Goal: Task Accomplishment & Management: Manage account settings

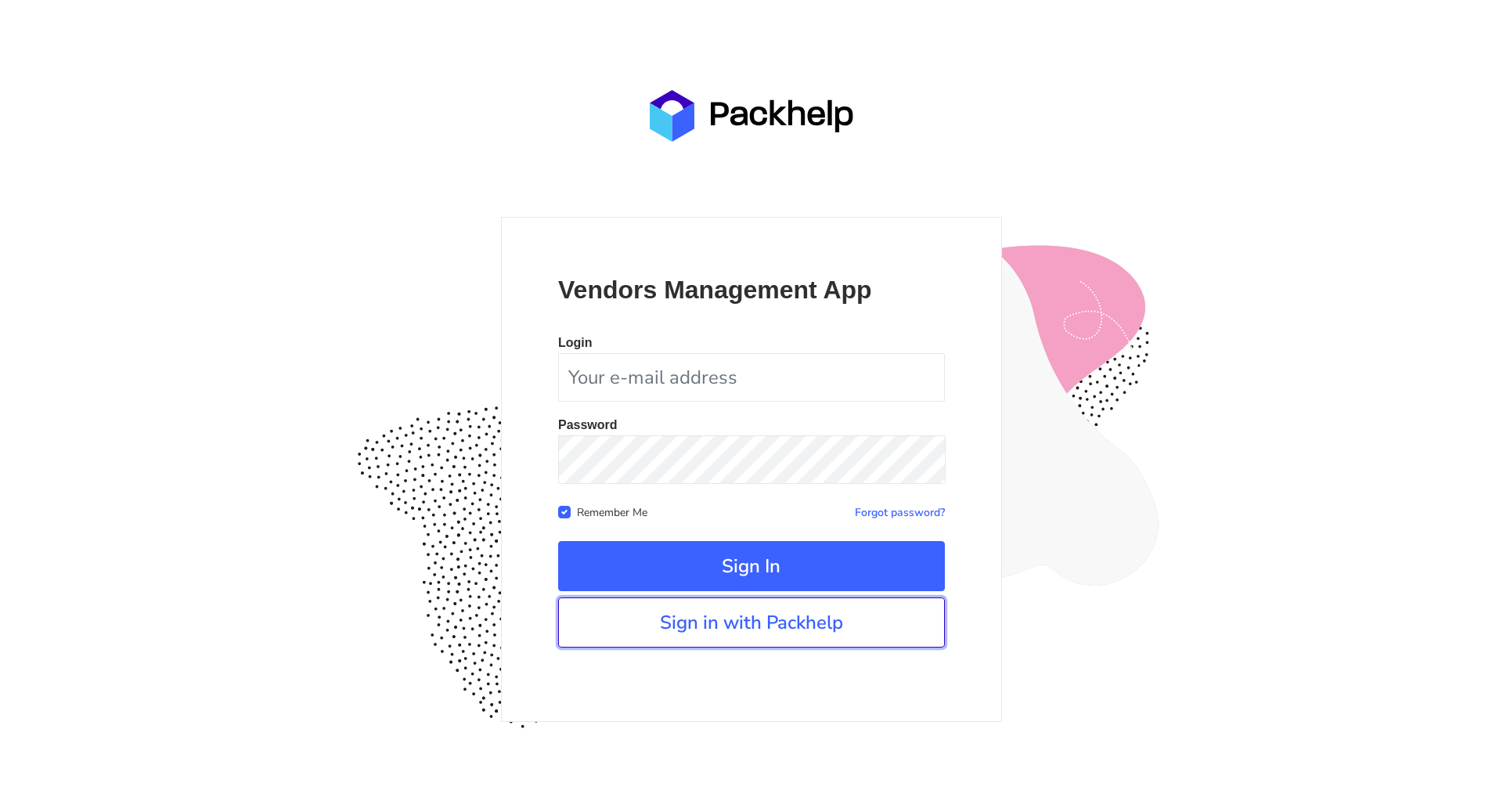
click at [752, 630] on link "Sign in with Packhelp" at bounding box center [752, 622] width 387 height 50
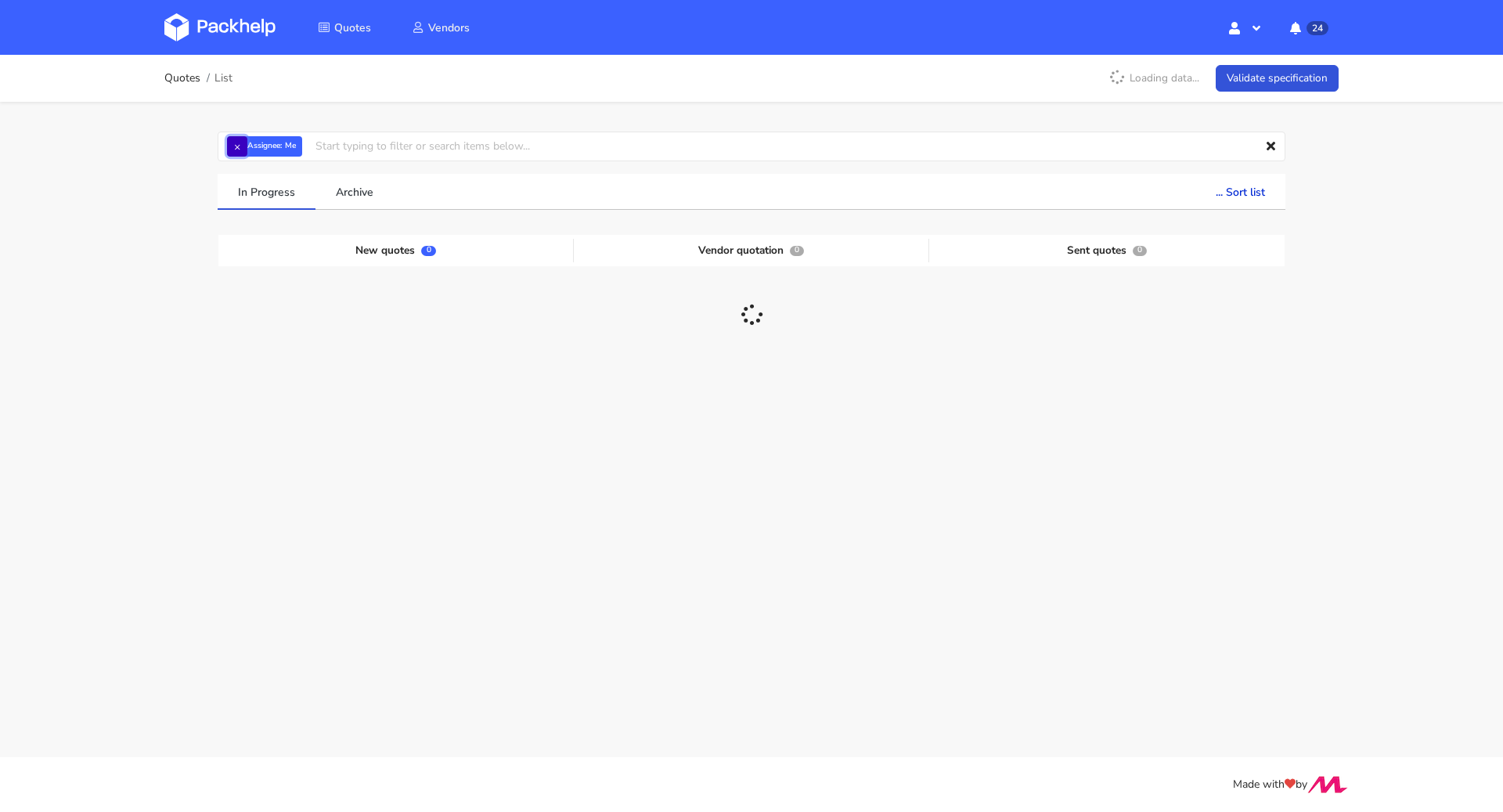
click at [240, 149] on button "×" at bounding box center [237, 146] width 20 height 20
click at [240, 149] on input "text" at bounding box center [752, 146] width 1068 height 29
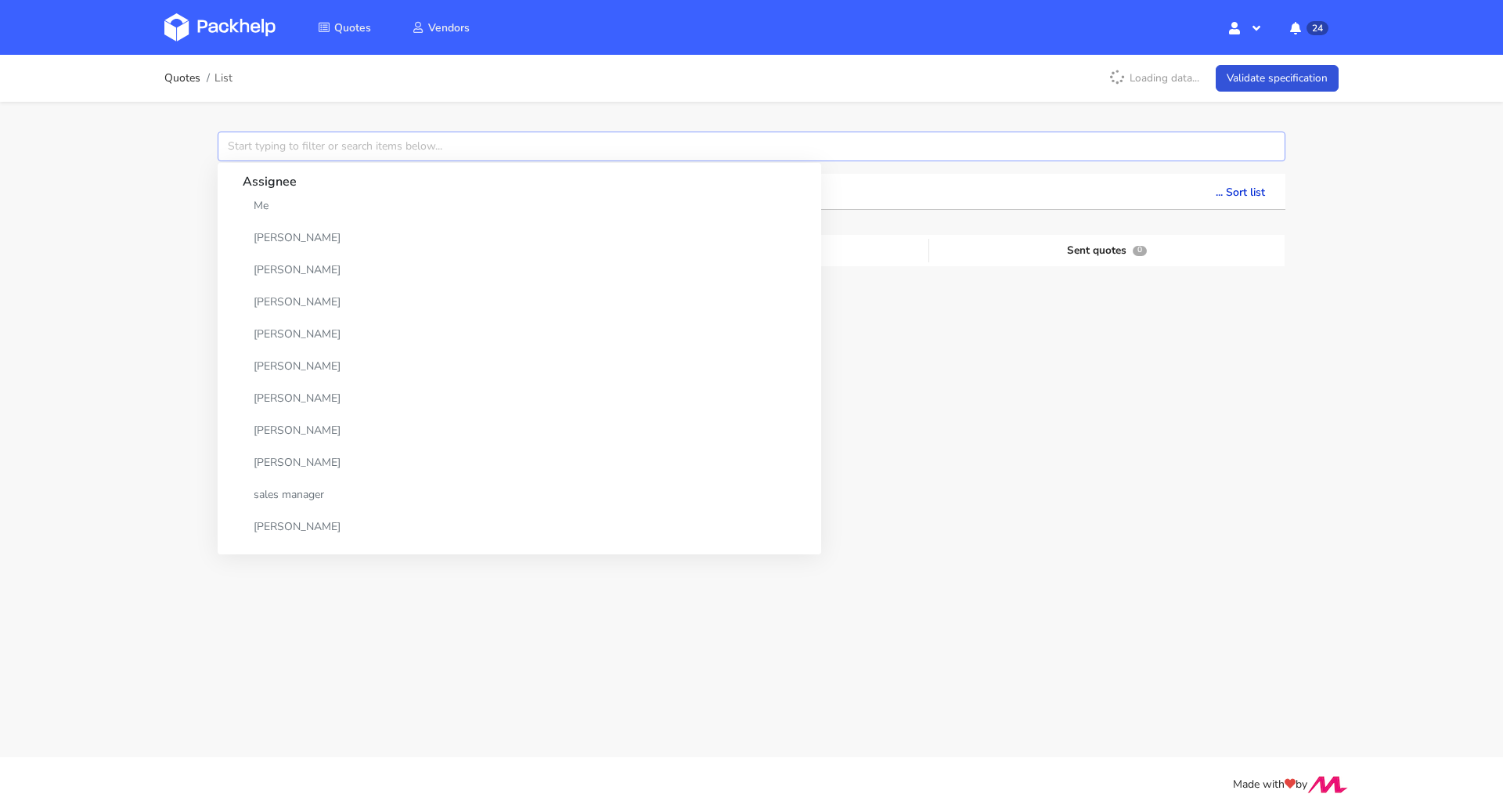
paste input "CBAL"
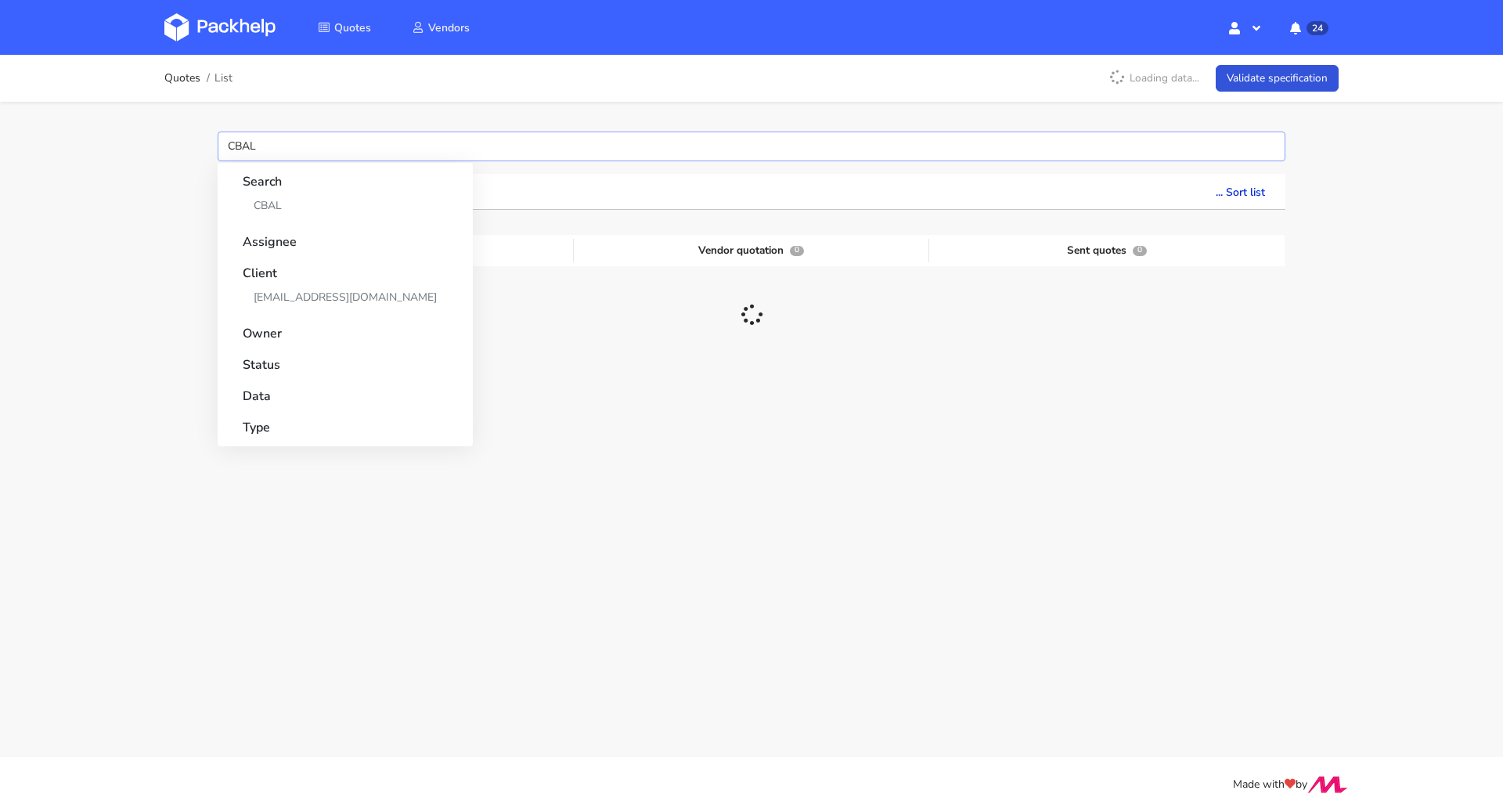
type input "CBA"
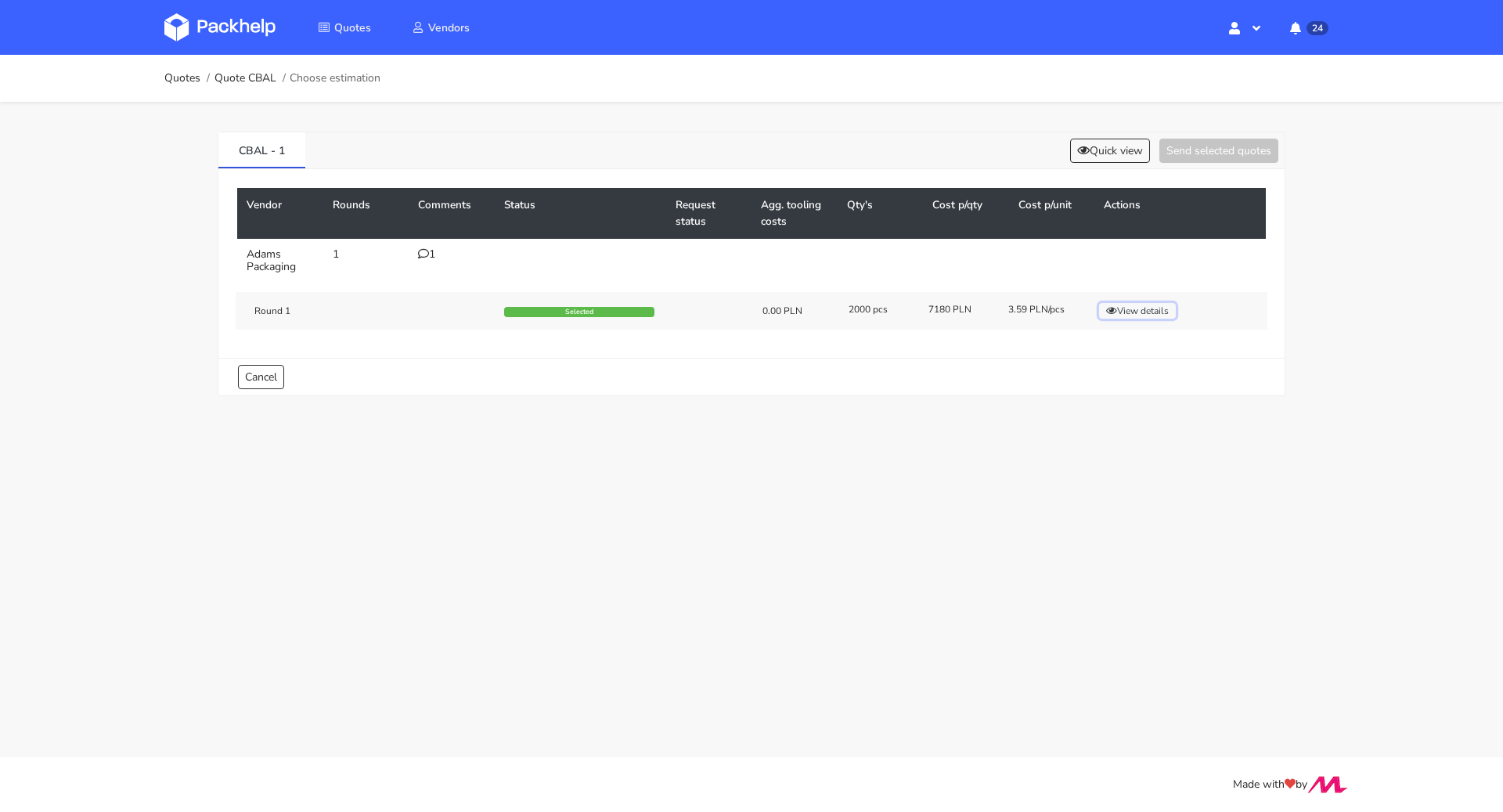
click at [1157, 306] on button "View details" at bounding box center [1137, 311] width 77 height 16
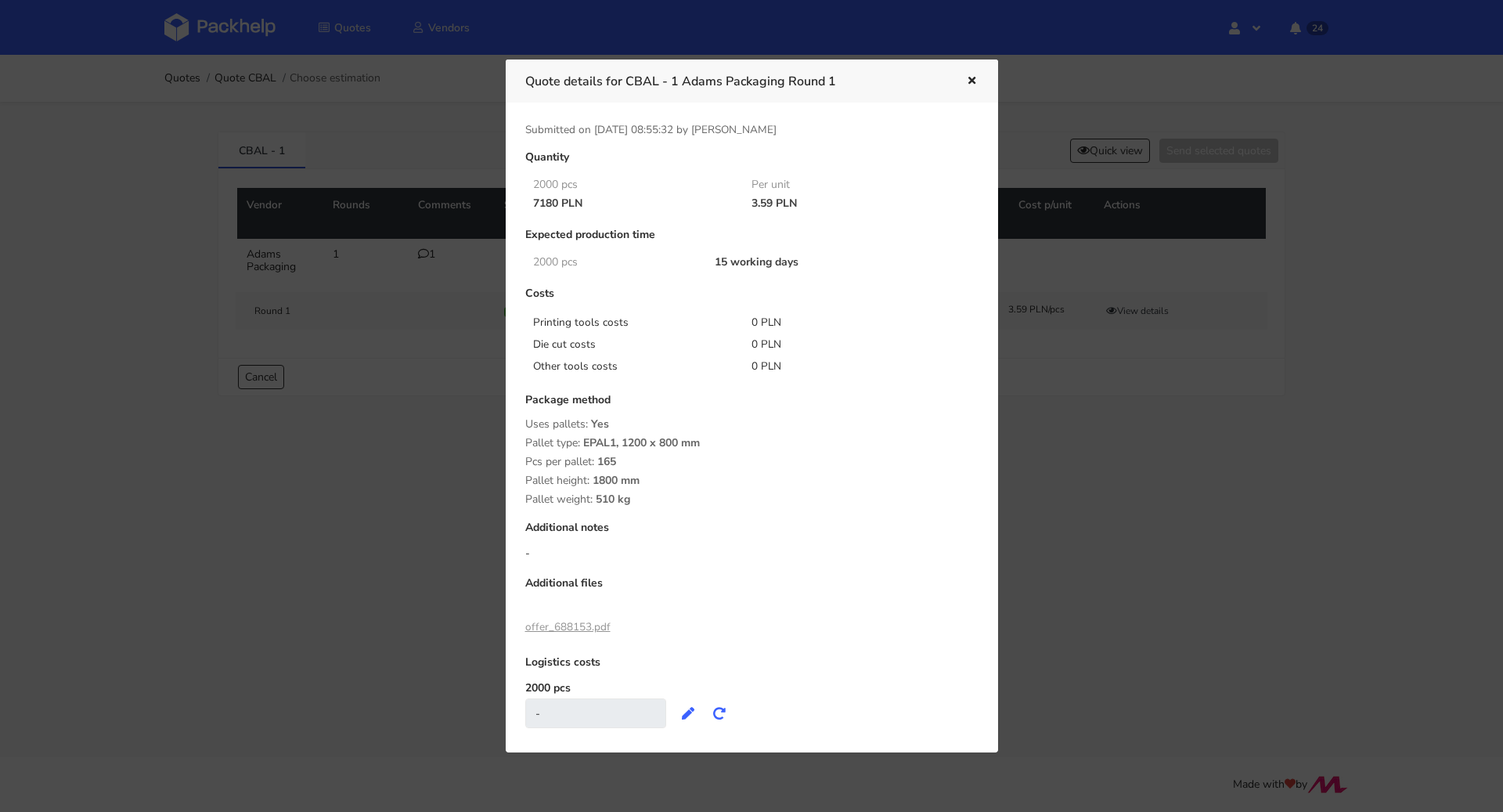
click at [1132, 446] on div at bounding box center [752, 406] width 1503 height 812
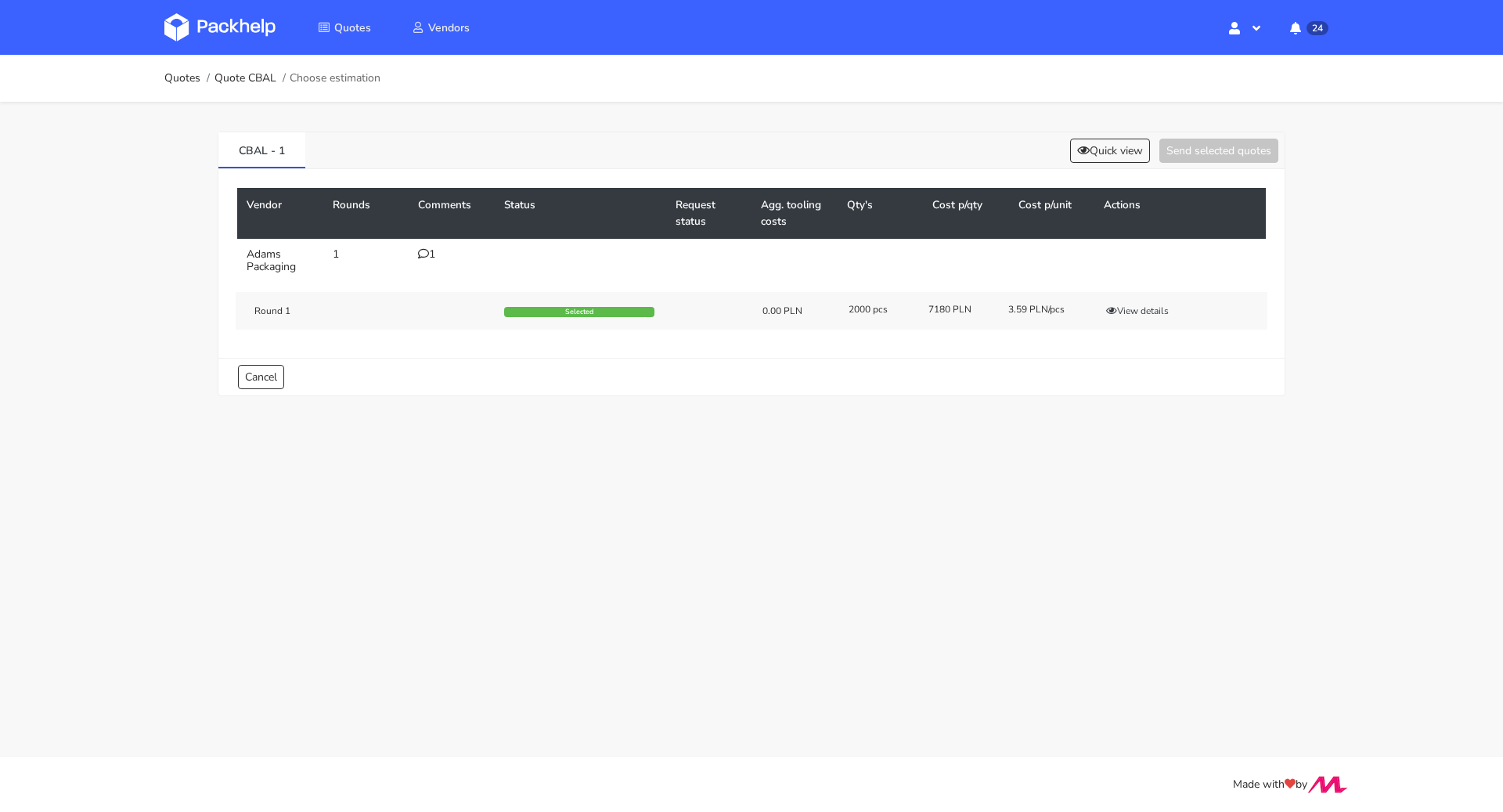
click at [435, 258] on div "1" at bounding box center [451, 254] width 67 height 12
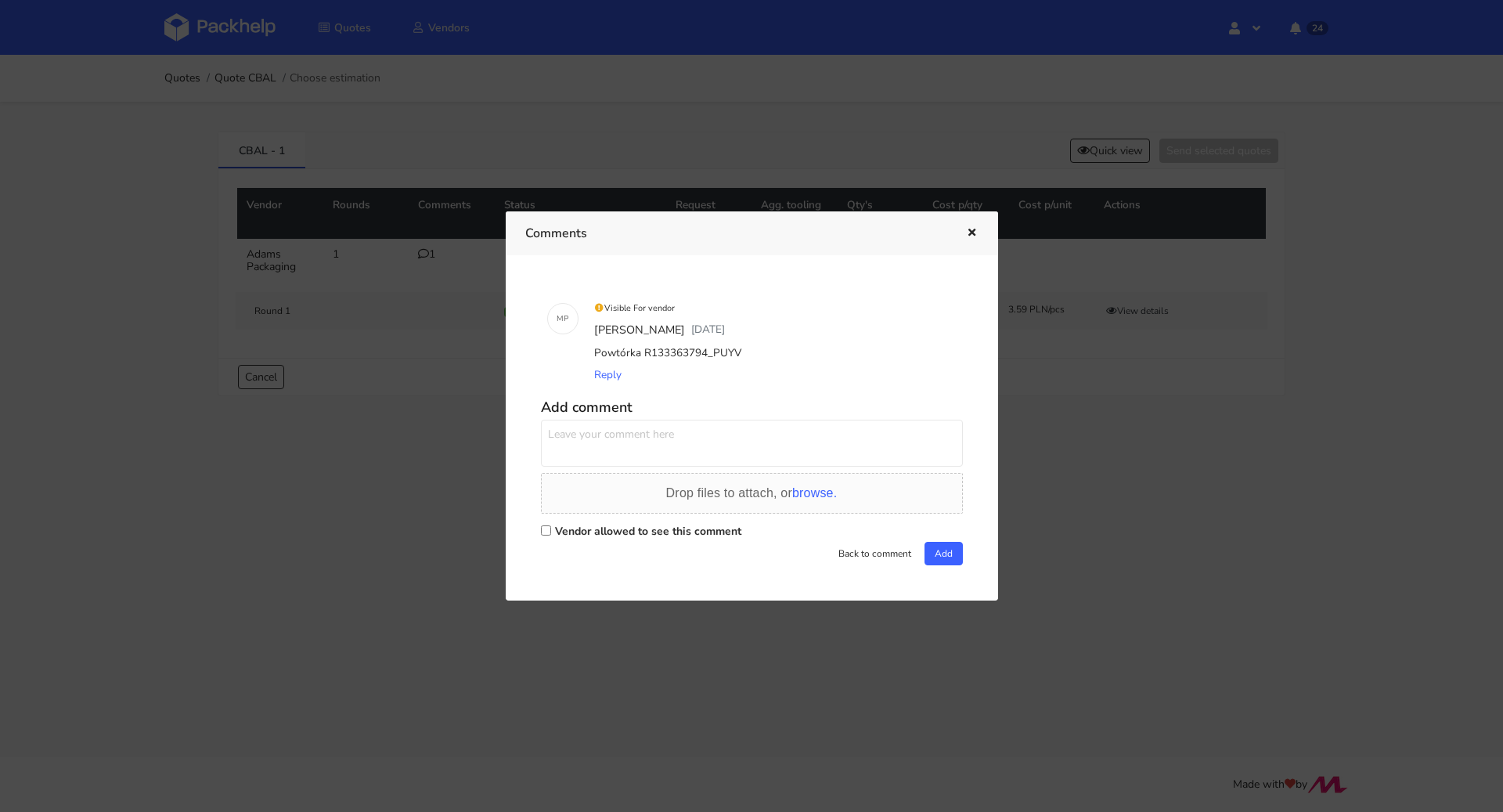
click at [670, 533] on label "Vendor allowed to see this comment" at bounding box center [648, 532] width 187 height 15
click at [552, 533] on input "Vendor allowed to see this comment" at bounding box center [546, 530] width 10 height 10
checkbox input "true"
click at [686, 442] on textarea at bounding box center [752, 443] width 422 height 47
click at [979, 231] on div "Comments" at bounding box center [752, 232] width 493 height 43
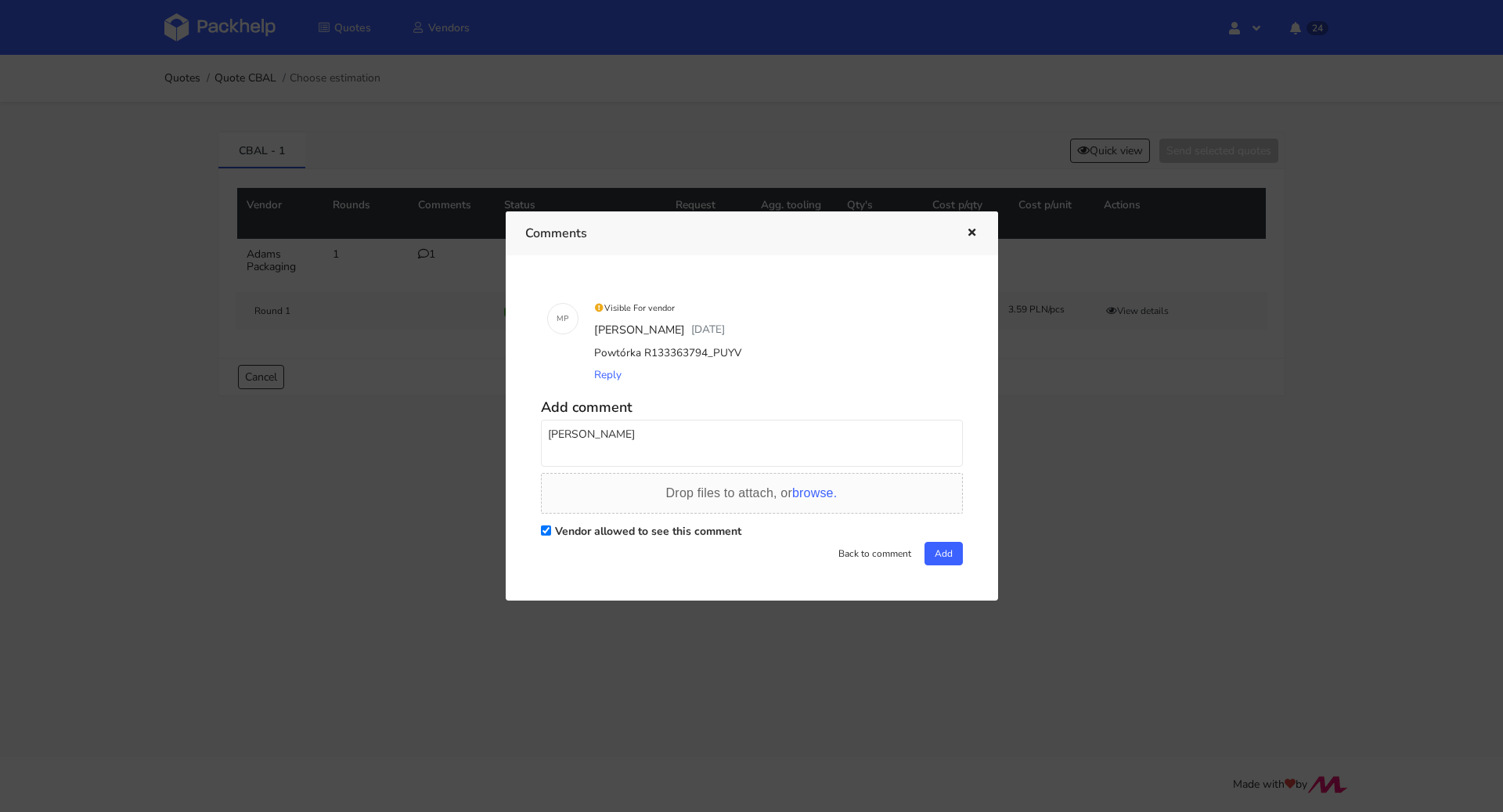
click at [972, 233] on icon "button" at bounding box center [972, 233] width 13 height 11
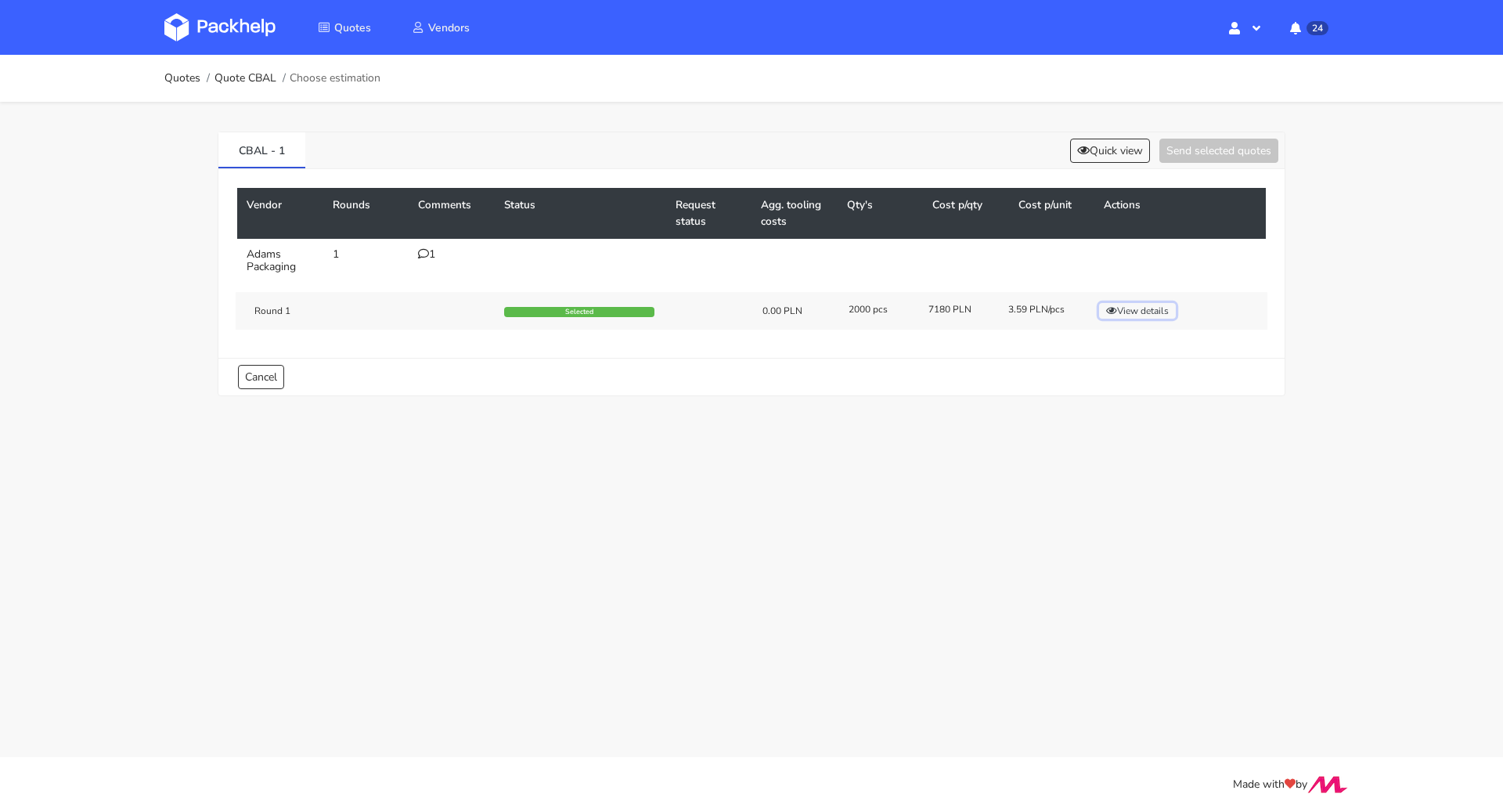
click at [1132, 305] on button "View details" at bounding box center [1137, 311] width 77 height 16
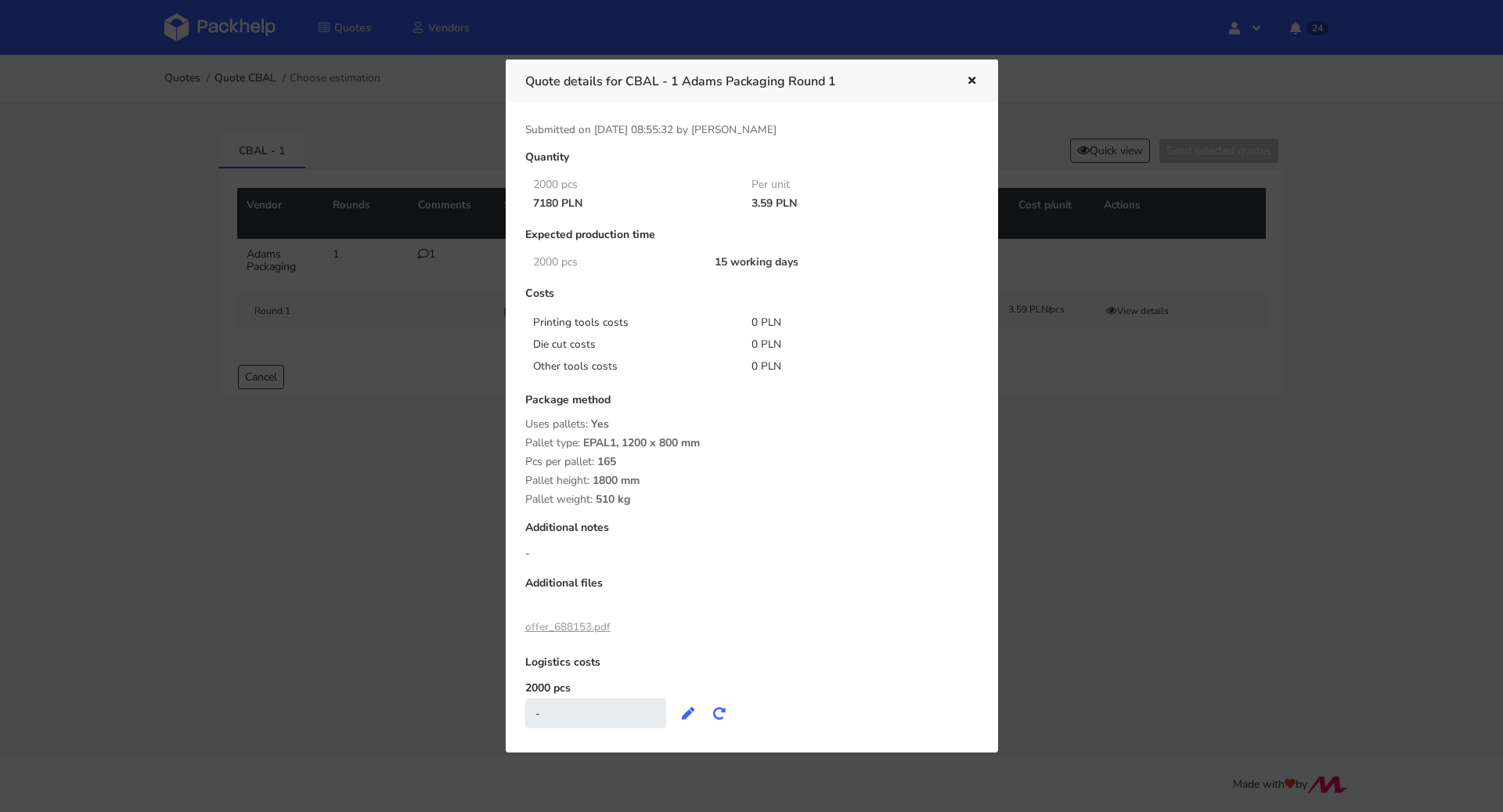
click at [974, 81] on icon "button" at bounding box center [972, 81] width 13 height 11
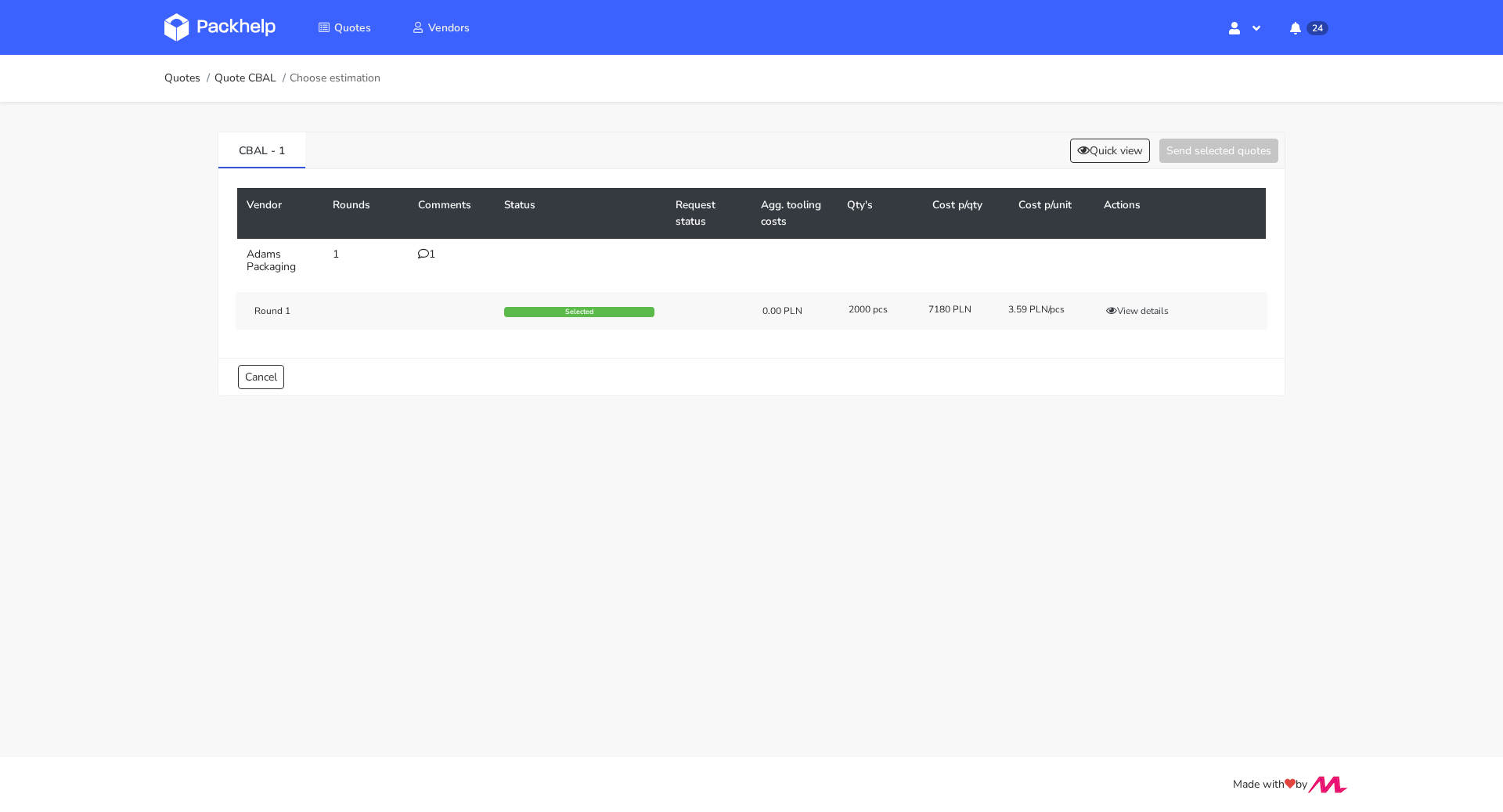
click at [430, 257] on div "1" at bounding box center [451, 254] width 67 height 12
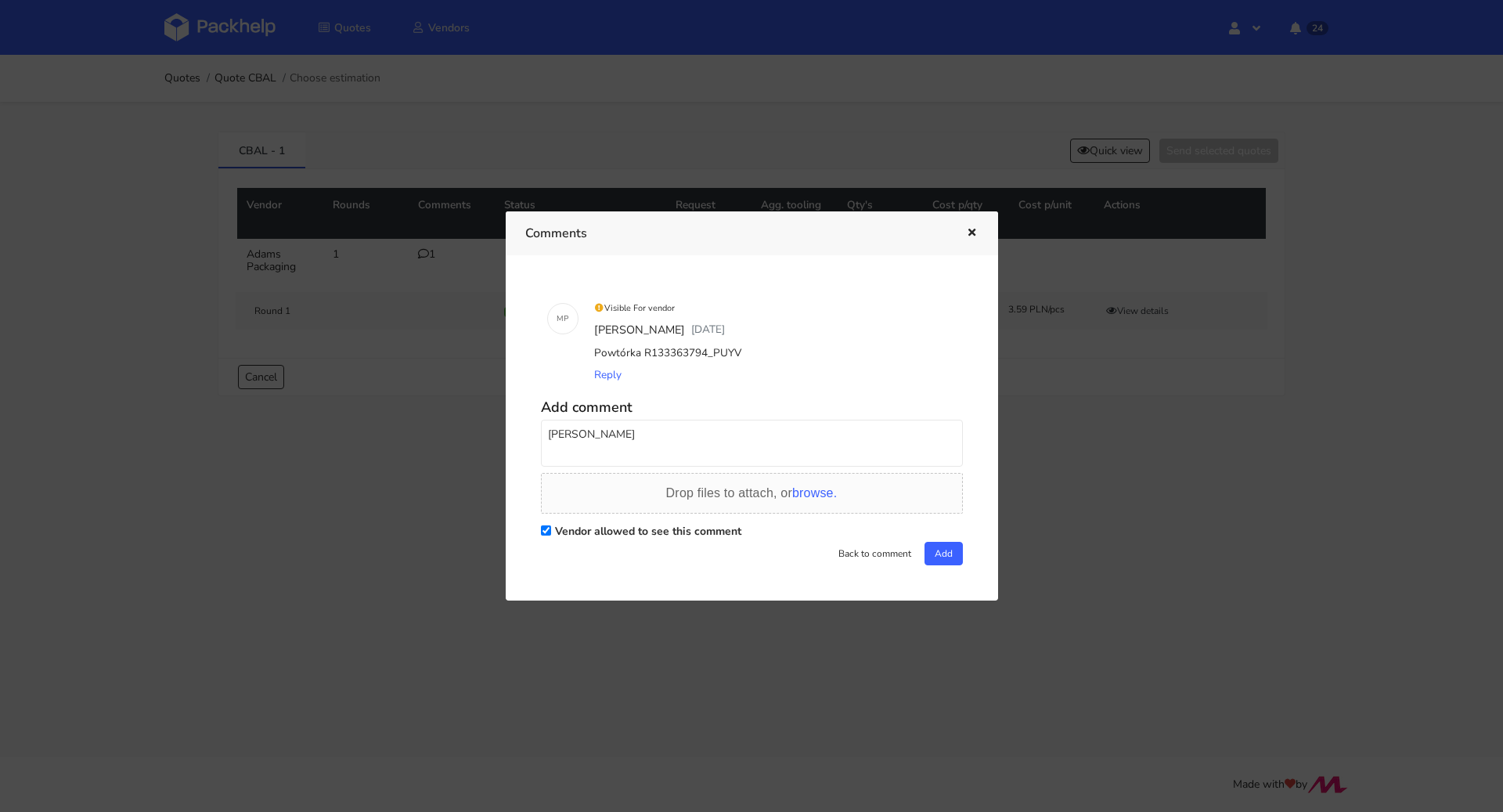
click at [672, 439] on textarea "Pani Małgorzato" at bounding box center [752, 443] width 422 height 47
type textarea "Pani Małgorzato 165 sztuk na palecie? Czy to nie pomyłka?"
click at [936, 556] on button "Add" at bounding box center [944, 553] width 38 height 24
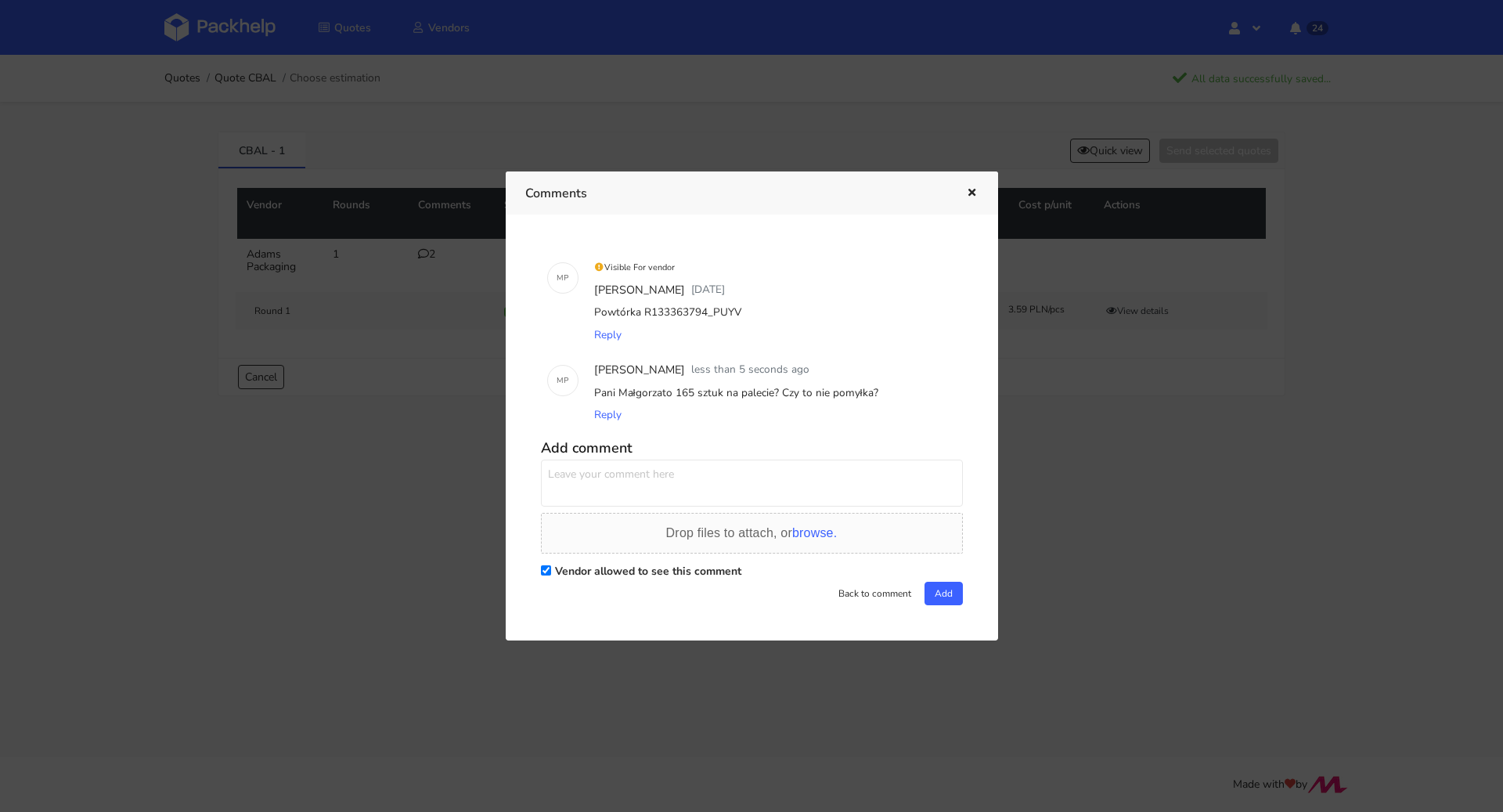
click at [972, 192] on icon "button" at bounding box center [972, 193] width 13 height 11
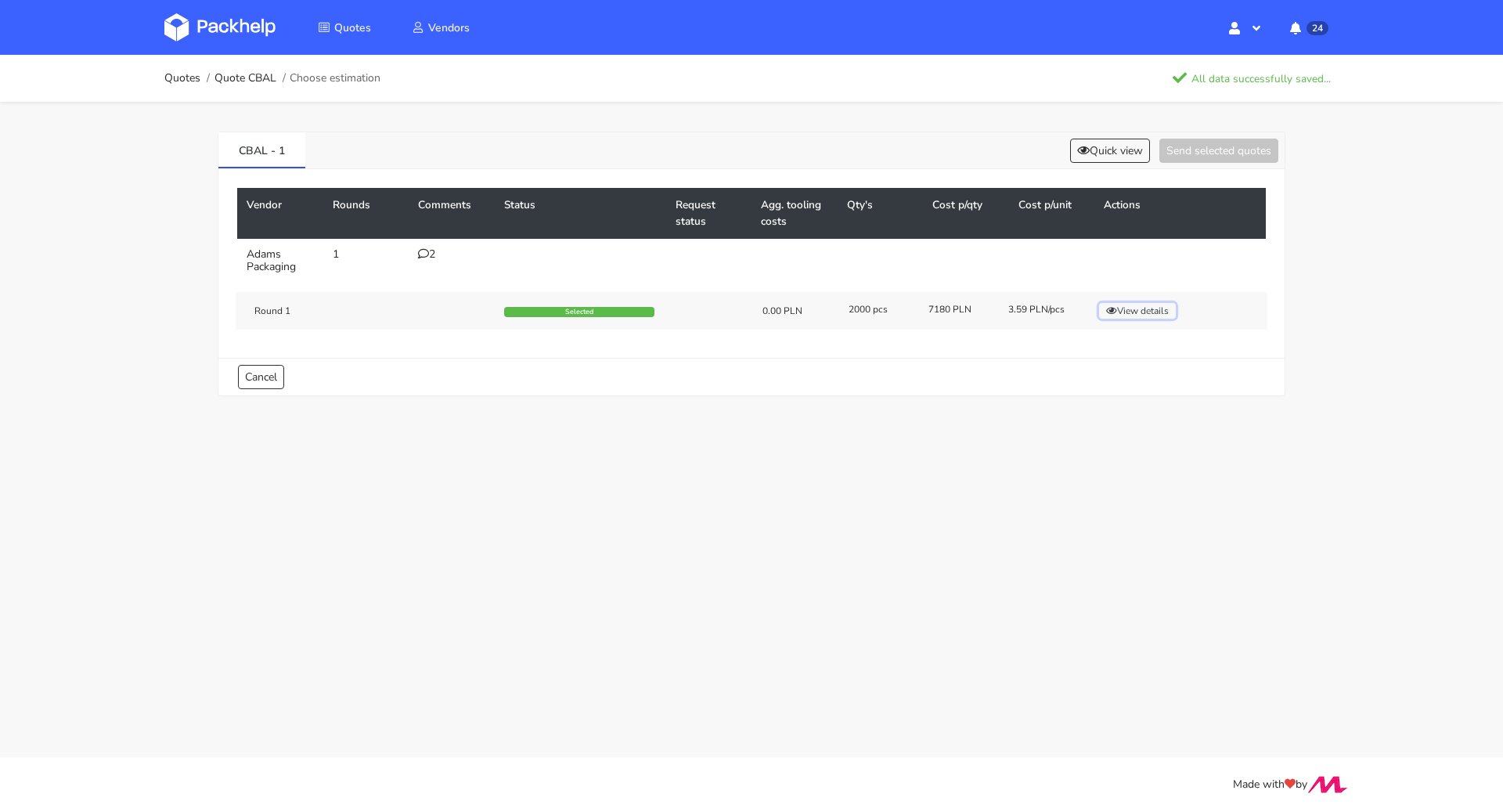
click at [1156, 306] on button "View details" at bounding box center [1137, 311] width 77 height 16
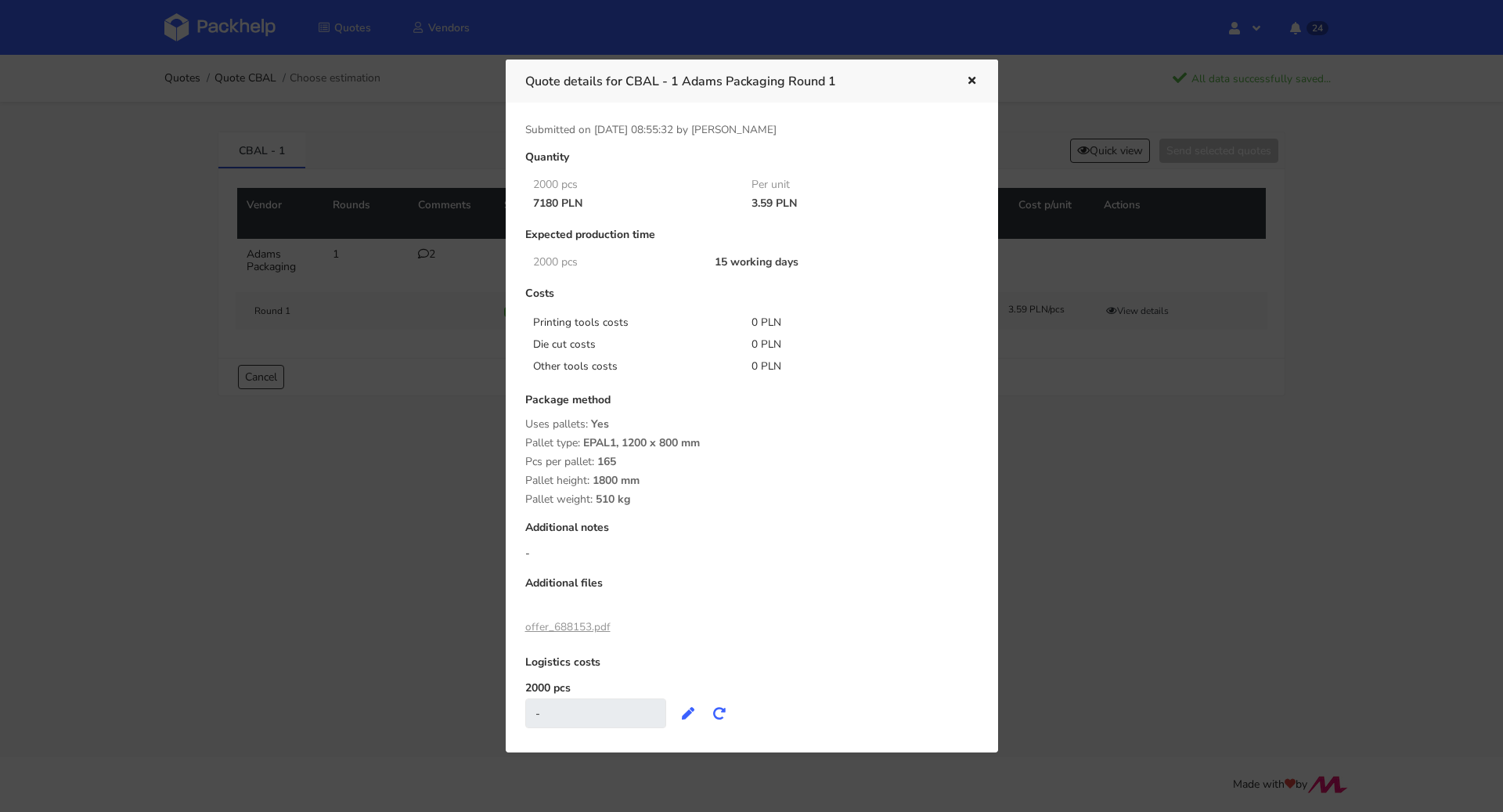
click at [979, 81] on div "Quote details for CBAL - 1 Adams Packaging Round 1" at bounding box center [752, 81] width 493 height 43
click at [974, 81] on icon "button" at bounding box center [972, 81] width 13 height 11
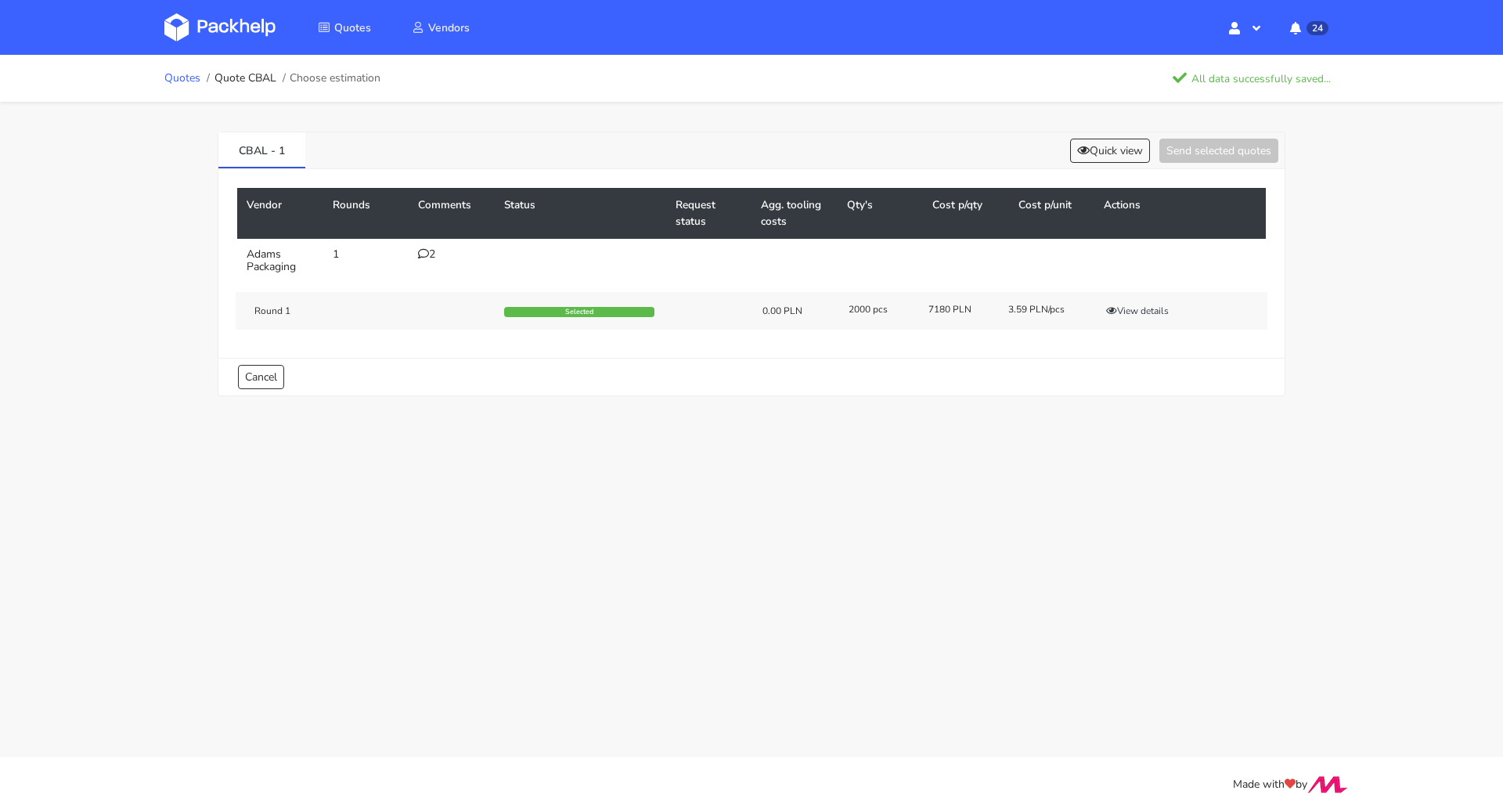
click at [187, 78] on link "Quotes" at bounding box center [182, 78] width 36 height 12
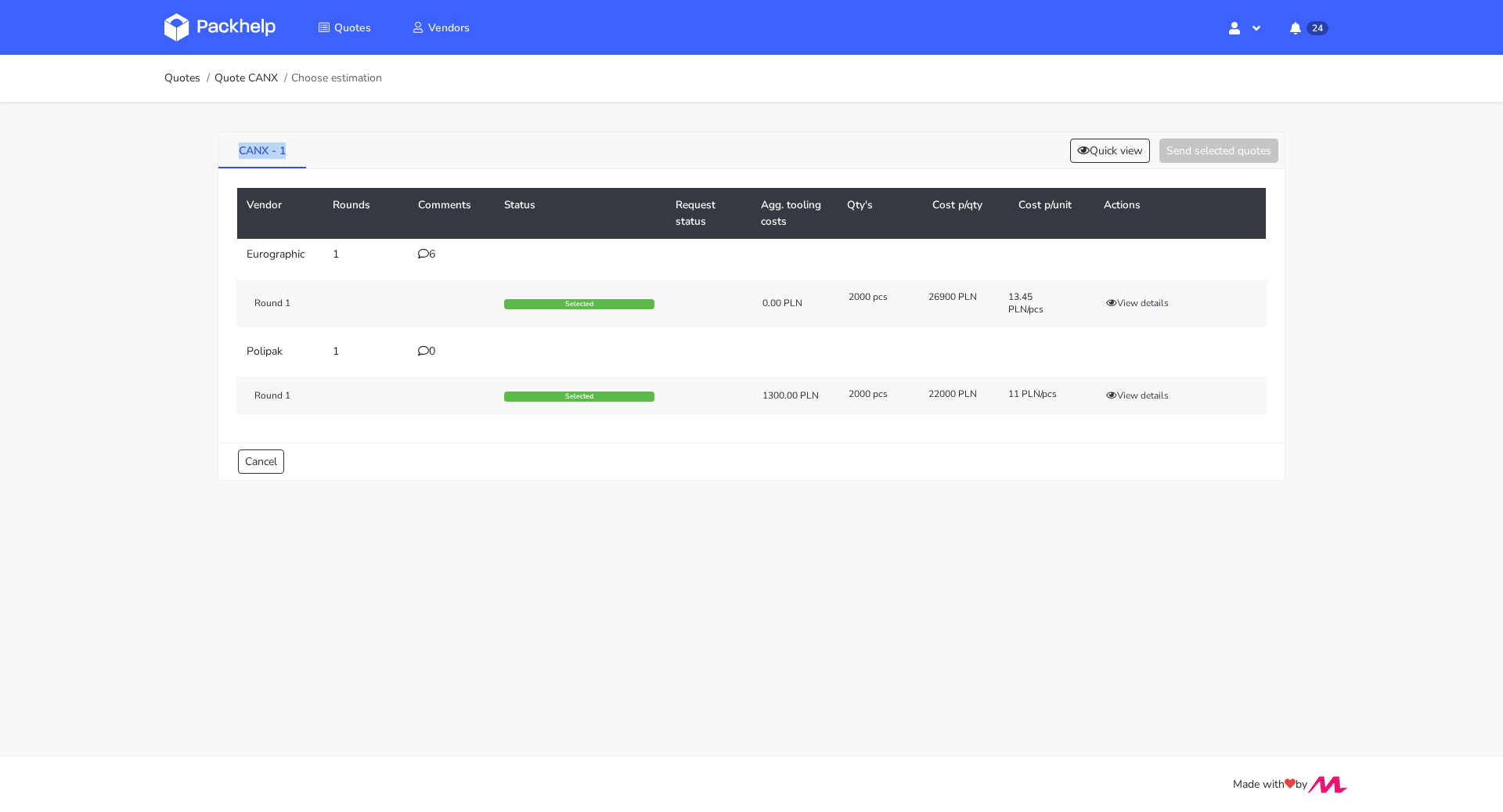
drag, startPoint x: 236, startPoint y: 143, endPoint x: 298, endPoint y: 157, distance: 63.6
click at [298, 157] on link "CANX - 1" at bounding box center [262, 150] width 88 height 34
copy link "CANX - 1"
click at [427, 259] on td "6" at bounding box center [451, 254] width 86 height 31
click at [433, 250] on div "6" at bounding box center [451, 254] width 67 height 12
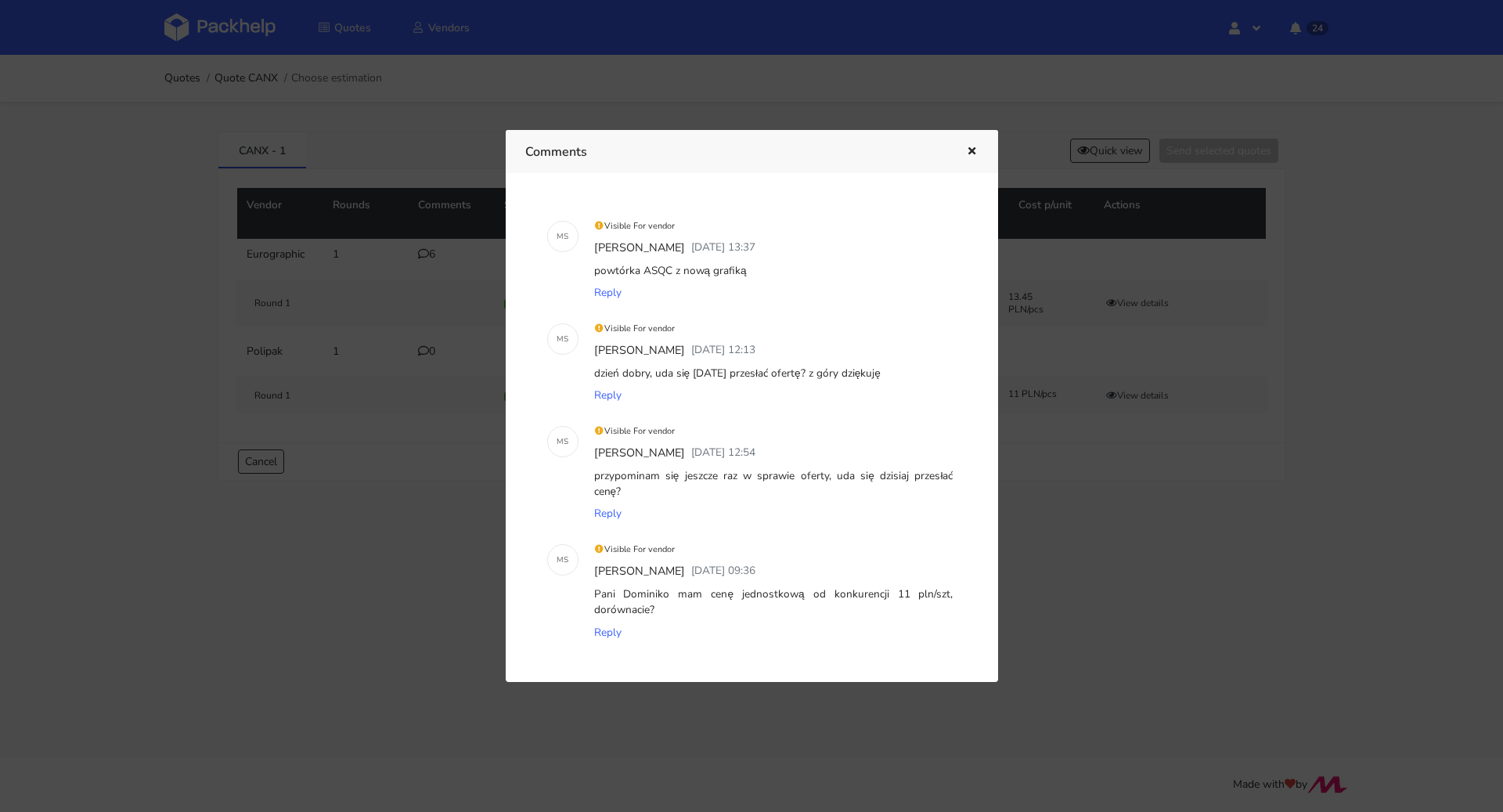
drag, startPoint x: 592, startPoint y: 272, endPoint x: 790, endPoint y: 278, distance: 198.1
click at [790, 278] on div "powtórka ASQC z nową grafiką" at bounding box center [774, 270] width 366 height 22
copy div "powtórka ASQC z nową grafiką"
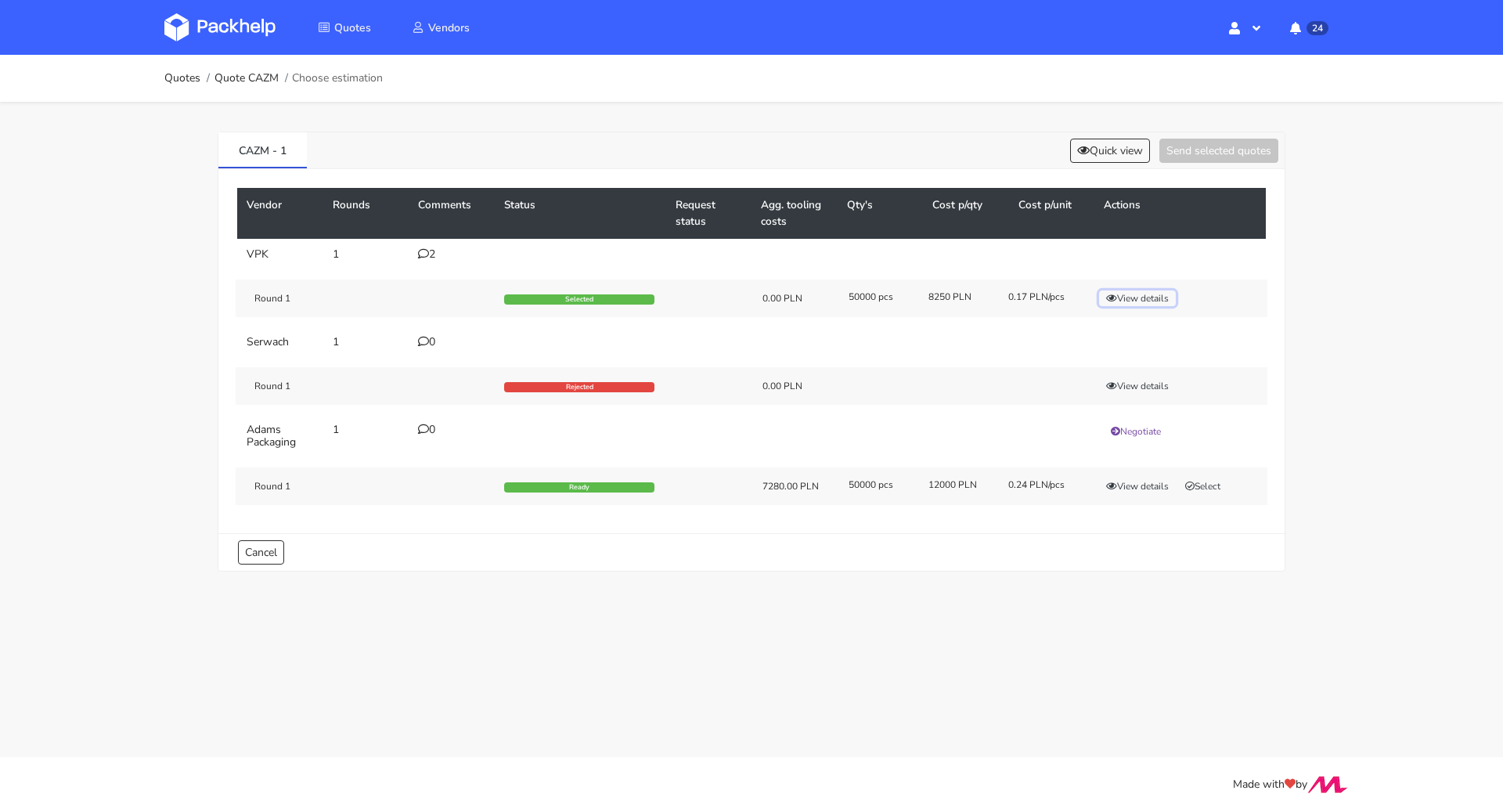
click at [1136, 293] on button "View details" at bounding box center [1137, 298] width 77 height 16
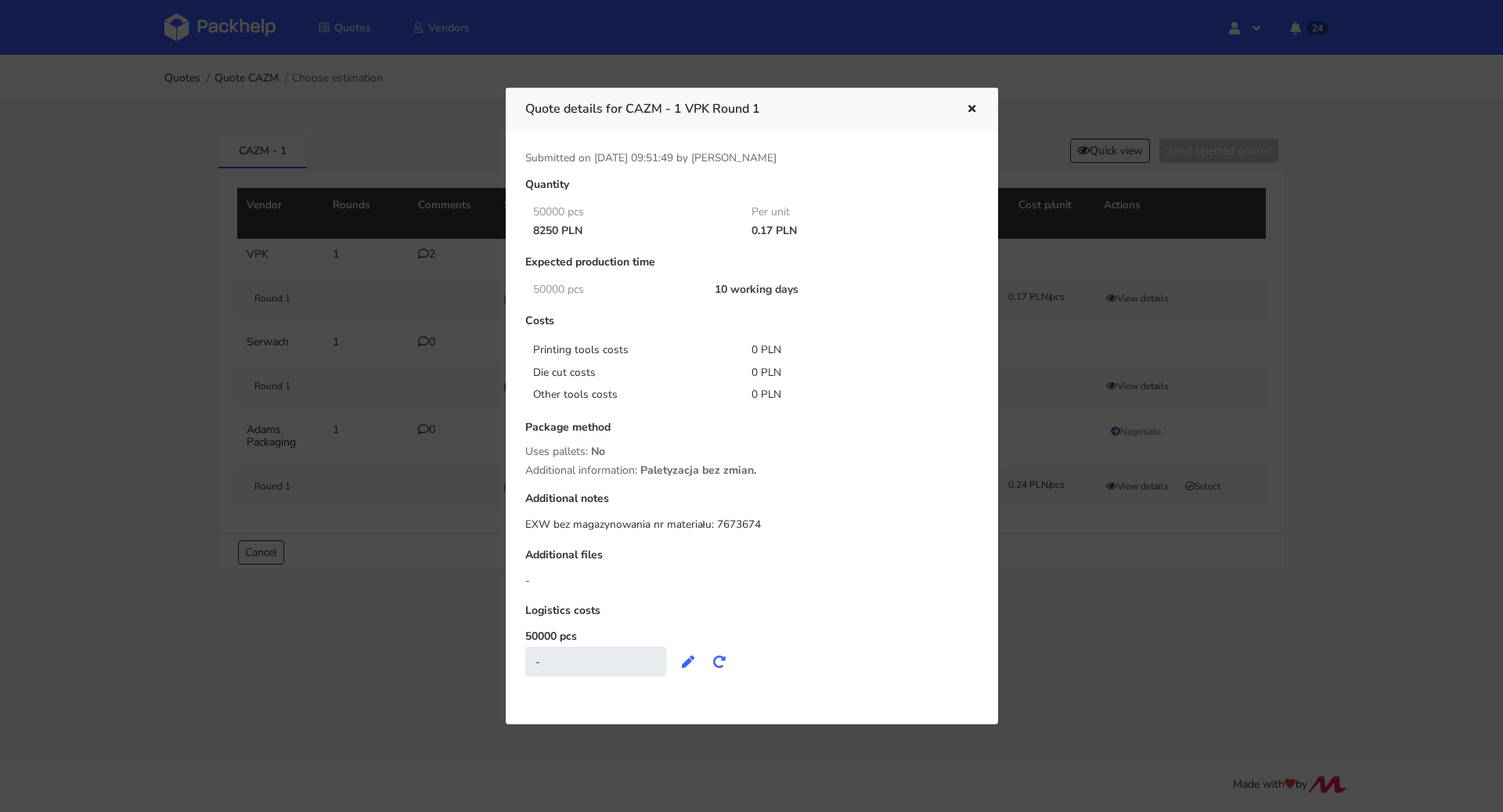
click at [971, 106] on icon "button" at bounding box center [972, 110] width 13 height 11
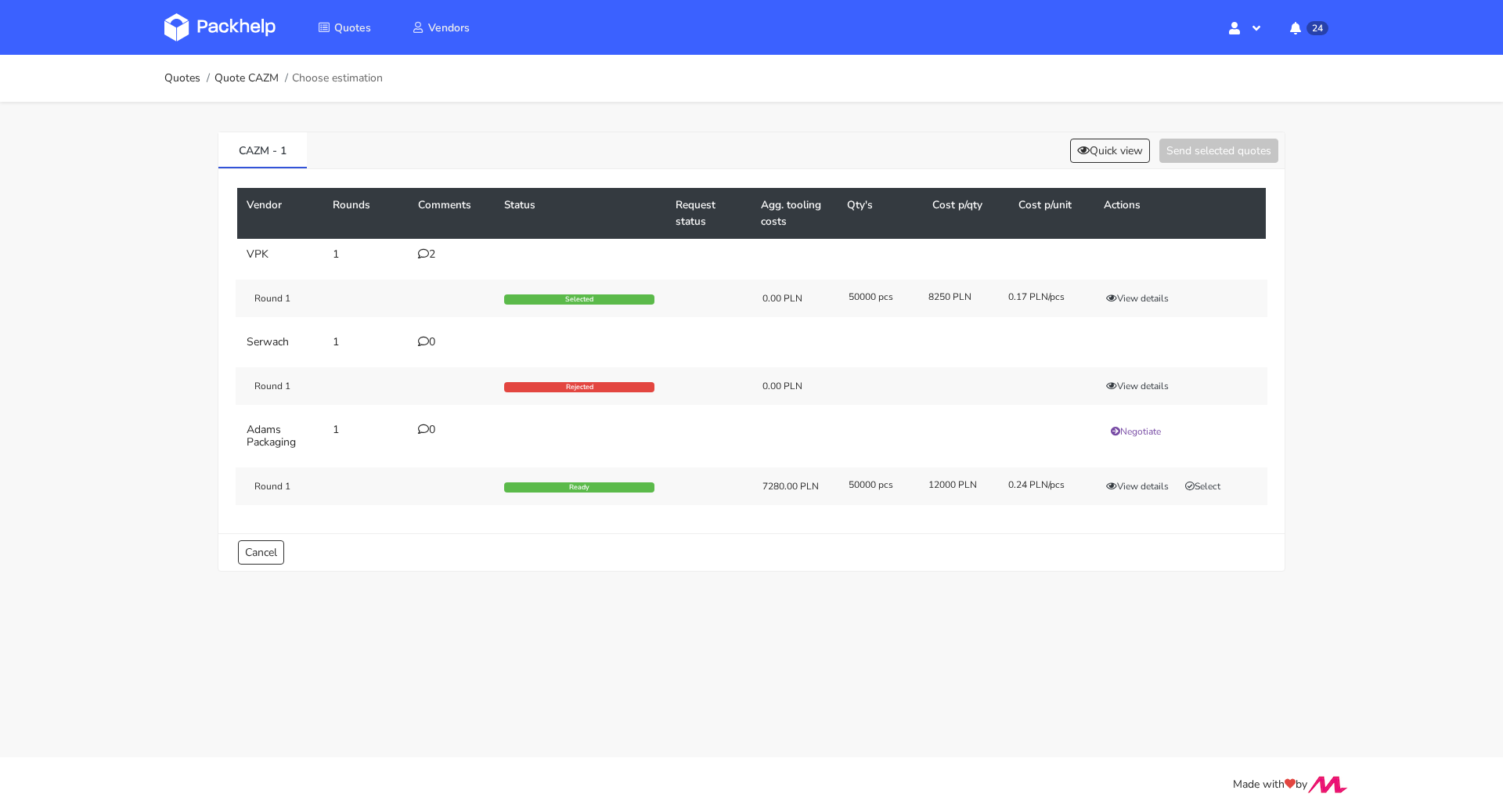
click at [425, 255] on icon at bounding box center [424, 254] width 11 height 11
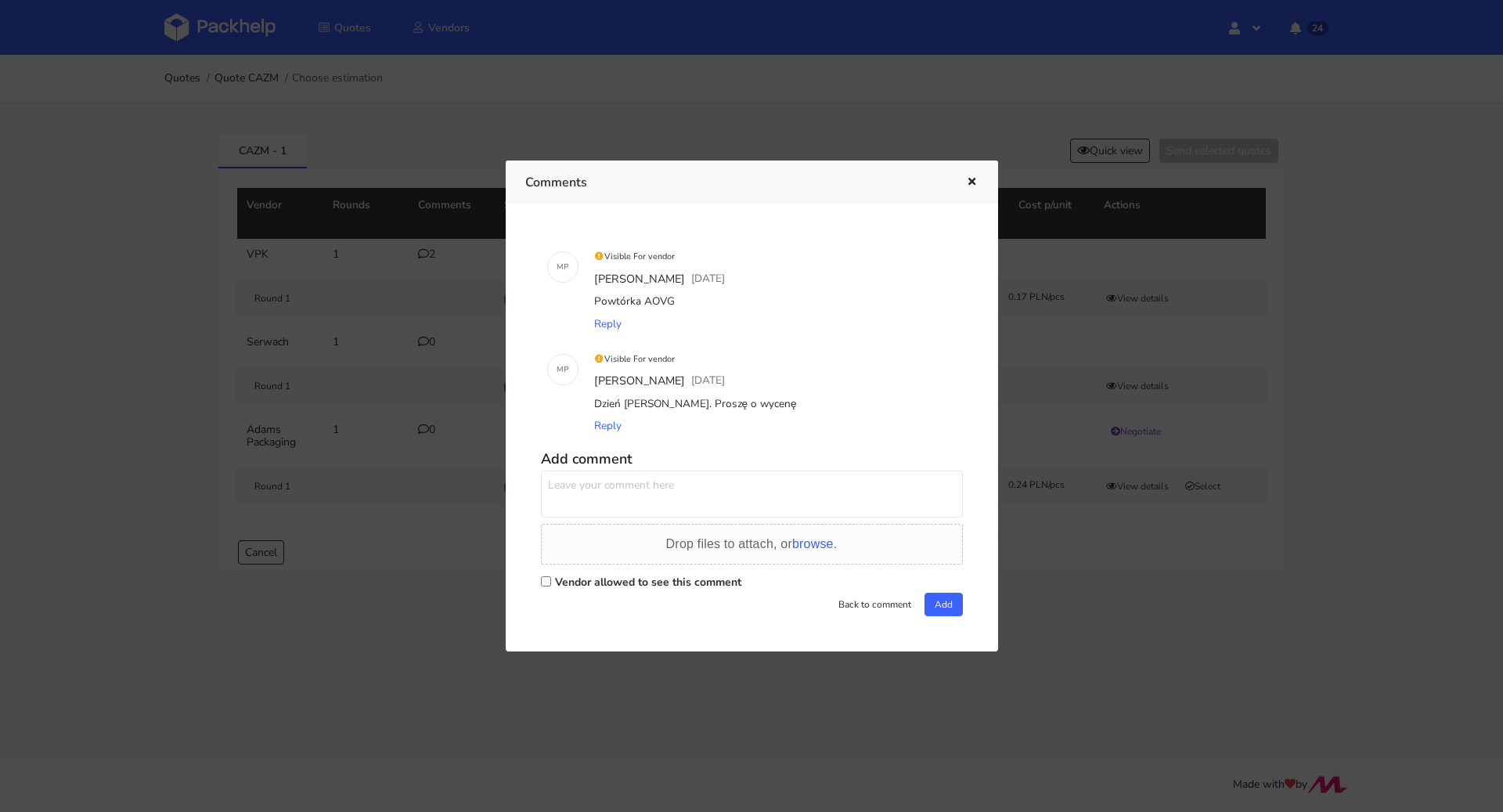
drag, startPoint x: 680, startPoint y: 300, endPoint x: 643, endPoint y: 301, distance: 37.0
click at [643, 301] on div "Powtórka AOVG" at bounding box center [774, 300] width 366 height 22
copy div "AOVG"
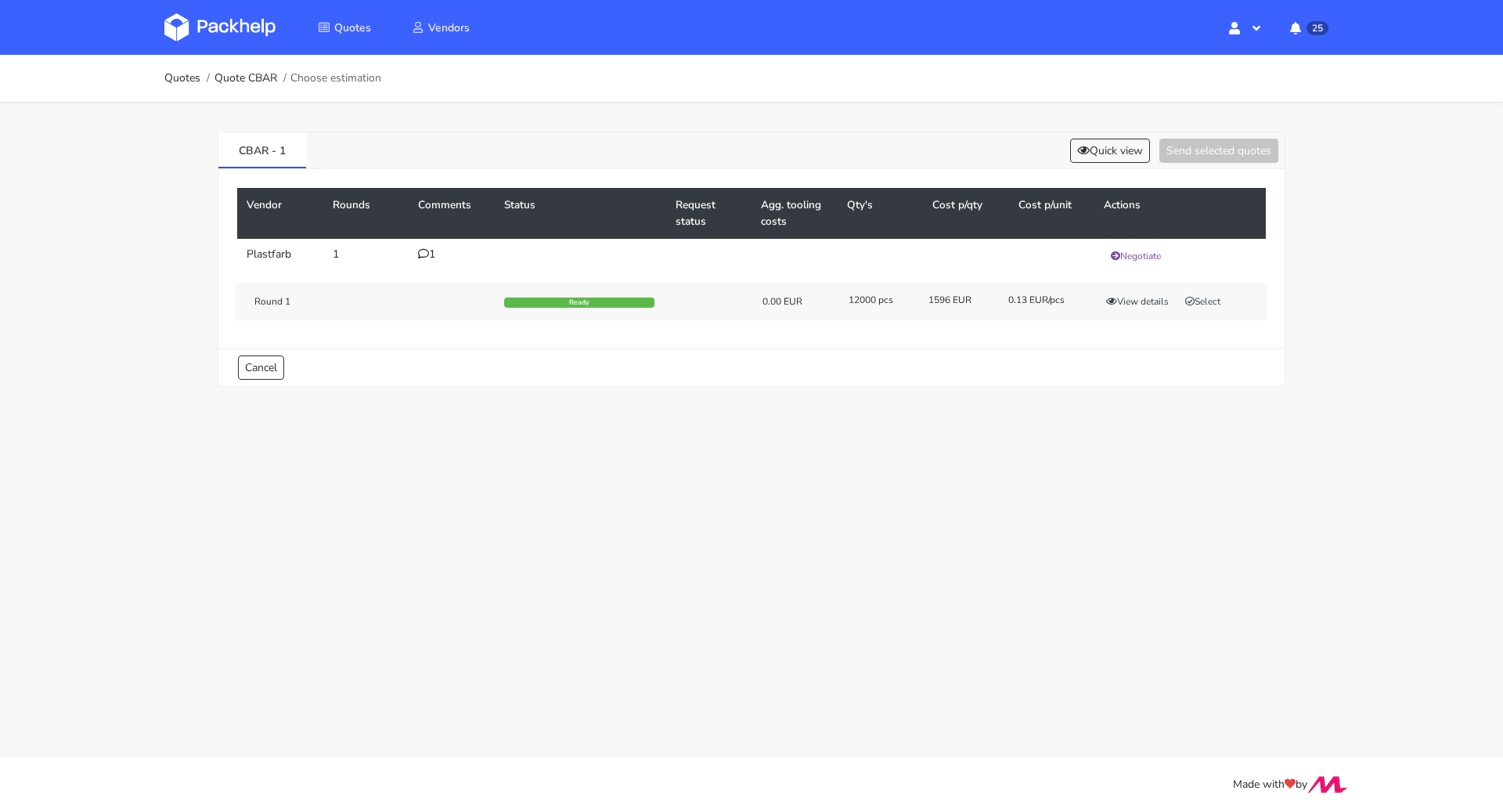
click at [1141, 307] on div "Round 1 Ready 0.00 EUR 12000 pcs 1596 EUR 0.13 EUR/pcs View details Select" at bounding box center [752, 301] width 1032 height 38
click at [1141, 306] on button "View details" at bounding box center [1137, 301] width 77 height 16
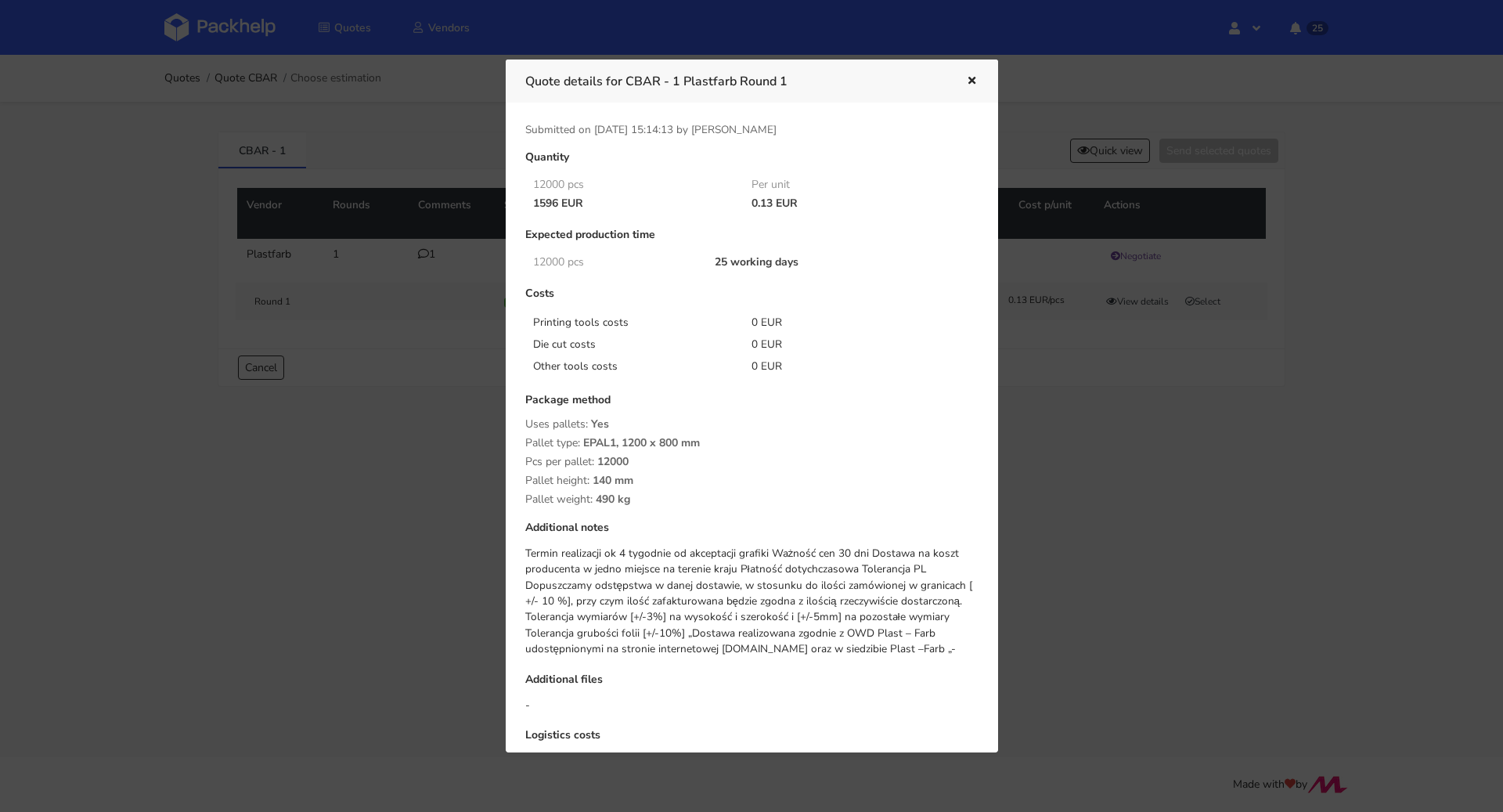
click at [378, 453] on div at bounding box center [752, 406] width 1503 height 812
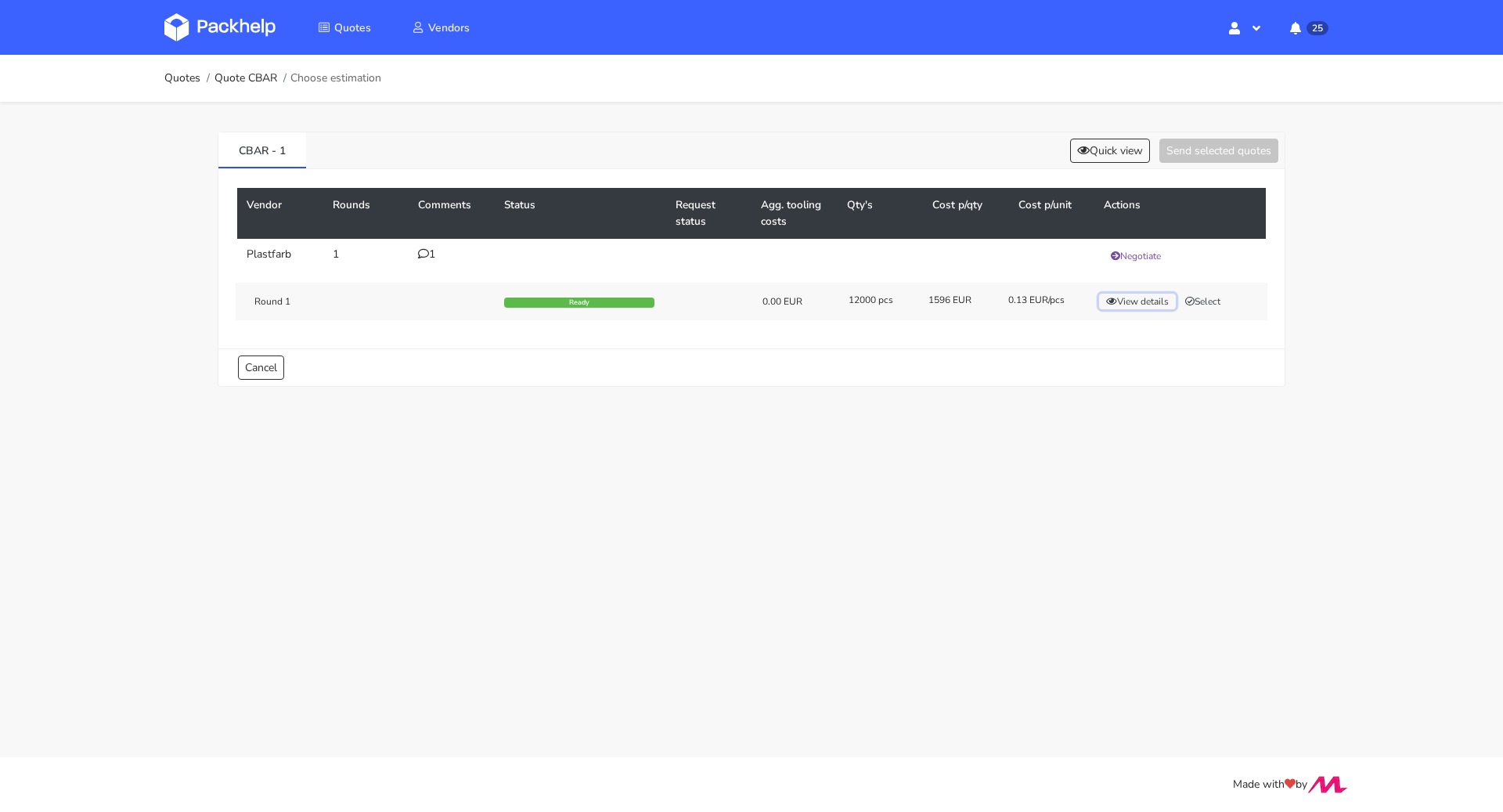
click at [1159, 299] on button "View details" at bounding box center [1137, 301] width 77 height 16
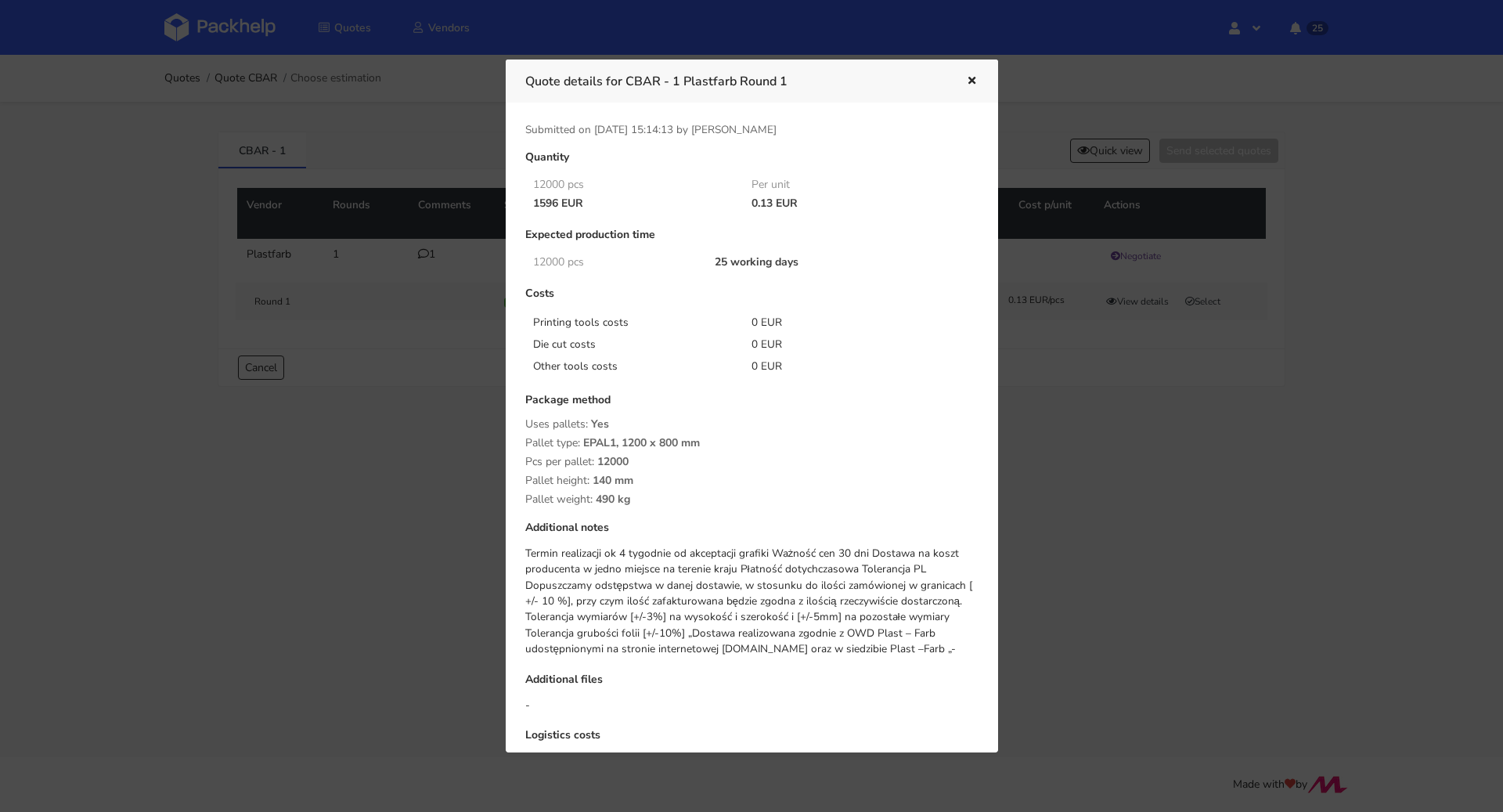
click at [403, 483] on div at bounding box center [752, 406] width 1503 height 812
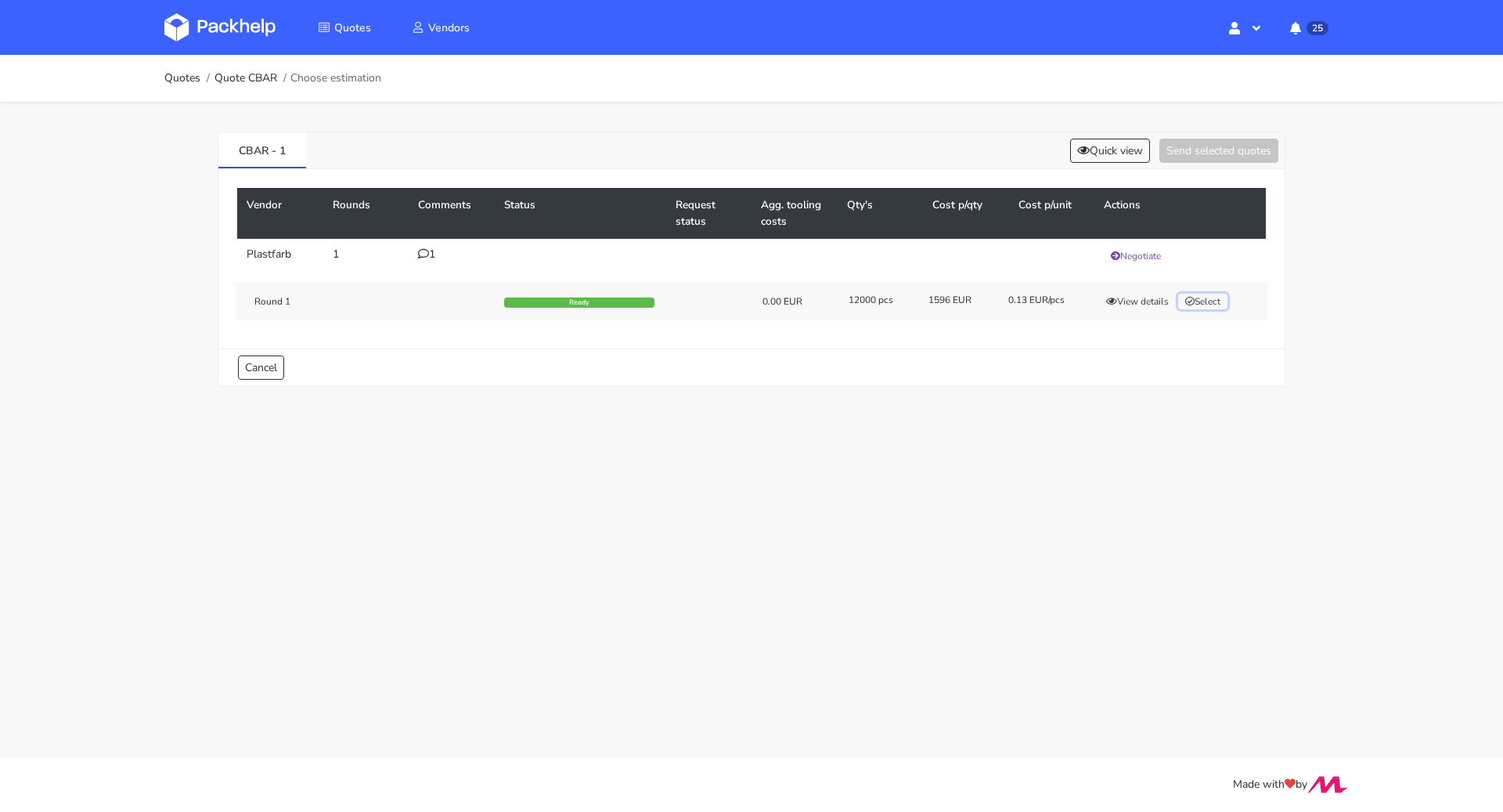
click at [1200, 303] on button "Select" at bounding box center [1203, 301] width 49 height 16
click at [1218, 136] on div "CBAR - 1 Quick view Send selected quotes ( 1 )" at bounding box center [751, 151] width 1066 height 37
click at [1215, 146] on button "Send selected quotes ( 1 )" at bounding box center [1207, 151] width 141 height 25
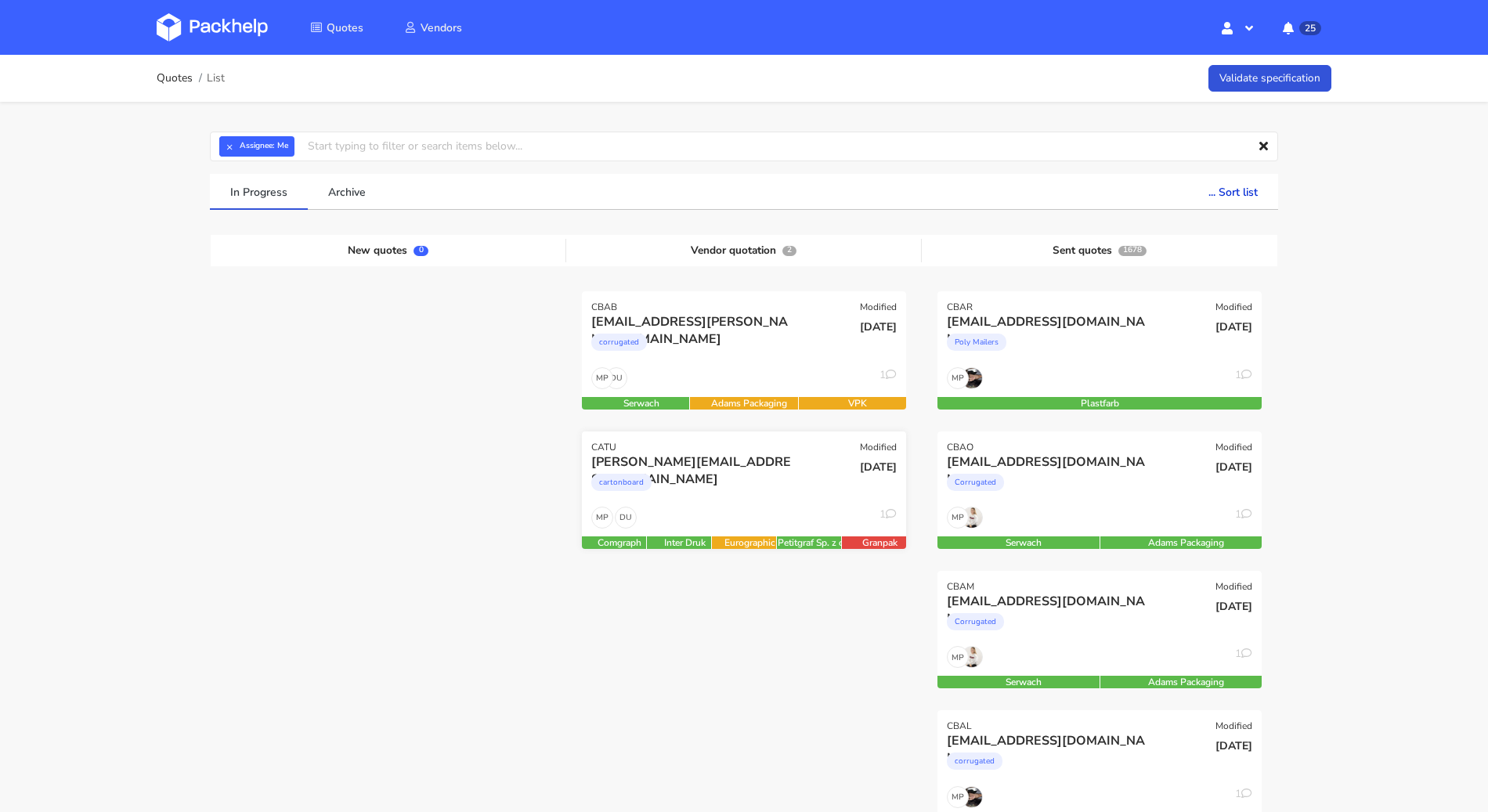
click at [787, 471] on div "cartonboard" at bounding box center [695, 485] width 208 height 31
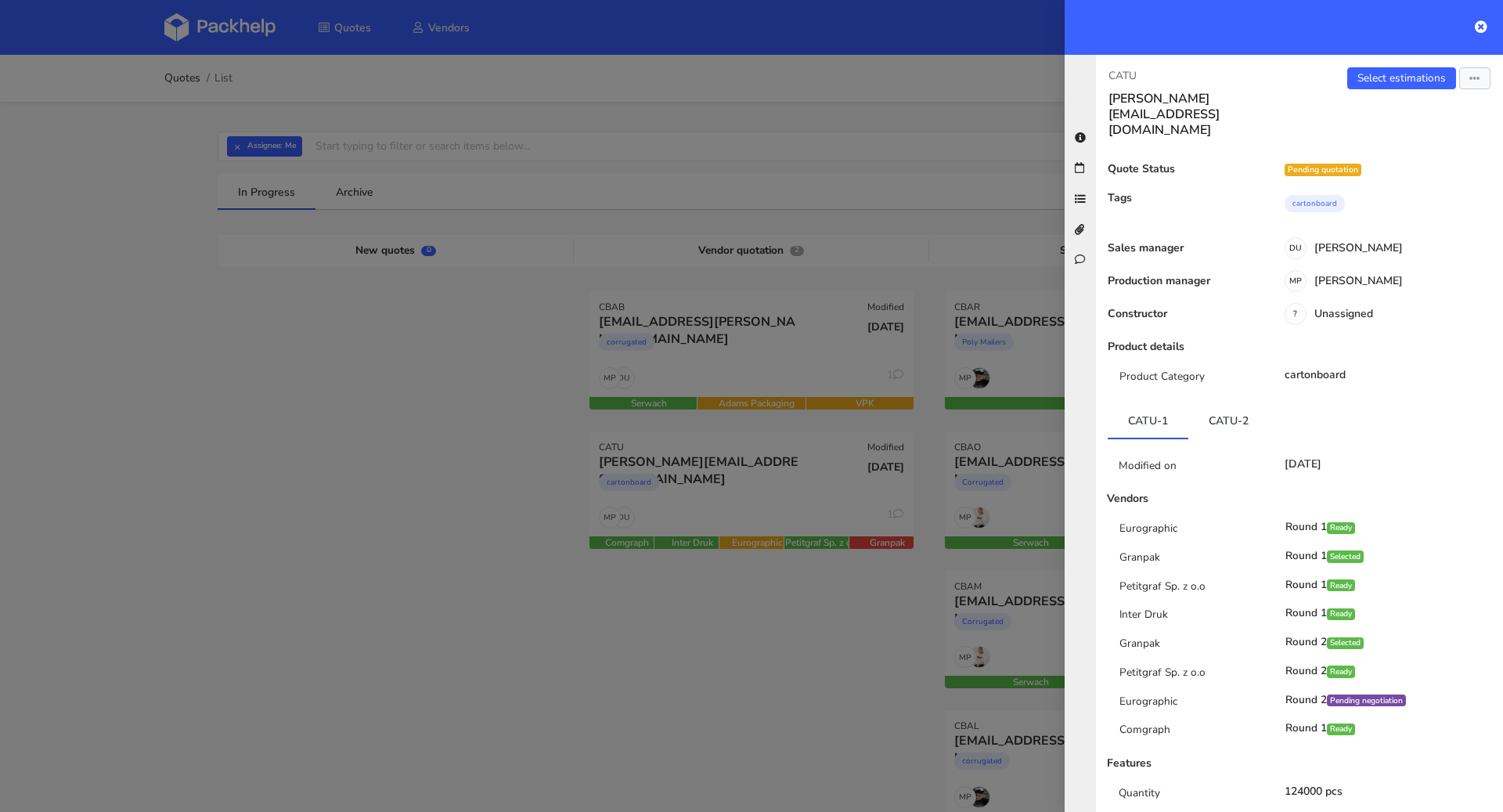
click at [430, 389] on div at bounding box center [752, 406] width 1503 height 812
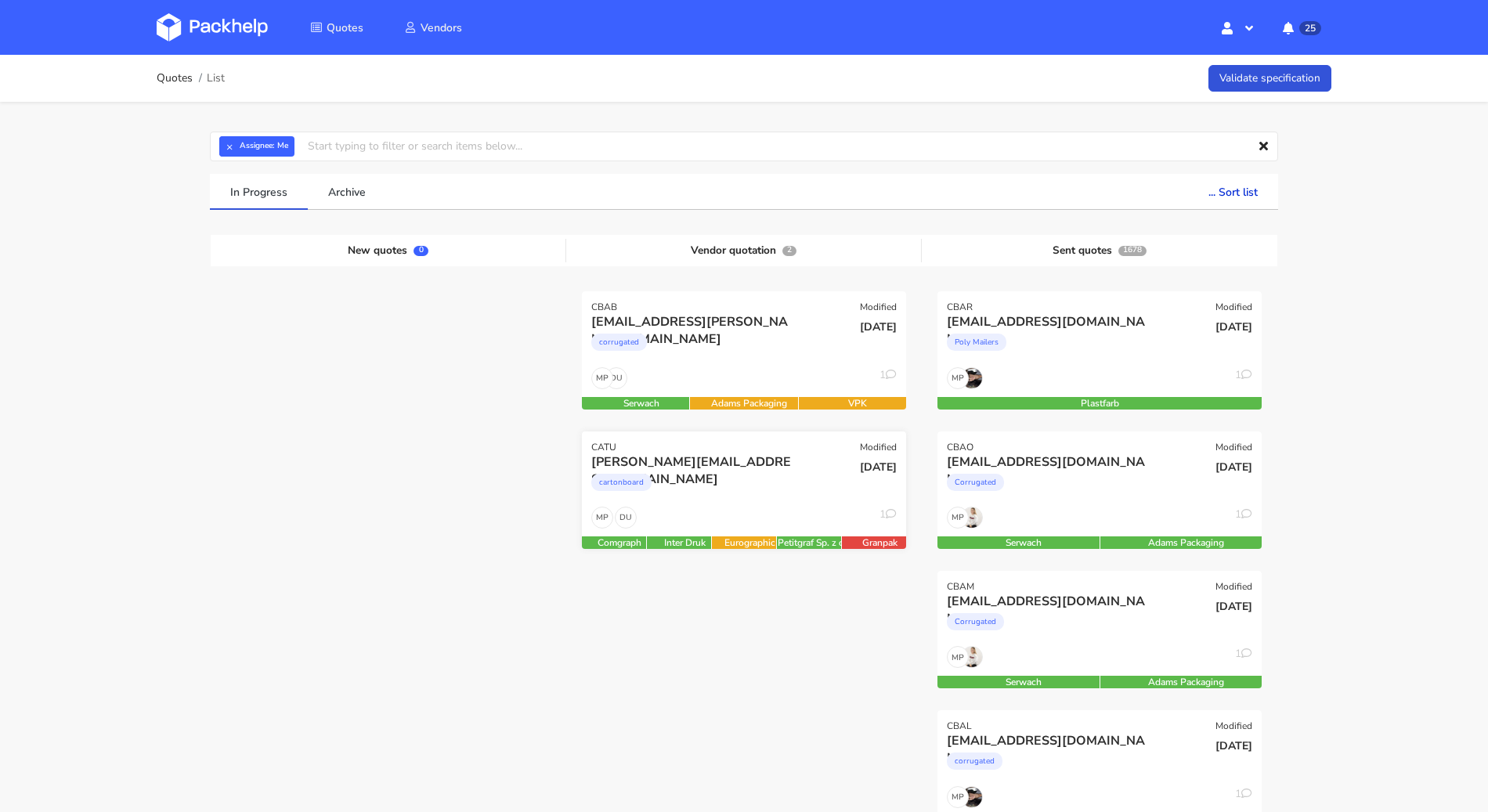
click at [664, 444] on div "CATU Modified" at bounding box center [744, 442] width 324 height 22
click at [607, 447] on div "CATU" at bounding box center [604, 446] width 25 height 12
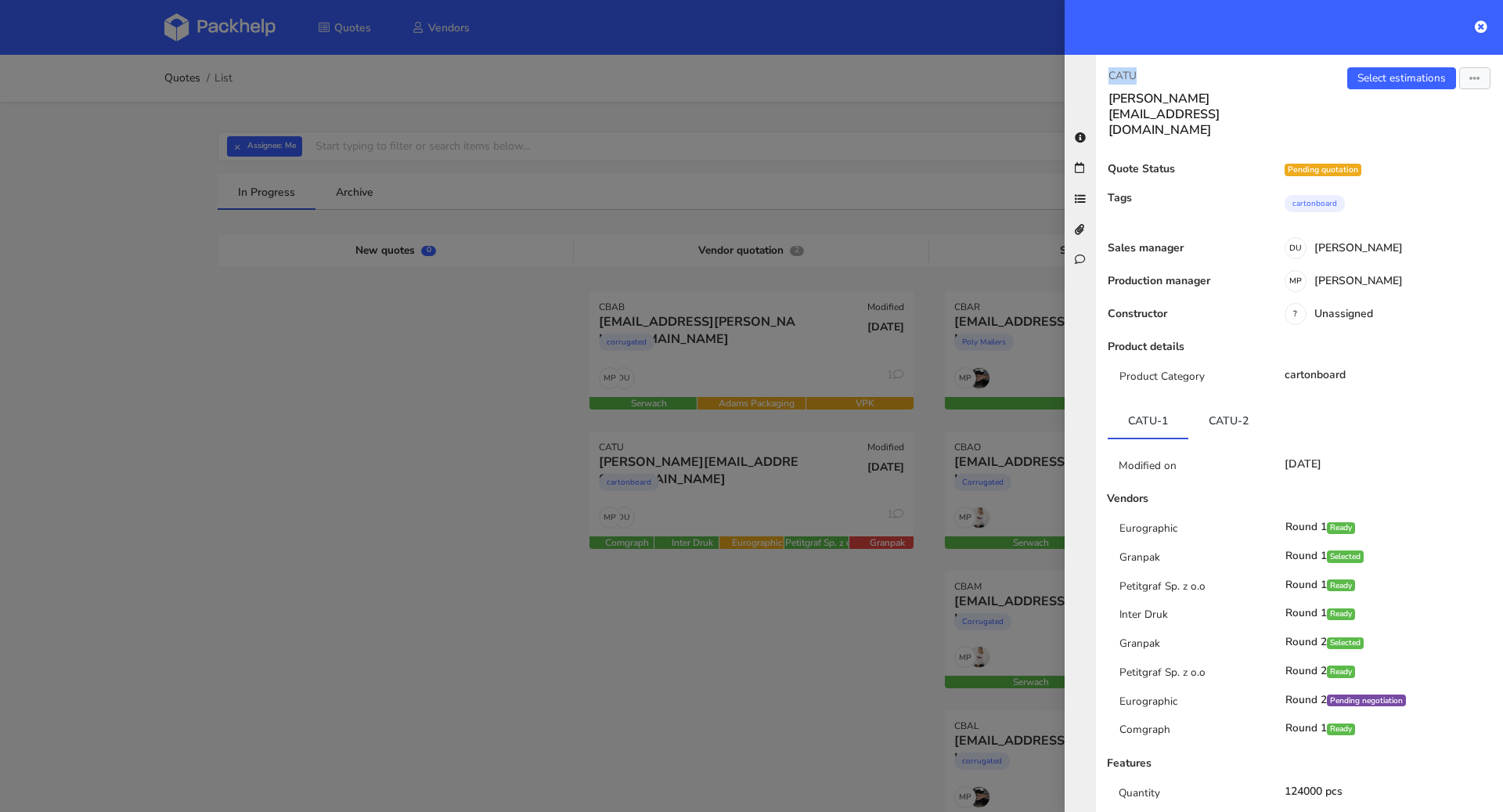
drag, startPoint x: 1161, startPoint y: 65, endPoint x: 1139, endPoint y: 77, distance: 25.1
click at [1150, 74] on div "CATU heidi@sweat-off.com Select estimations Send to estimate View quote Edit qu…" at bounding box center [1300, 433] width 407 height 757
click at [1137, 77] on p "CATU" at bounding box center [1198, 76] width 178 height 17
click at [1140, 76] on p "CATU" at bounding box center [1198, 76] width 178 height 17
drag, startPoint x: 1143, startPoint y: 74, endPoint x: 1108, endPoint y: 74, distance: 35.0
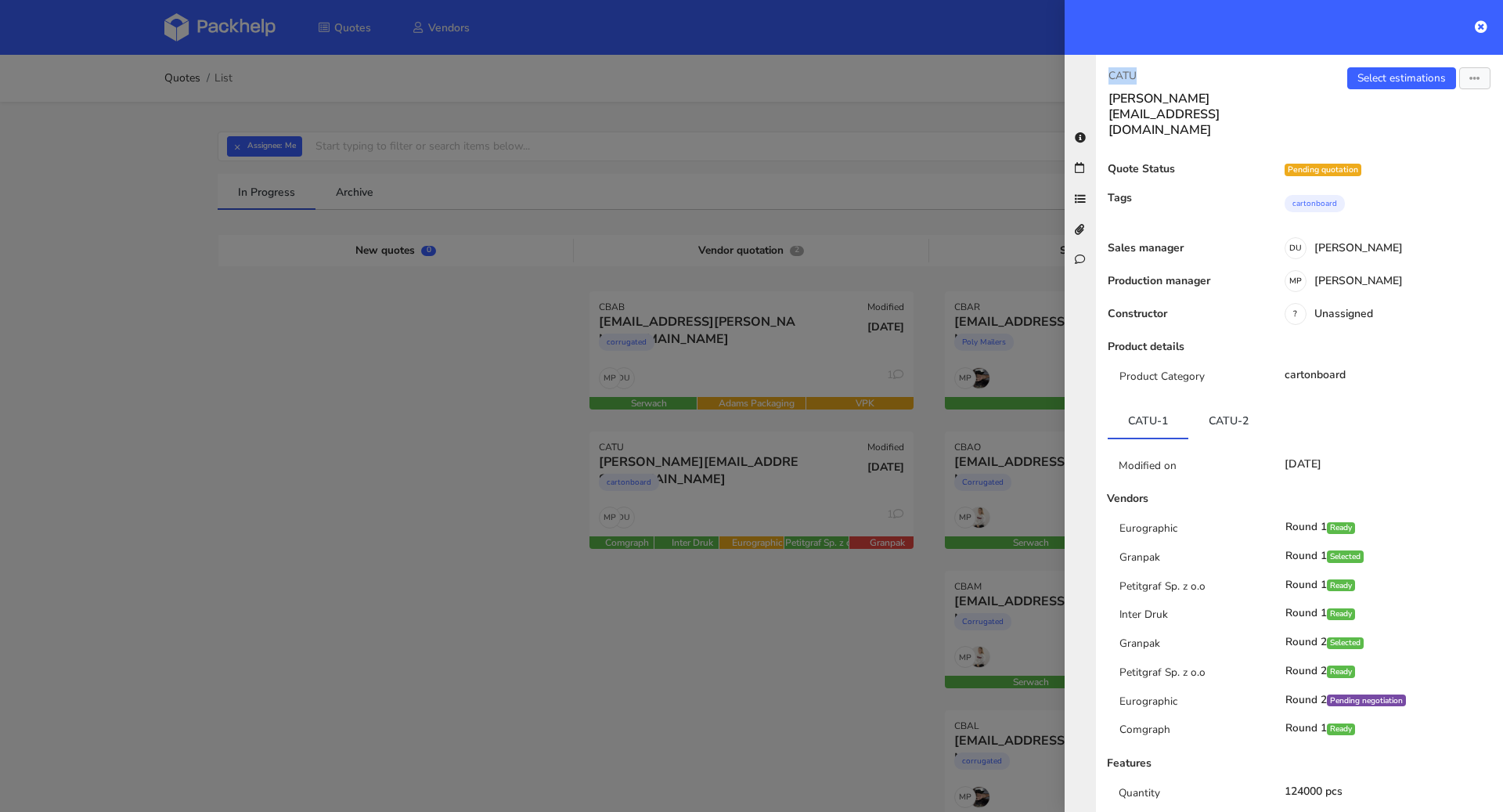
click at [1108, 74] on div "CATU heidi@sweat-off.com" at bounding box center [1198, 102] width 204 height 70
copy p "CATU"
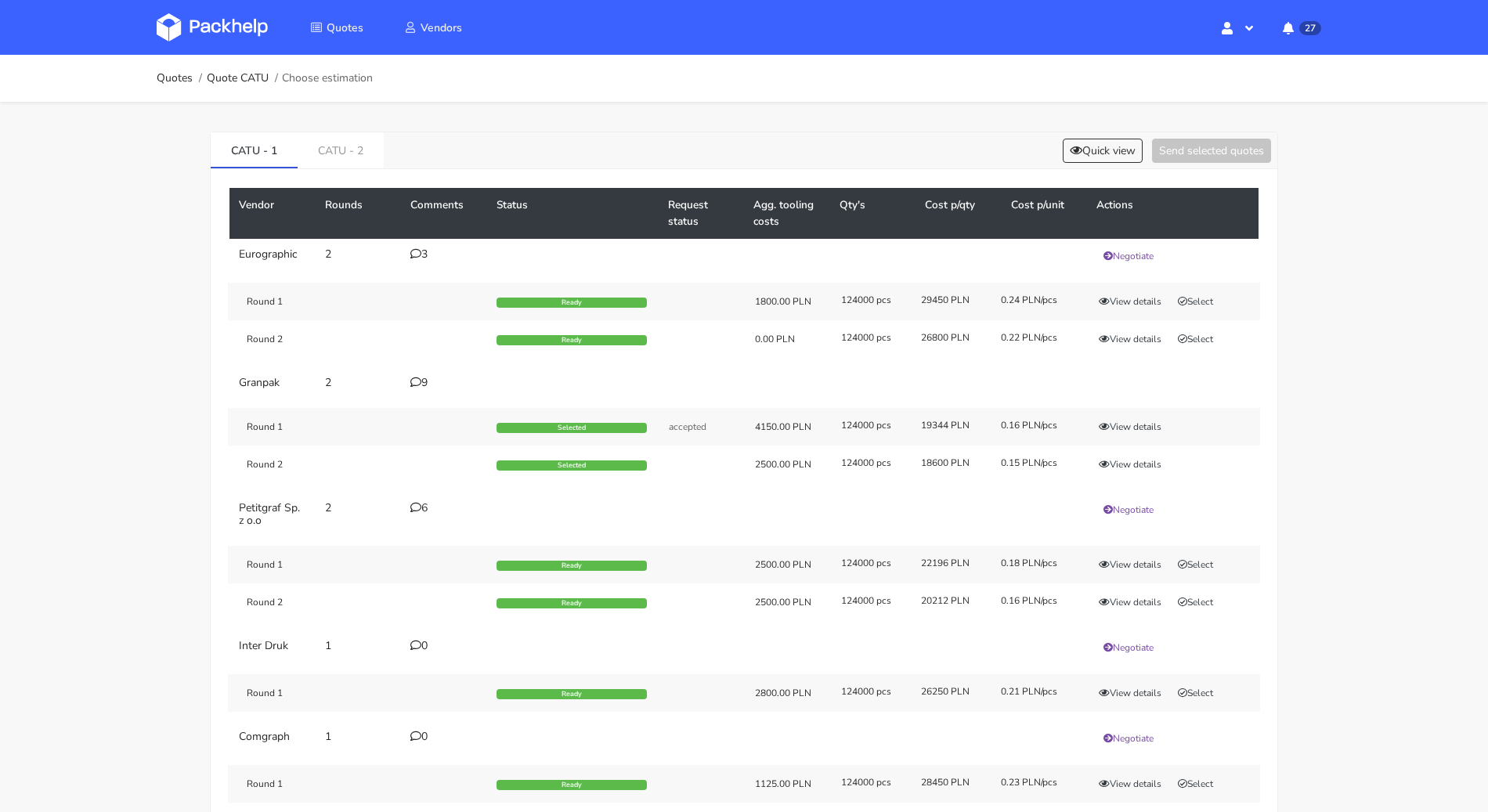
click at [408, 246] on td "3" at bounding box center [444, 256] width 86 height 34
click at [423, 258] on div "3" at bounding box center [444, 254] width 67 height 12
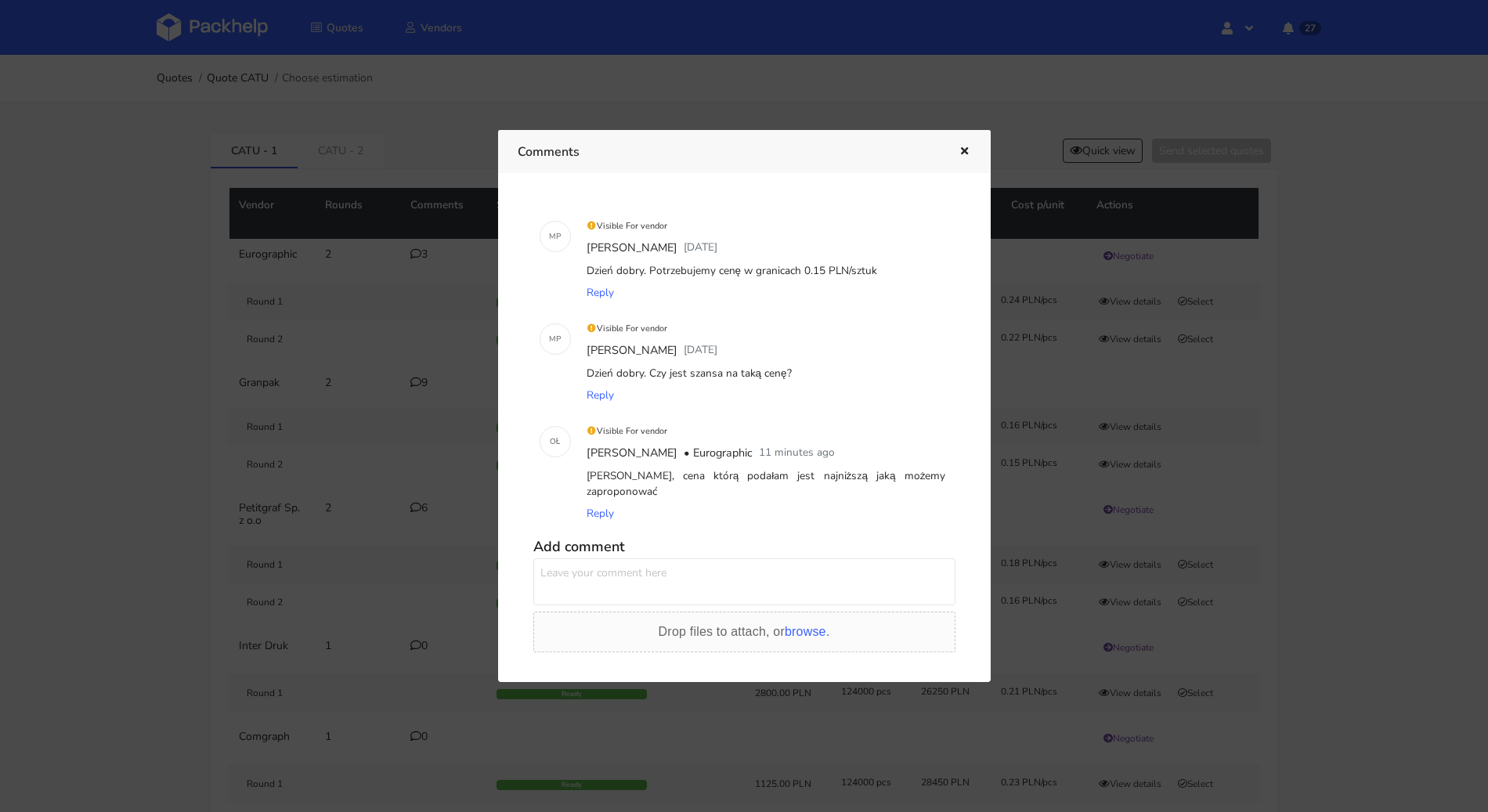
click at [25, 414] on div at bounding box center [744, 406] width 1488 height 812
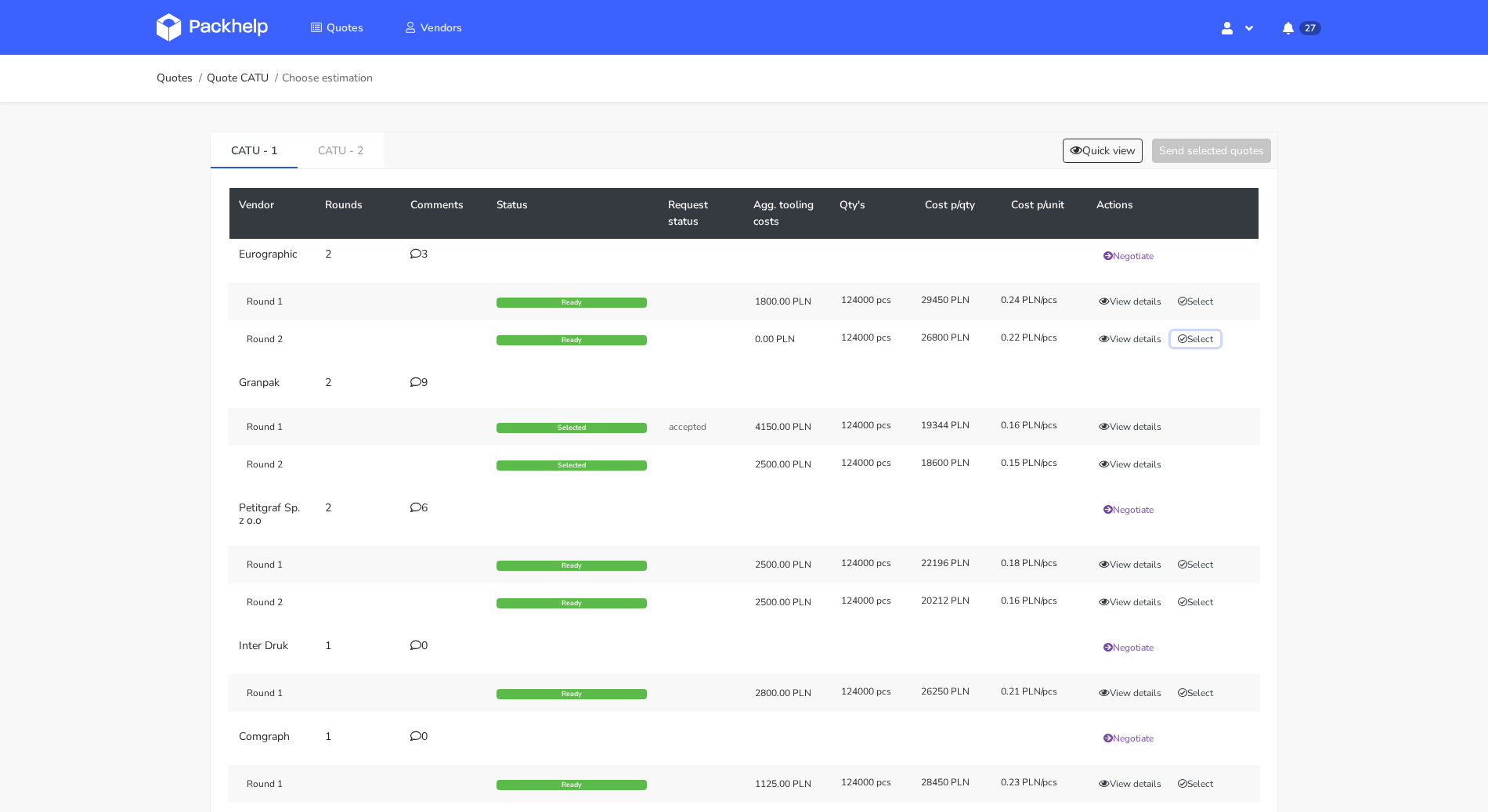
click at [1179, 334] on icon "button" at bounding box center [1182, 339] width 9 height 9
click at [1210, 156] on button "Send selected quotes ( 1 )" at bounding box center [1200, 151] width 141 height 25
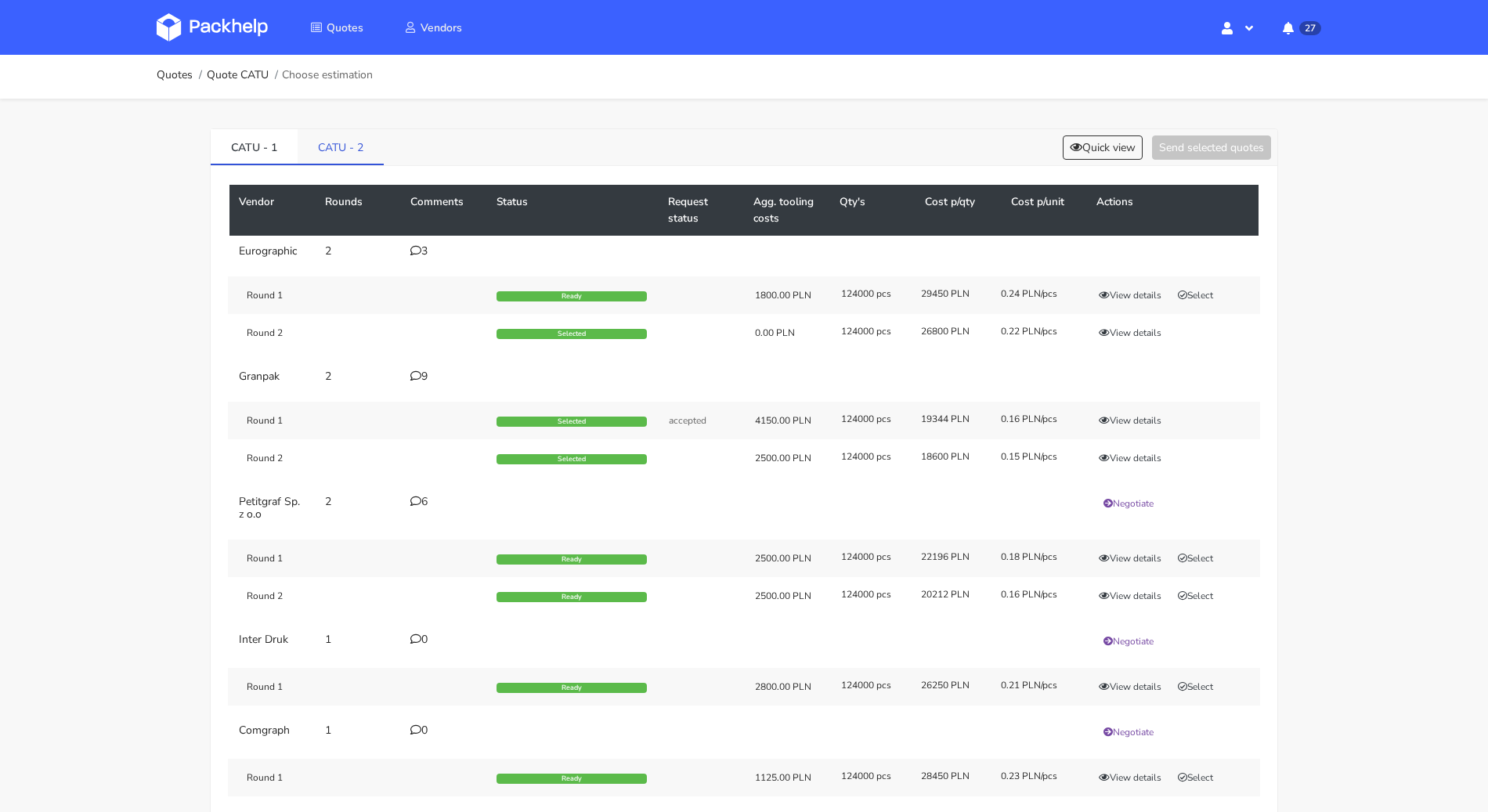
scroll to position [4, 0]
click at [357, 141] on link "CATU - 2" at bounding box center [340, 145] width 86 height 34
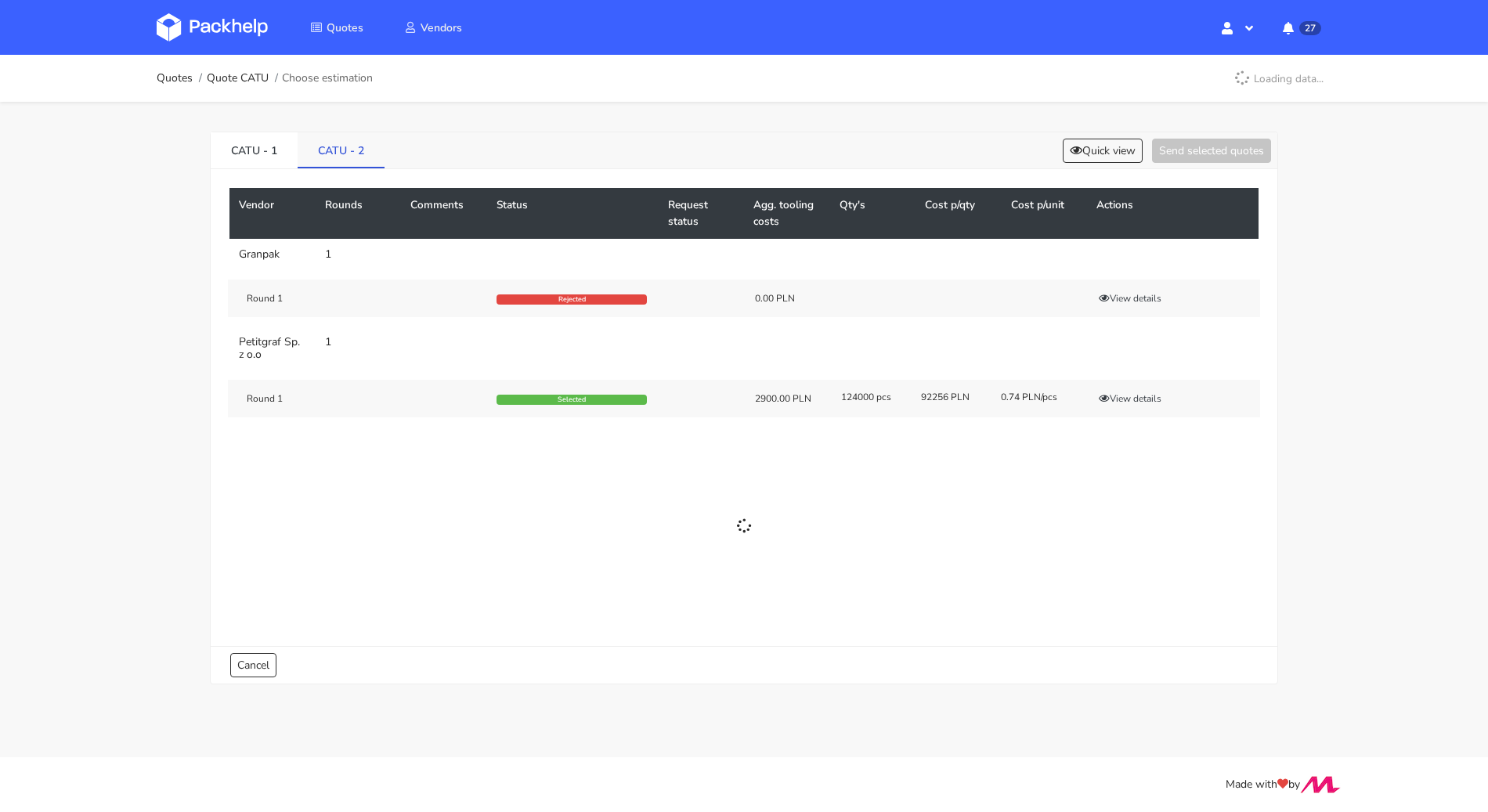
scroll to position [0, 0]
click at [254, 146] on link "CATU - 1" at bounding box center [262, 150] width 87 height 34
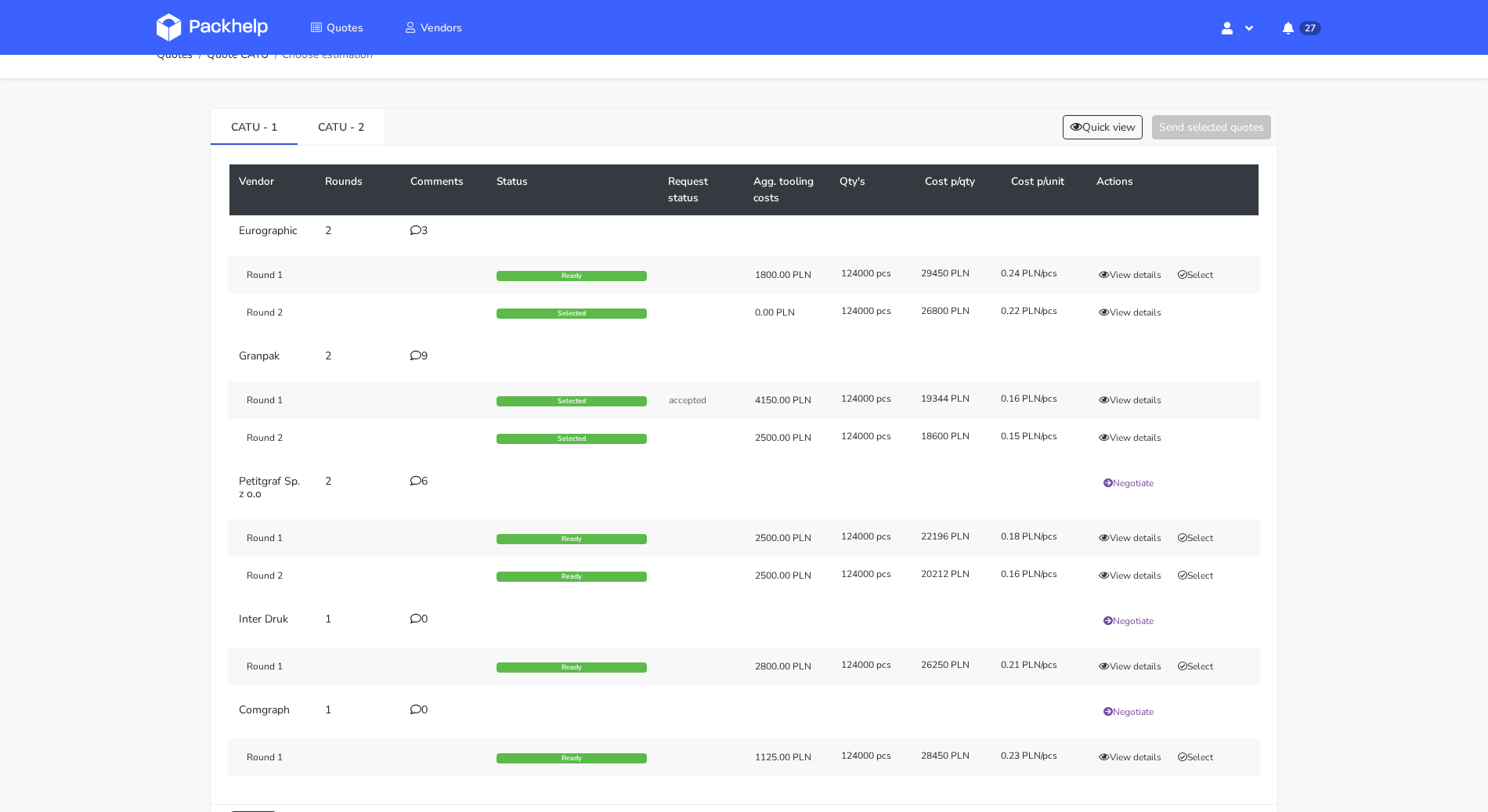
scroll to position [14, 0]
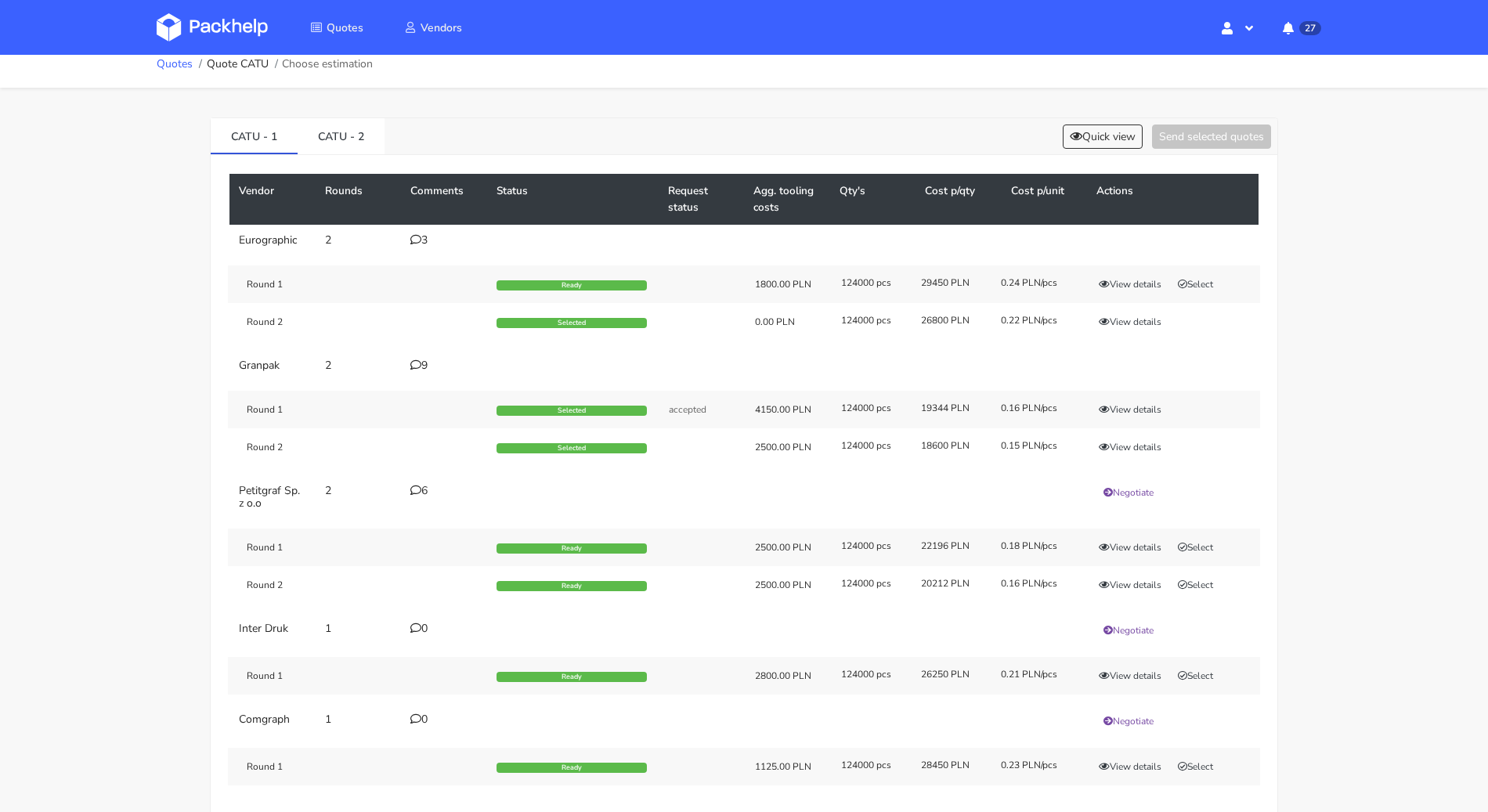
click at [179, 66] on link "Quotes" at bounding box center [174, 63] width 36 height 12
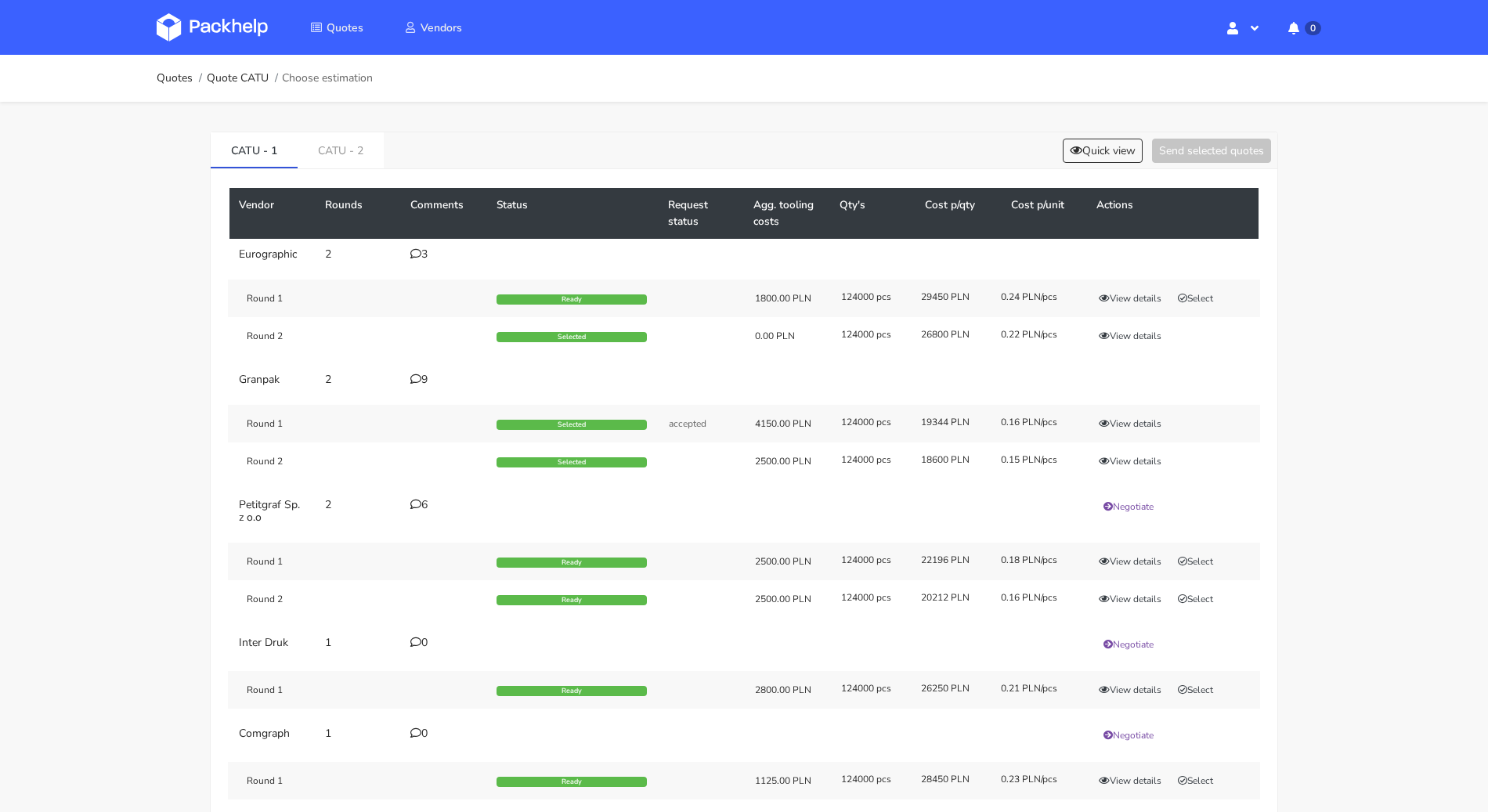
click at [421, 256] on div "3" at bounding box center [444, 254] width 67 height 12
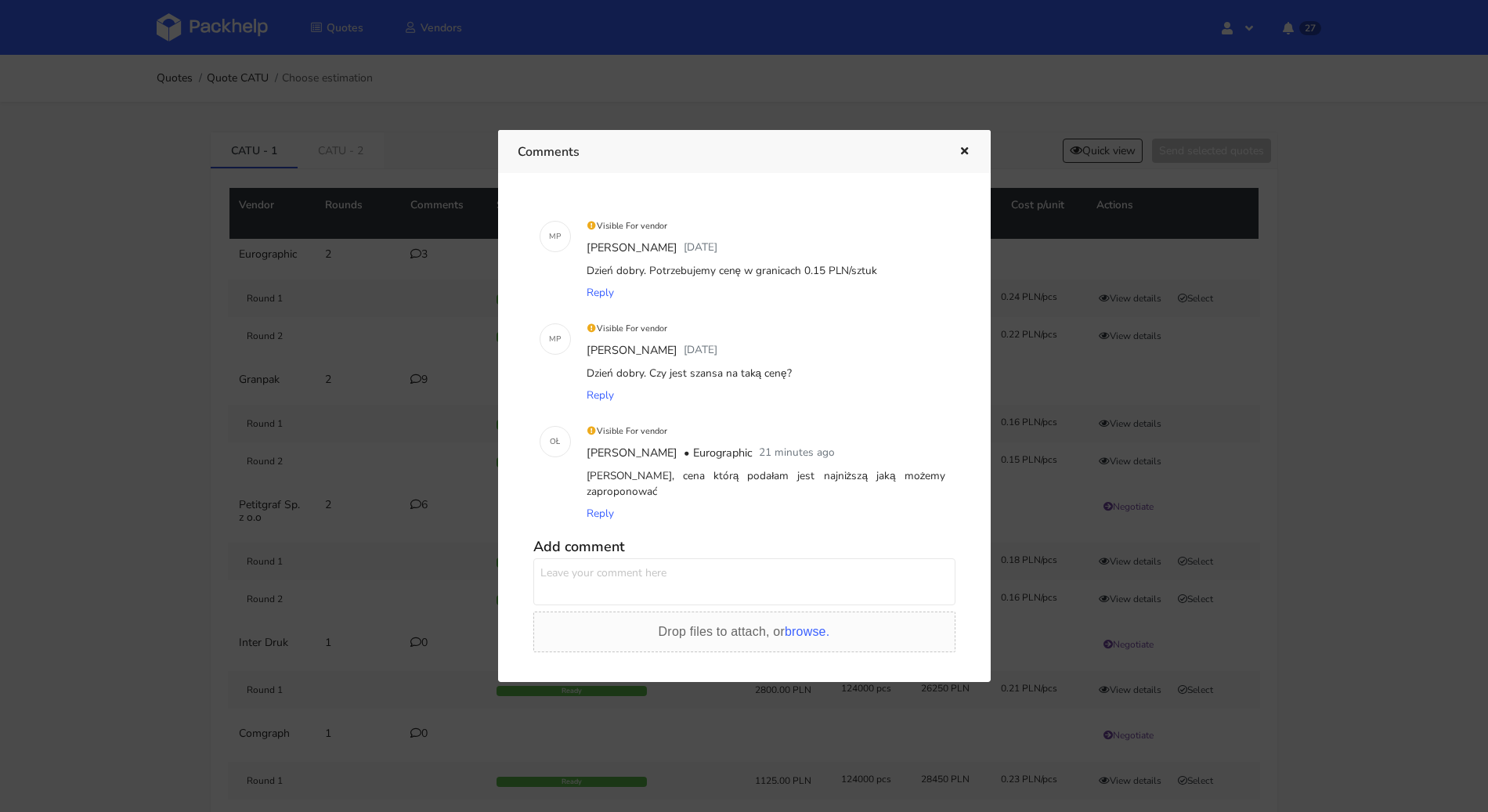
click at [434, 361] on div at bounding box center [744, 406] width 1488 height 812
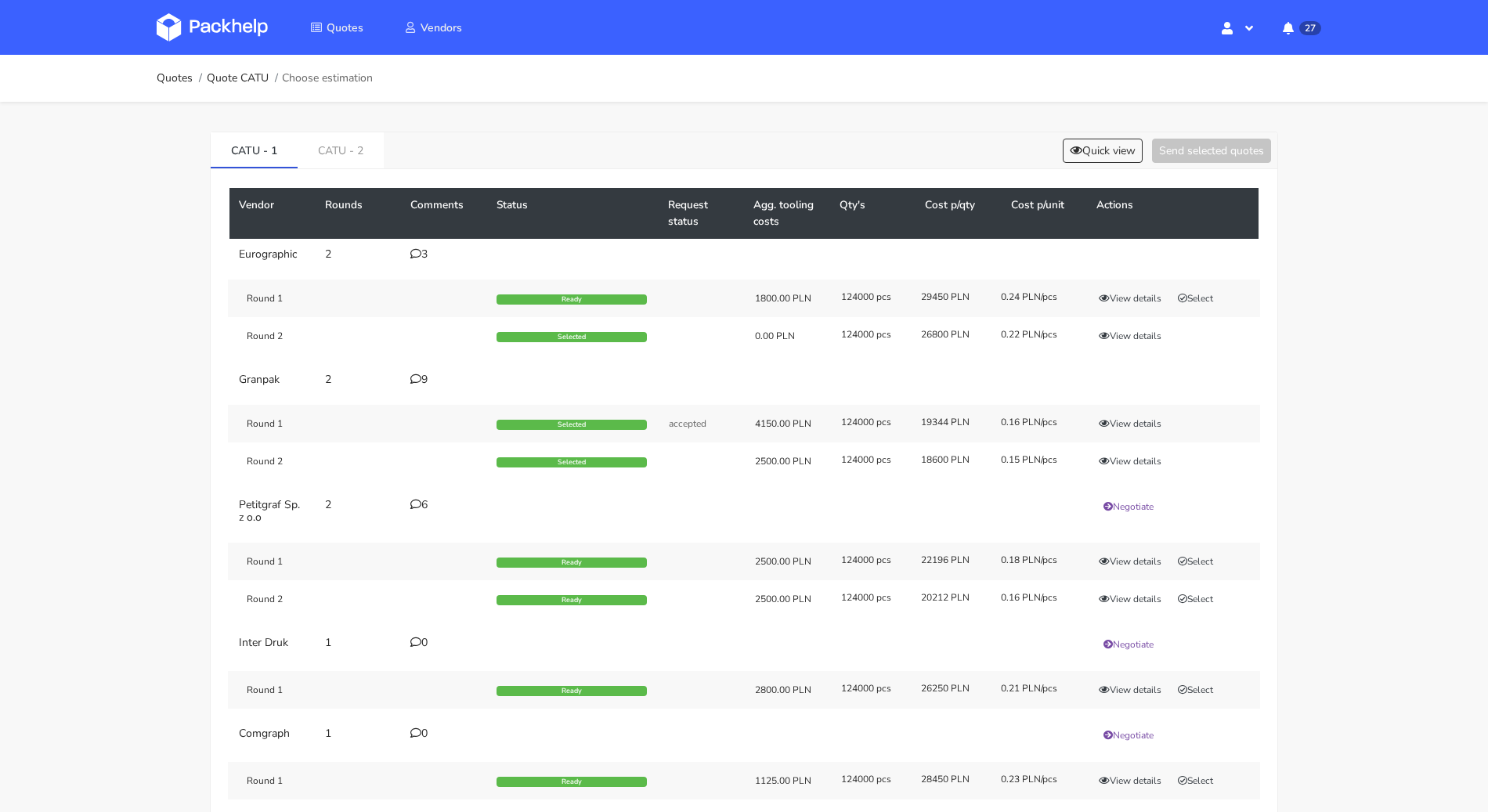
scroll to position [124, 0]
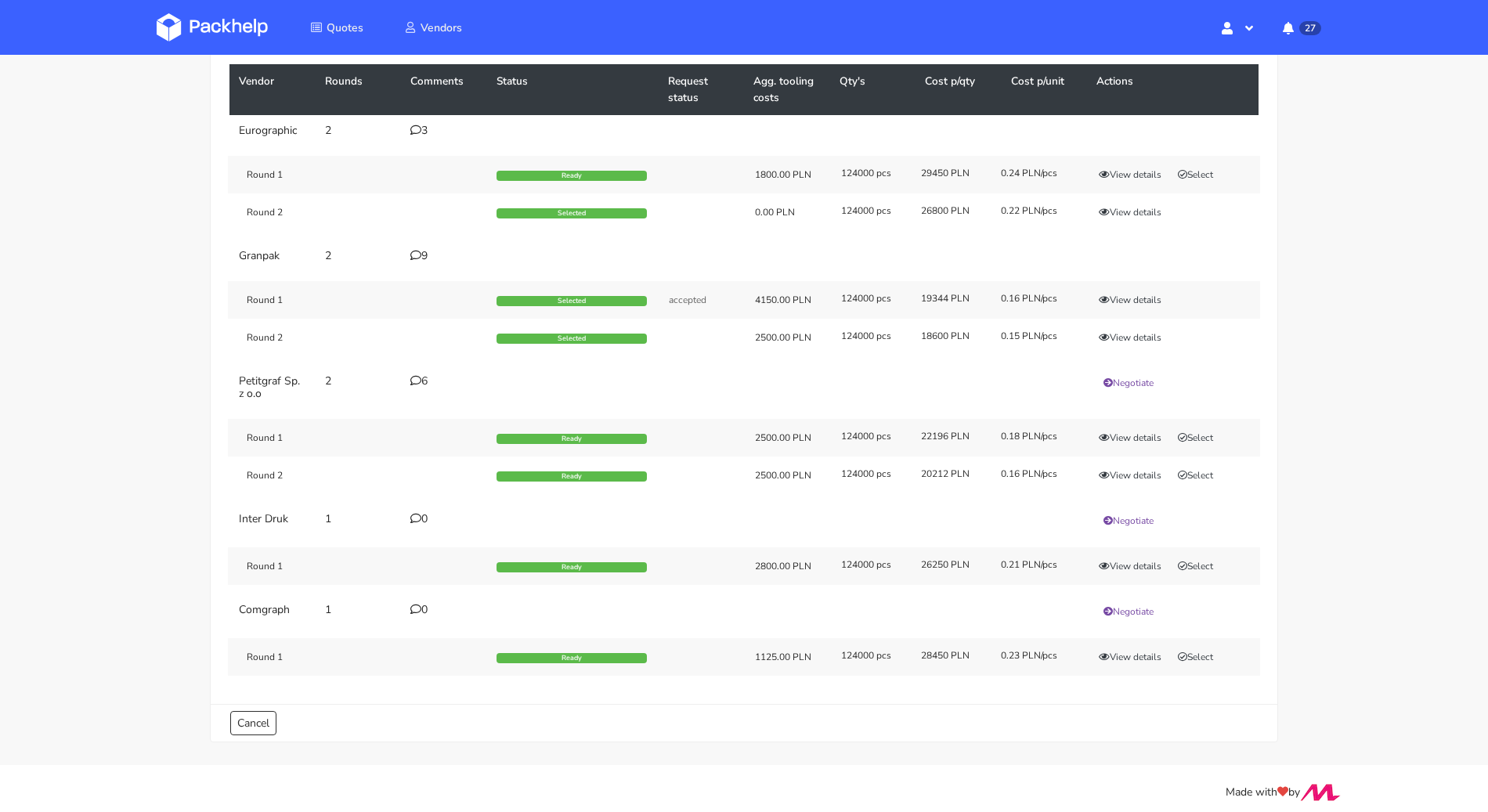
click at [413, 252] on icon at bounding box center [416, 256] width 11 height 11
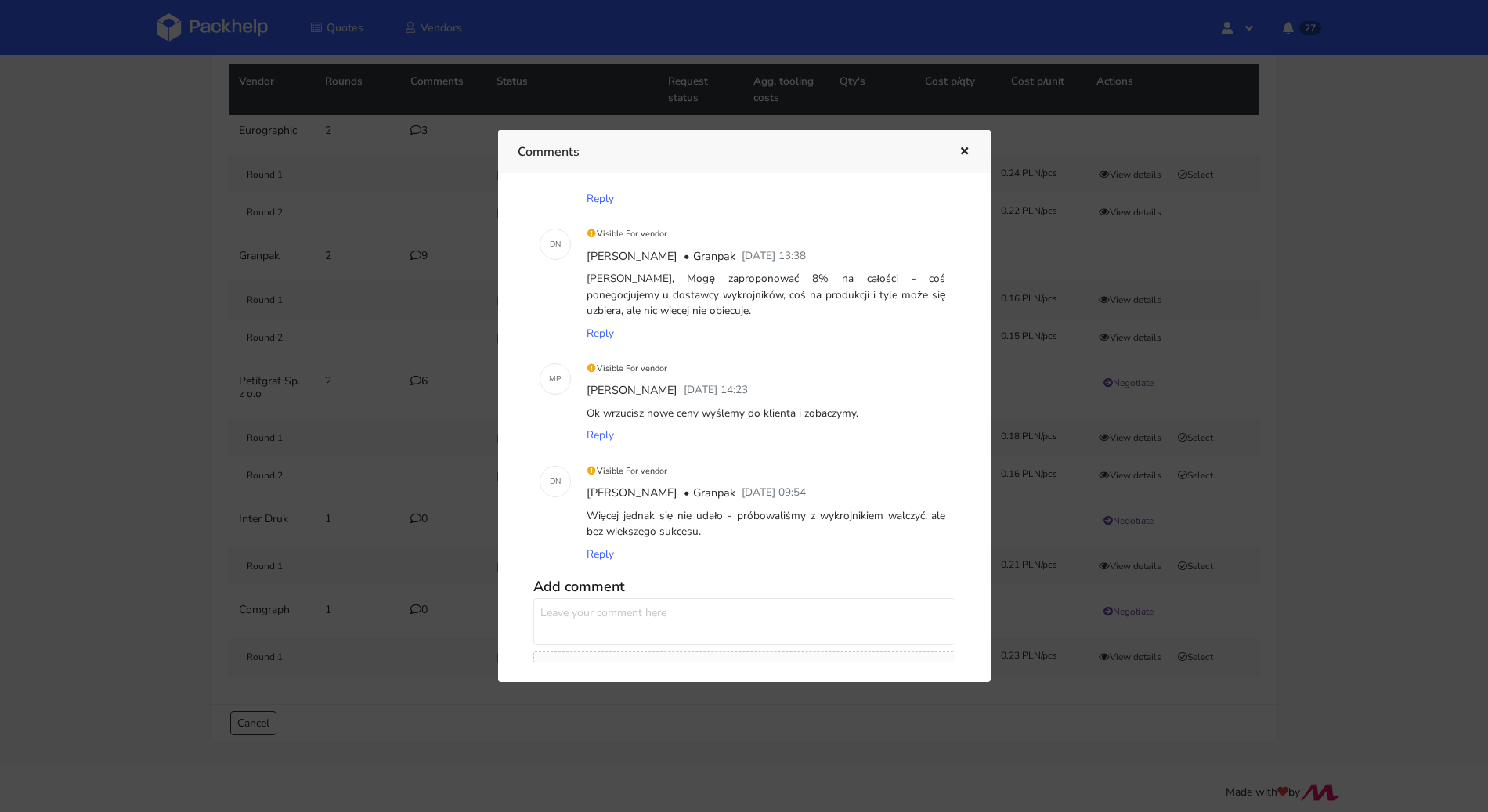
scroll to position [659, 0]
click at [170, 376] on div at bounding box center [744, 406] width 1488 height 812
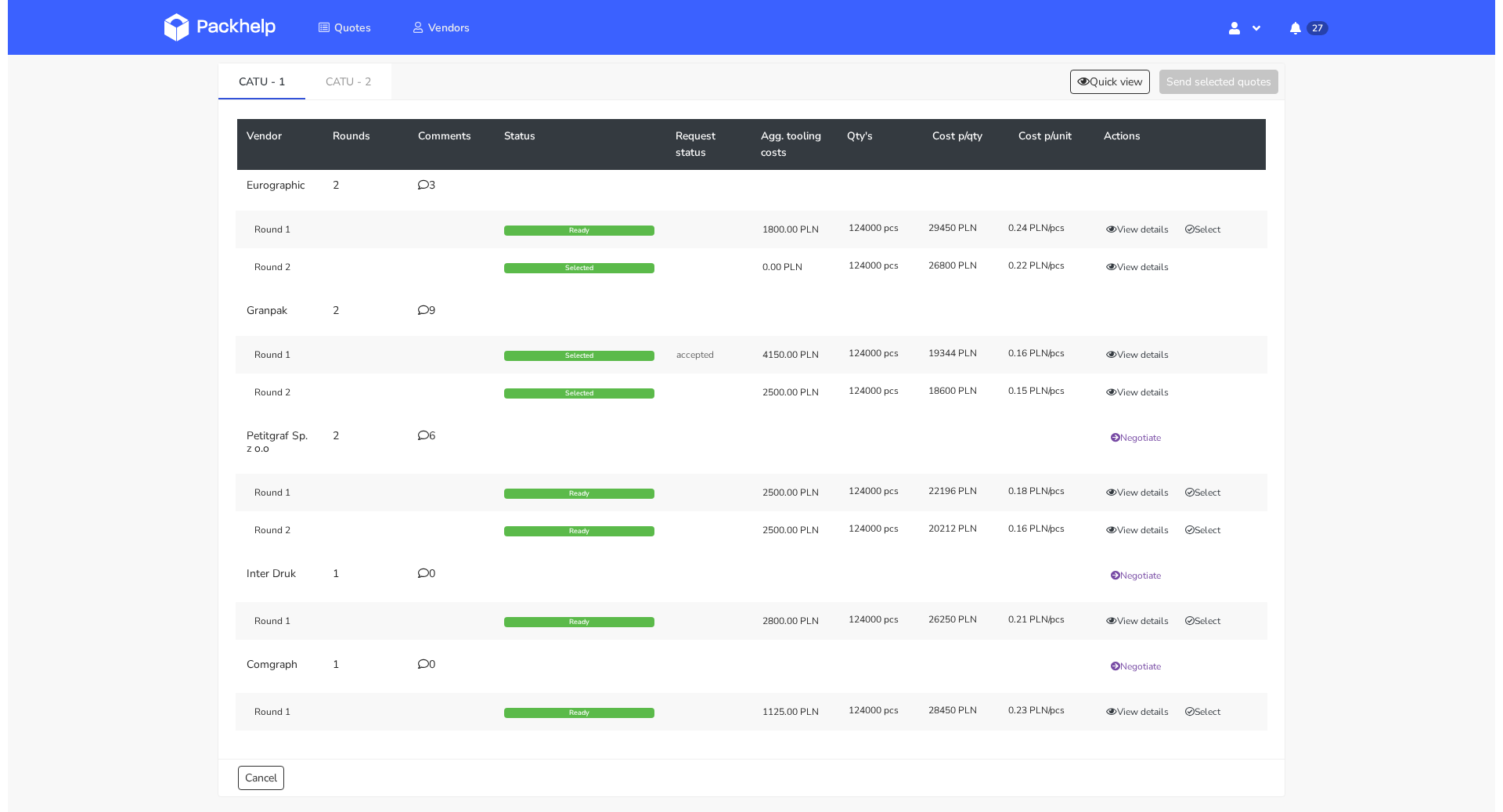
scroll to position [0, 0]
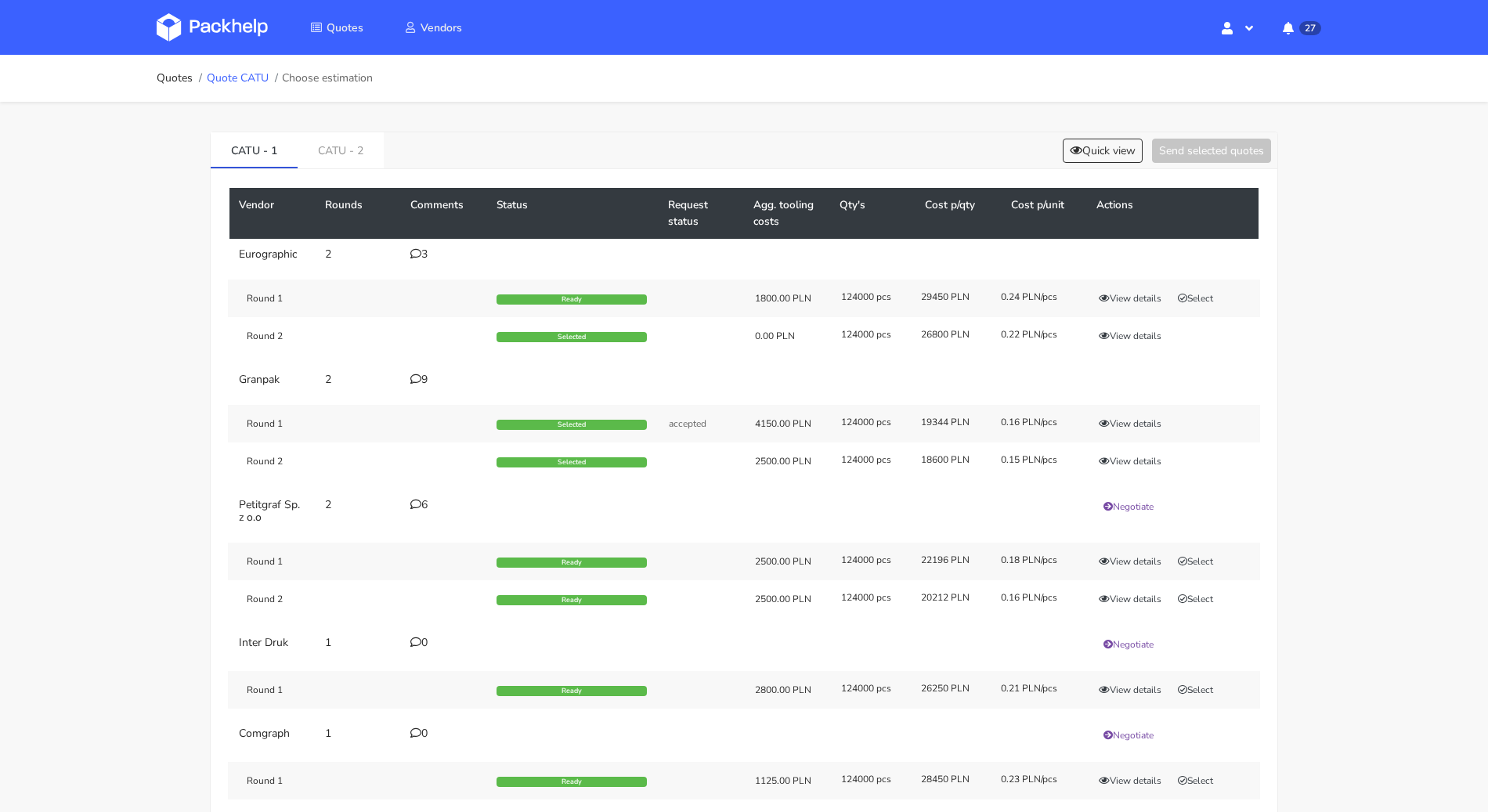
click at [250, 81] on link "Quote CATU" at bounding box center [237, 78] width 62 height 12
click at [318, 144] on link "CATU - 2" at bounding box center [340, 150] width 86 height 34
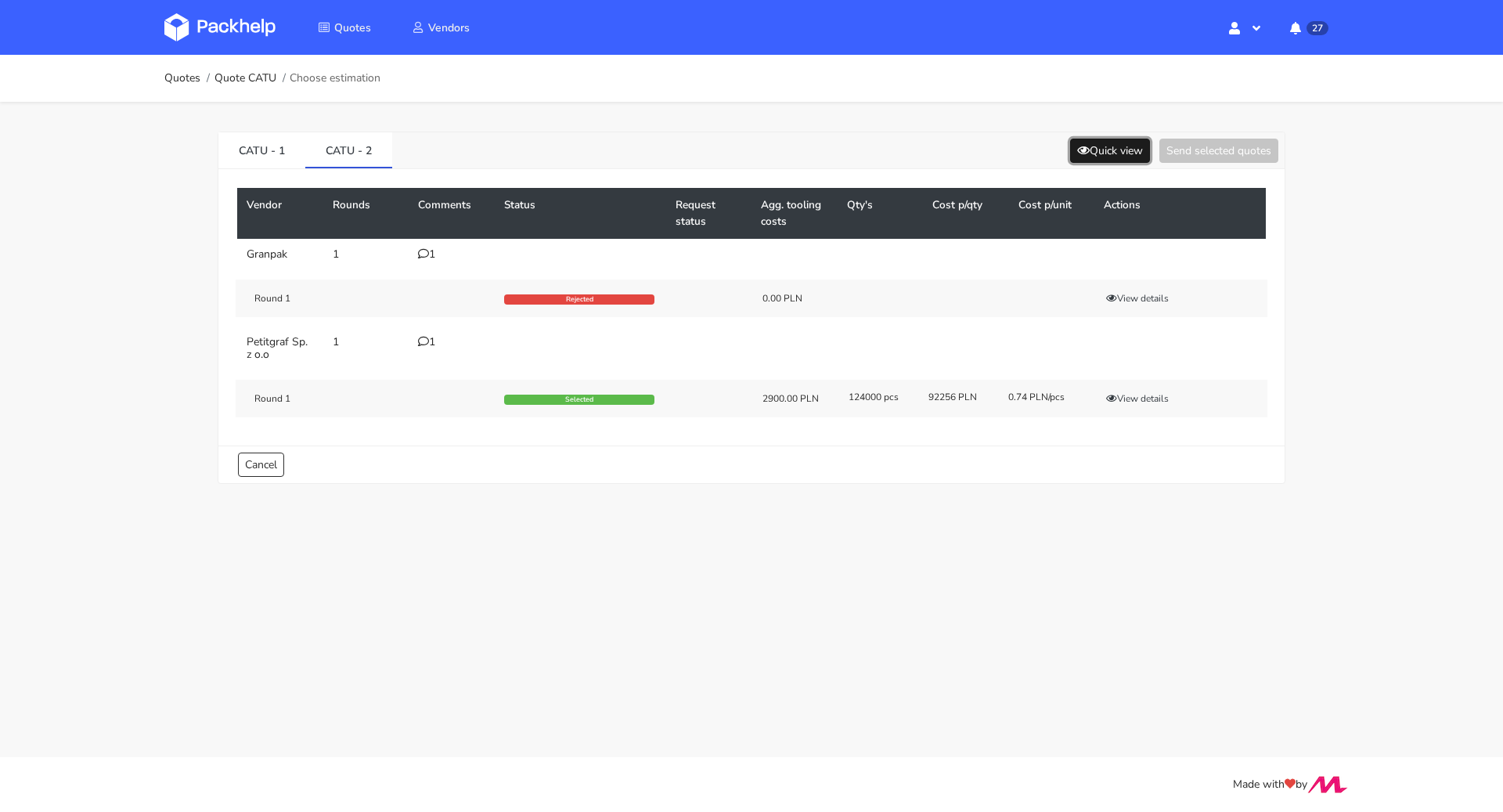
click at [1070, 142] on button "Quick view" at bounding box center [1110, 151] width 80 height 25
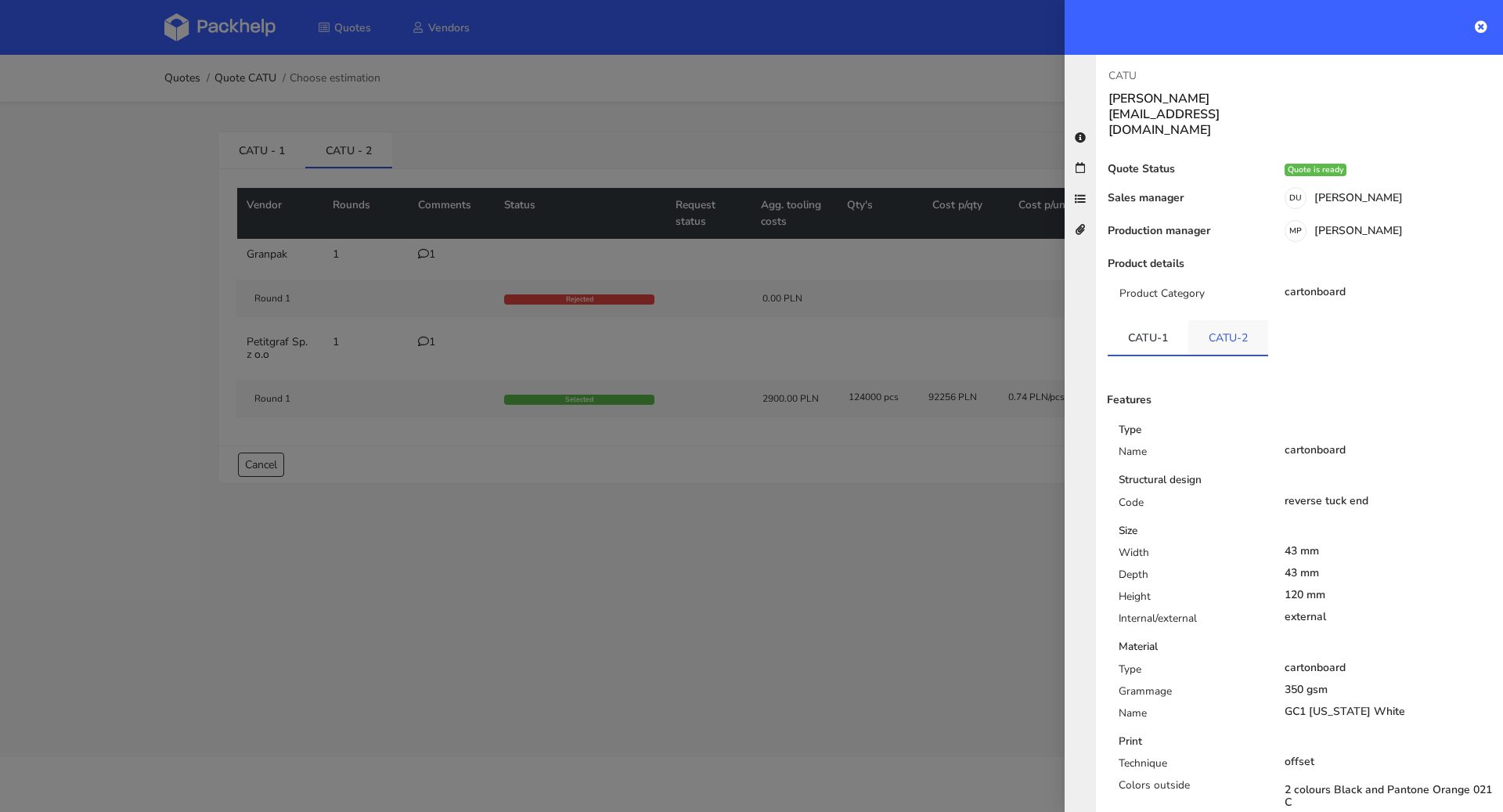
click at [1243, 320] on link "CATU-2" at bounding box center [1228, 337] width 80 height 34
click at [1180, 320] on link "CATU-1" at bounding box center [1148, 337] width 81 height 34
click at [860, 494] on div at bounding box center [752, 406] width 1503 height 812
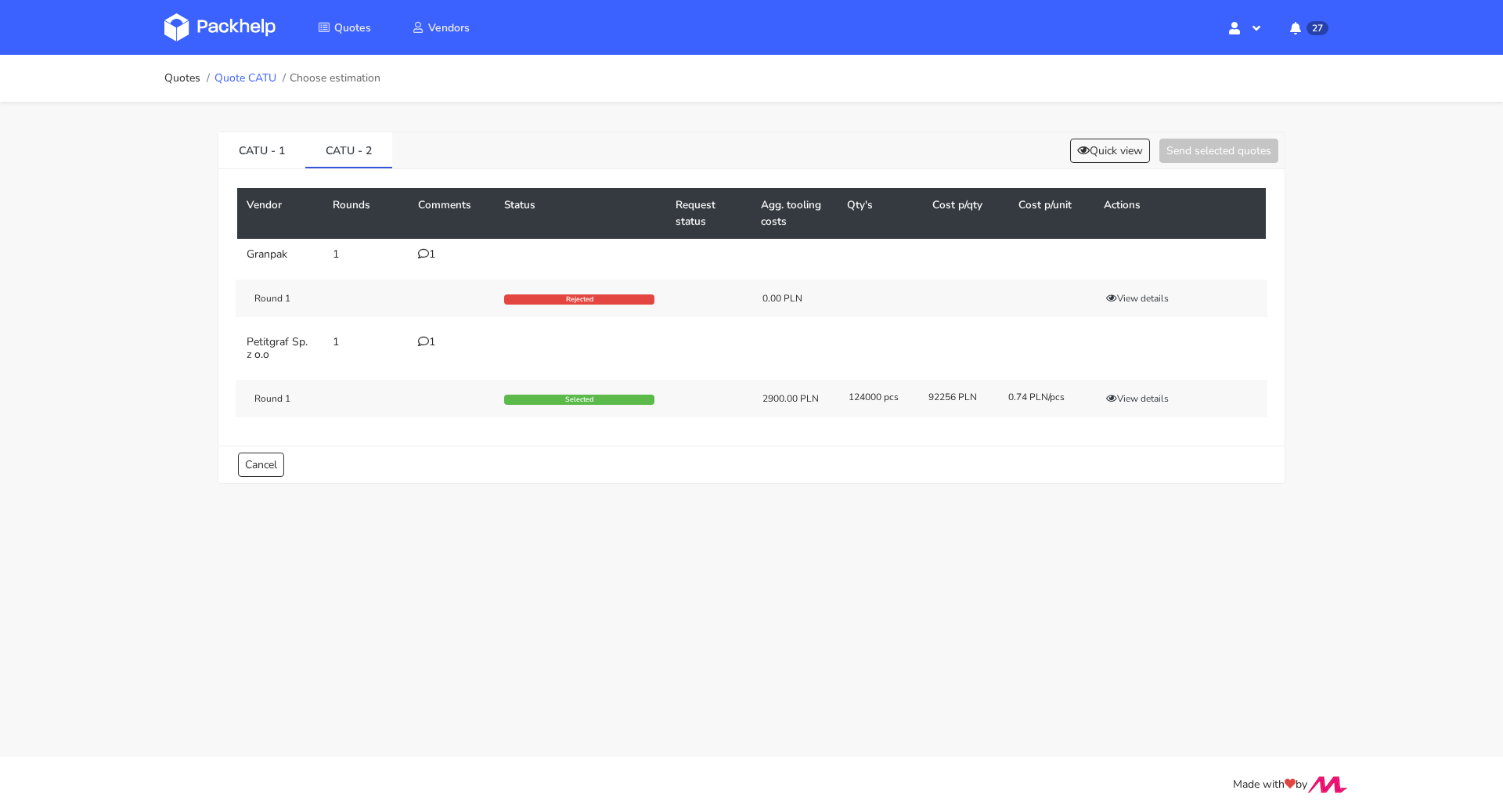
click at [253, 81] on link "Quote CATU" at bounding box center [244, 78] width 62 height 12
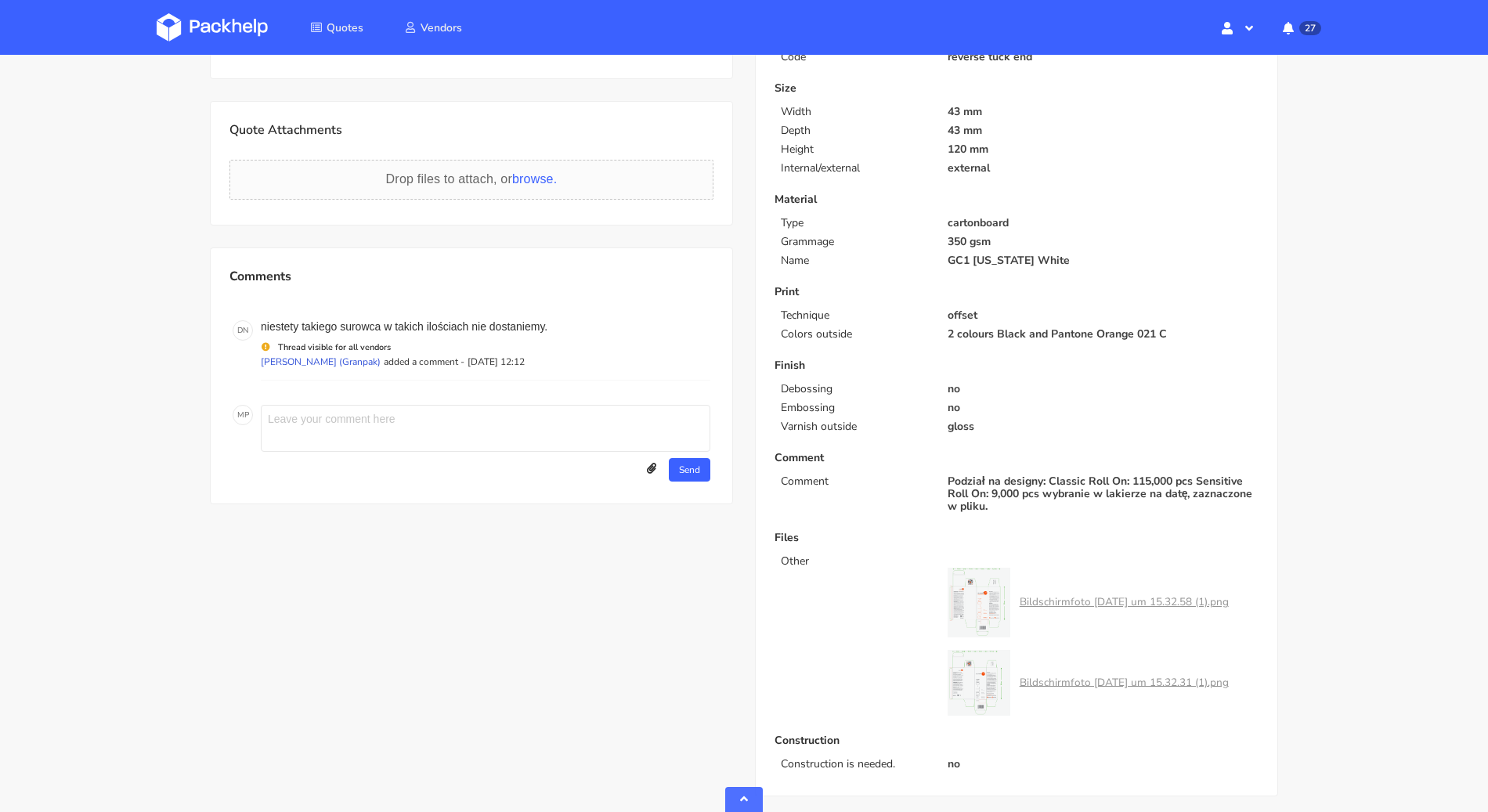
scroll to position [278, 0]
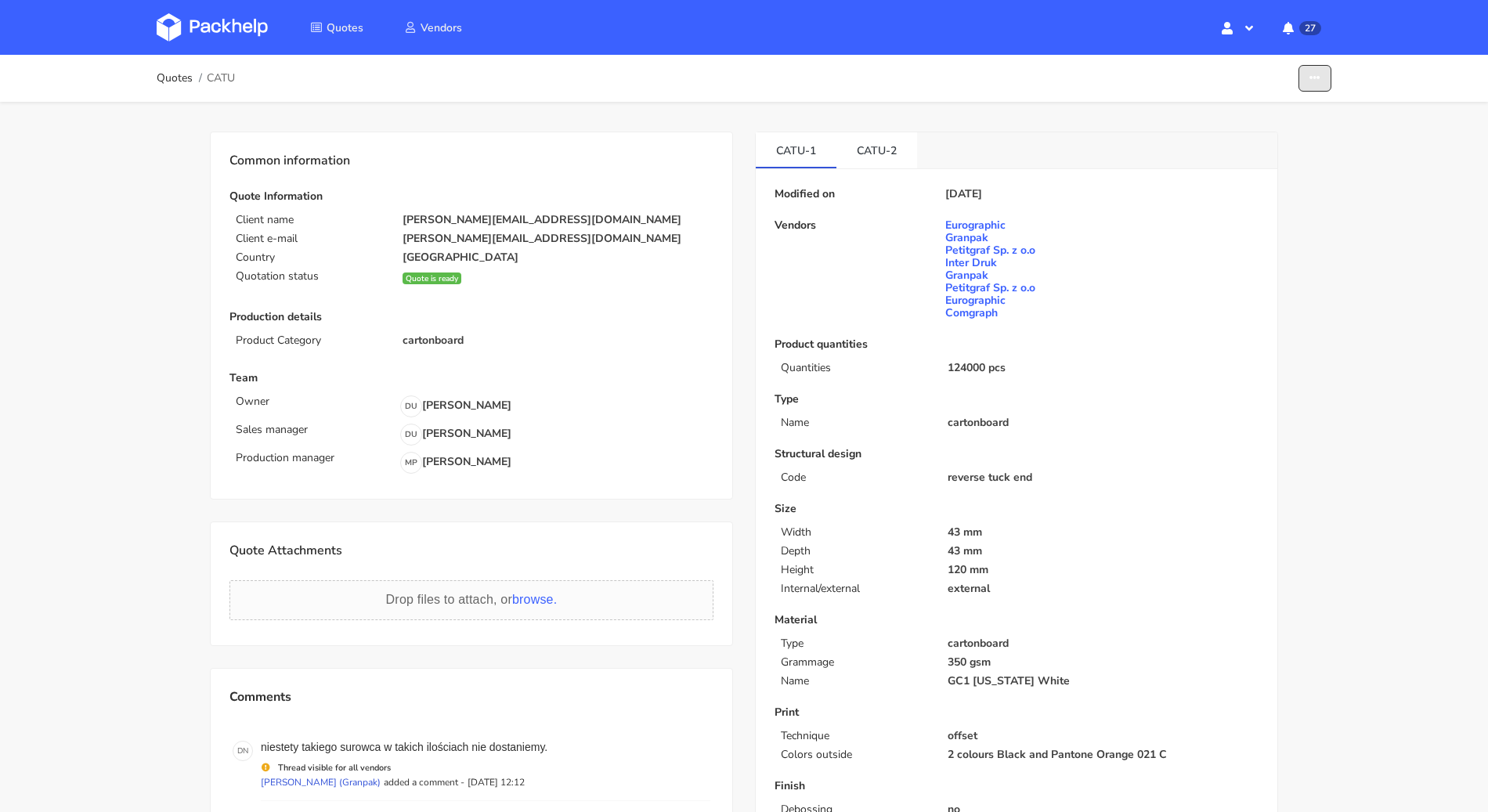
click at [1322, 87] on button "button" at bounding box center [1315, 79] width 33 height 27
click at [1264, 123] on link "Edit quote" at bounding box center [1254, 112] width 137 height 26
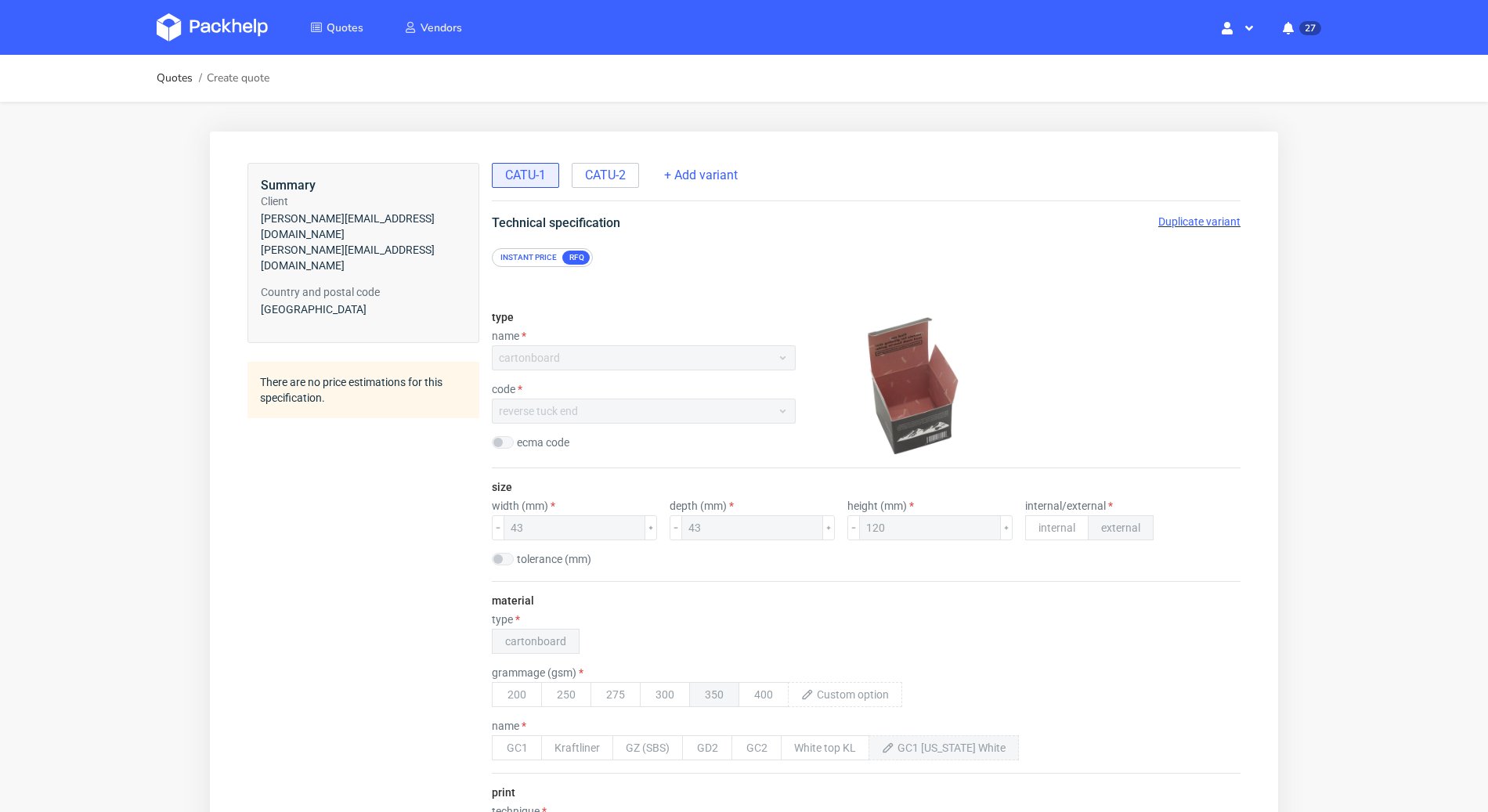
click at [1166, 225] on span "Duplicate variant" at bounding box center [1199, 221] width 82 height 12
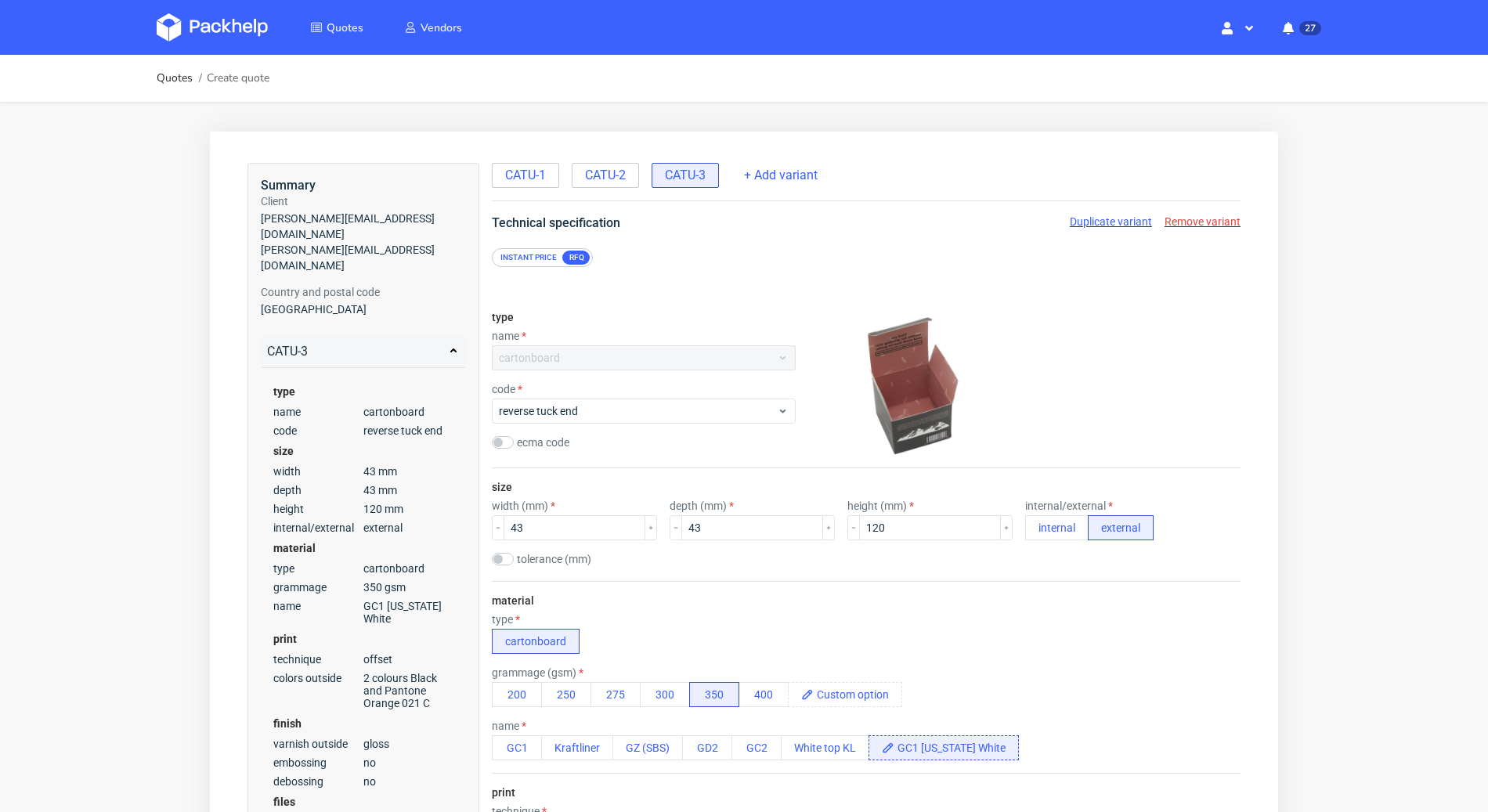
scroll to position [3, 0]
click at [678, 682] on button "300" at bounding box center [664, 695] width 50 height 25
click at [888, 620] on div "type cartonboard" at bounding box center [866, 633] width 749 height 41
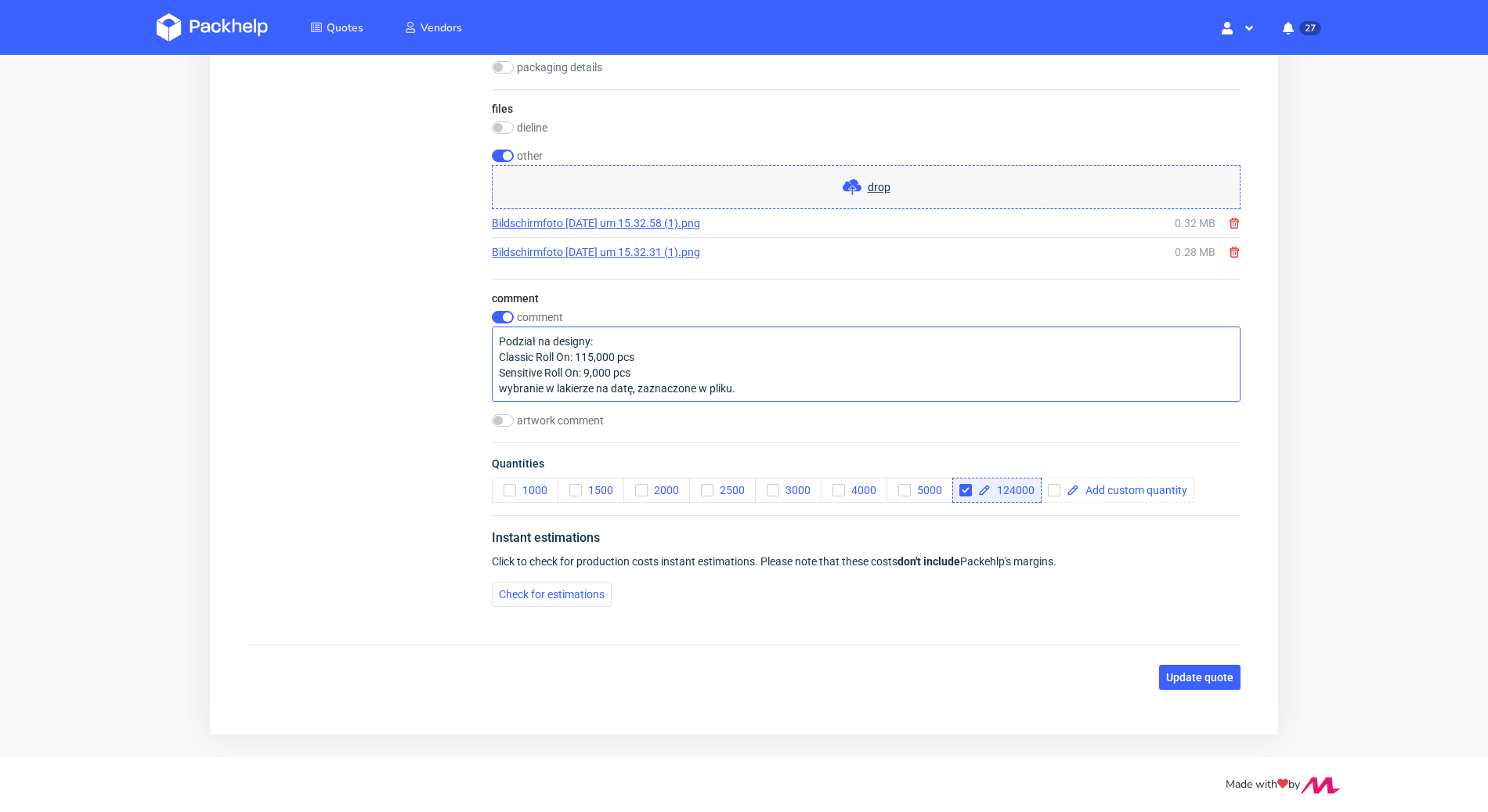
scroll to position [1, 0]
click at [1185, 672] on span "Update quote" at bounding box center [1199, 677] width 67 height 11
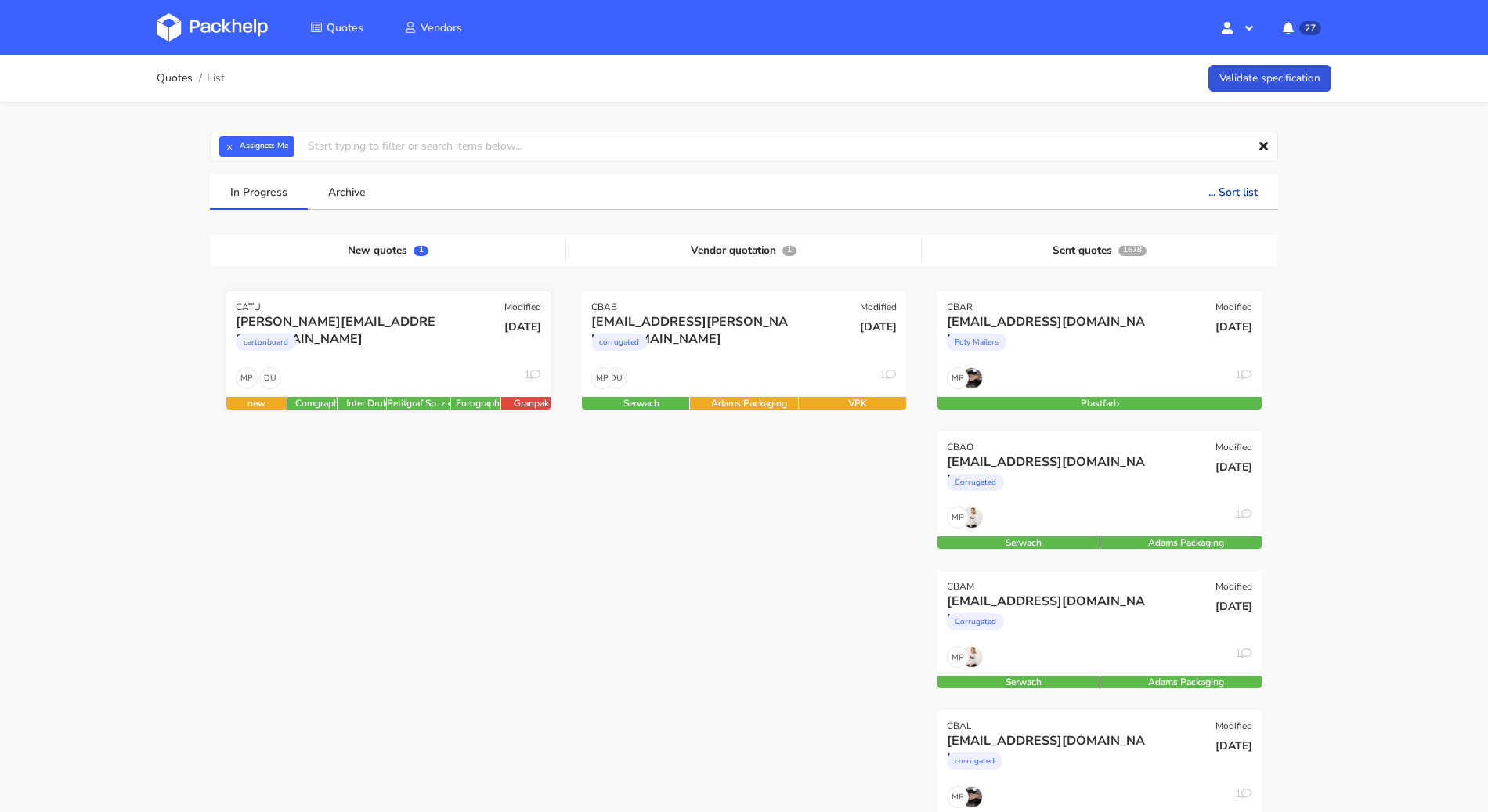
click at [412, 364] on div "[PERSON_NAME][EMAIL_ADDRESS][DOMAIN_NAME] cartonboard" at bounding box center [334, 339] width 218 height 53
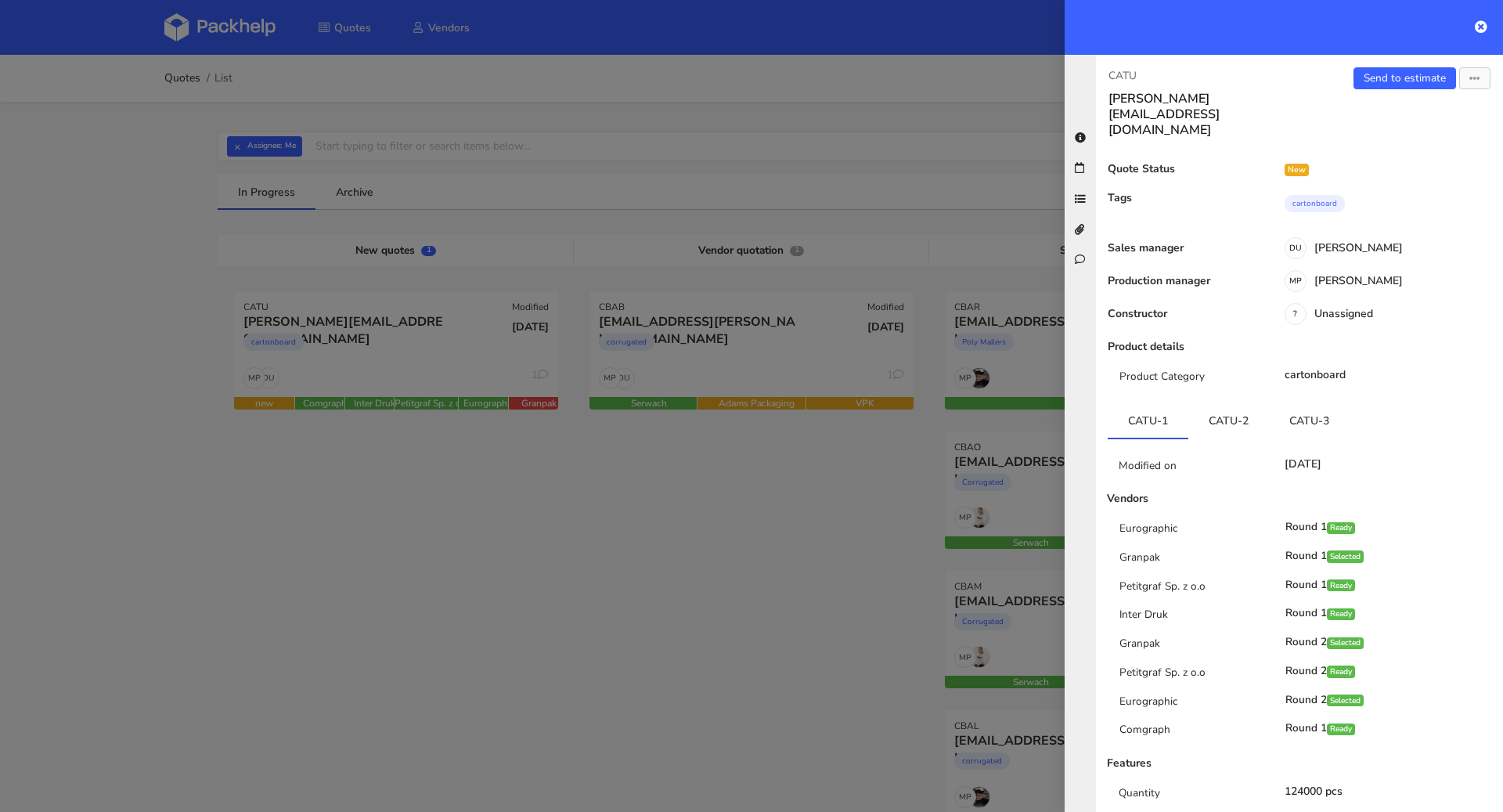
click at [1385, 88] on div "Send to estimate View quote Edit quote Missing data Export to PDF" at bounding box center [1401, 102] width 204 height 70
click at [1385, 83] on link "Send to estimate" at bounding box center [1404, 78] width 102 height 22
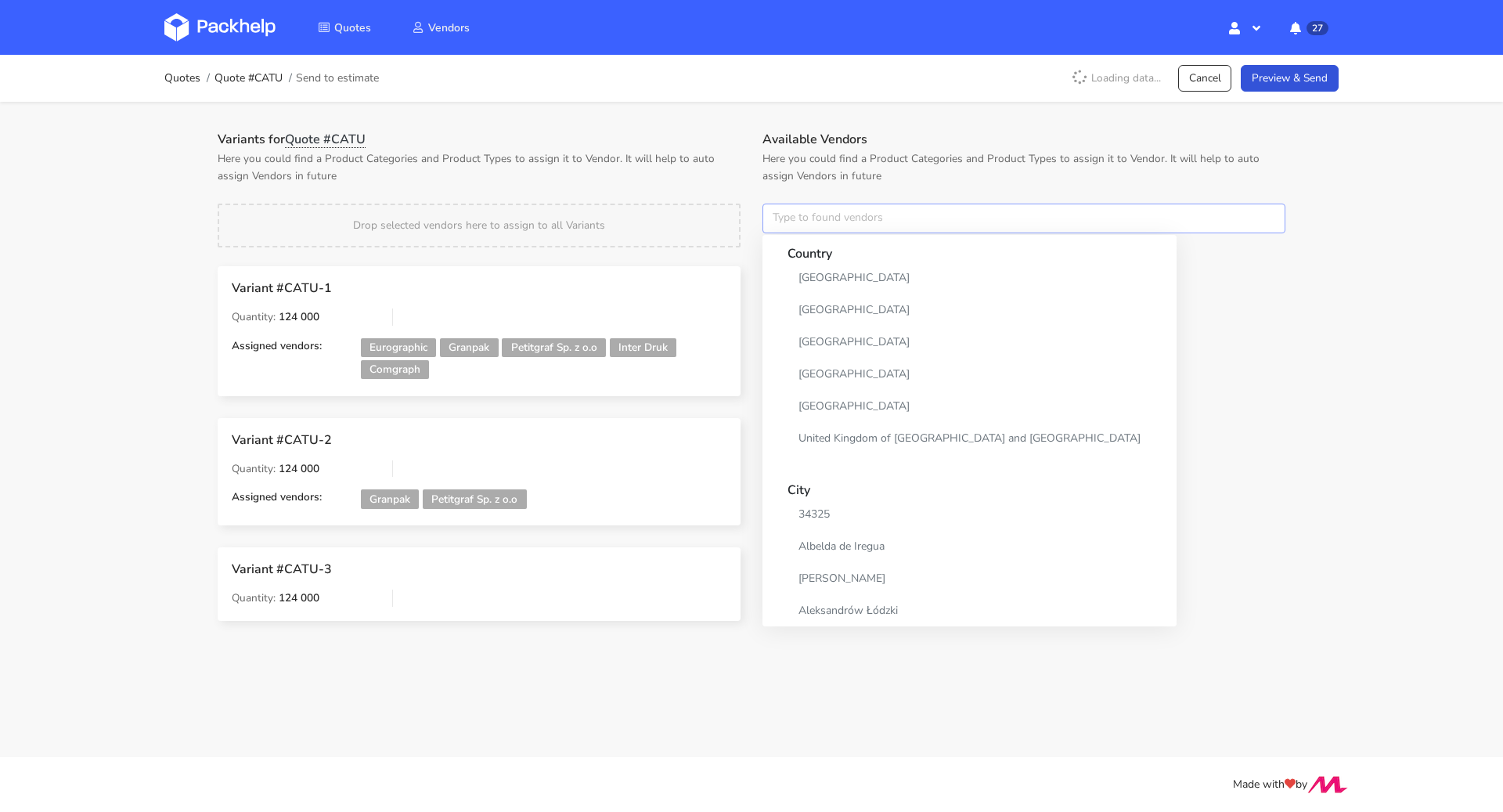
click at [824, 221] on input "text" at bounding box center [1024, 218] width 523 height 29
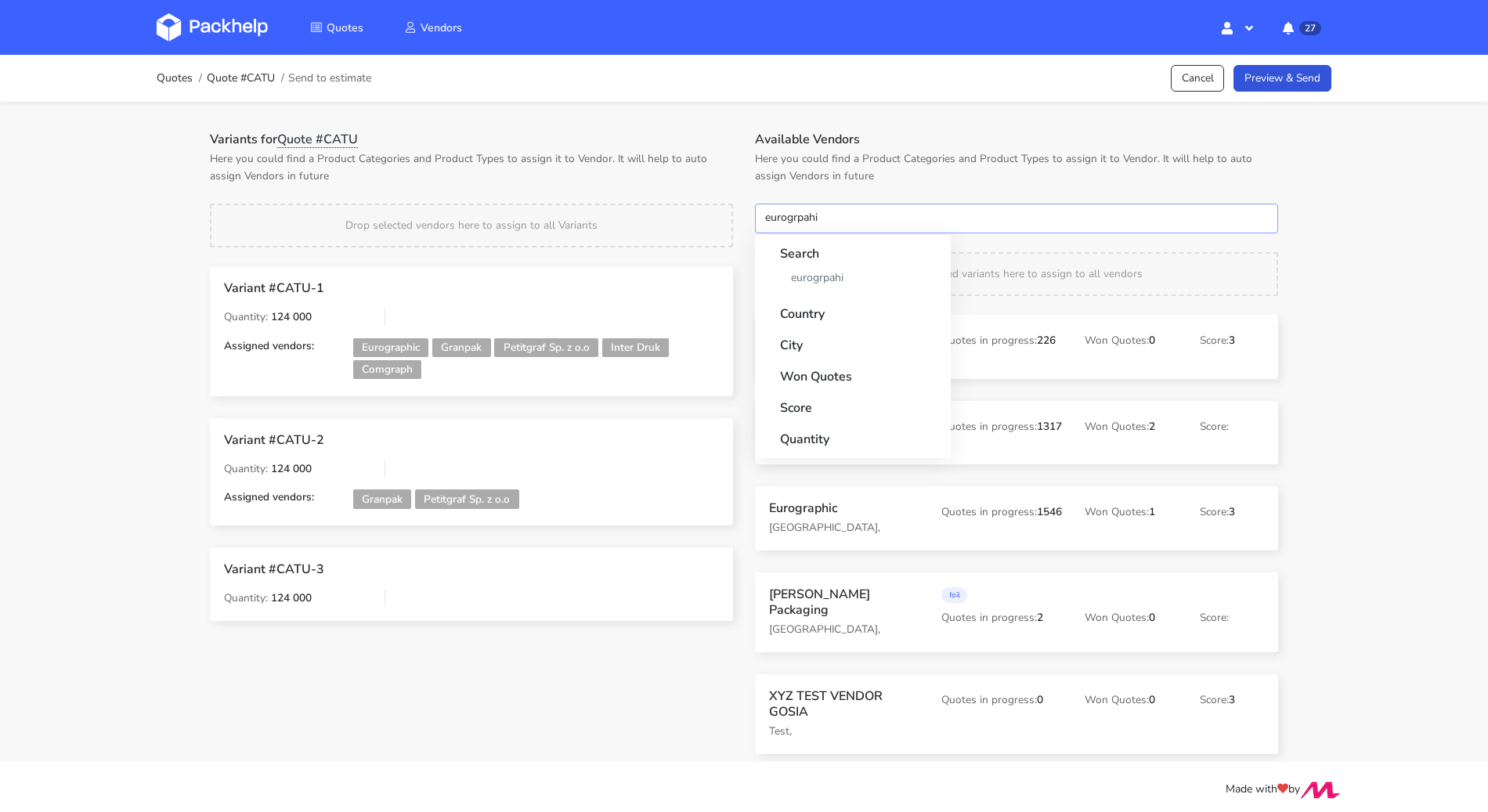
type input "eurogrpahic"
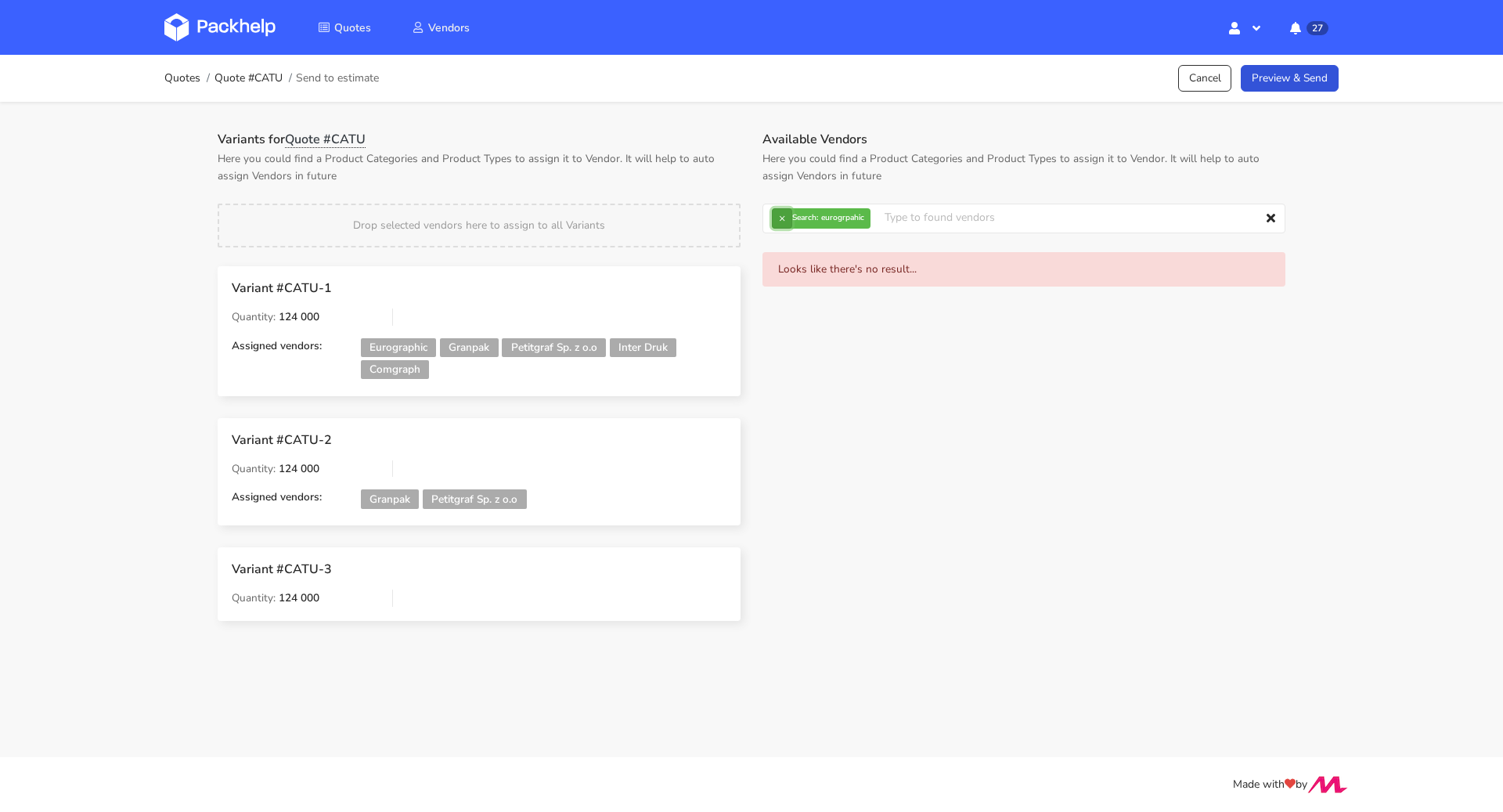
click at [787, 214] on button "×" at bounding box center [782, 218] width 20 height 20
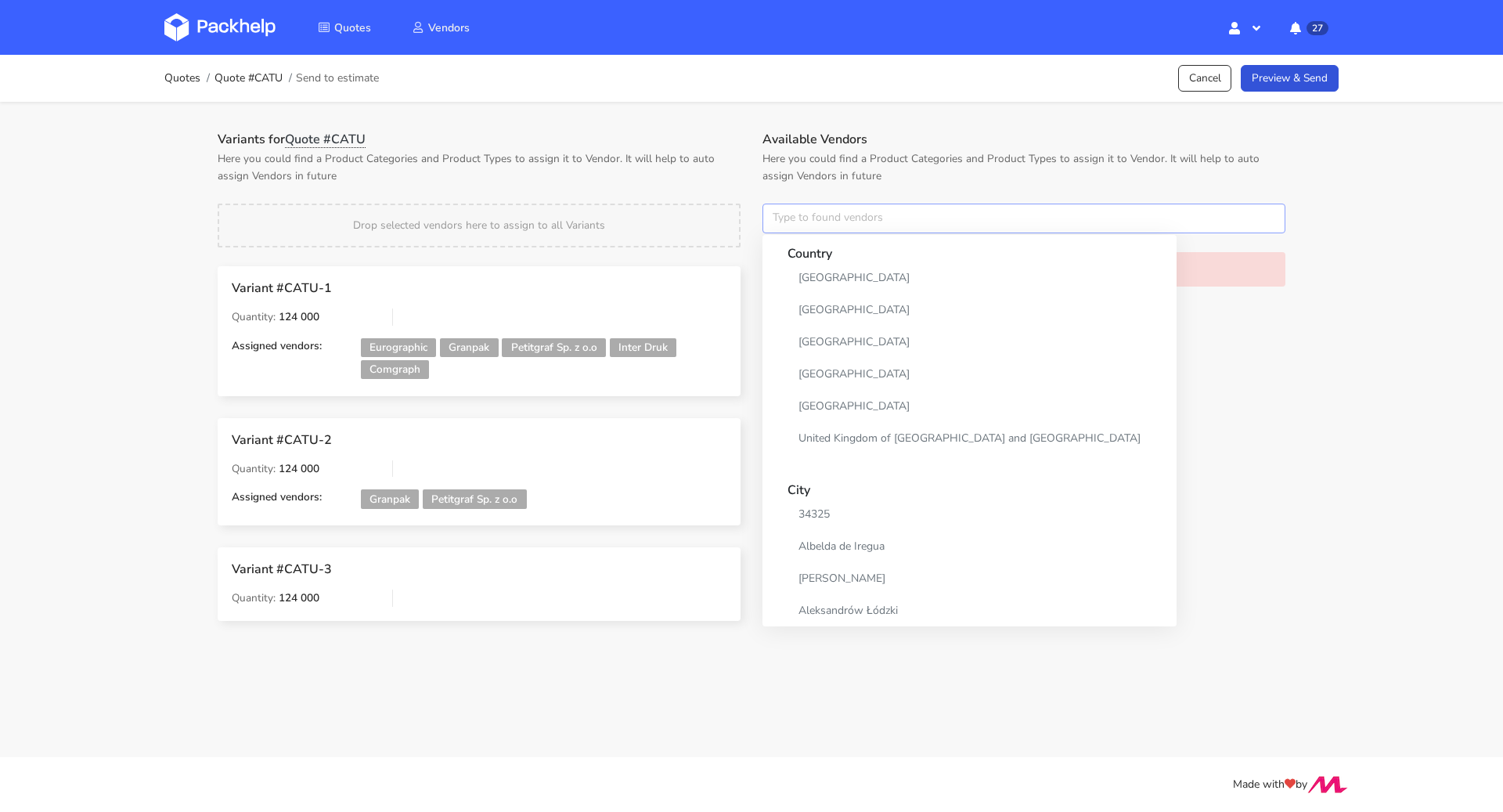
click at [786, 215] on input "text" at bounding box center [1024, 218] width 523 height 29
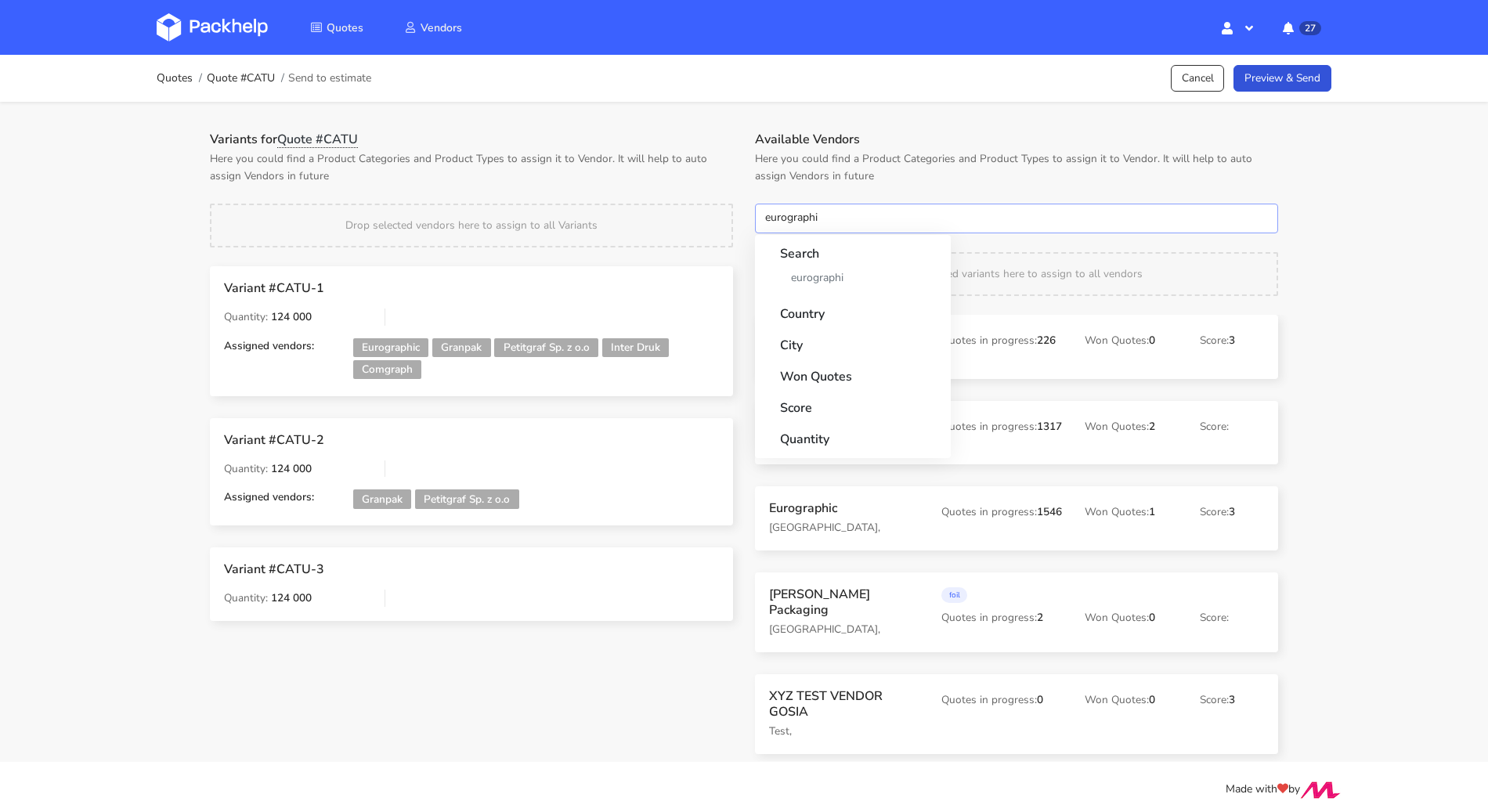
type input "eurographic"
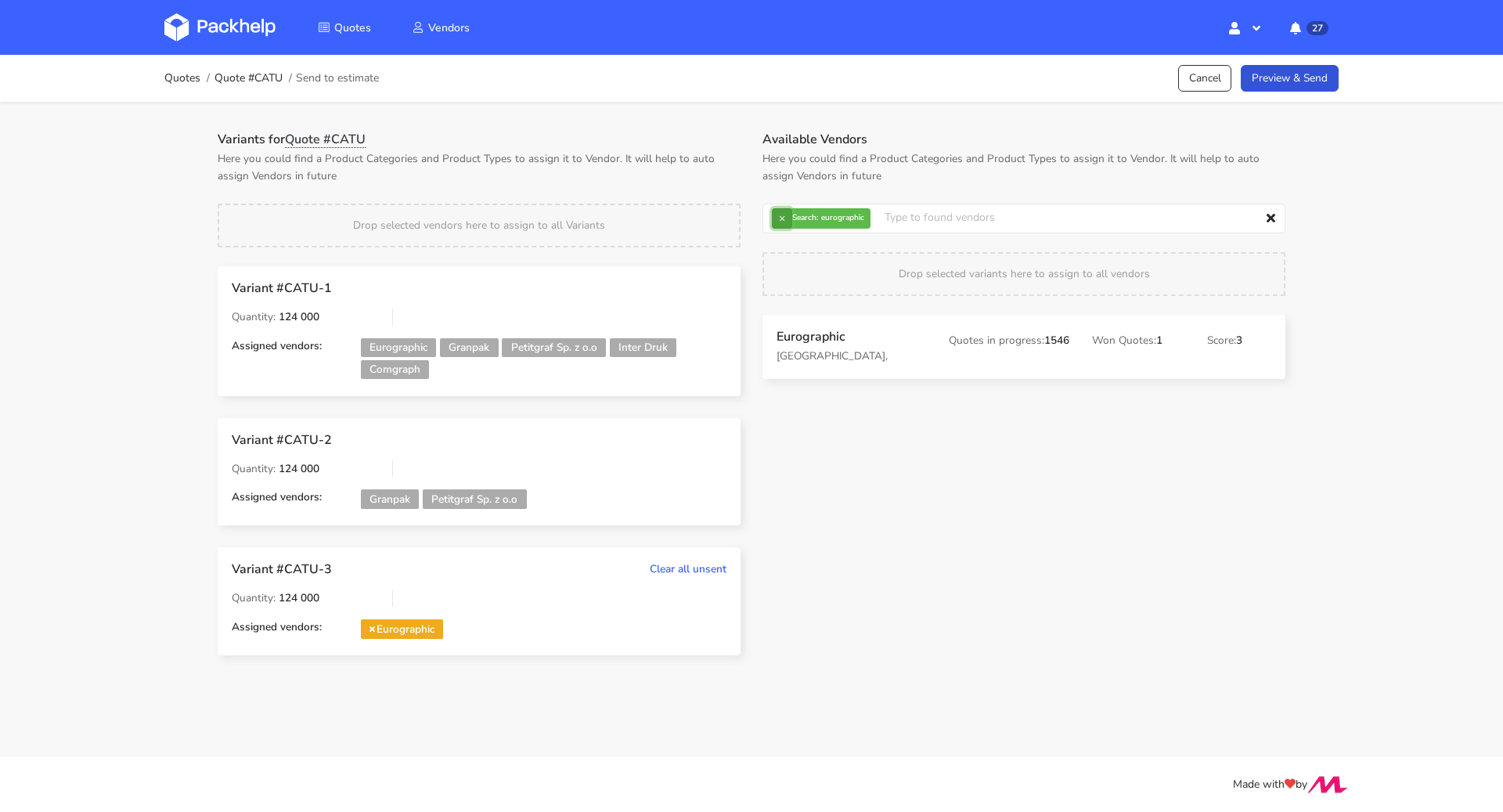
click at [788, 220] on button "×" at bounding box center [782, 218] width 20 height 20
click at [788, 220] on input "text" at bounding box center [1024, 218] width 523 height 29
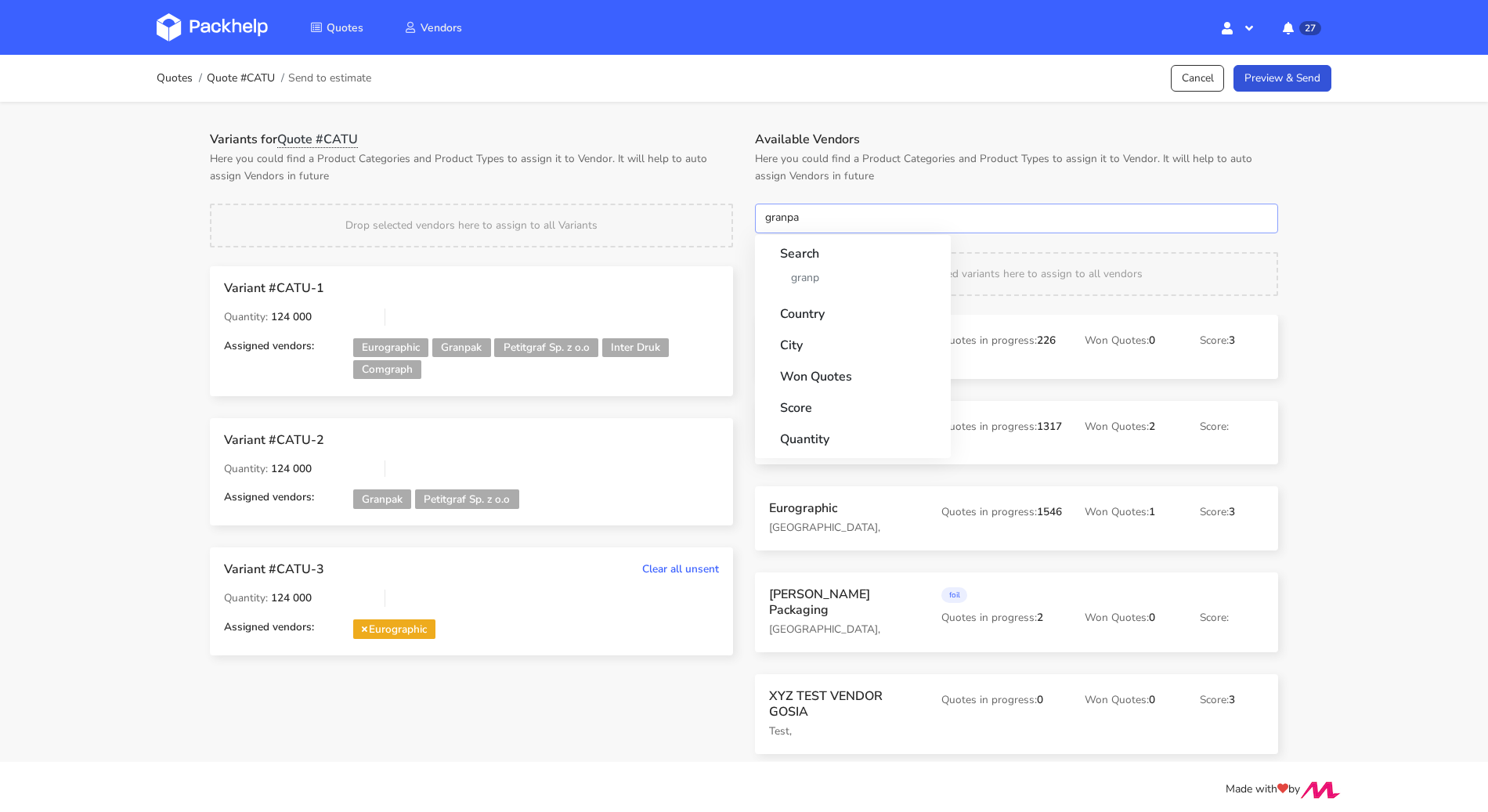
type input "granpak"
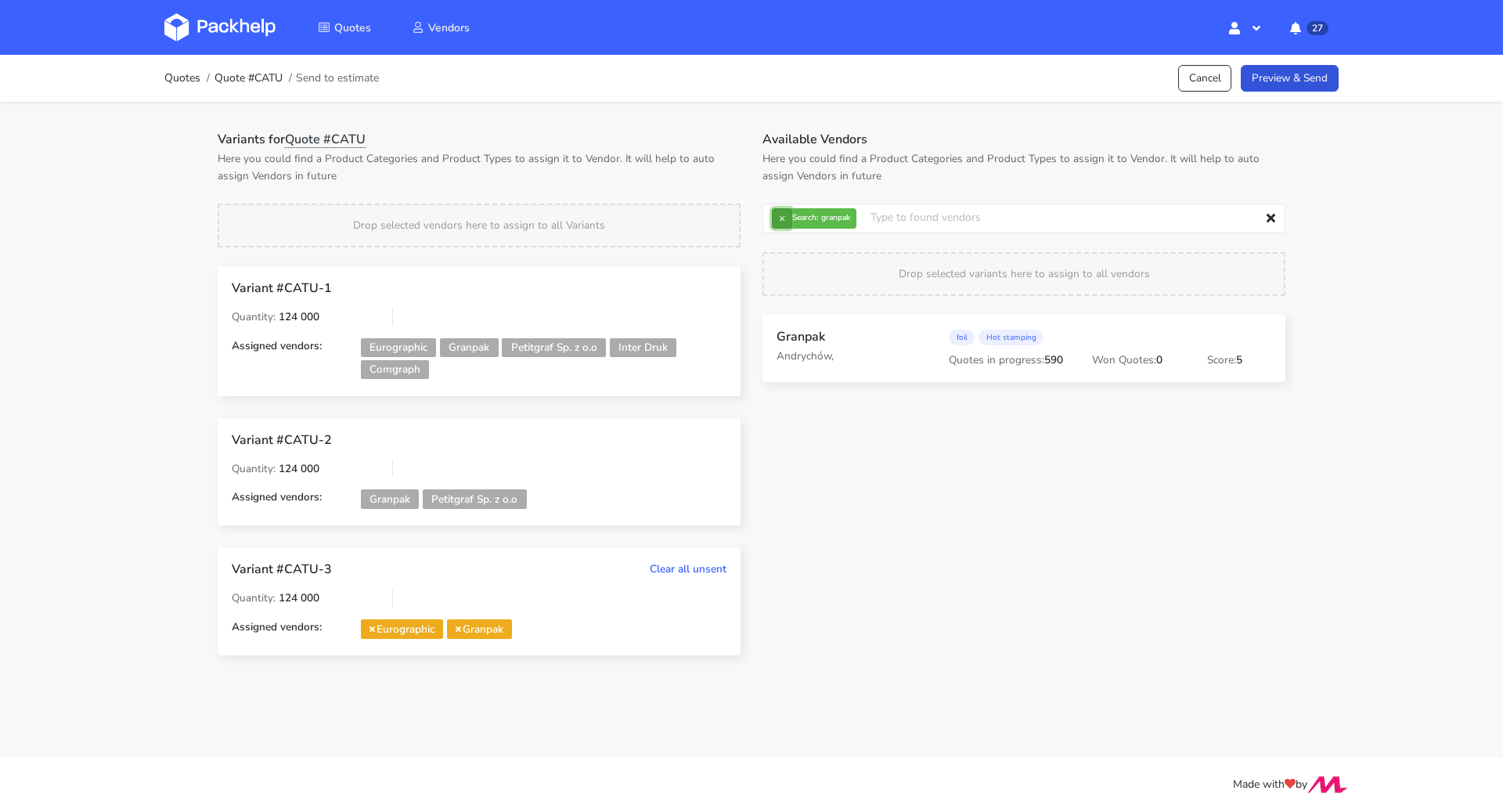
click at [786, 214] on button "×" at bounding box center [782, 218] width 20 height 20
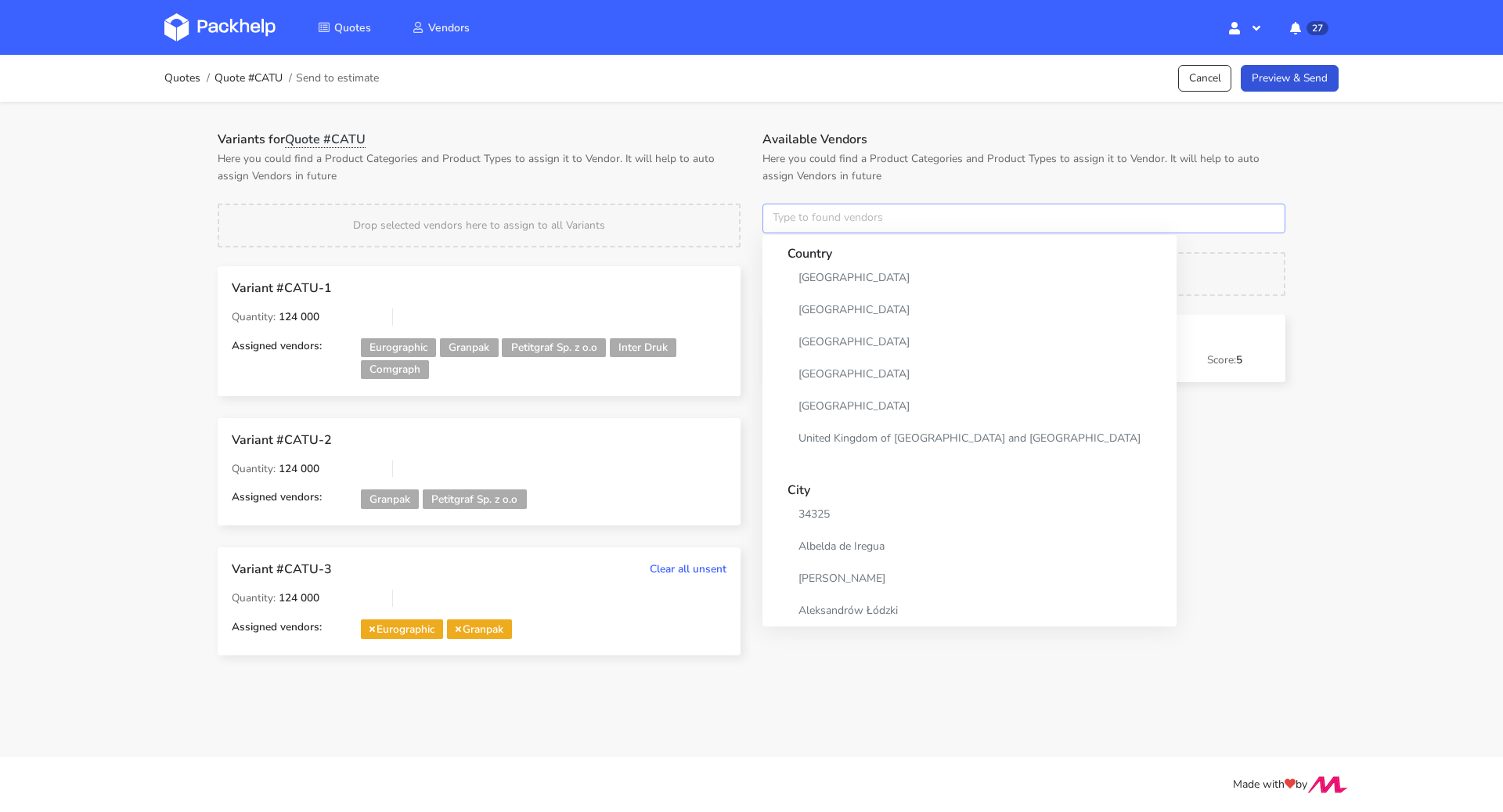
click at [786, 214] on input "text" at bounding box center [1024, 218] width 523 height 29
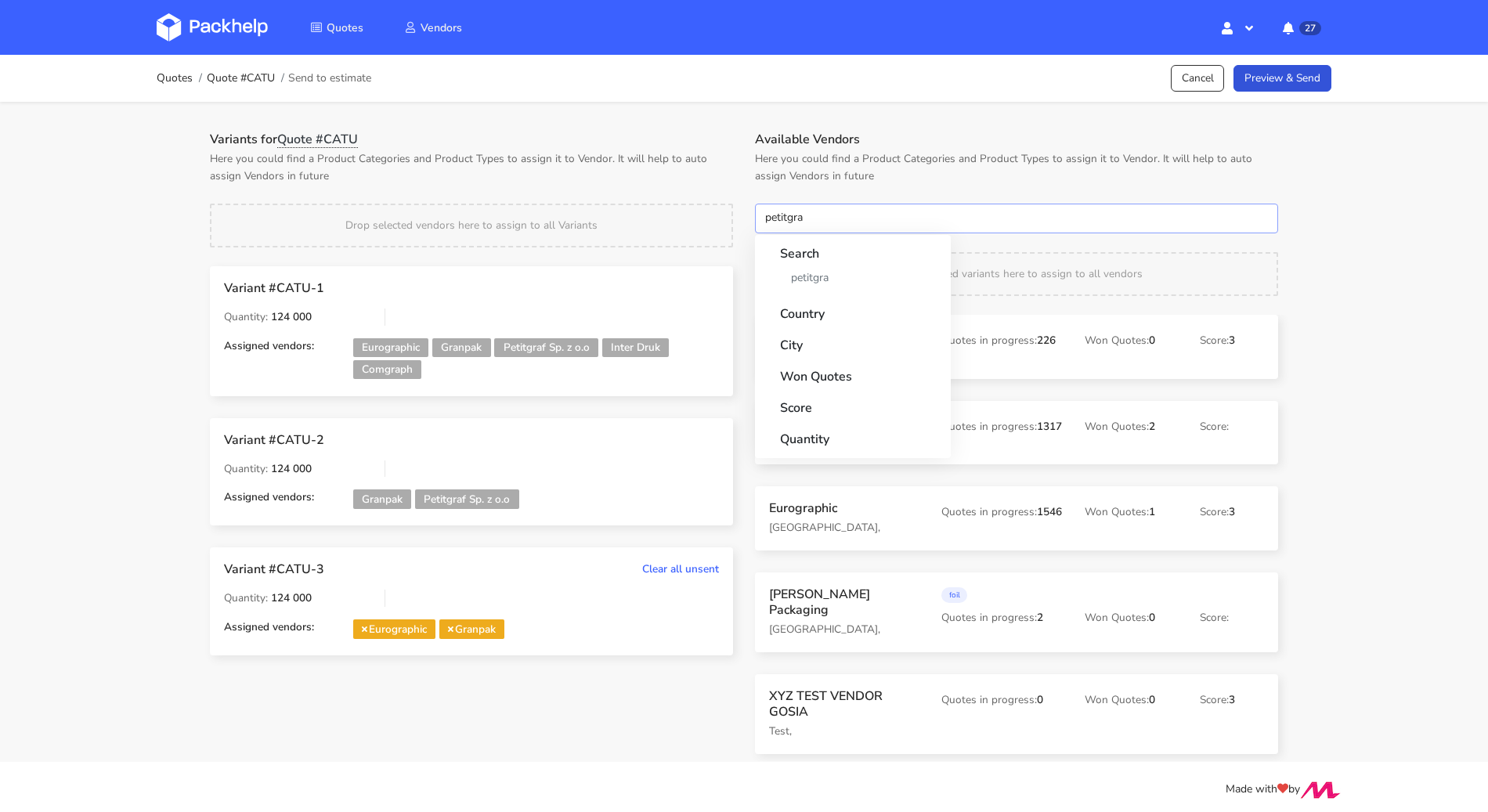
type input "petitgraf"
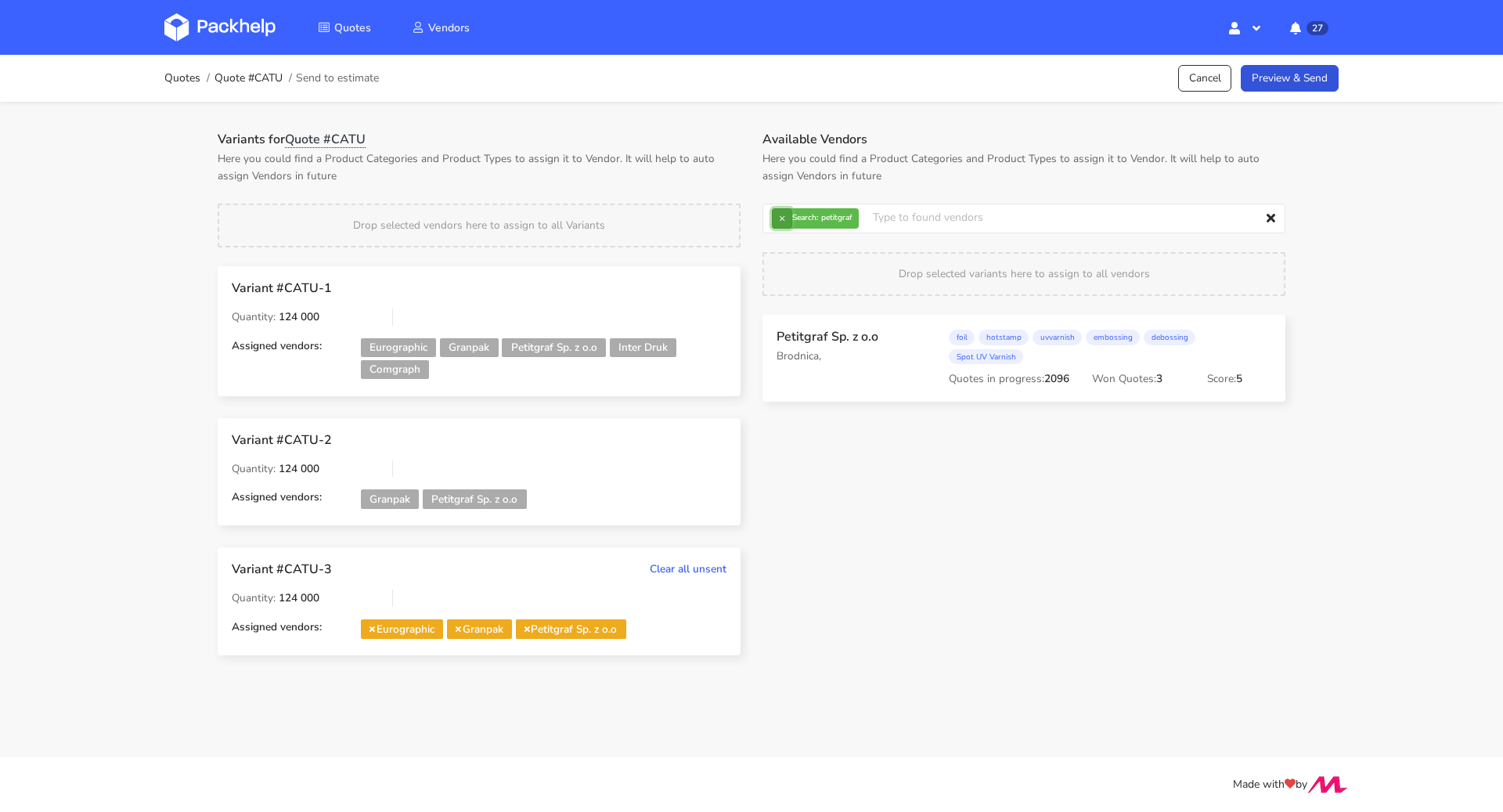
click at [781, 220] on button "×" at bounding box center [782, 218] width 20 height 20
click at [797, 218] on input "text" at bounding box center [1024, 218] width 523 height 29
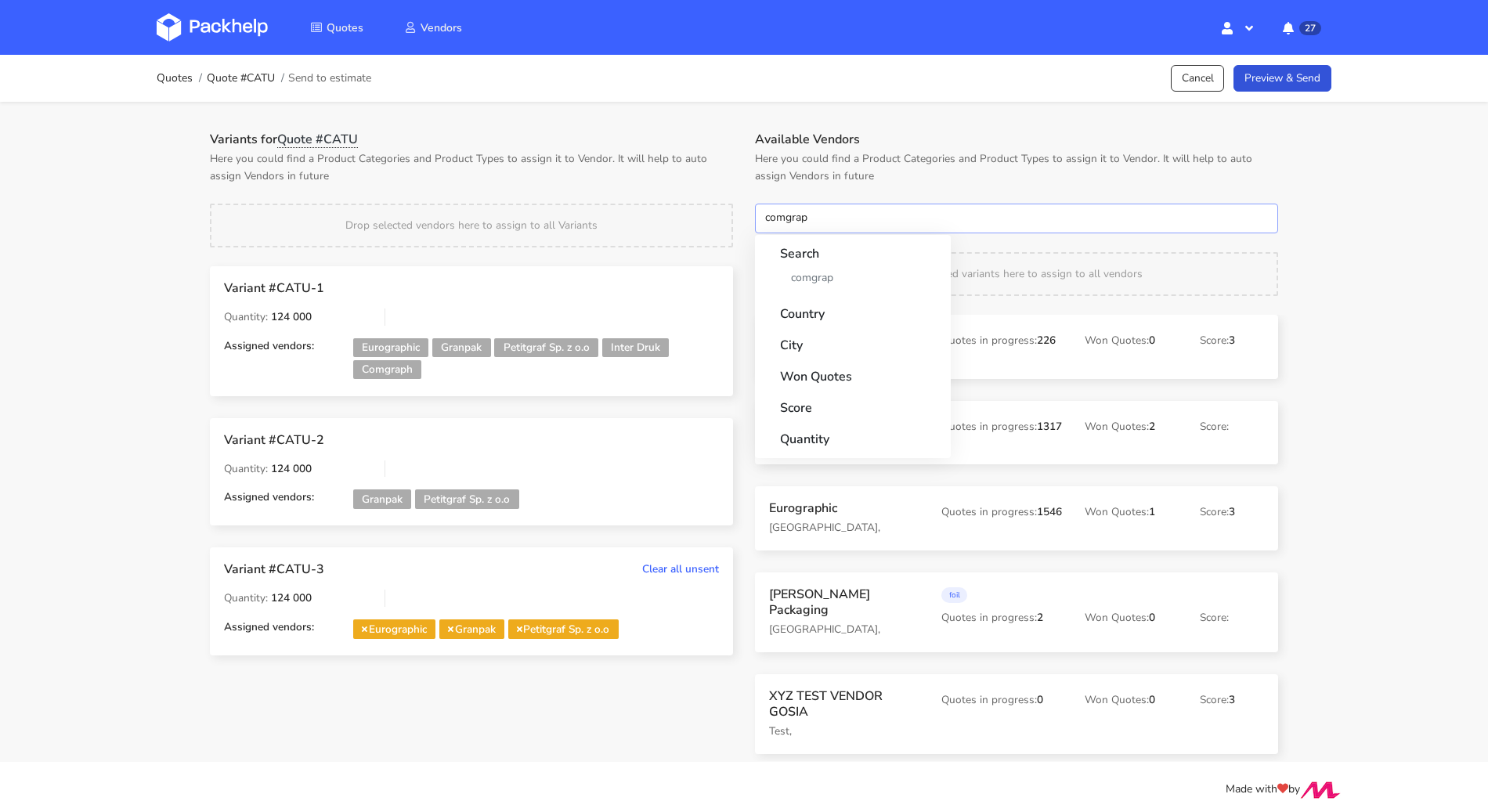
type input "comgraph"
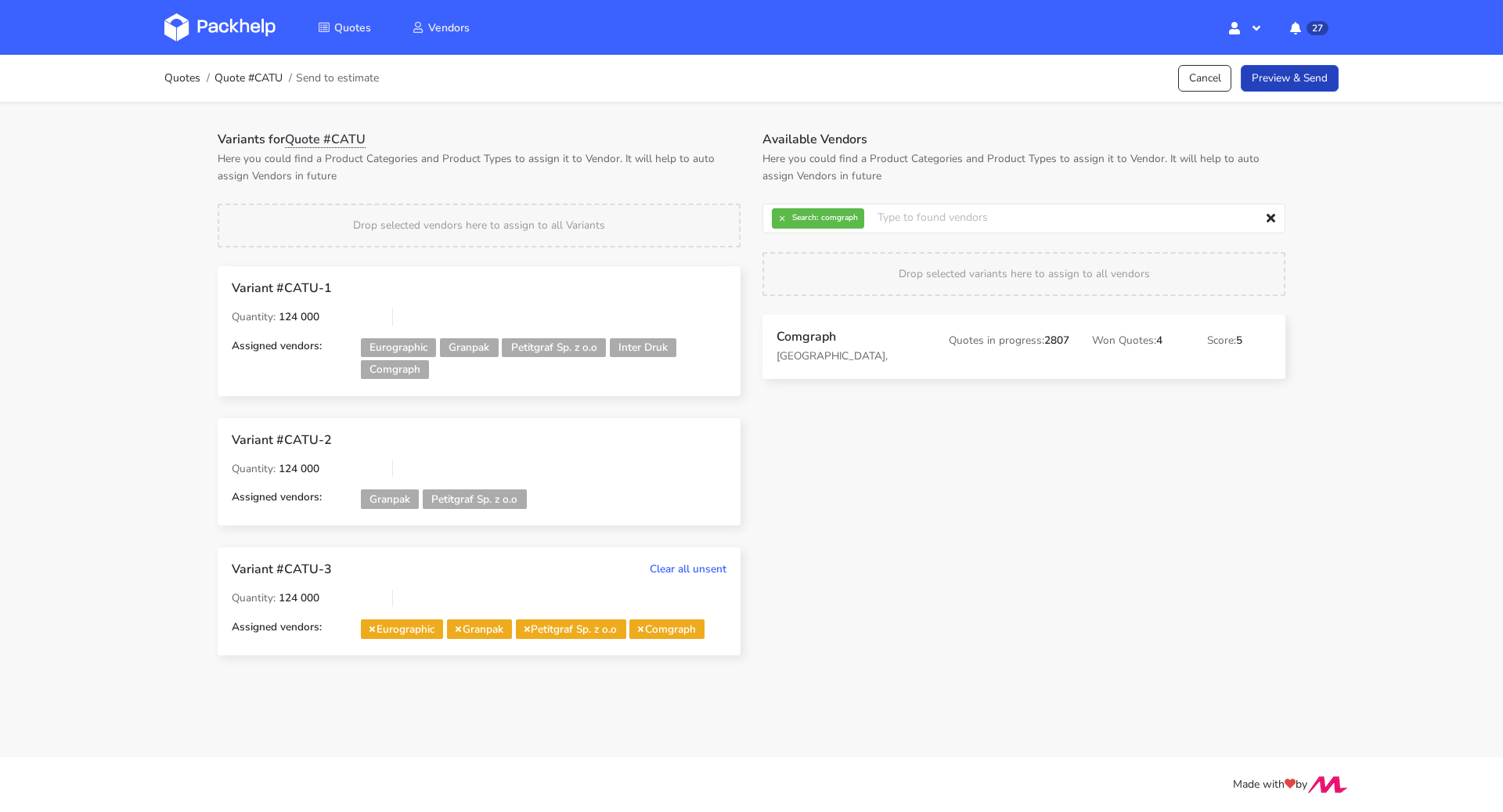
click at [1283, 83] on link "Preview & Send" at bounding box center [1289, 79] width 98 height 27
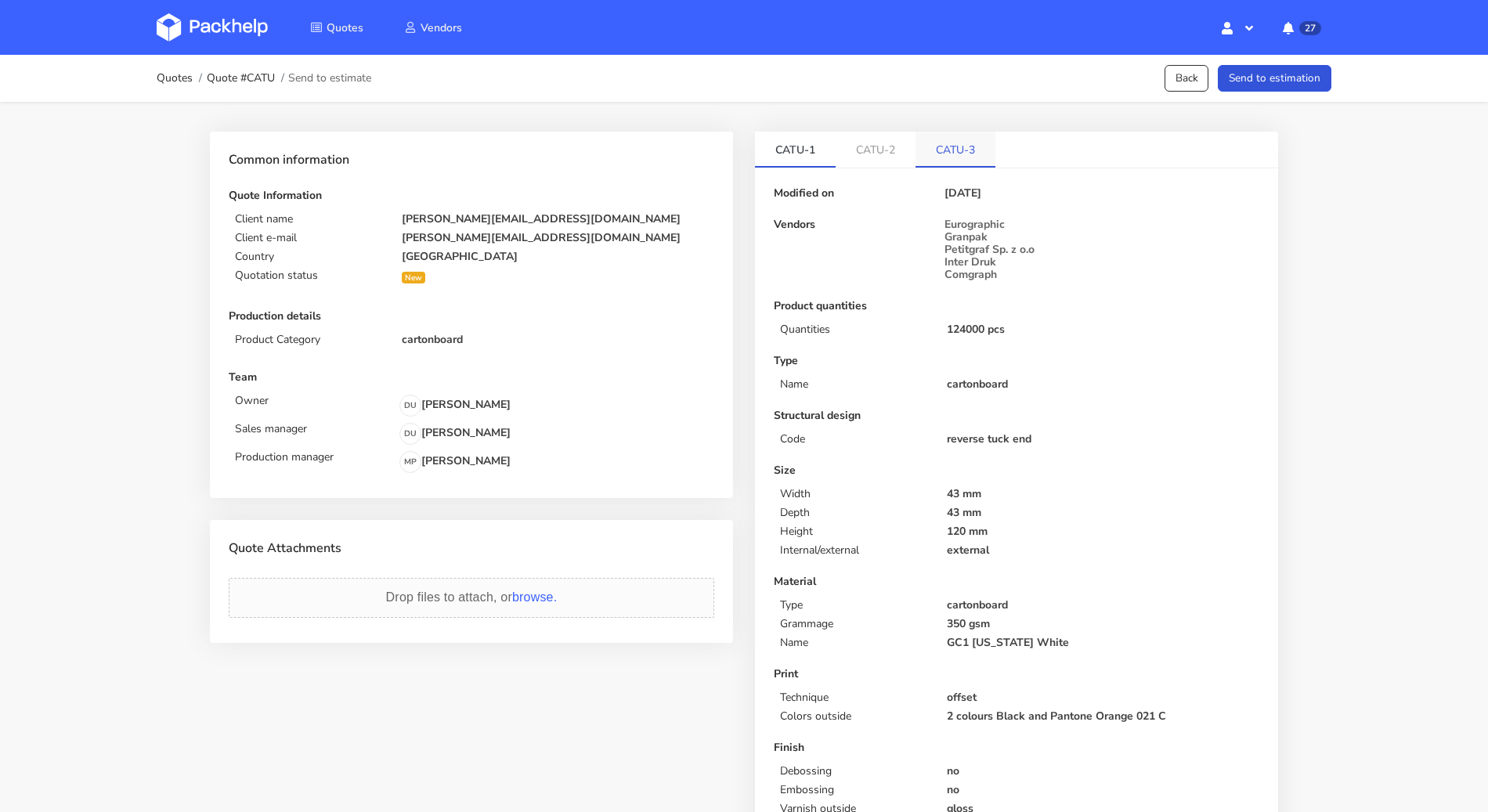
click at [967, 147] on link "CATU-3" at bounding box center [955, 149] width 80 height 34
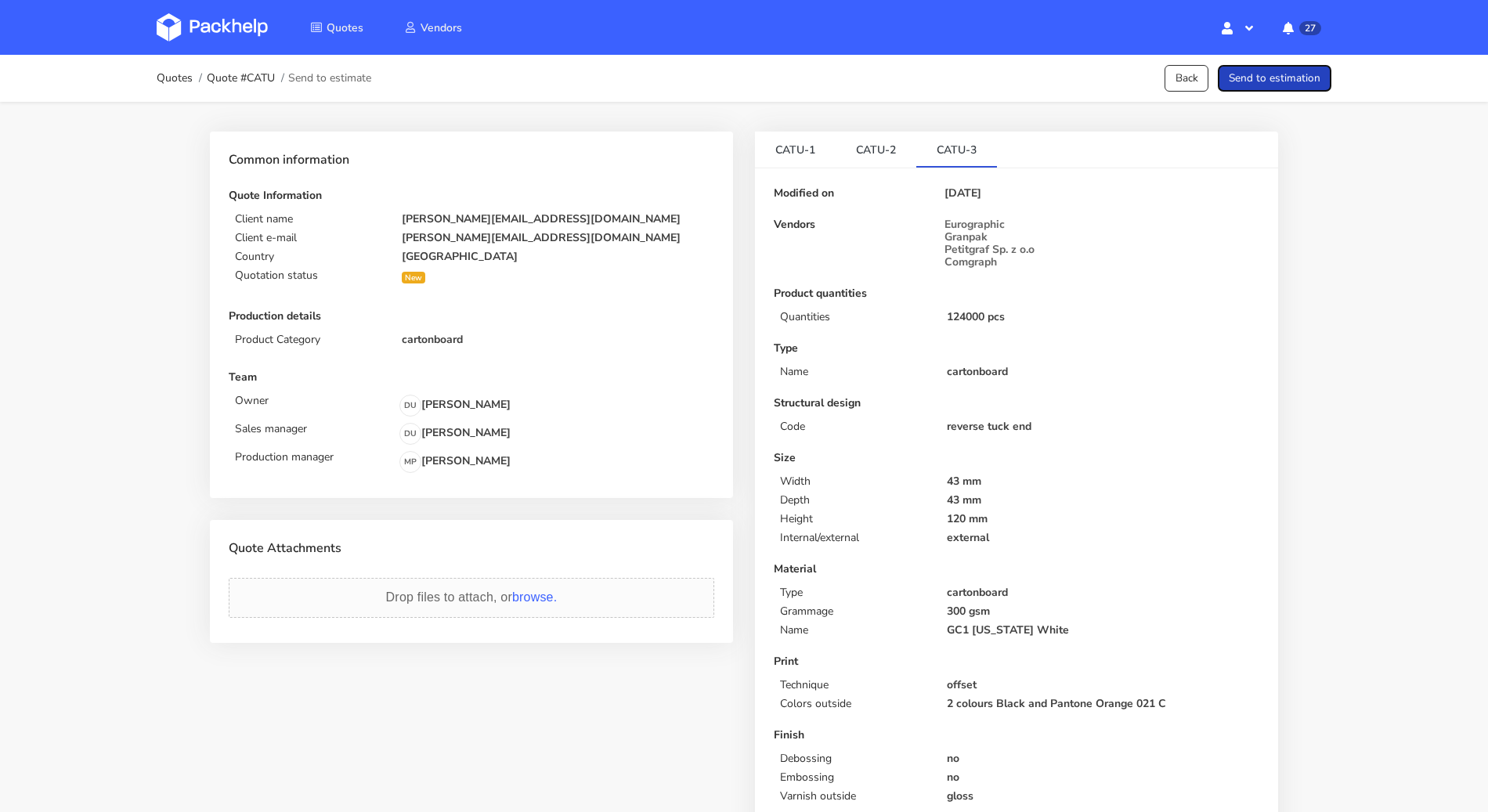
click at [1250, 75] on button "Send to estimation" at bounding box center [1275, 79] width 114 height 27
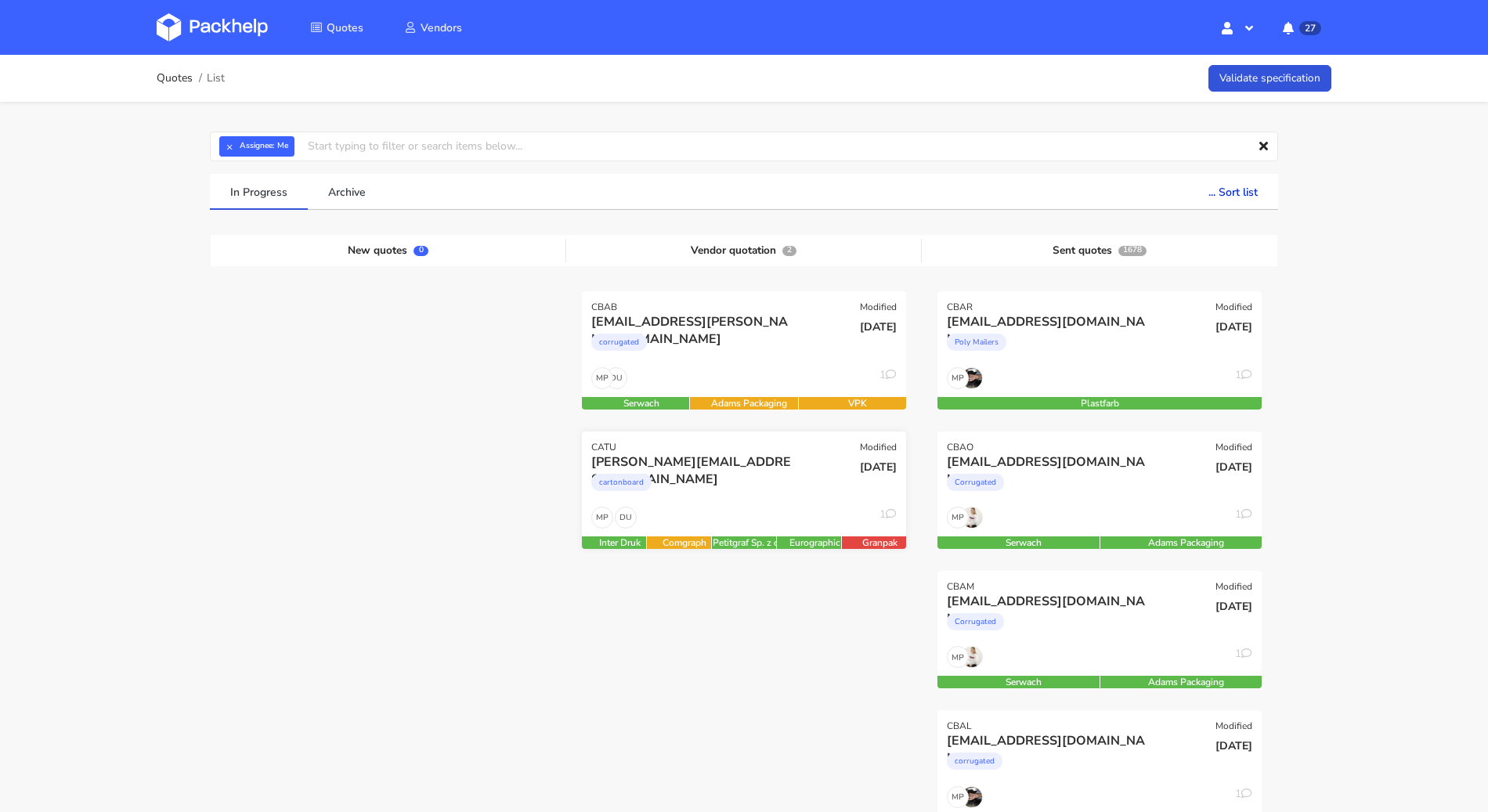
click at [786, 494] on div "cartonboard" at bounding box center [695, 485] width 208 height 31
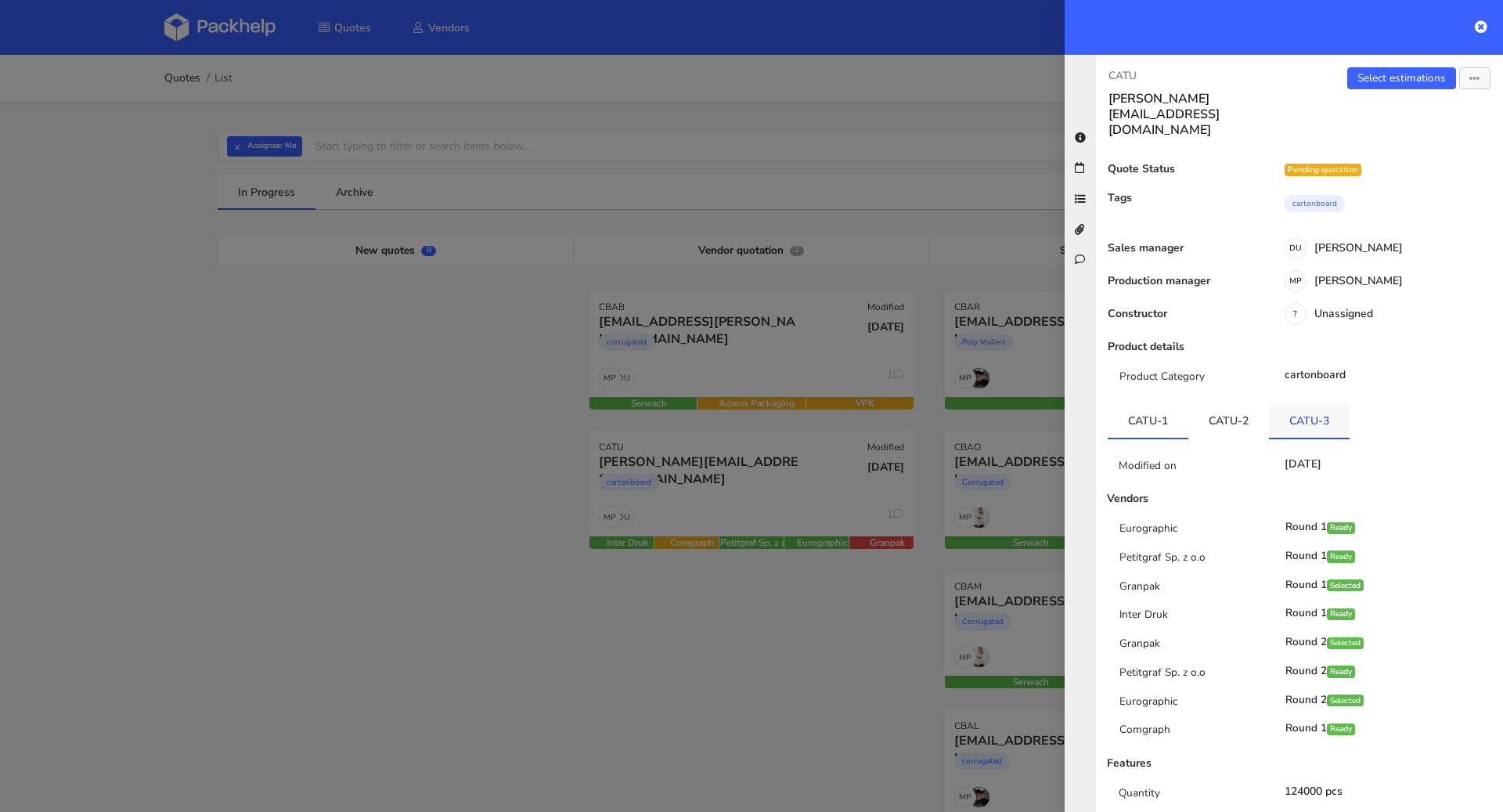
click at [1313, 403] on link "CATU-3" at bounding box center [1309, 420] width 81 height 34
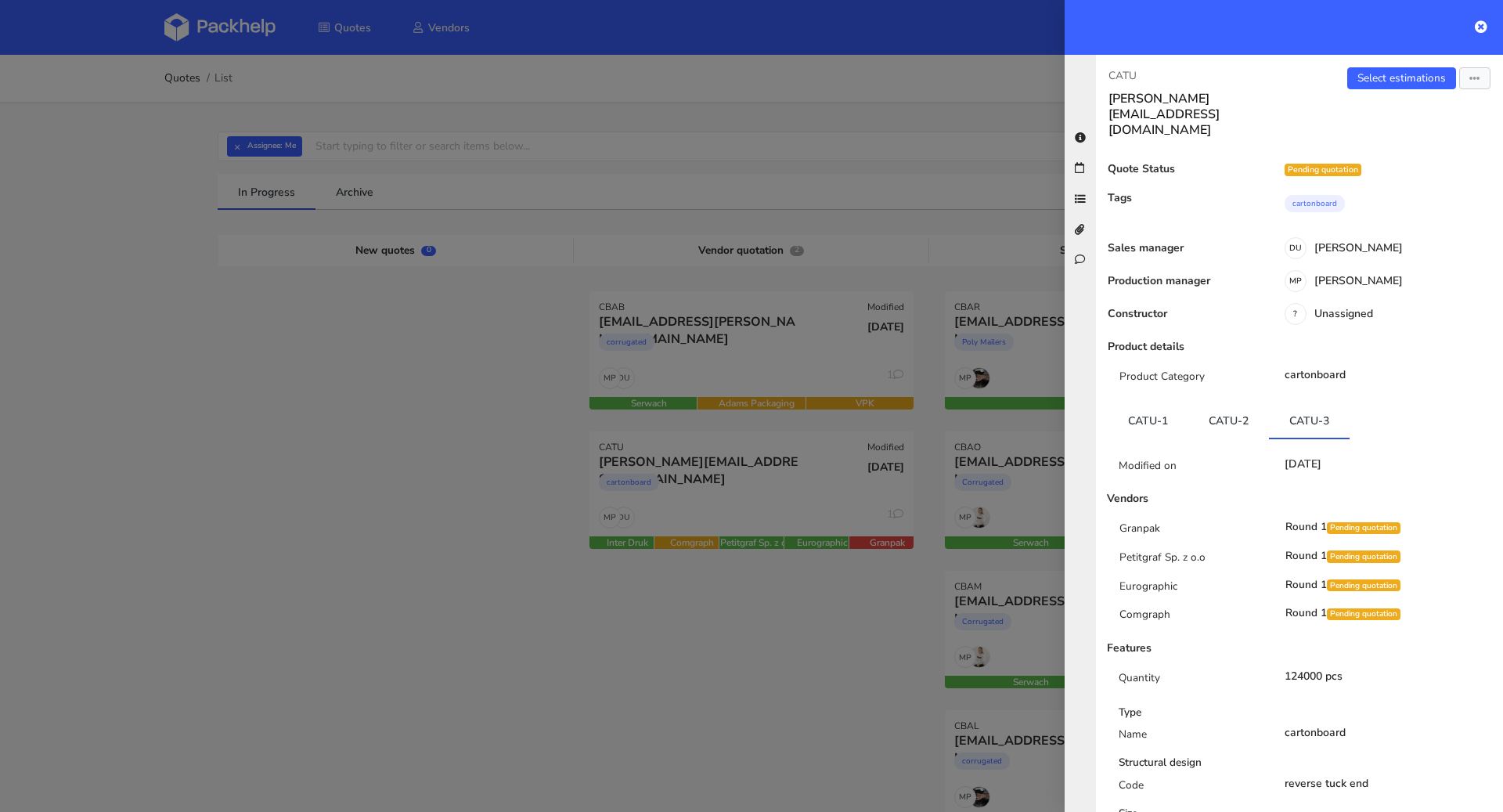
click at [1392, 61] on div "CATU heidi@sweat-off.com Select estimations Send to estimate View quote Edit qu…" at bounding box center [1300, 433] width 407 height 757
click at [1390, 71] on link "Select estimations" at bounding box center [1402, 78] width 109 height 22
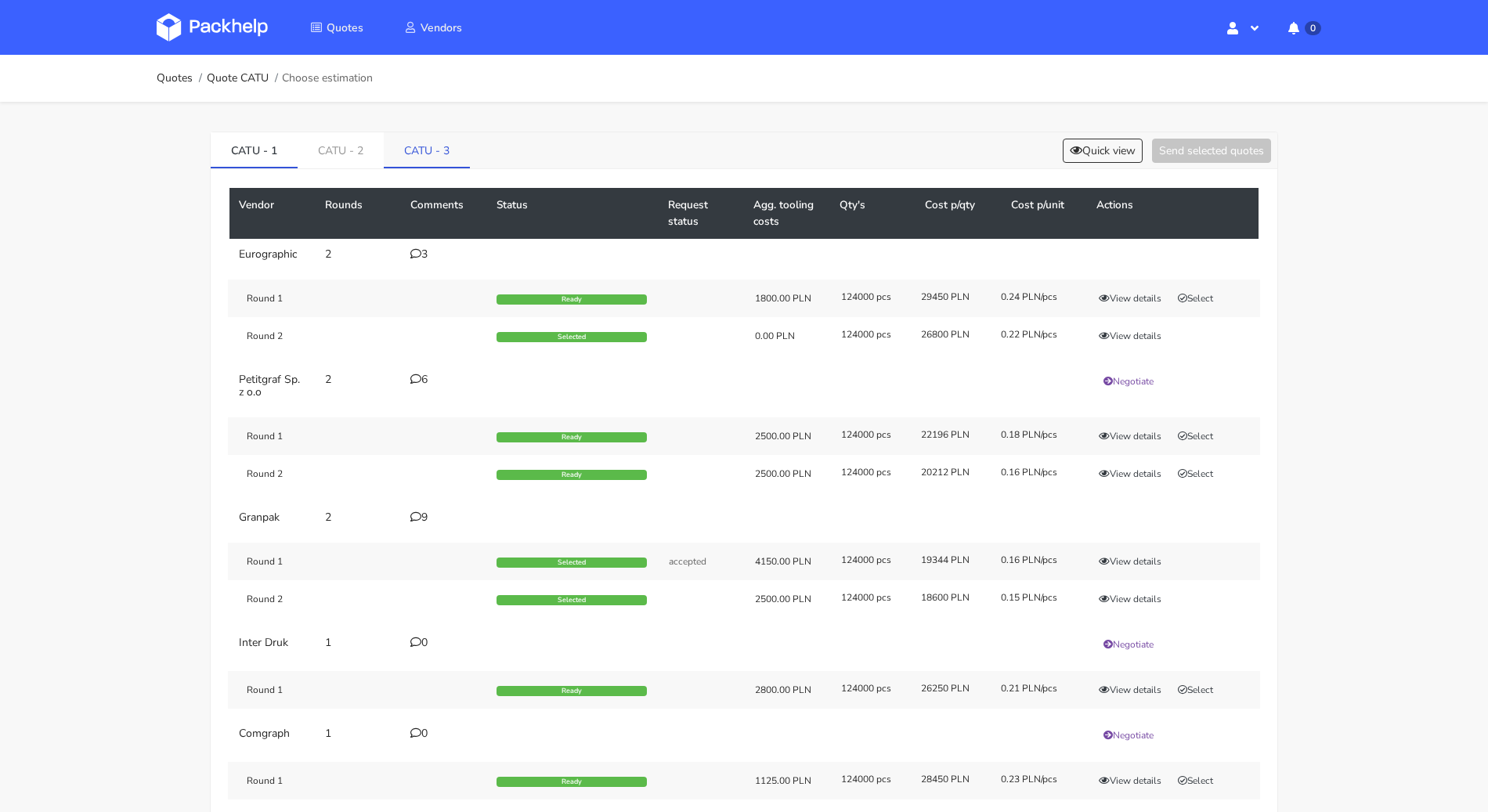
click at [408, 158] on link "CATU - 3" at bounding box center [426, 150] width 86 height 34
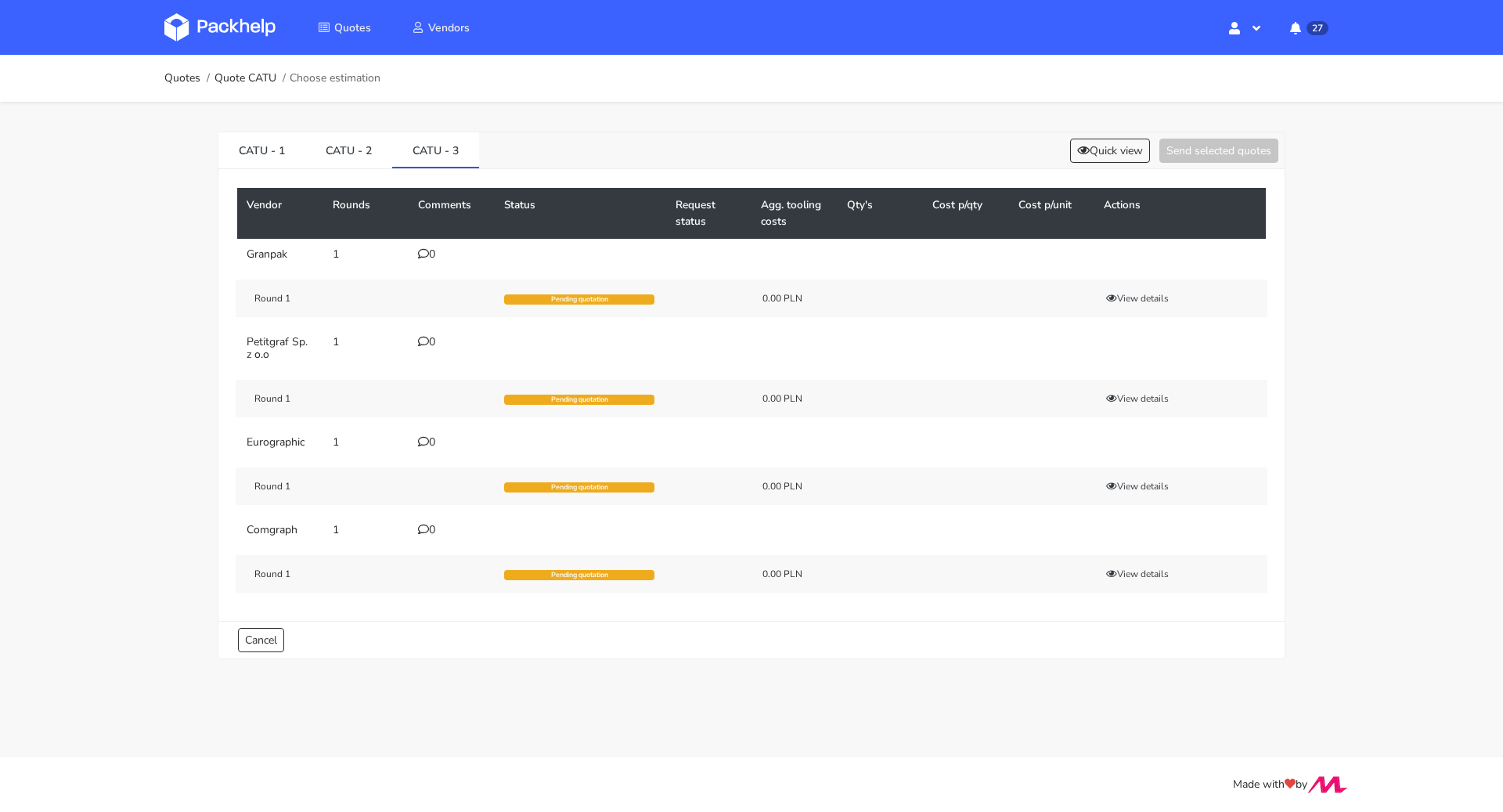
click at [428, 257] on icon at bounding box center [424, 254] width 11 height 11
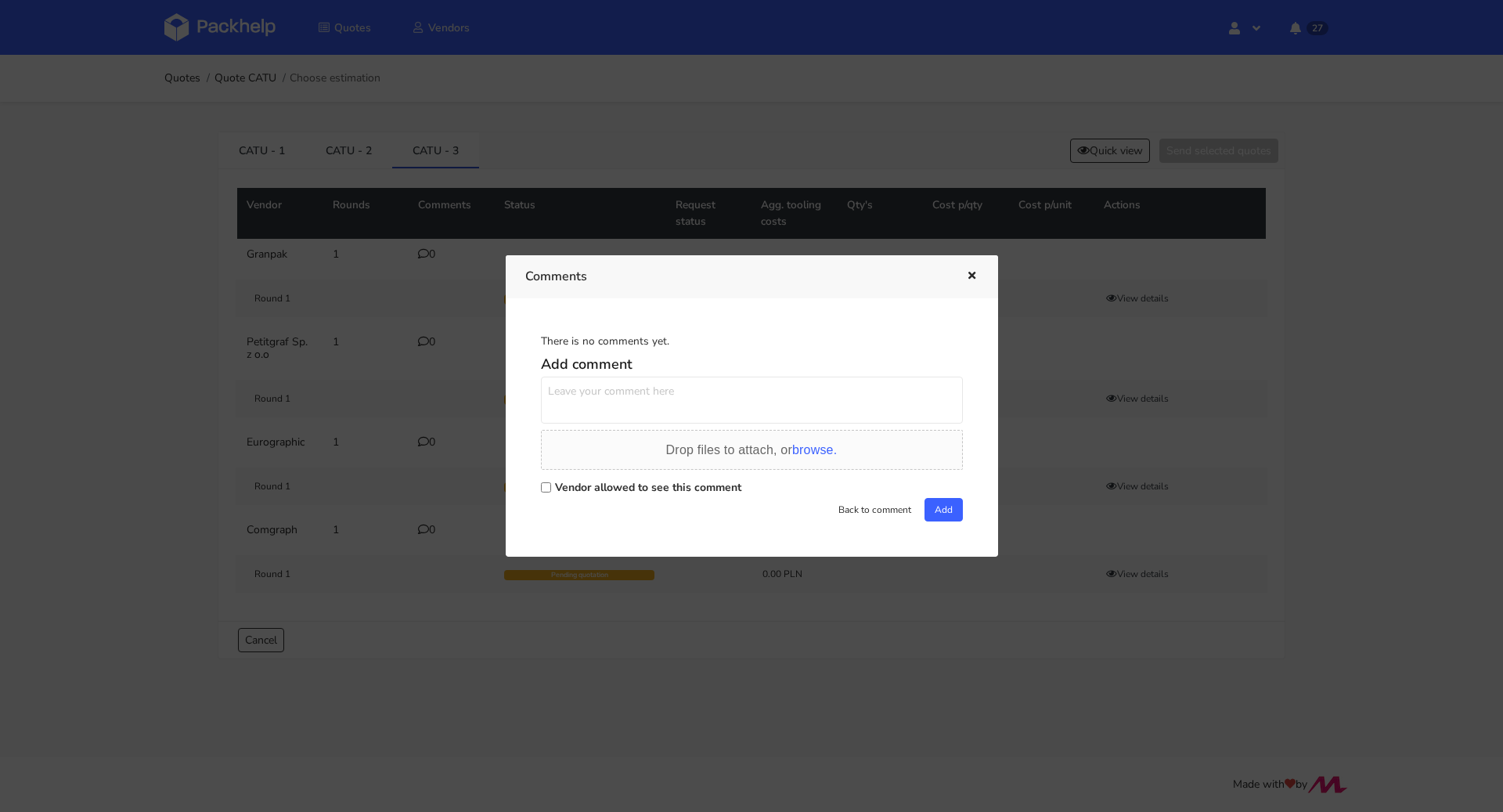
click at [594, 482] on label "Vendor allowed to see this comment" at bounding box center [648, 487] width 187 height 15
click at [552, 482] on input "Vendor allowed to see this comment" at bounding box center [546, 487] width 10 height 10
checkbox input "true"
click at [623, 412] on textarea at bounding box center [752, 400] width 422 height 47
drag, startPoint x: 790, startPoint y: 389, endPoint x: 538, endPoint y: 349, distance: 255.2
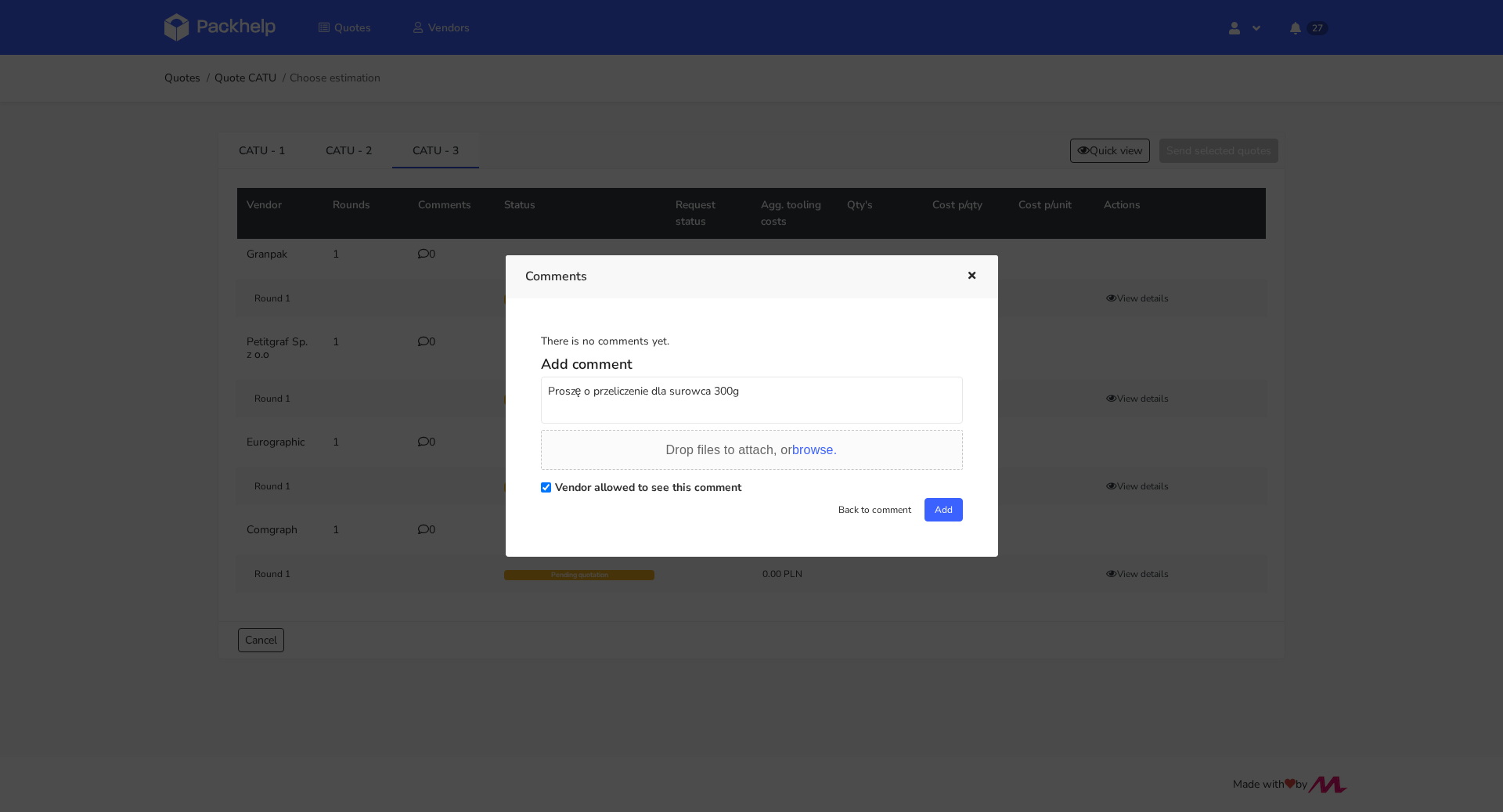
click at [538, 349] on div "There is no comments yet. Add comment Proszę o przeliczenie dla surowca 300g Dr…" at bounding box center [752, 426] width 453 height 219
type textarea "Proszę o przeliczenie dla surowca 300g"
click at [929, 511] on button "Add" at bounding box center [944, 509] width 38 height 24
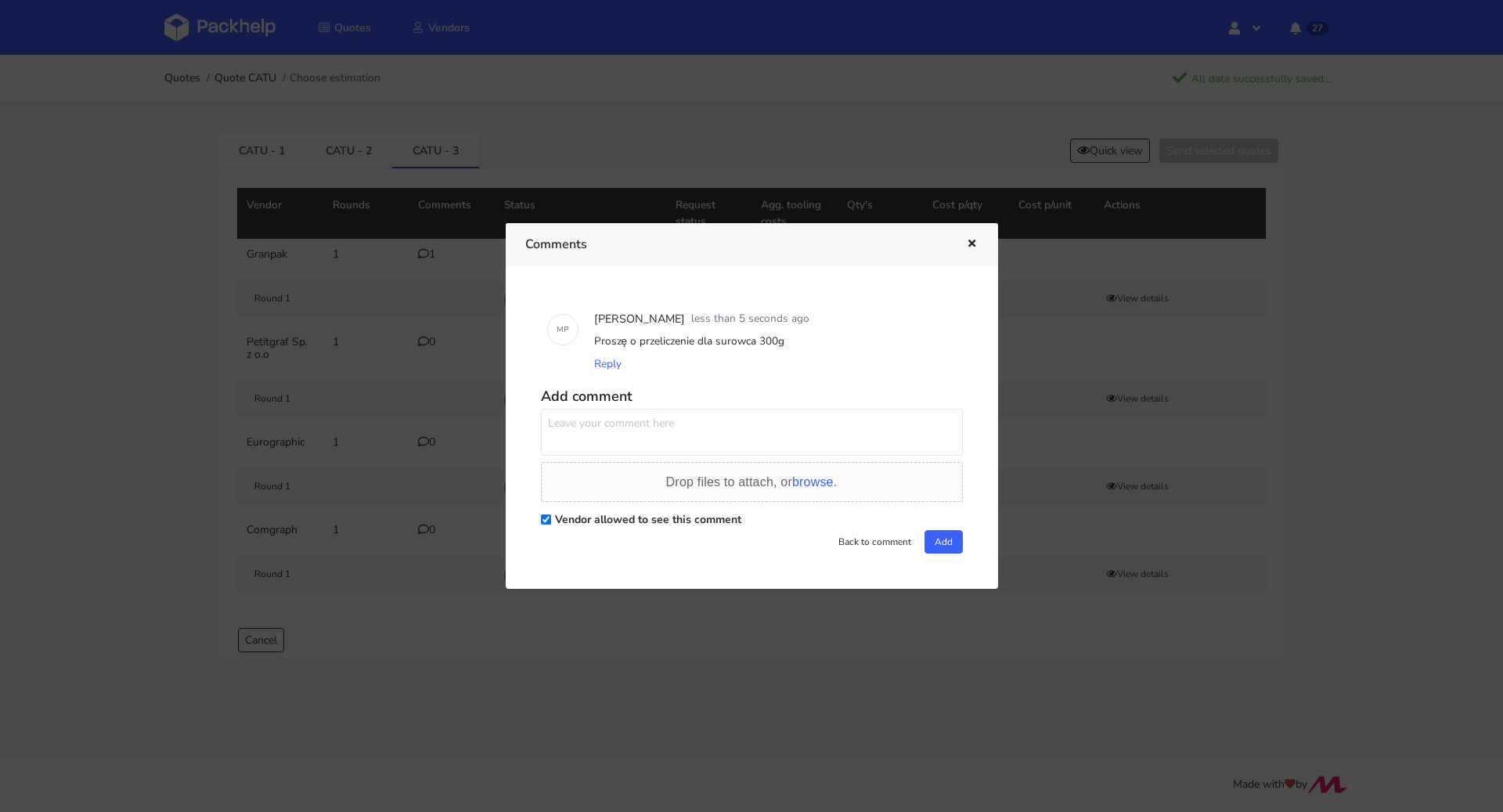
click at [970, 244] on icon "button" at bounding box center [972, 244] width 13 height 11
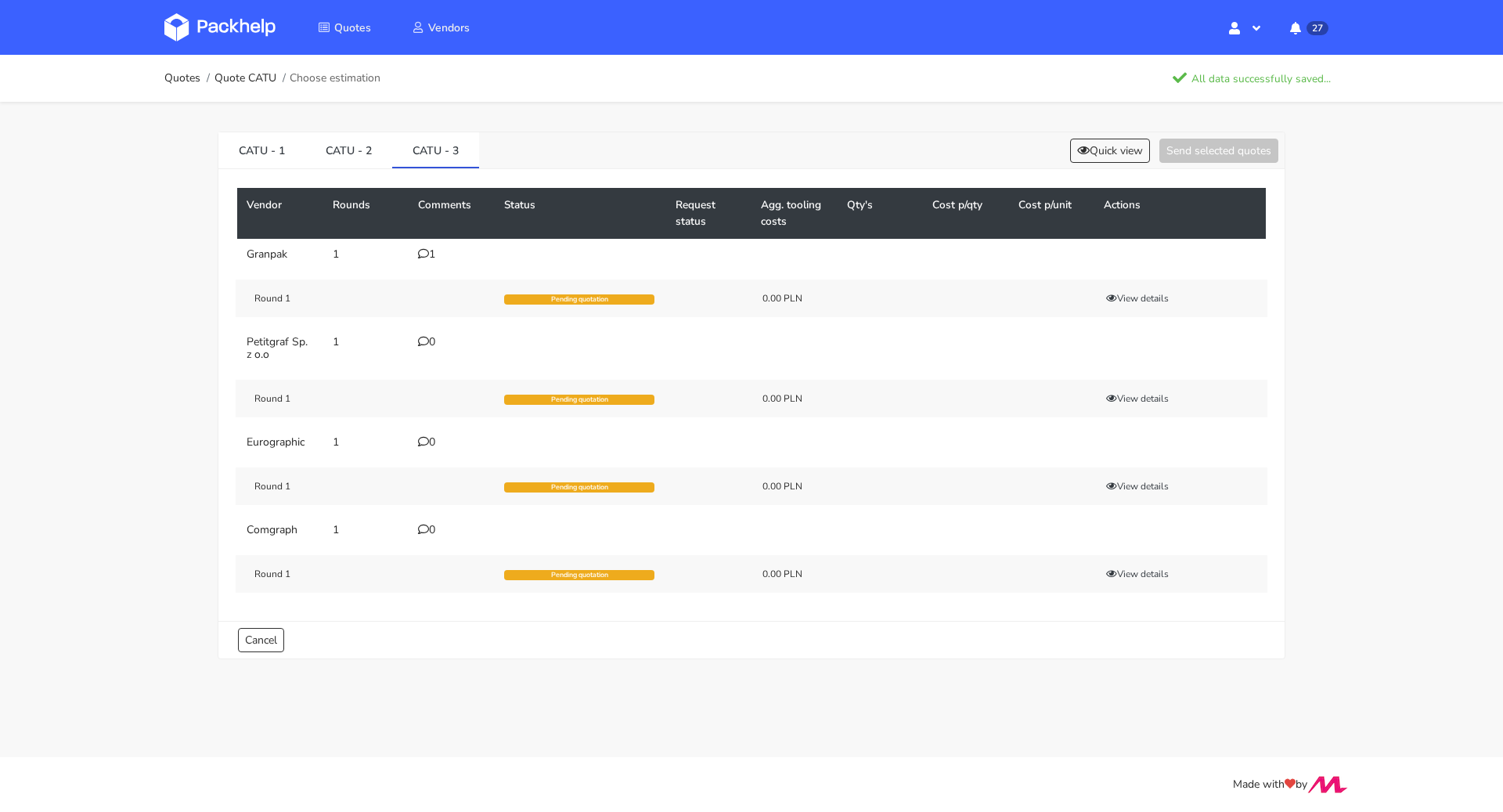
click at [430, 339] on div "0" at bounding box center [451, 341] width 67 height 12
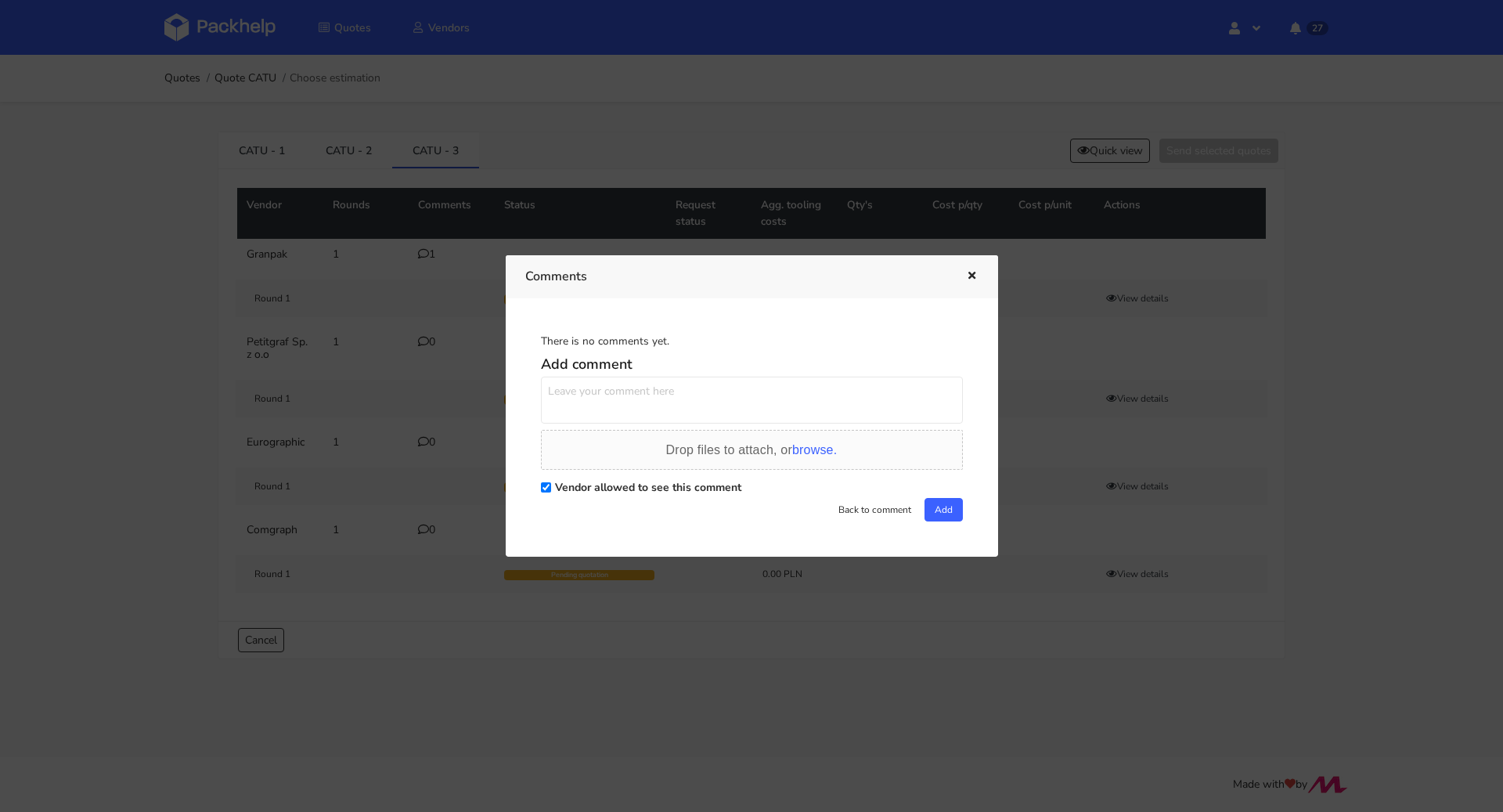
click at [686, 385] on textarea at bounding box center [752, 400] width 422 height 47
paste textarea "Proszę o przeliczenie dla surowca 300g"
type textarea "Proszę o przeliczenie dla surowca 300g"
click at [945, 510] on button "Add" at bounding box center [944, 509] width 38 height 24
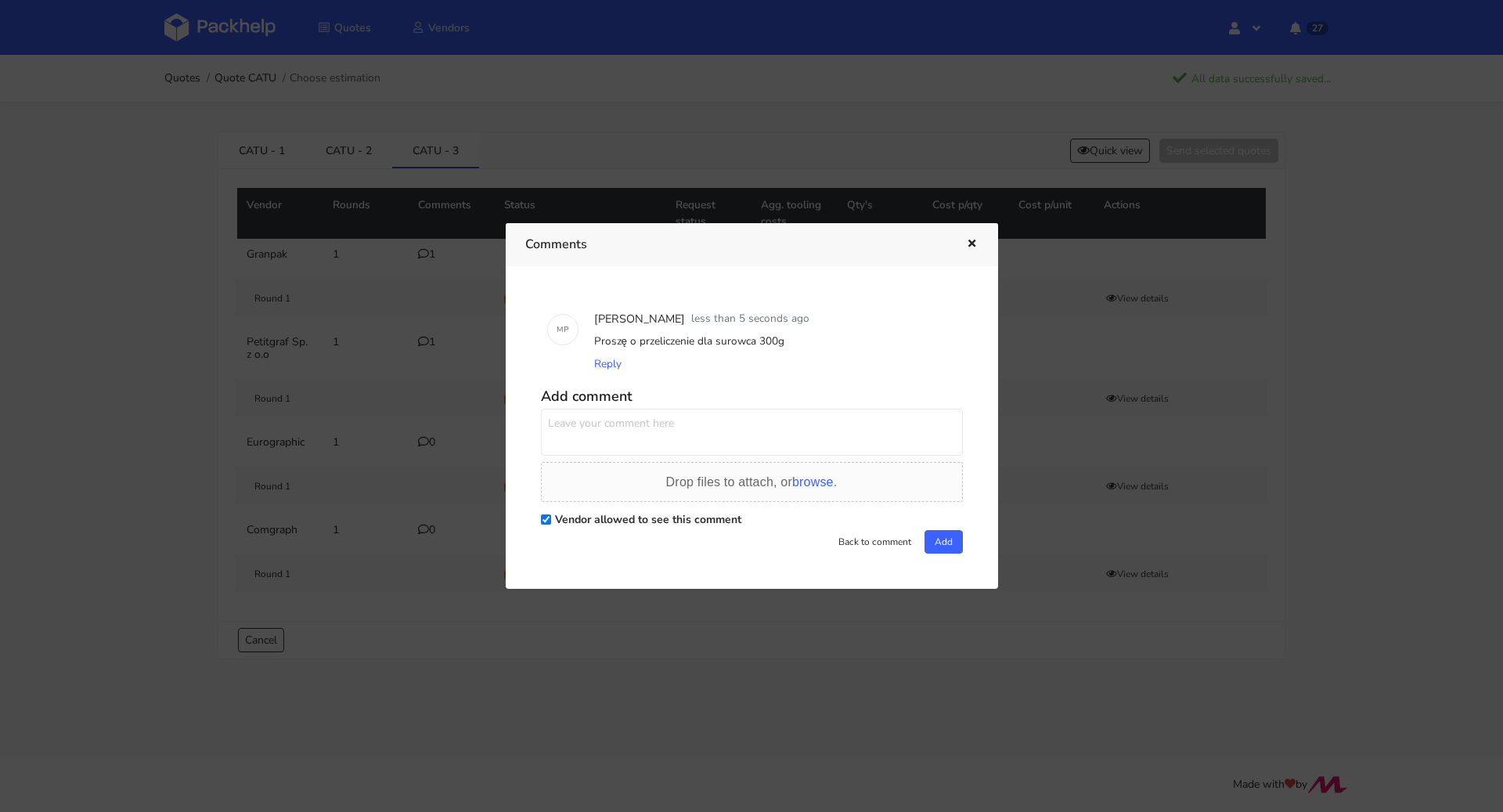
click at [415, 446] on div at bounding box center [752, 406] width 1503 height 812
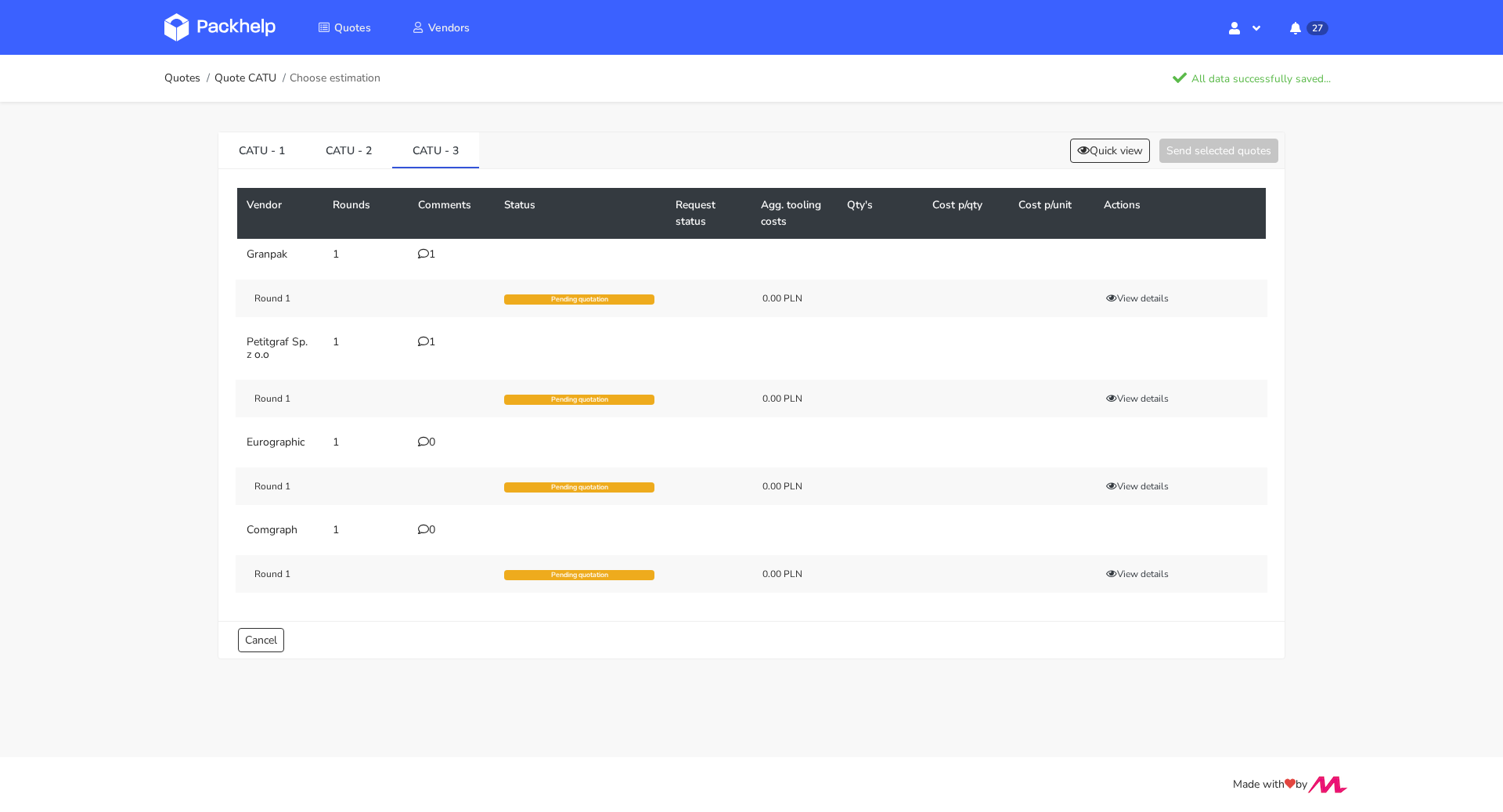
click at [420, 441] on icon at bounding box center [424, 442] width 11 height 11
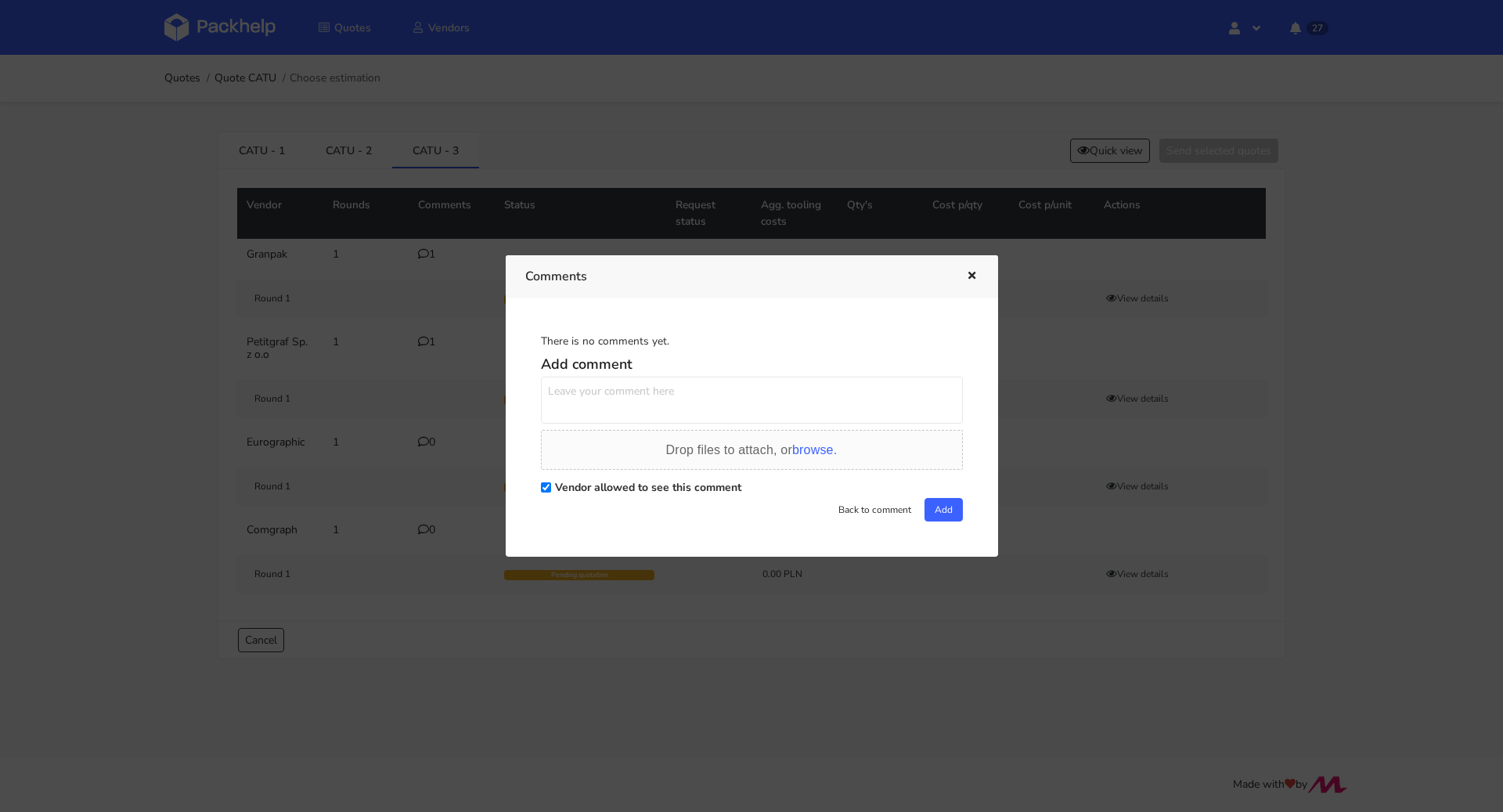
click at [663, 411] on textarea at bounding box center [752, 400] width 422 height 47
paste textarea "Proszę o przeliczenie dla surowca 300g"
type textarea "Proszę o przeliczenie dla surowca 300g"
click at [945, 514] on button "Add" at bounding box center [944, 509] width 38 height 24
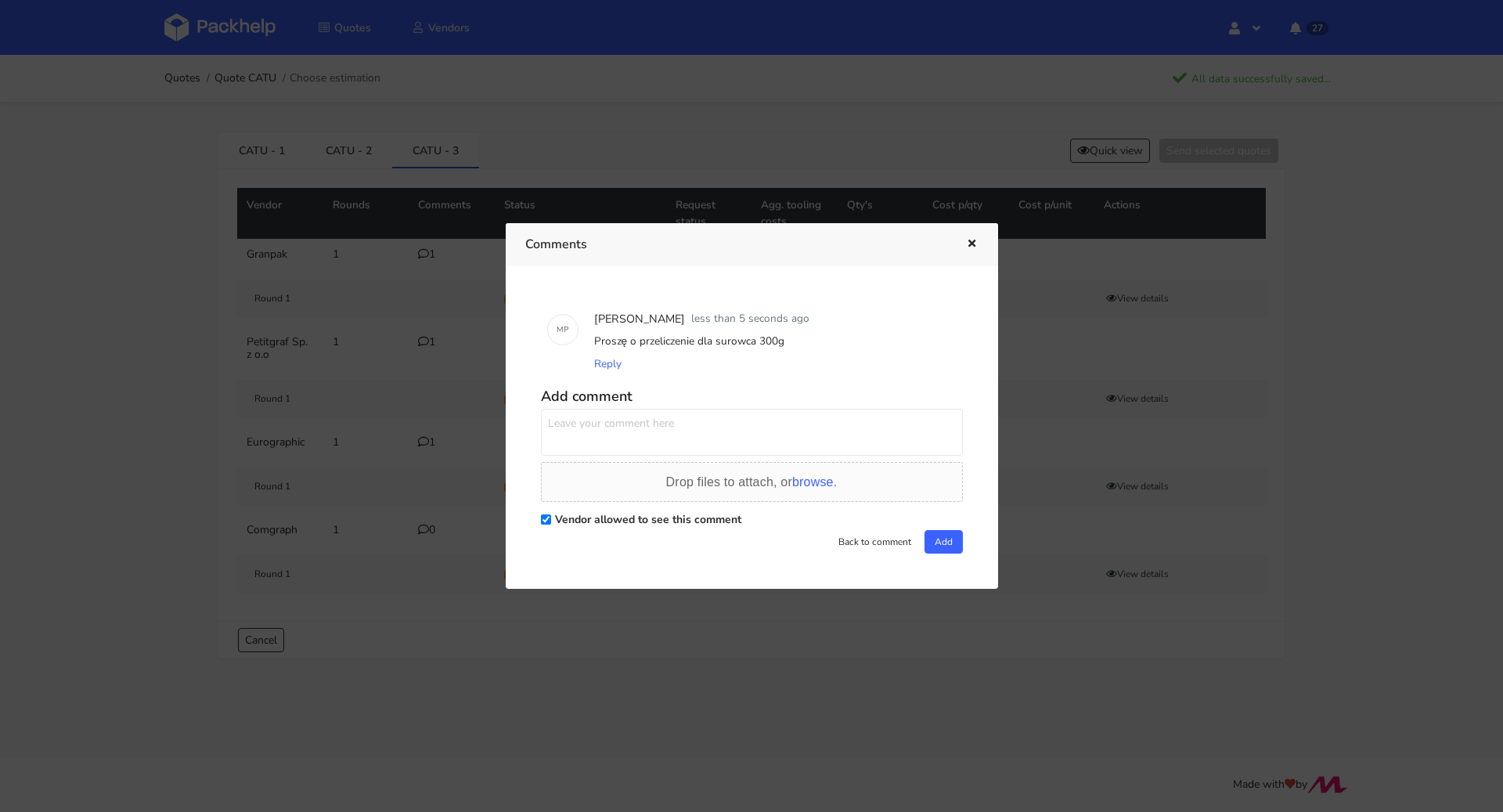
click at [566, 634] on div at bounding box center [752, 406] width 1503 height 812
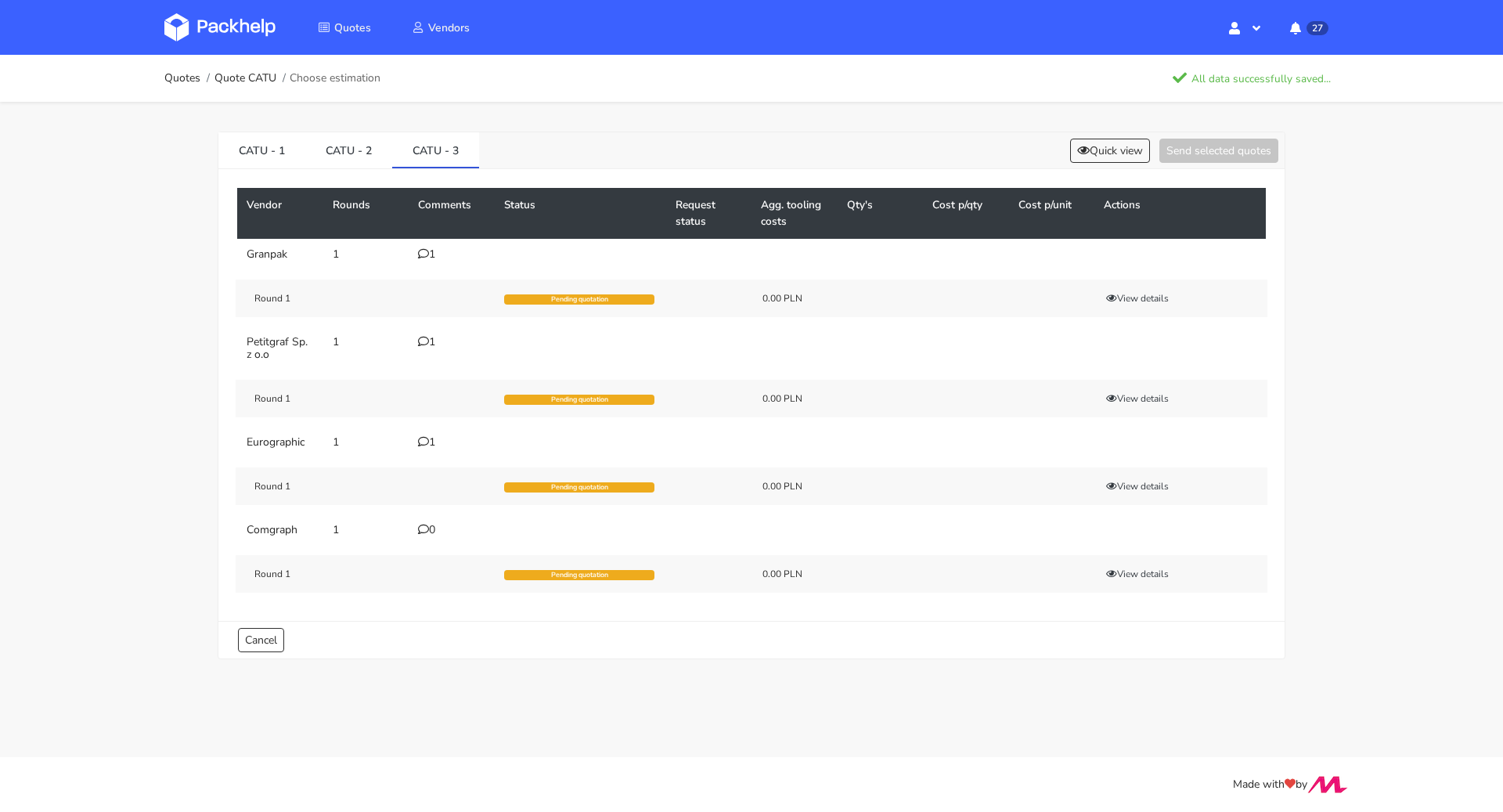
click at [422, 529] on icon at bounding box center [424, 530] width 11 height 11
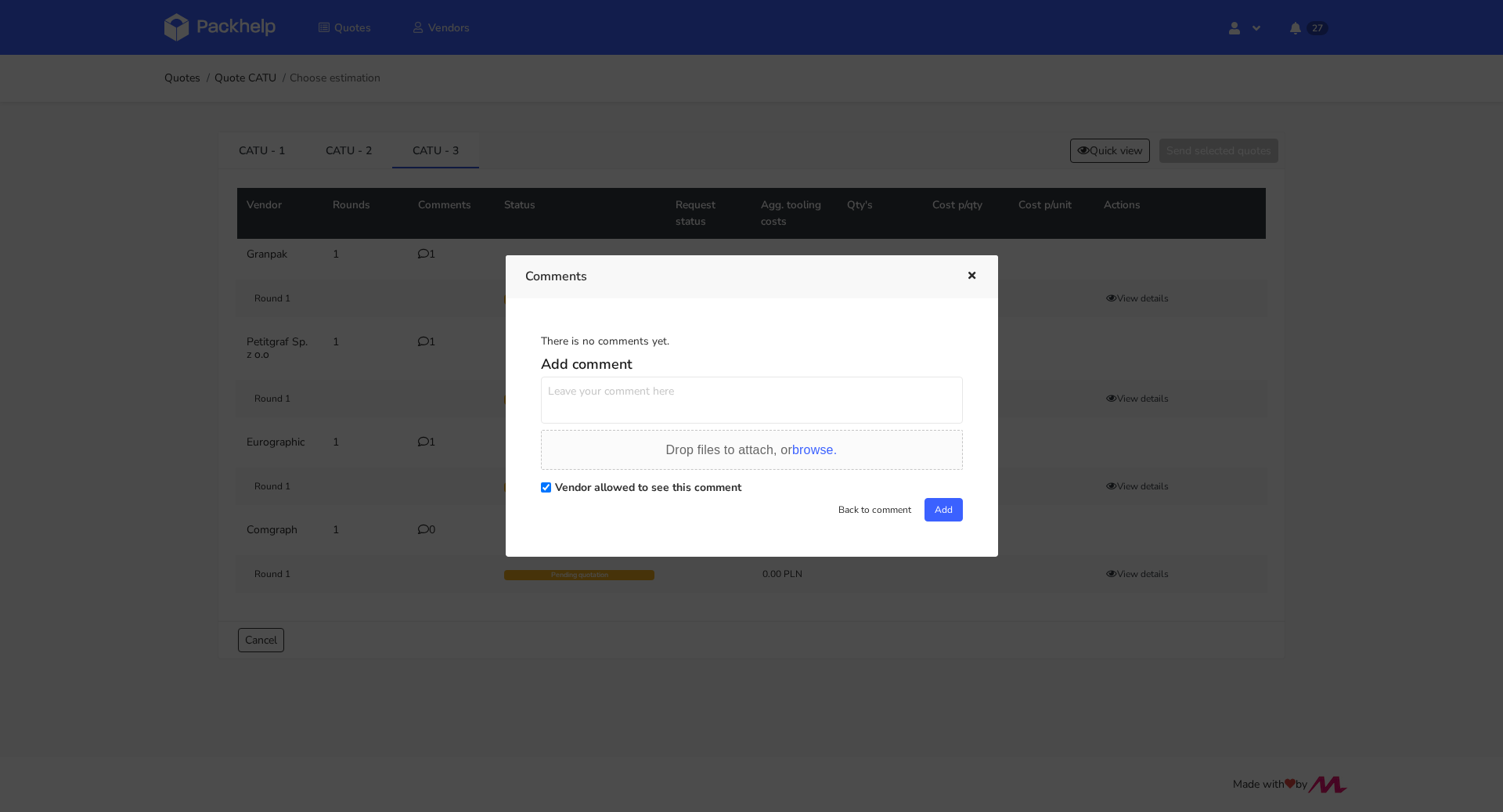
click at [679, 389] on textarea at bounding box center [752, 400] width 422 height 47
paste textarea "Proszę o przeliczenie dla surowca 300g"
type textarea "Proszę o przeliczenie dla surowca 300g"
click at [941, 508] on button "Add" at bounding box center [944, 509] width 38 height 24
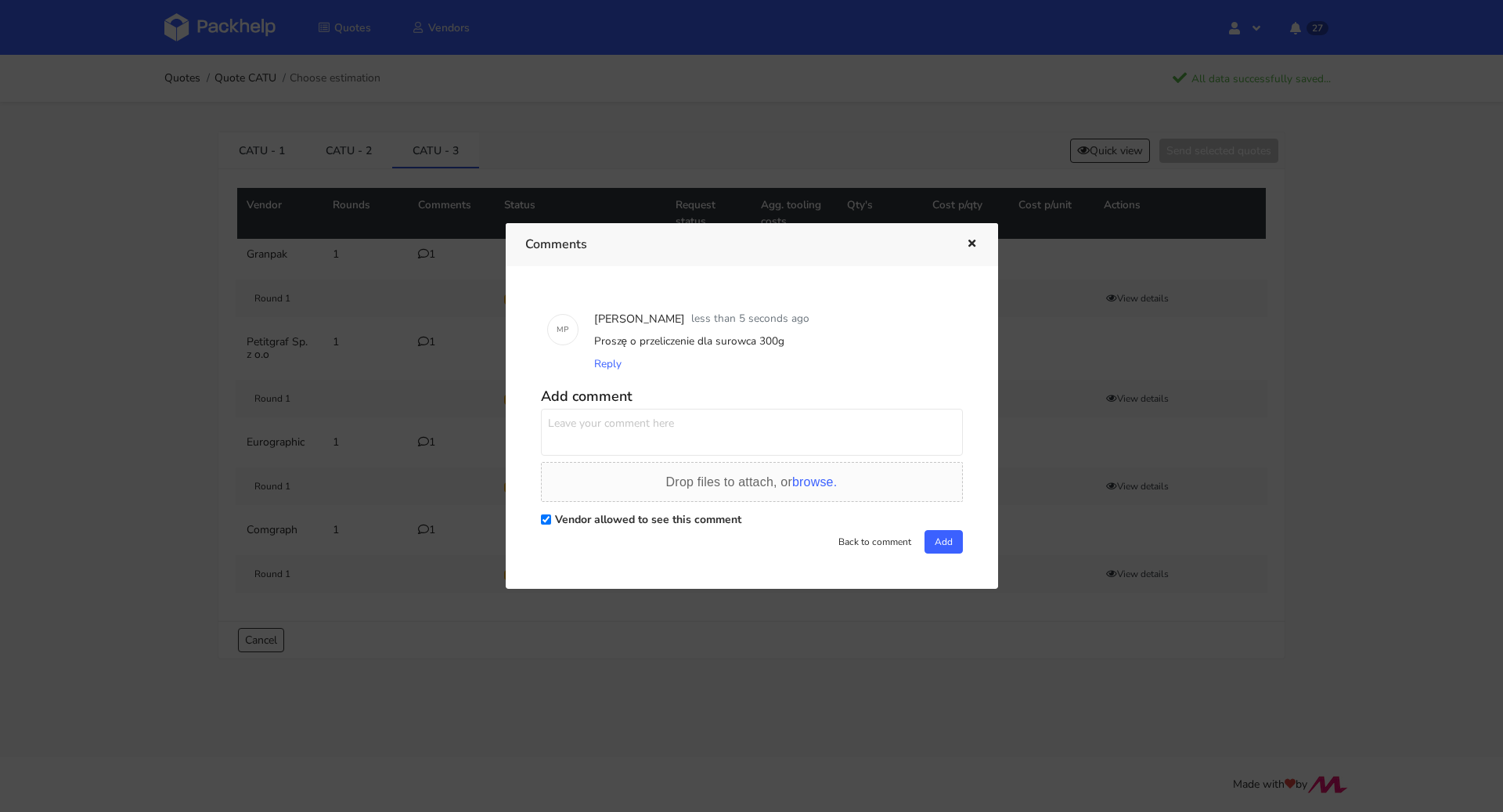
click at [970, 241] on icon "button" at bounding box center [972, 244] width 13 height 11
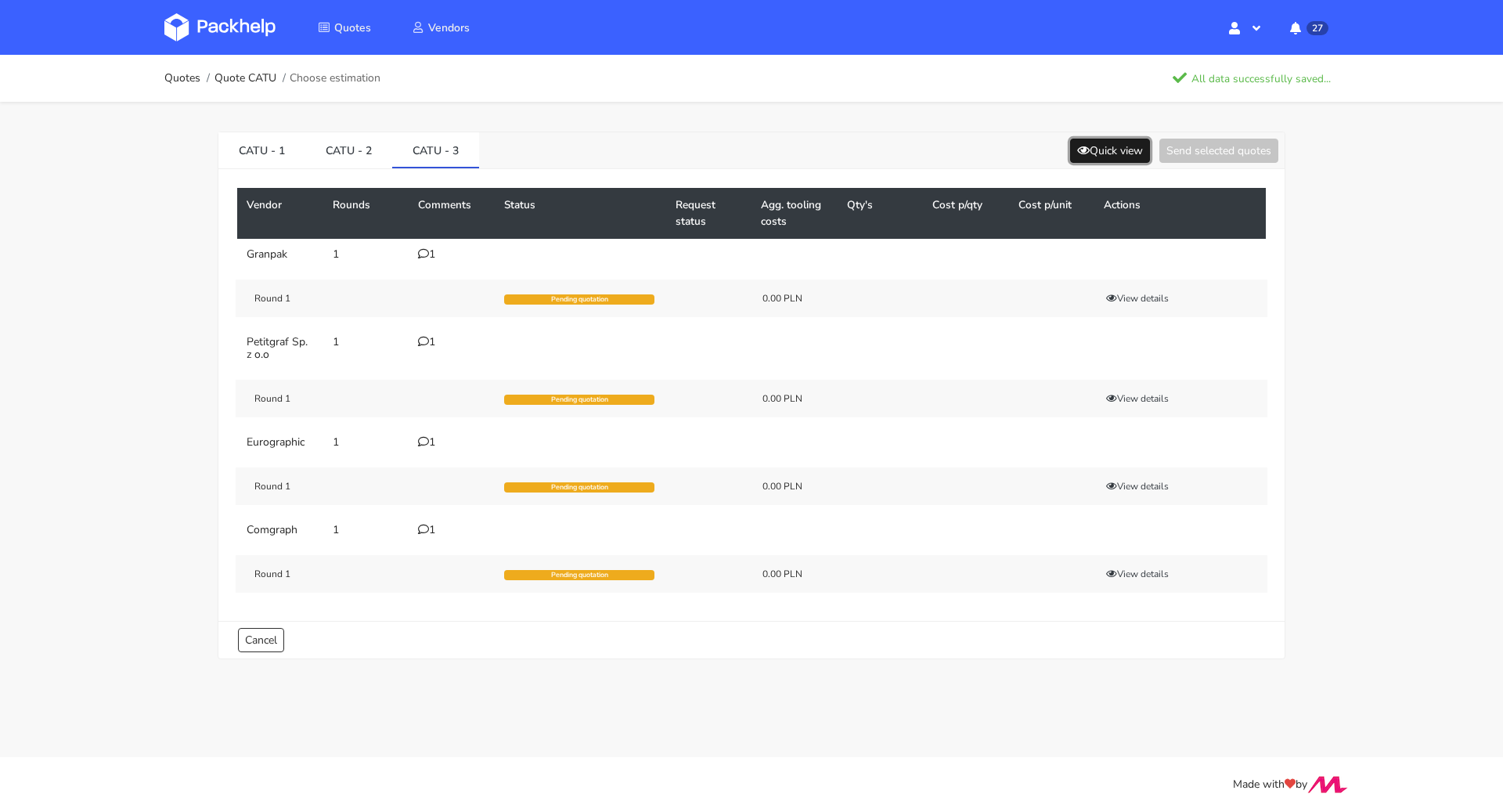
click at [1092, 155] on button "Quick view" at bounding box center [1110, 151] width 80 height 25
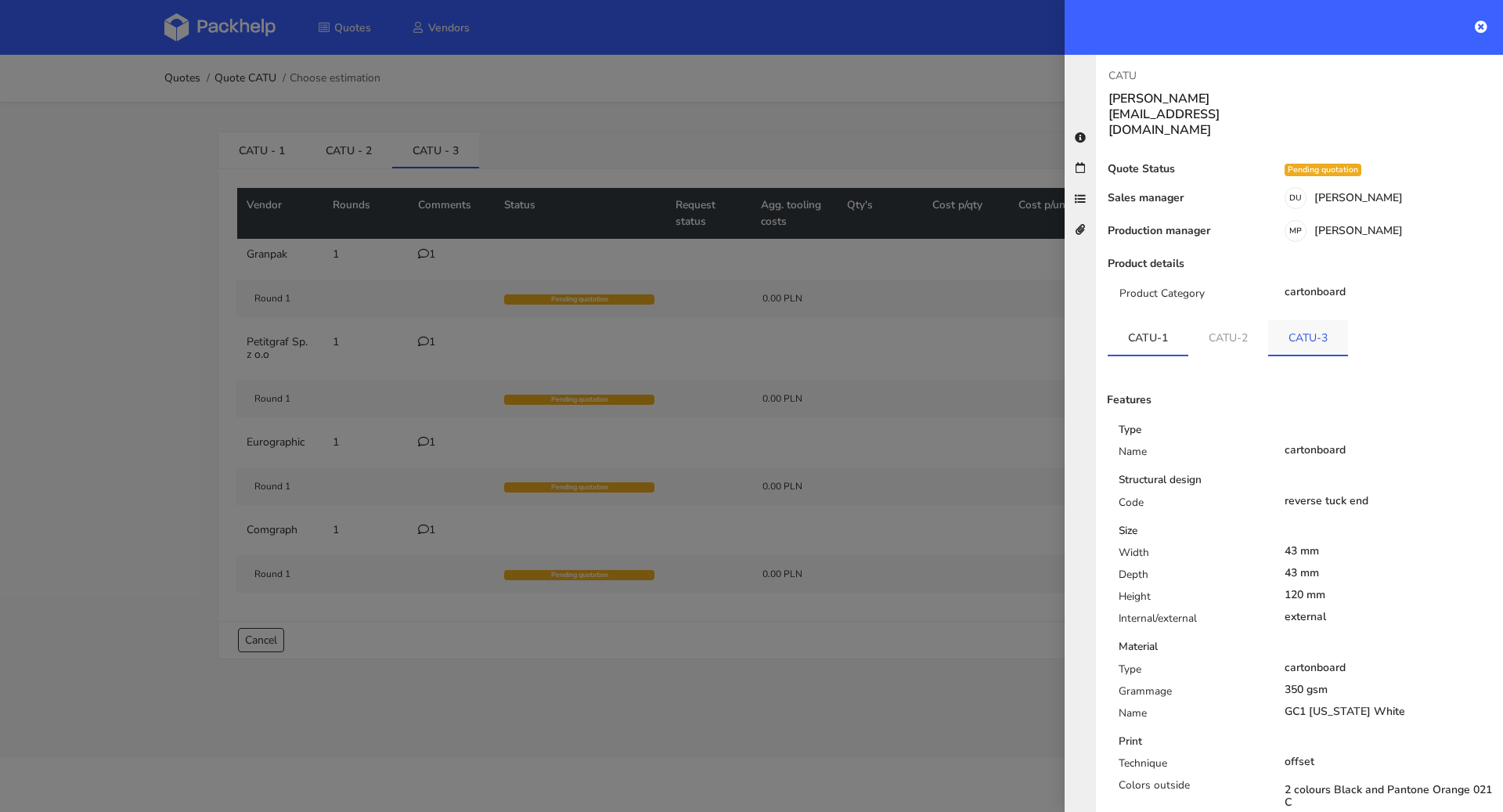
click at [1303, 320] on link "CATU-3" at bounding box center [1308, 337] width 80 height 34
click at [1149, 320] on link "CATU-1" at bounding box center [1148, 337] width 81 height 34
click at [1476, 27] on icon at bounding box center [1480, 26] width 12 height 12
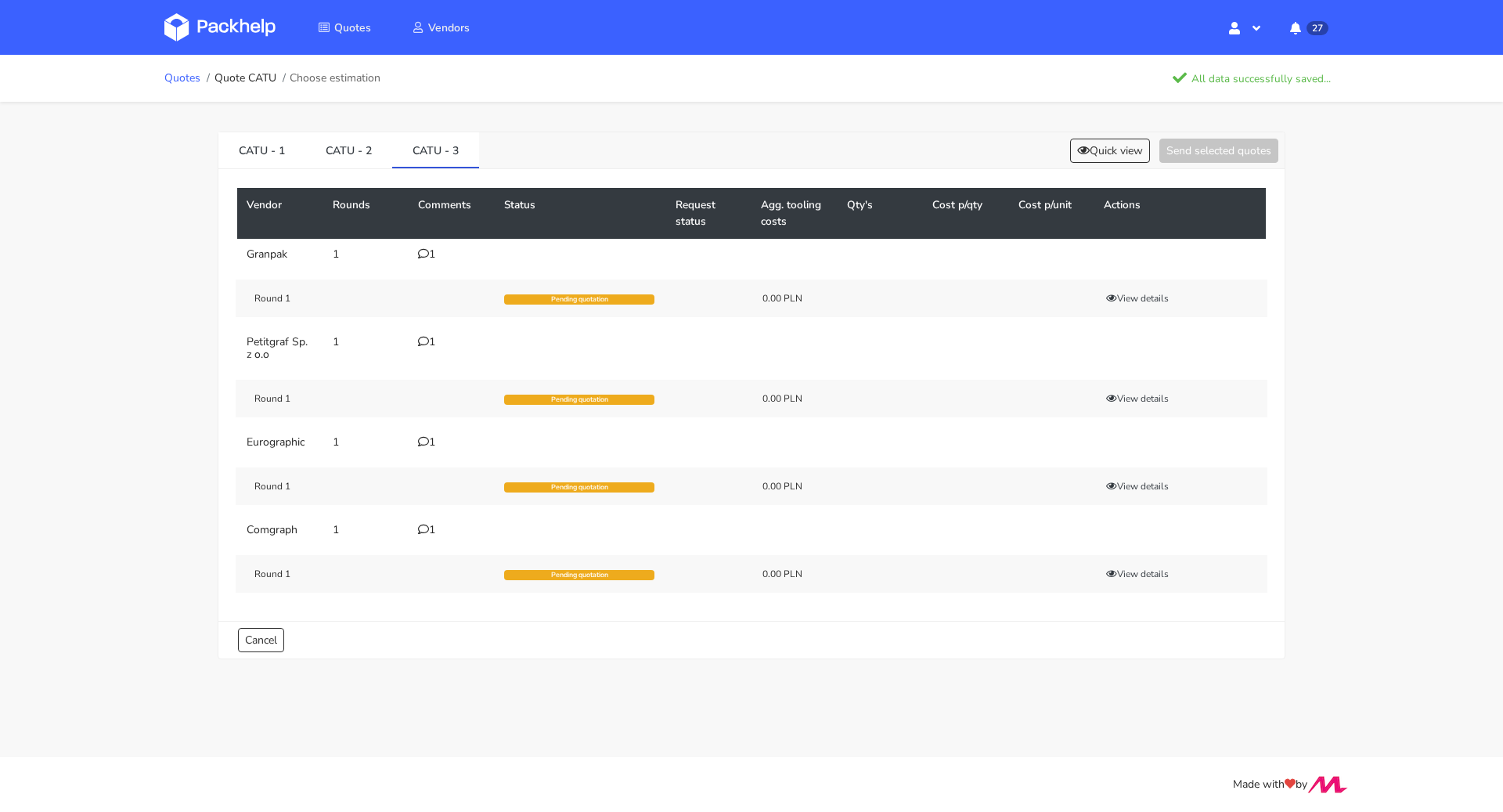
click at [173, 80] on link "Quotes" at bounding box center [182, 78] width 36 height 12
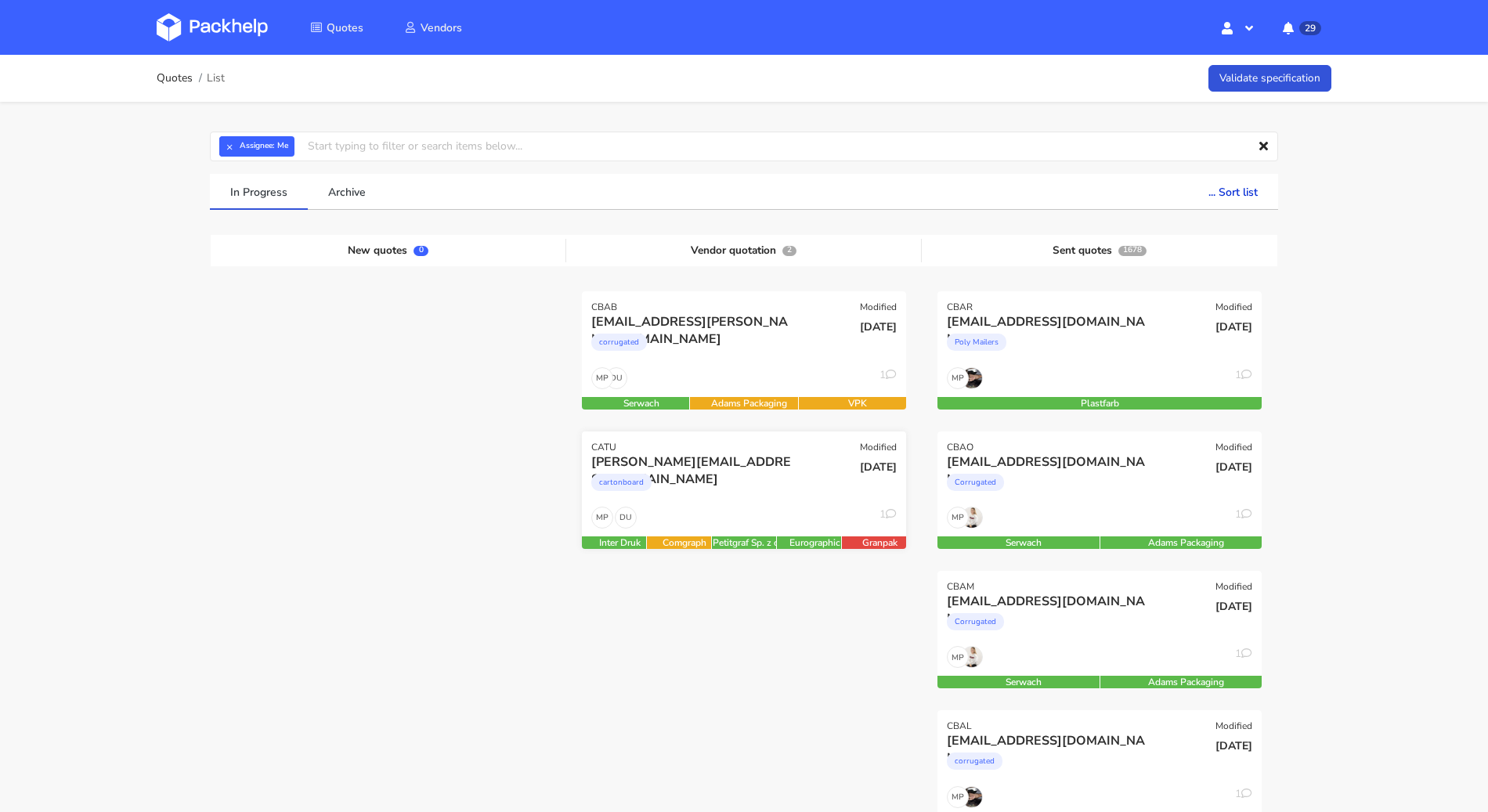
click at [713, 492] on div "cartonboard" at bounding box center [695, 485] width 208 height 31
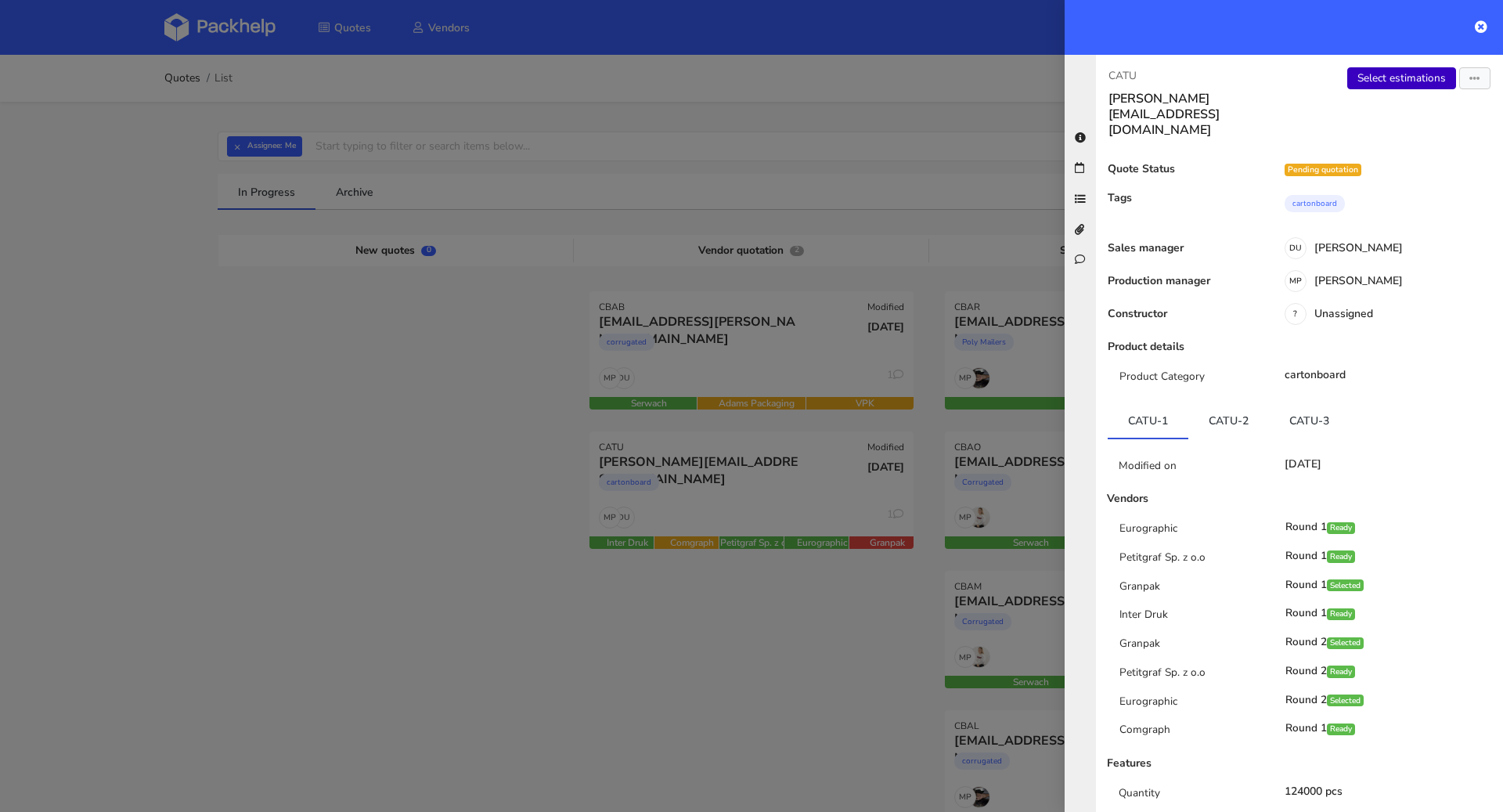
click at [1385, 83] on link "Select estimations" at bounding box center [1402, 78] width 109 height 22
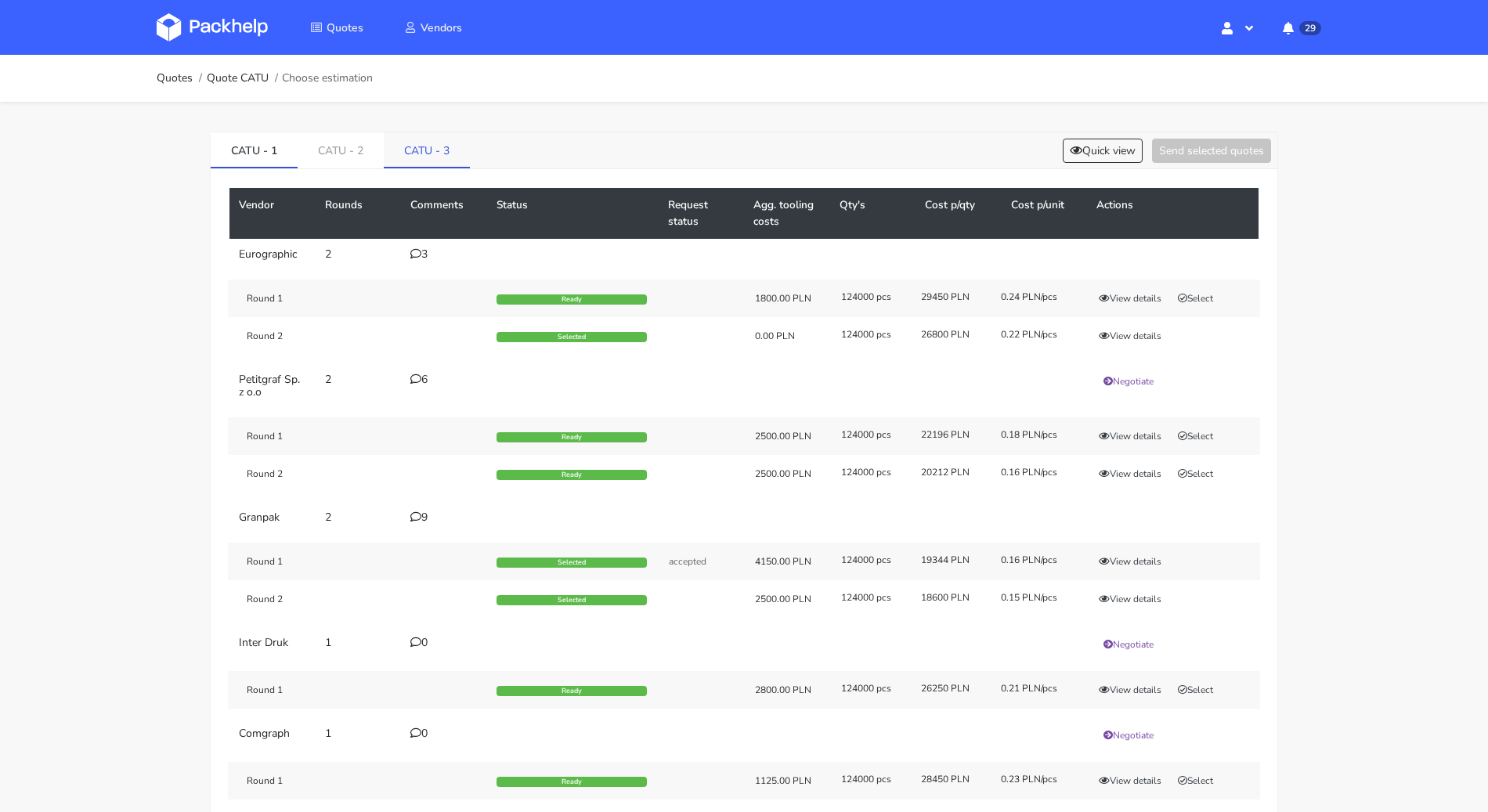
click at [429, 136] on link "CATU - 3" at bounding box center [426, 150] width 86 height 34
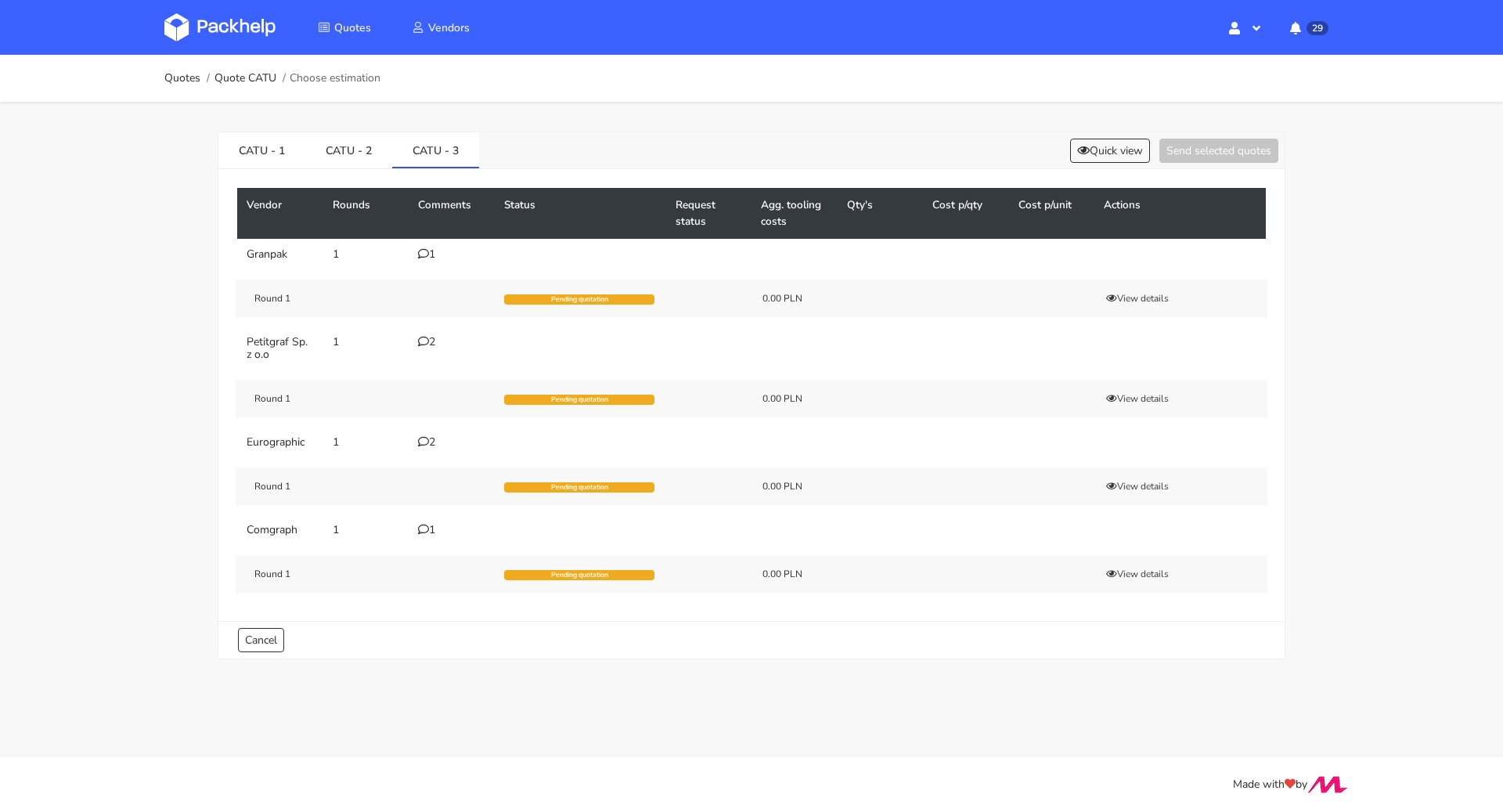
click at [434, 524] on div "1" at bounding box center [451, 530] width 67 height 12
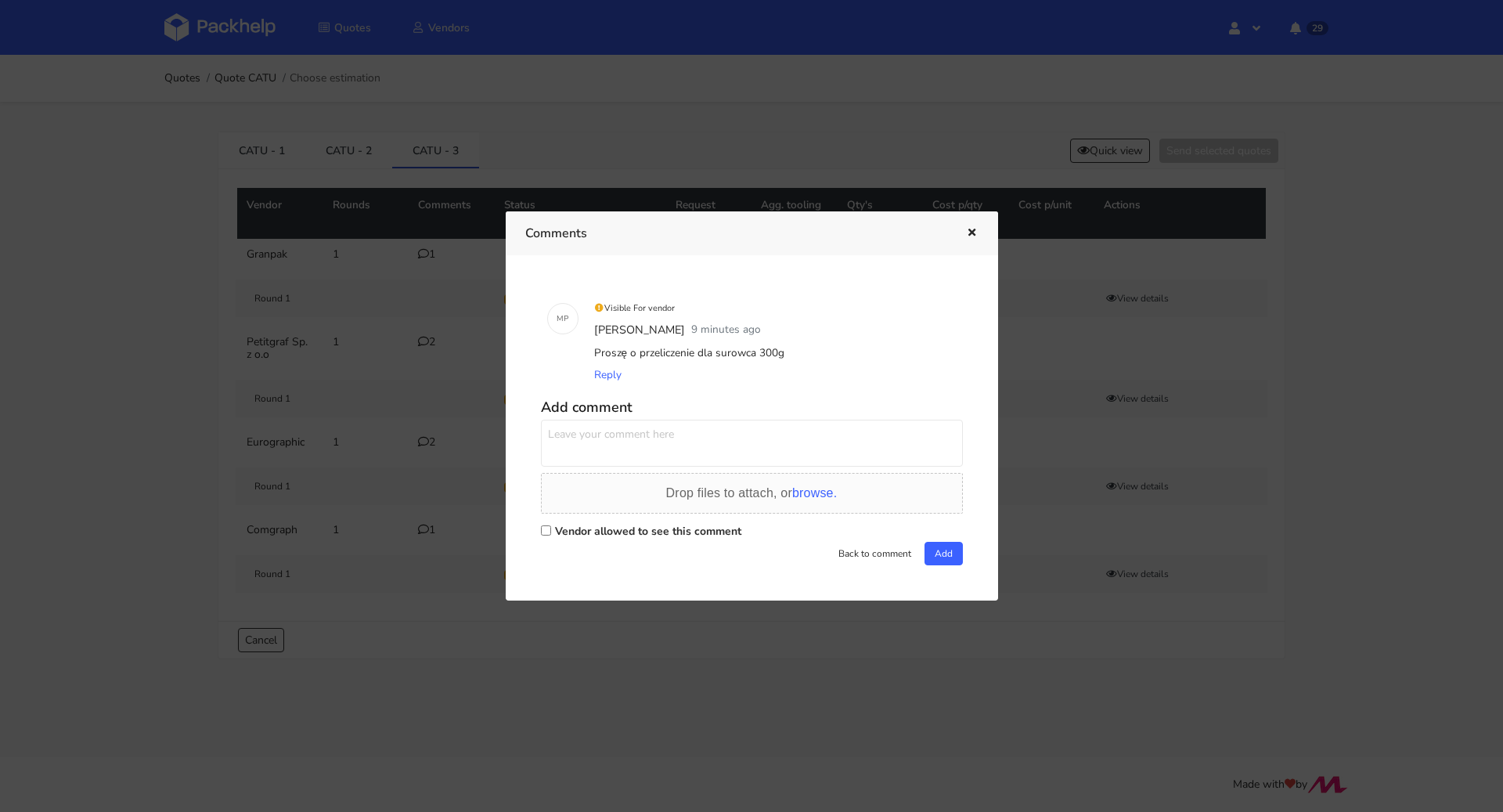
drag, startPoint x: 462, startPoint y: 614, endPoint x: 458, endPoint y: 595, distance: 19.4
click at [462, 614] on div at bounding box center [752, 406] width 1503 height 812
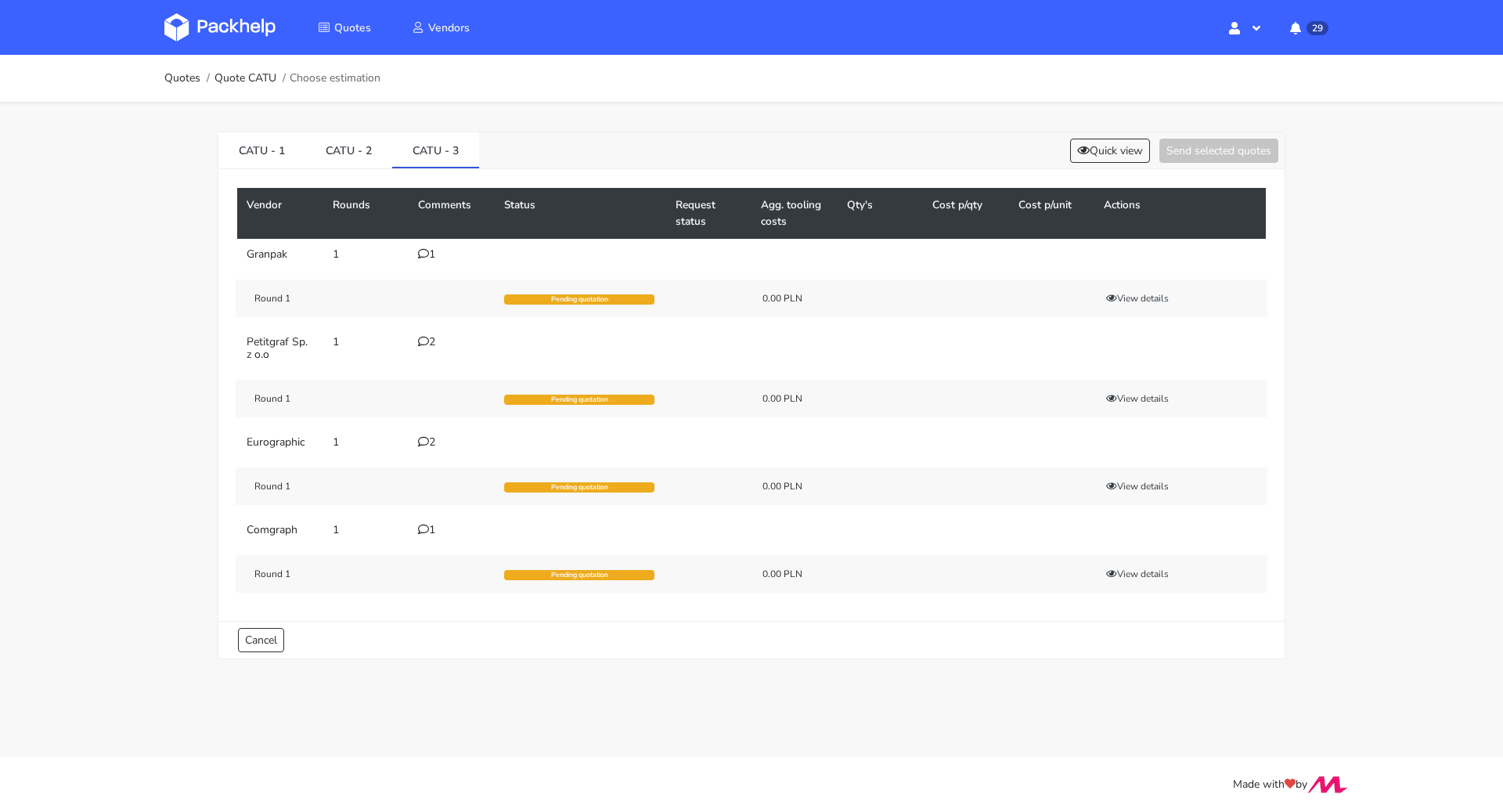
click at [444, 339] on div "2" at bounding box center [451, 341] width 67 height 12
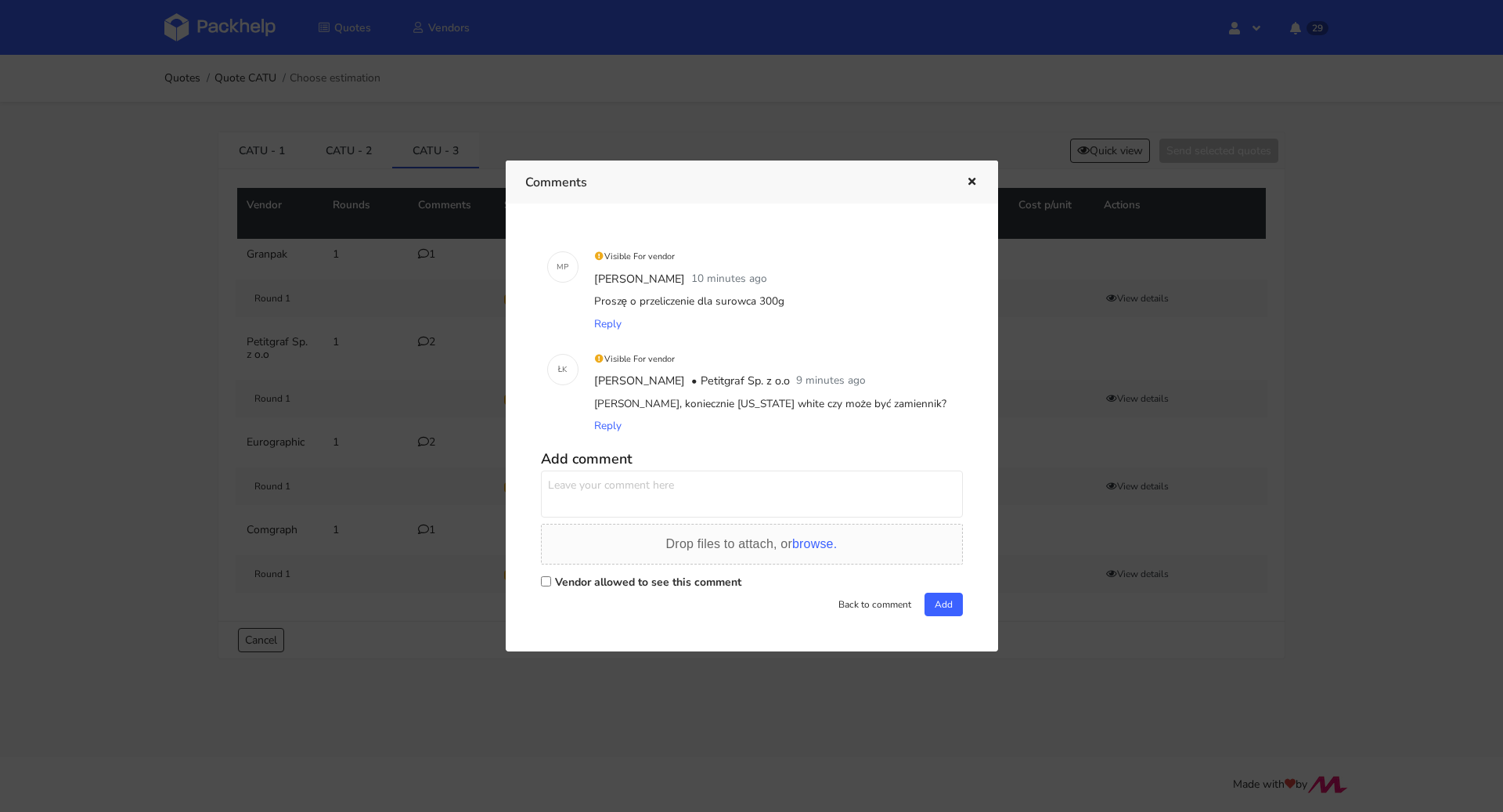
click at [633, 587] on label "Vendor allowed to see this comment" at bounding box center [648, 582] width 187 height 15
click at [552, 586] on input "Vendor allowed to see this comment" at bounding box center [546, 581] width 10 height 10
checkbox input "true"
click at [635, 502] on textarea at bounding box center [752, 494] width 422 height 47
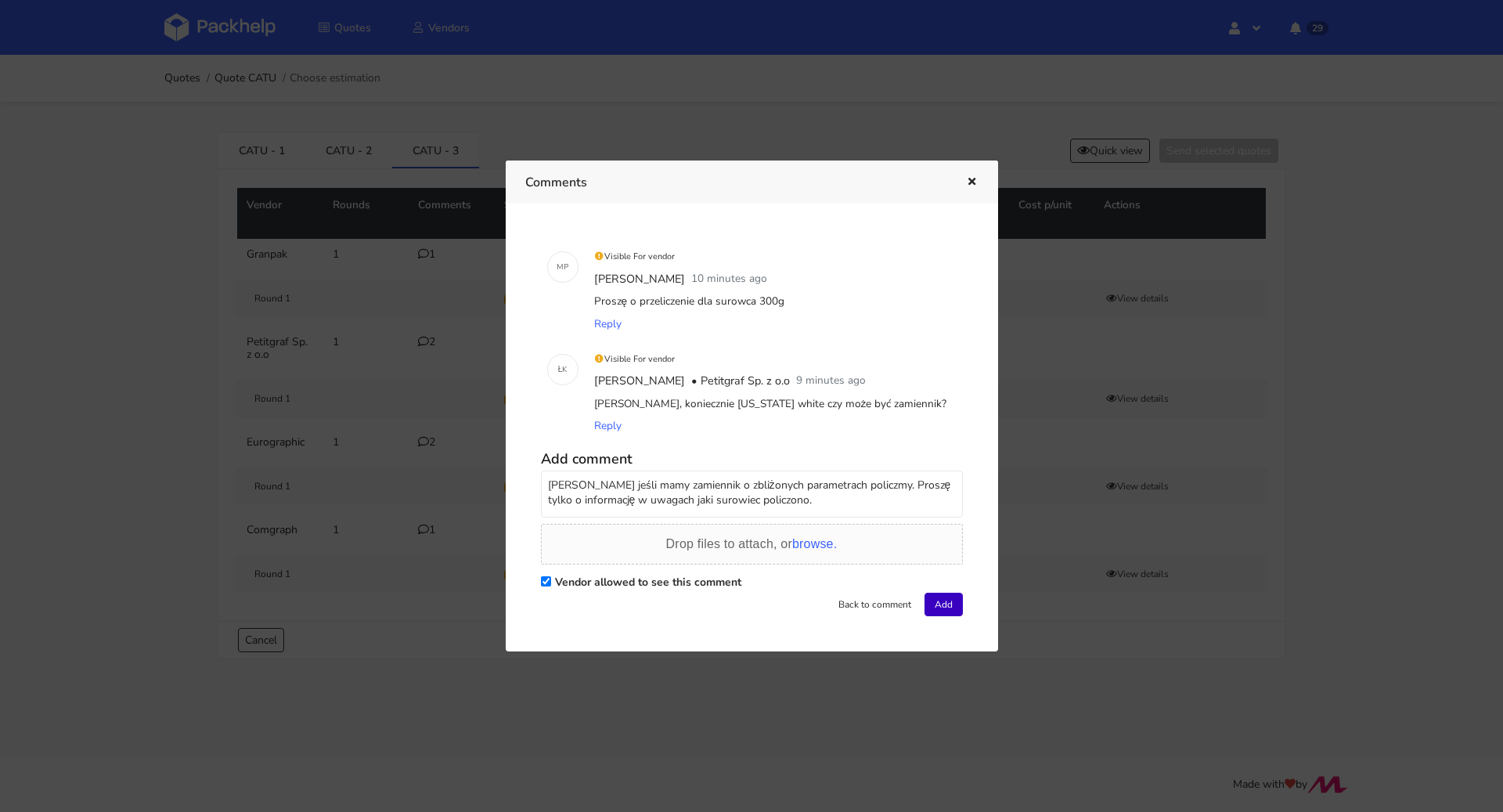
type textarea "[PERSON_NAME] jeśli mamy zamiennik o zbliżonych parametrach policzmy. Proszę ty…"
click at [936, 603] on button "Add" at bounding box center [944, 604] width 38 height 24
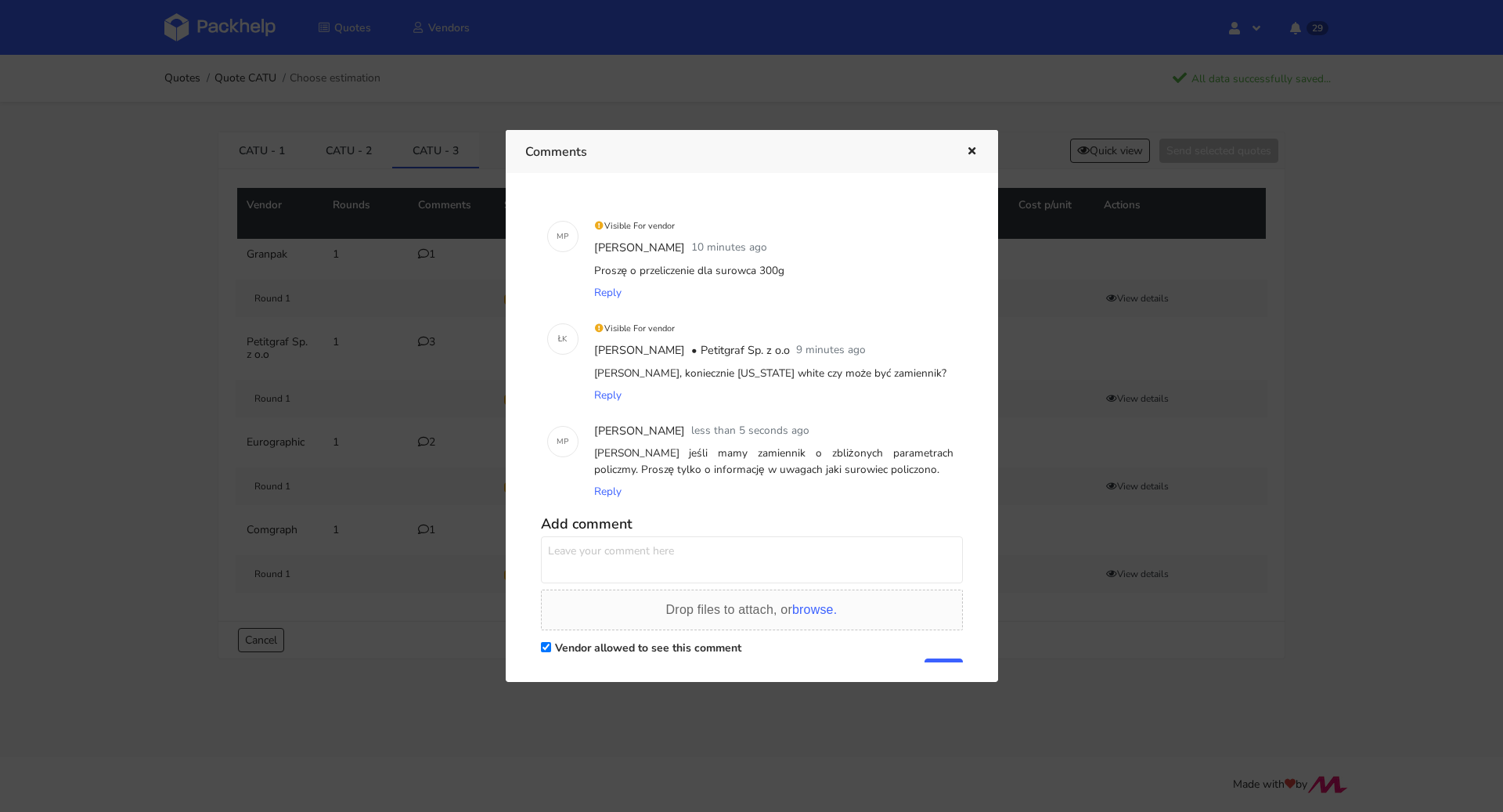
click at [972, 149] on icon "button" at bounding box center [972, 152] width 13 height 11
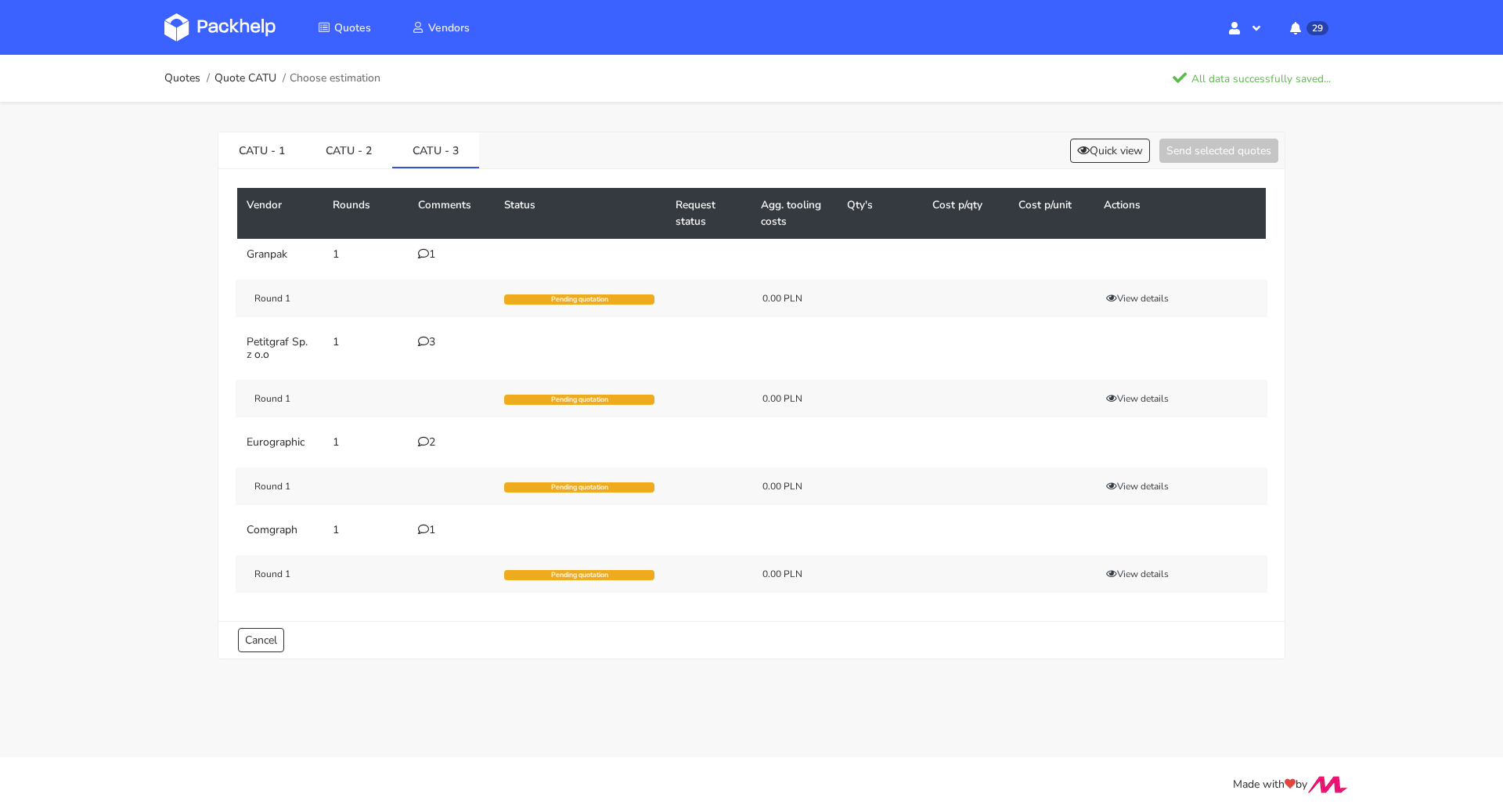
click at [425, 450] on td "2" at bounding box center [451, 442] width 86 height 31
click at [428, 444] on div "2" at bounding box center [451, 442] width 67 height 12
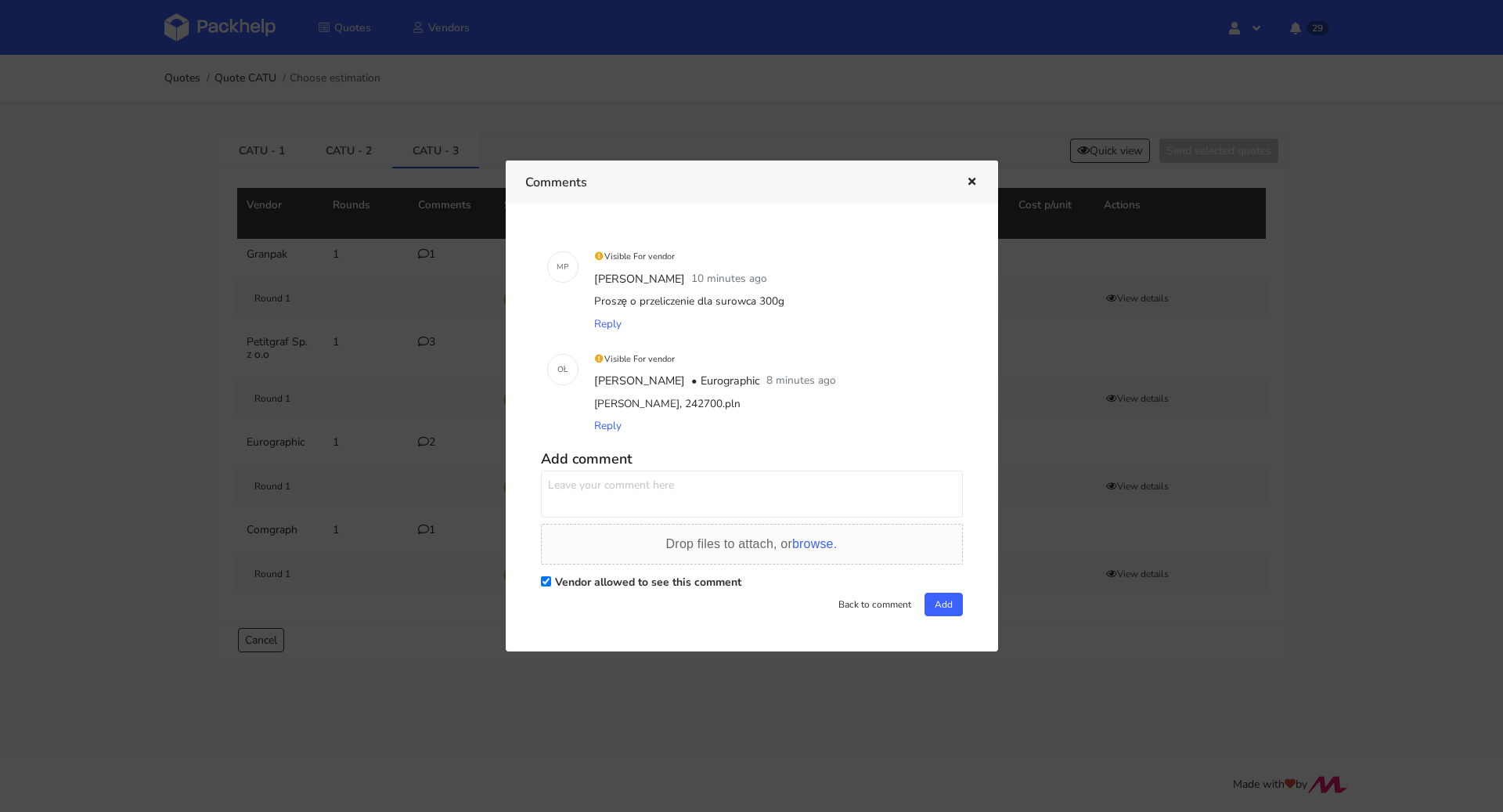
click at [434, 574] on div at bounding box center [752, 406] width 1503 height 812
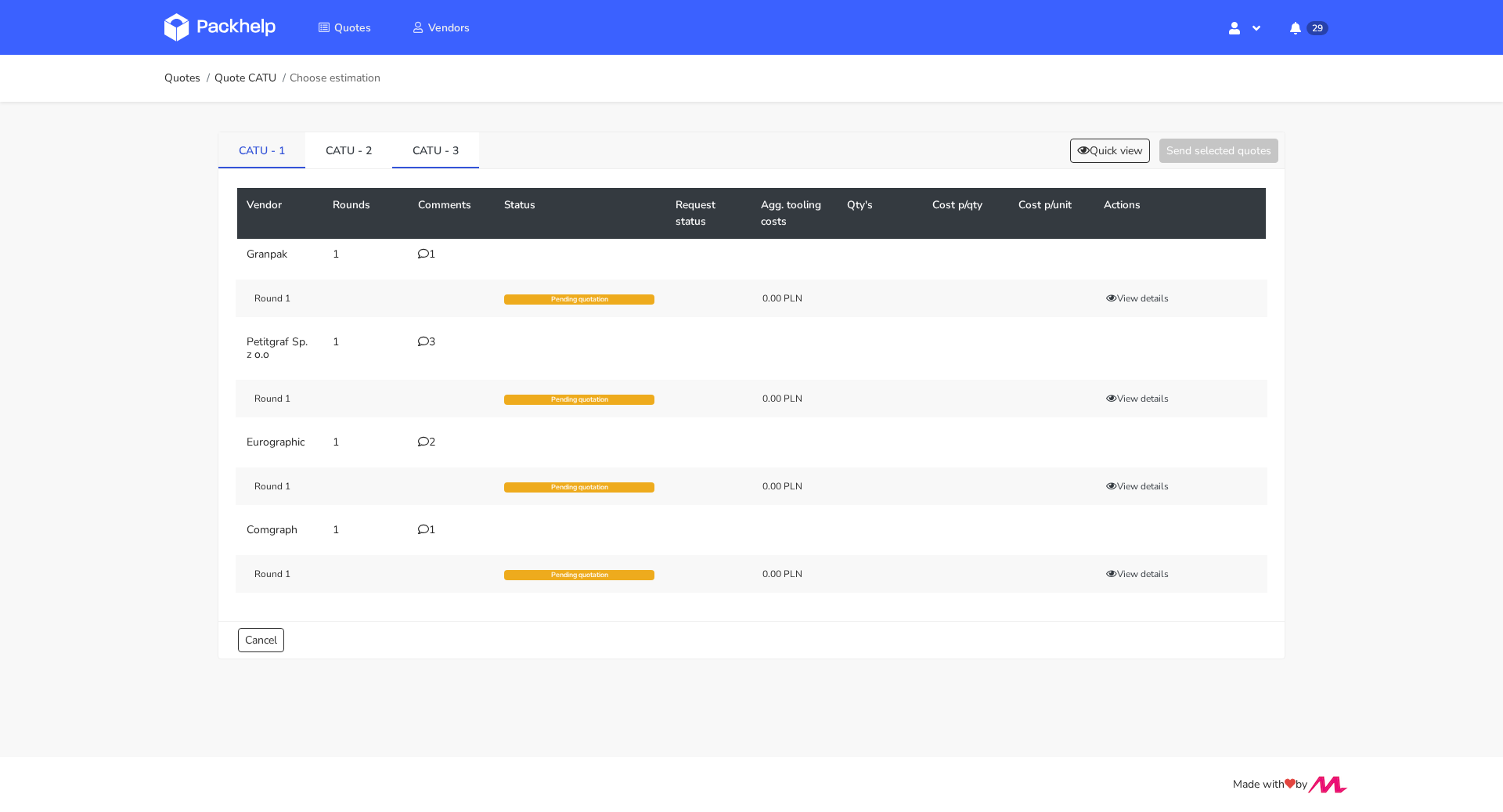
click at [269, 153] on link "CATU - 1" at bounding box center [262, 150] width 87 height 34
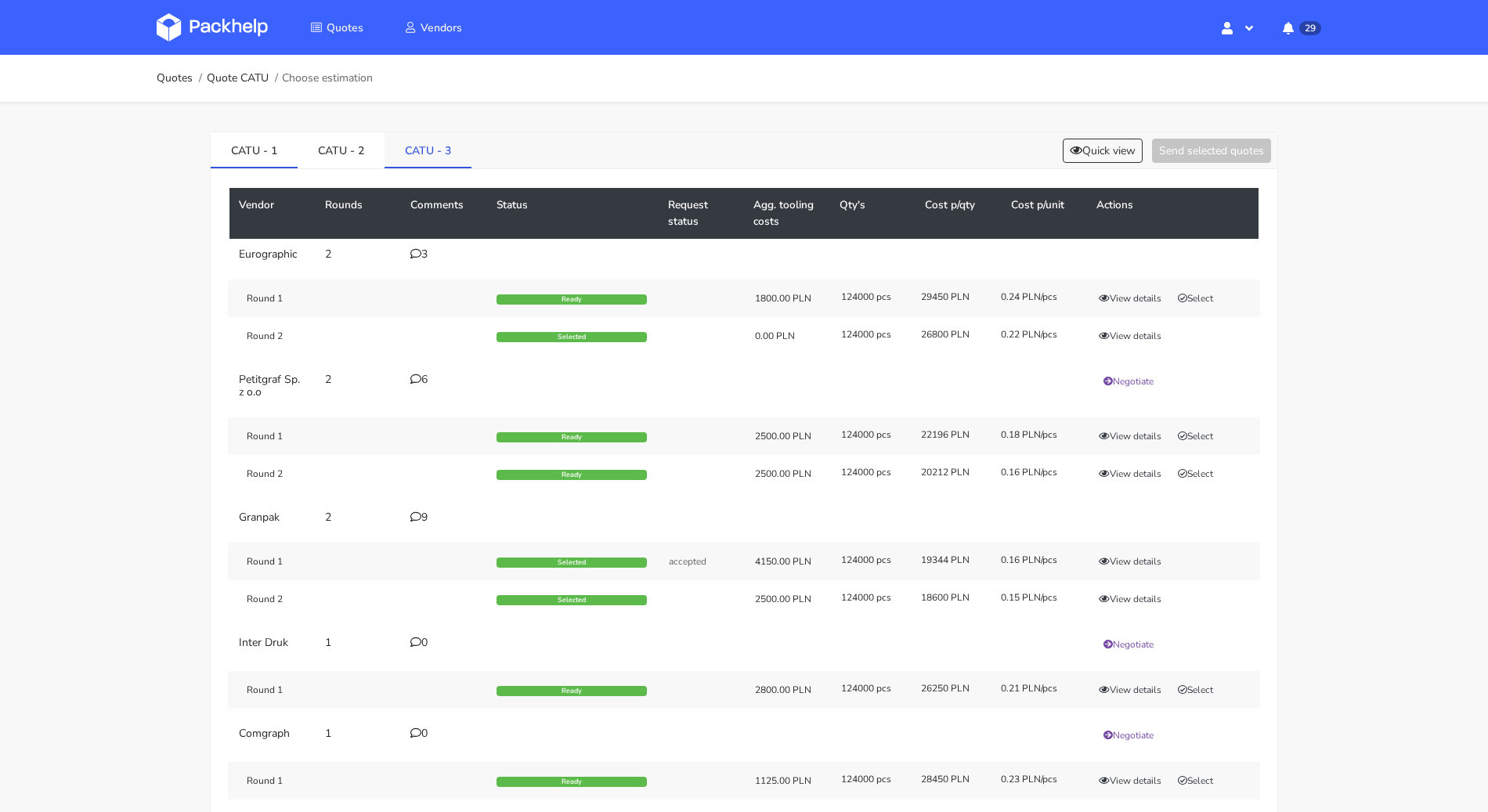
click at [426, 144] on link "CATU - 3" at bounding box center [428, 150] width 87 height 34
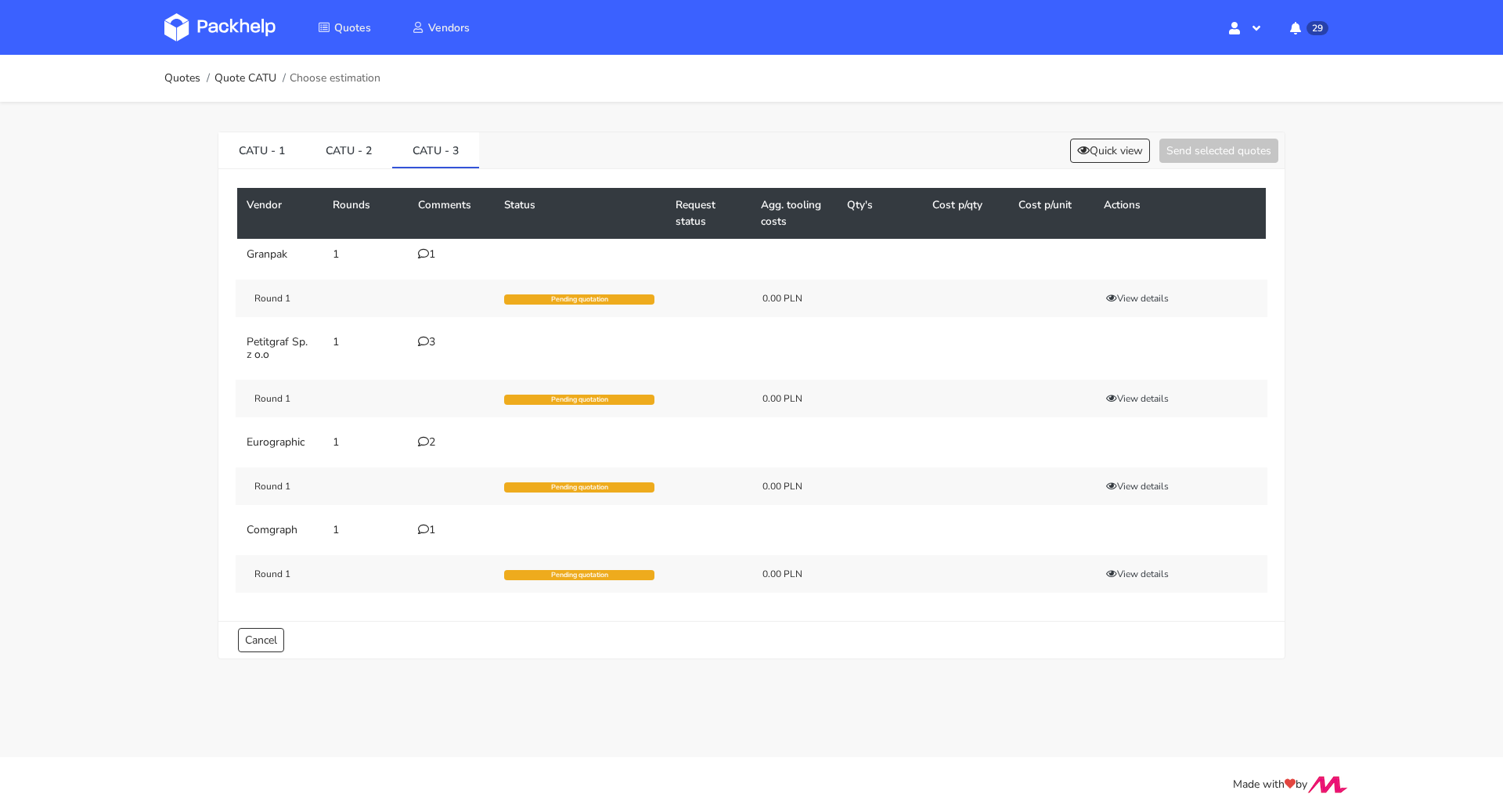
click at [429, 439] on div "2" at bounding box center [451, 442] width 67 height 12
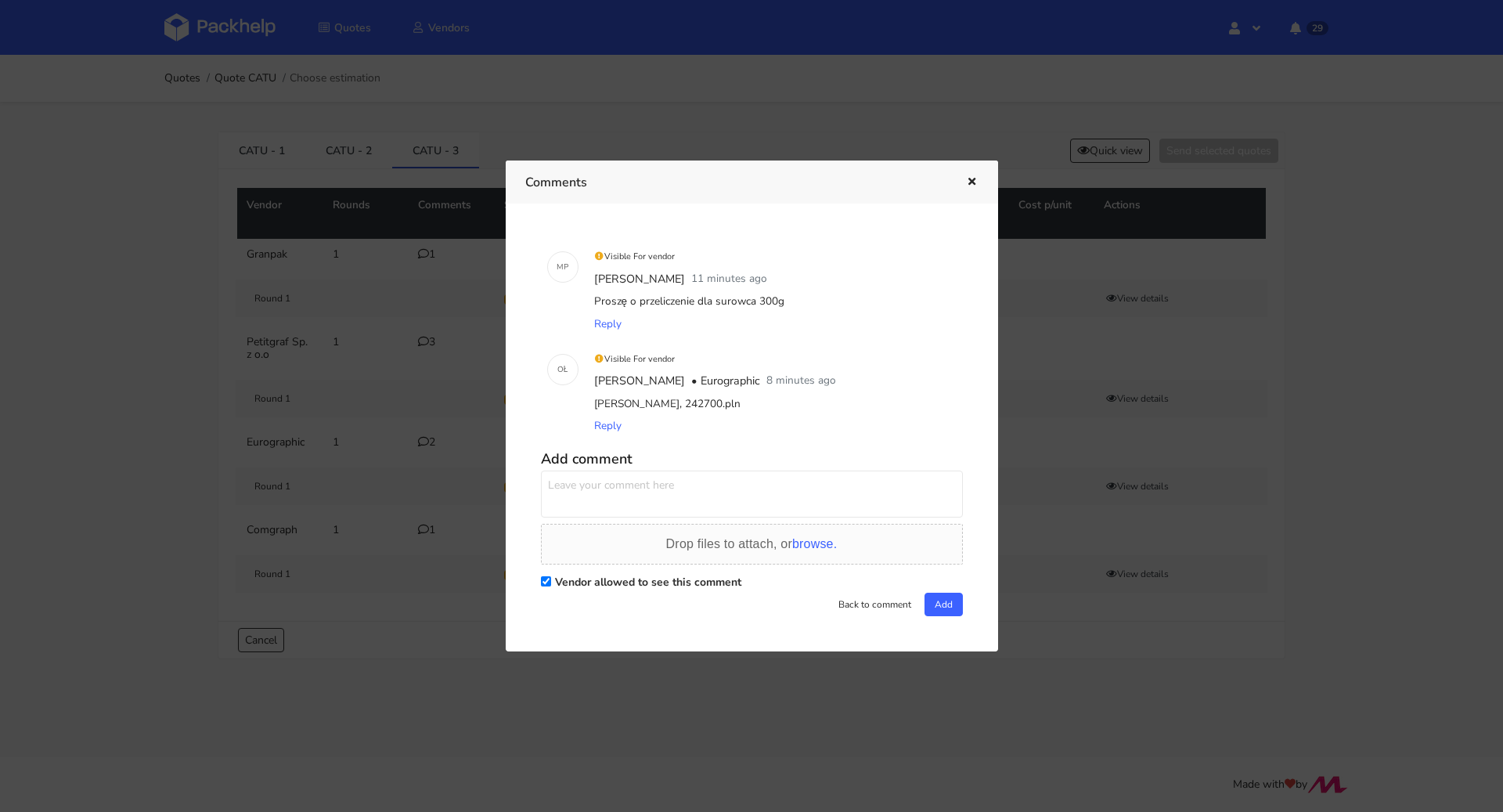
click at [592, 501] on textarea at bounding box center [752, 494] width 422 height 47
click at [319, 449] on div at bounding box center [752, 406] width 1503 height 812
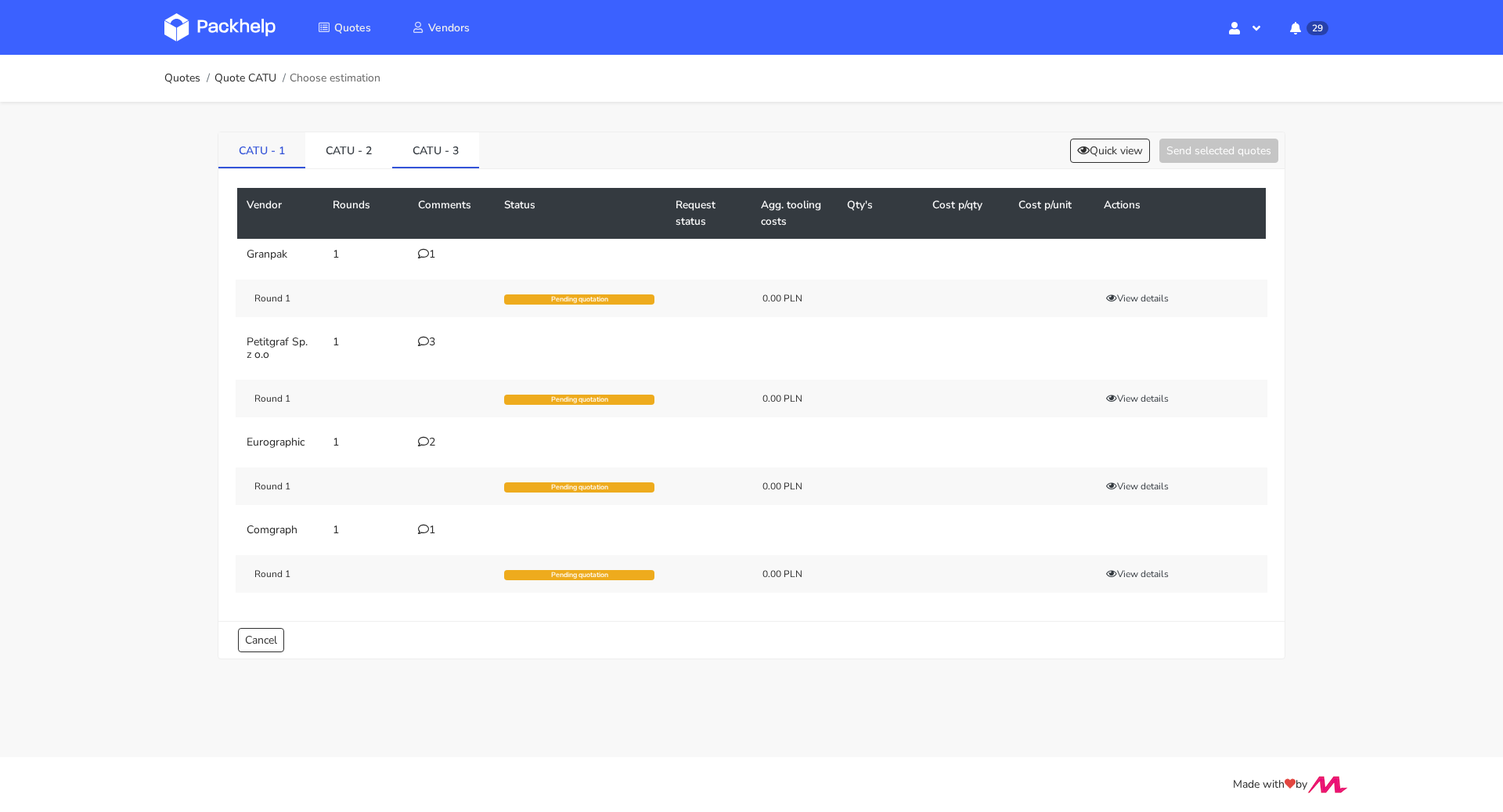
click at [245, 140] on link "CATU - 1" at bounding box center [262, 150] width 87 height 34
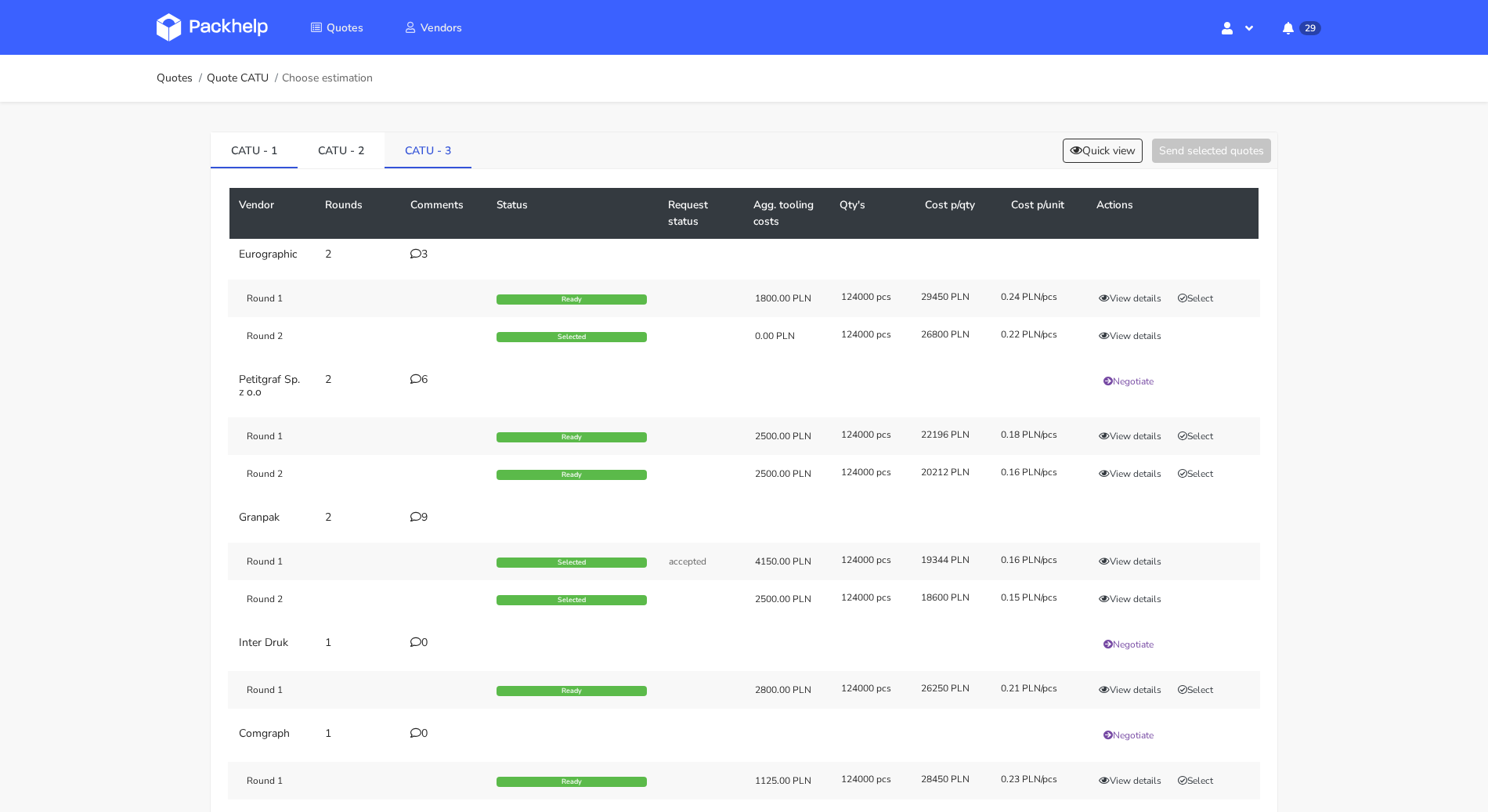
click at [447, 162] on link "CATU - 3" at bounding box center [428, 150] width 87 height 34
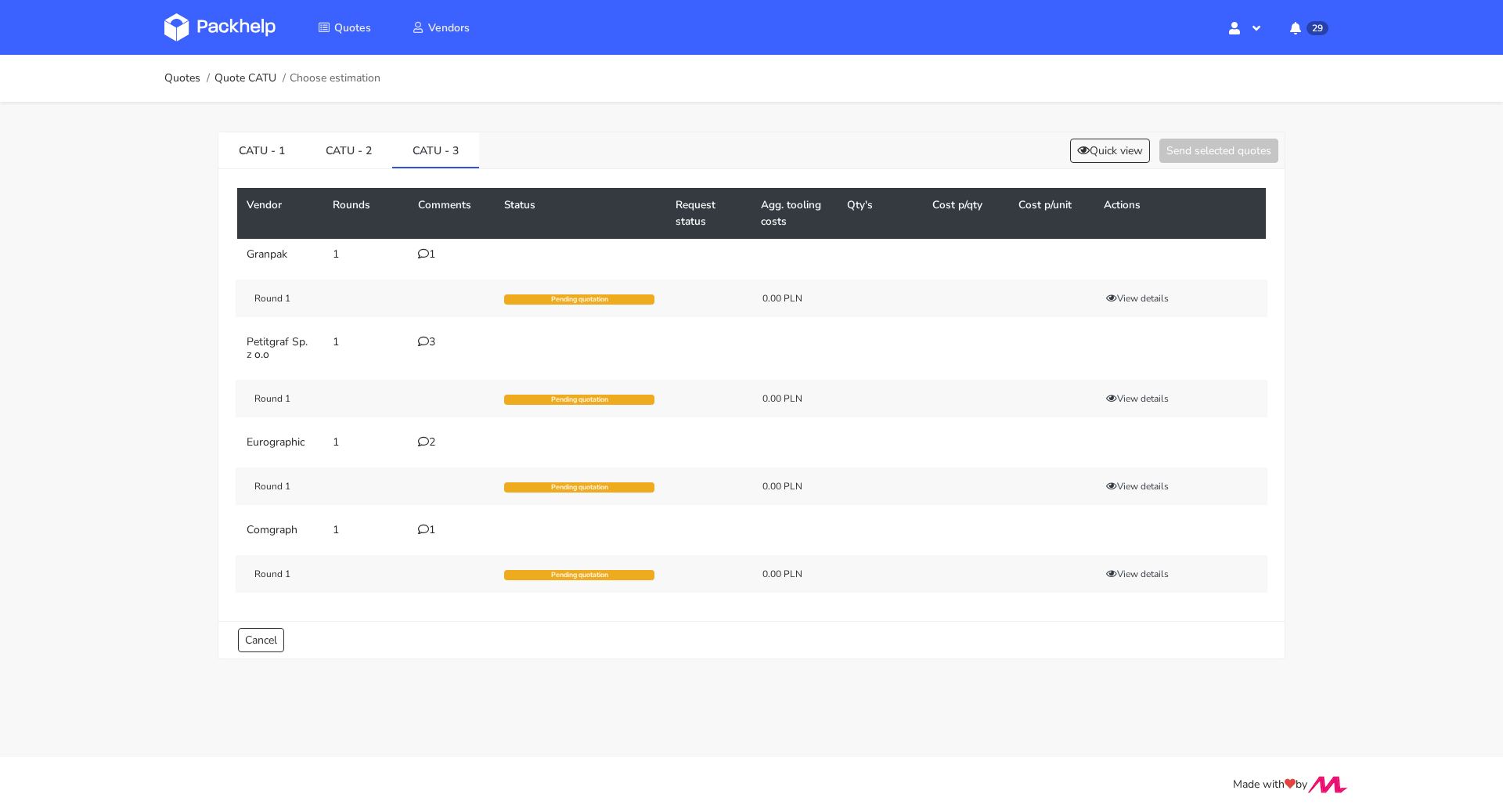
click at [419, 442] on icon at bounding box center [424, 442] width 11 height 11
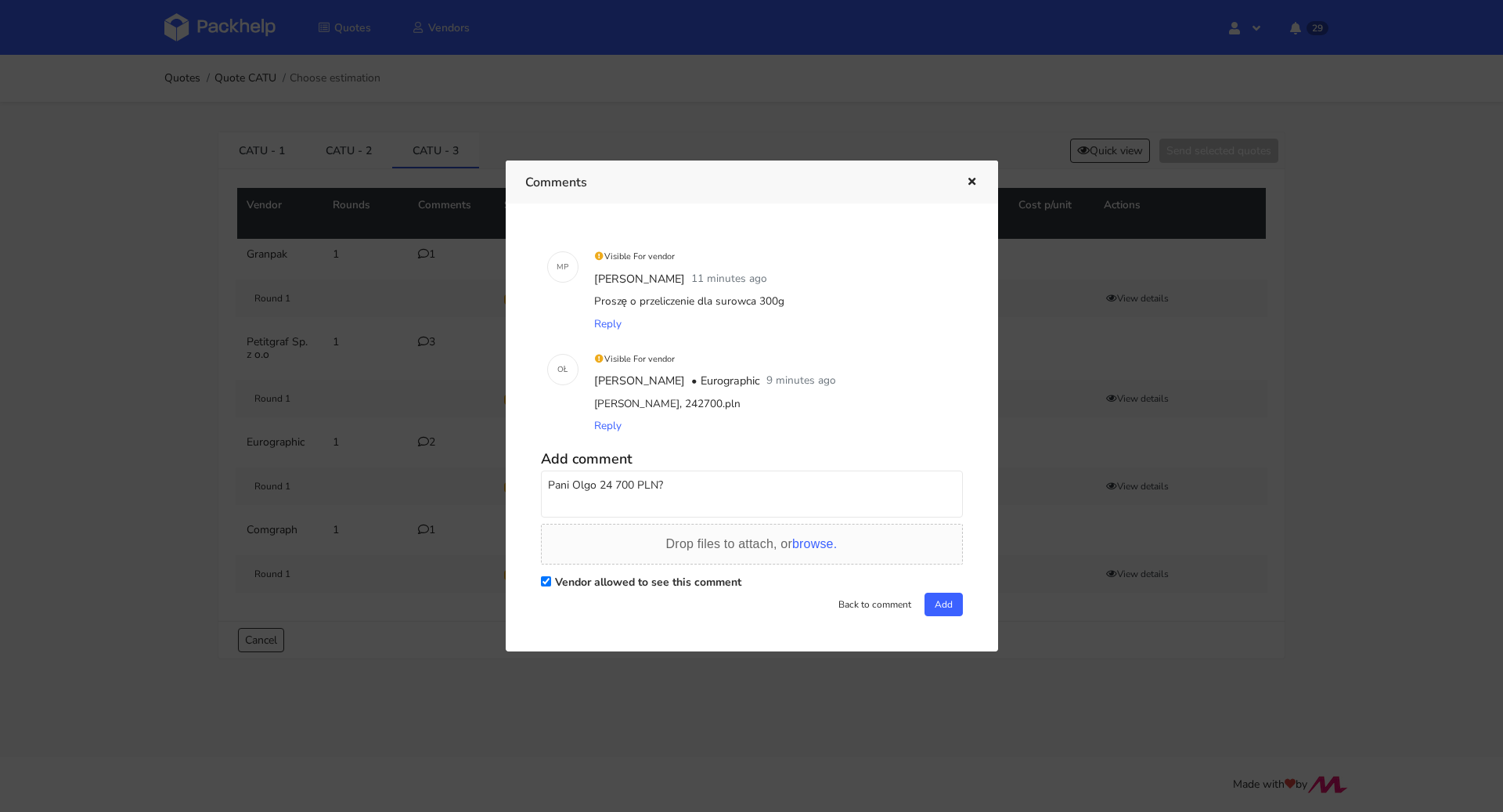
click at [617, 484] on textarea "Pani Olgo 24 700 PLN?" at bounding box center [752, 494] width 422 height 47
type textarea "Pani Olgo 24700 PLN?"
click at [941, 596] on button "Add" at bounding box center [944, 604] width 38 height 24
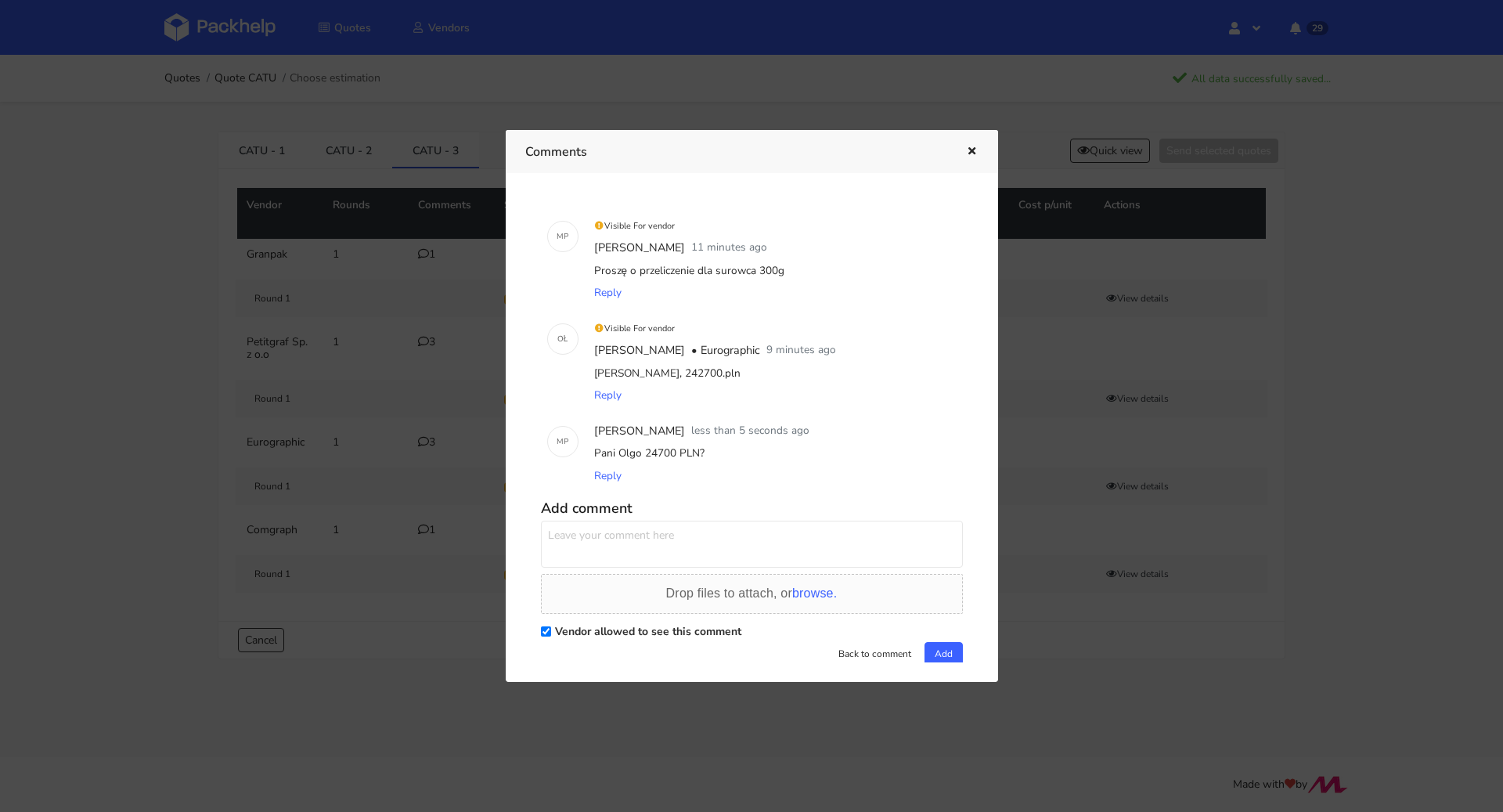
click at [975, 151] on icon "button" at bounding box center [972, 152] width 13 height 11
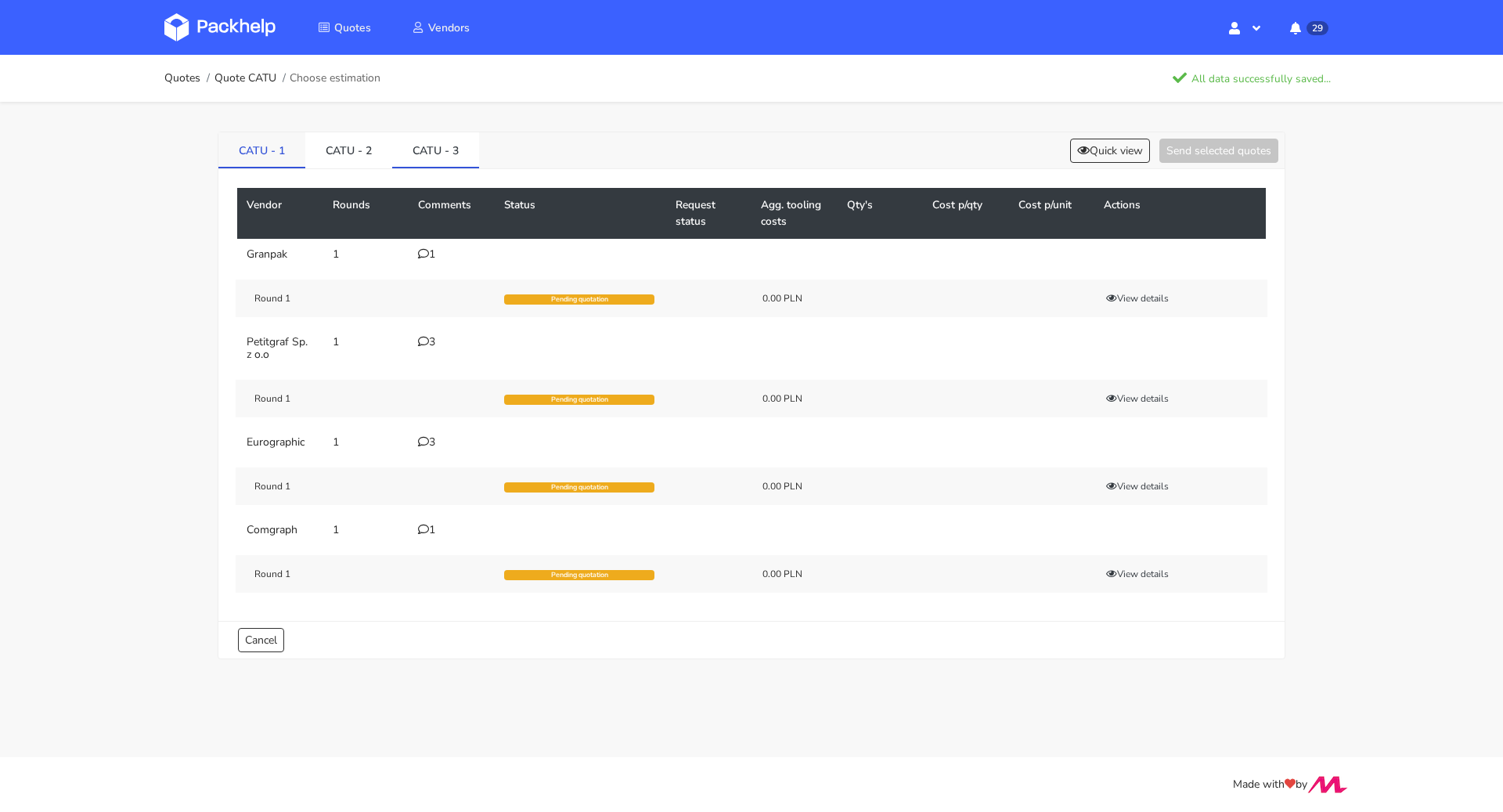
click at [257, 153] on link "CATU - 1" at bounding box center [262, 150] width 87 height 34
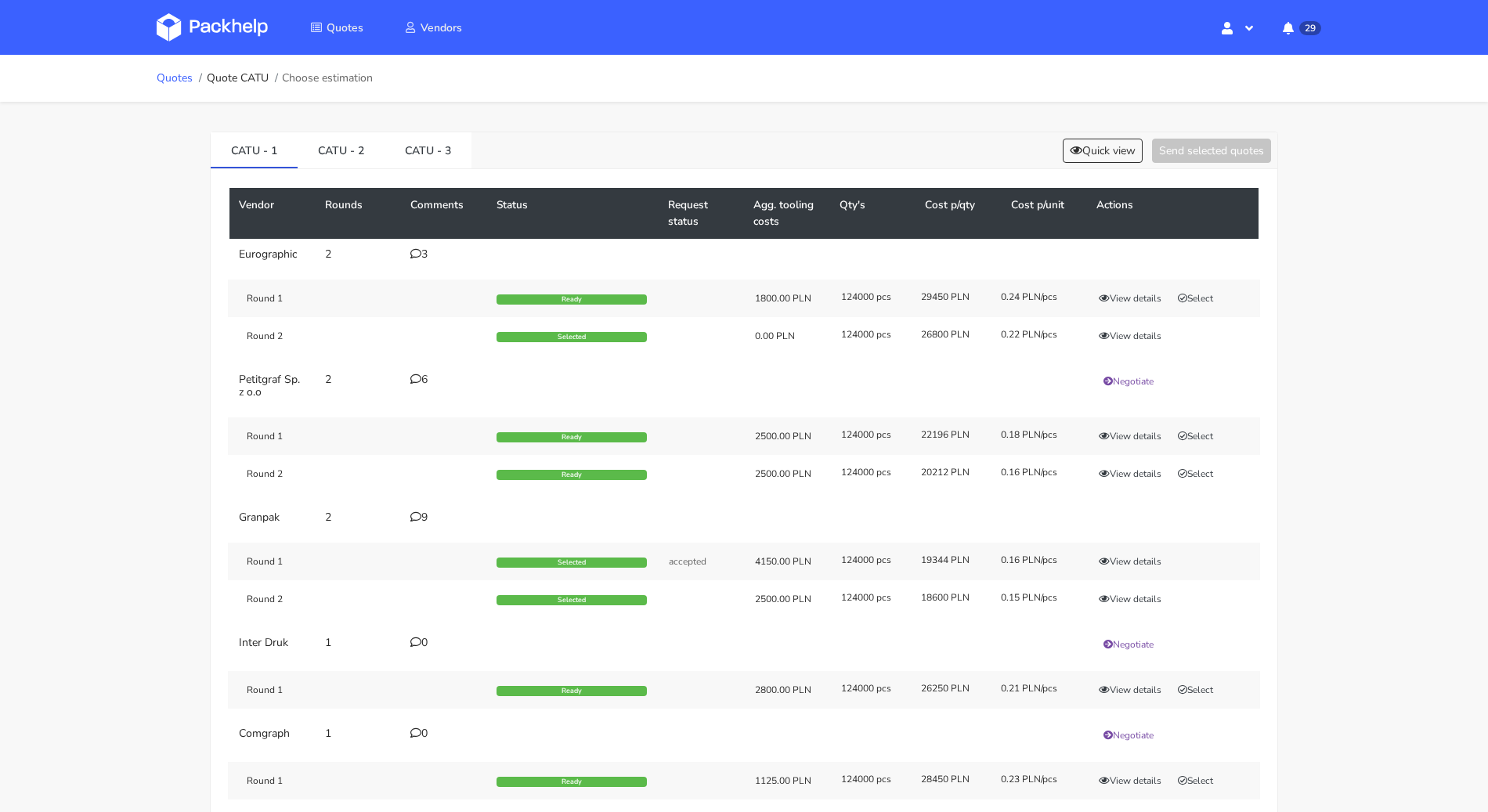
click at [157, 77] on link "Quotes" at bounding box center [174, 78] width 36 height 12
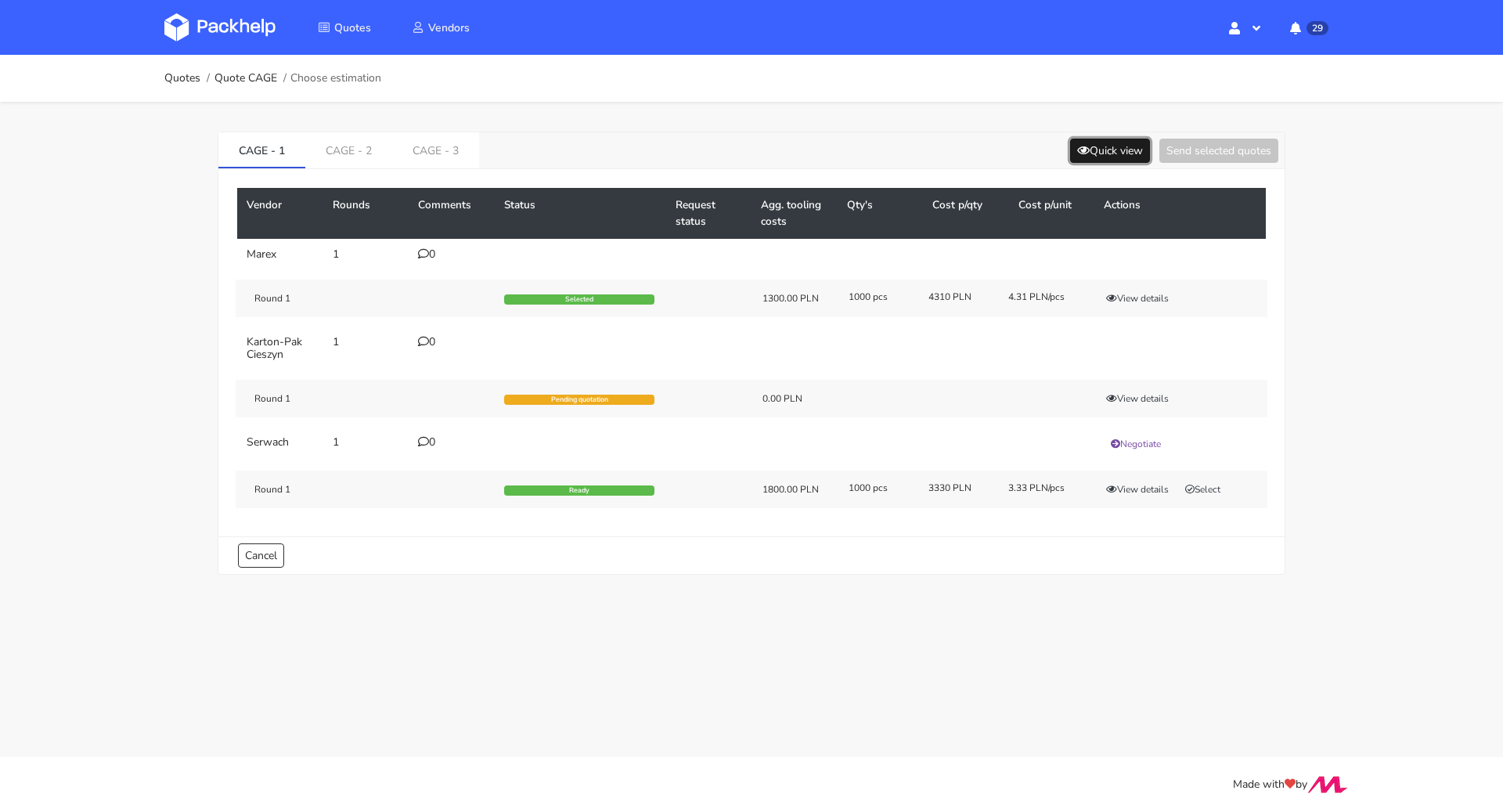
click at [1092, 155] on button "Quick view" at bounding box center [1110, 151] width 80 height 25
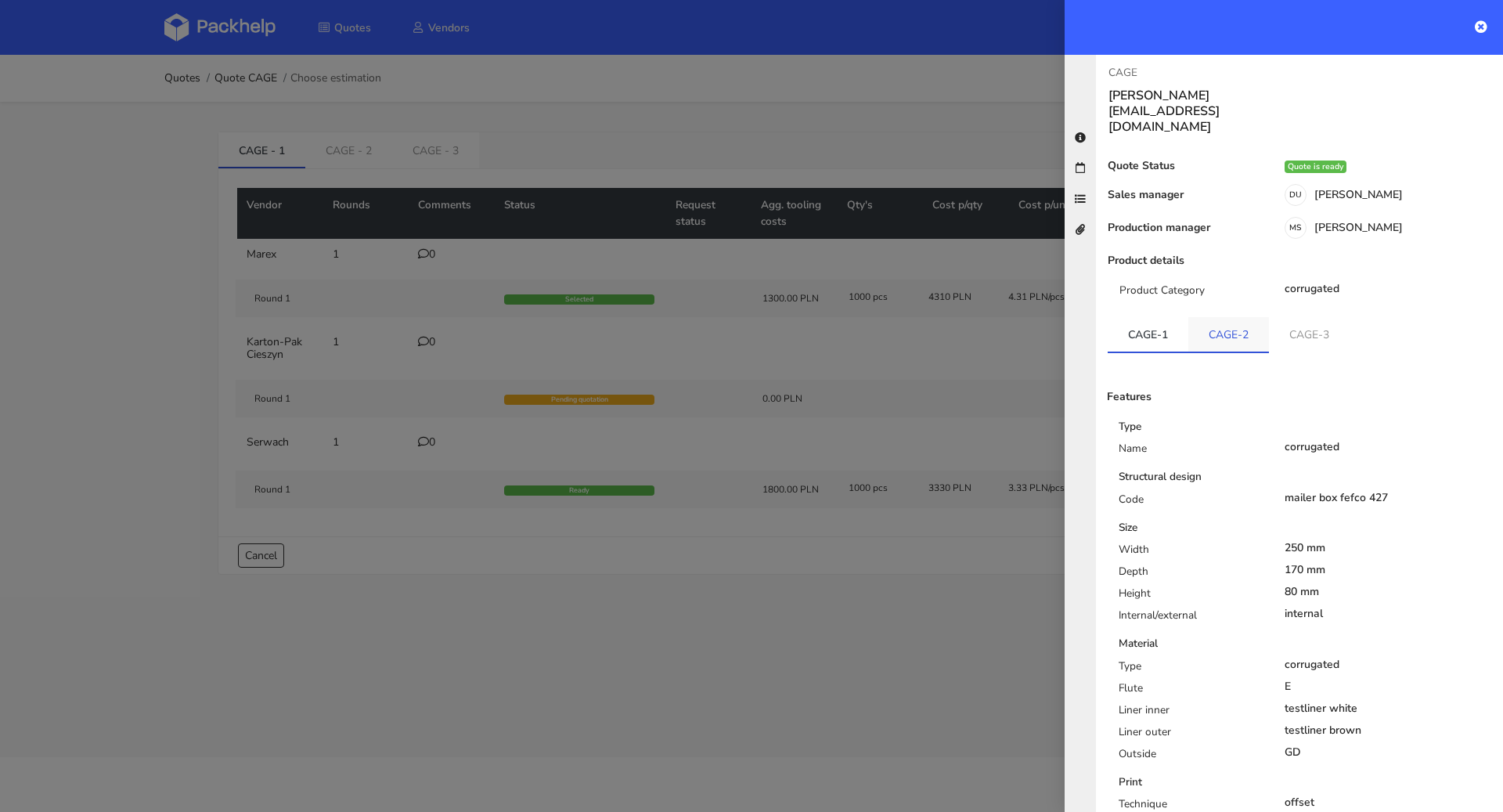
scroll to position [4, 0]
click at [1230, 316] on link "CAGE-2" at bounding box center [1228, 334] width 81 height 34
click at [1303, 316] on link "CAGE-3" at bounding box center [1309, 334] width 81 height 34
click at [1224, 316] on link "CAGE-2" at bounding box center [1228, 334] width 81 height 34
click at [1118, 316] on link "CAGE-1" at bounding box center [1148, 334] width 81 height 34
